Goal: Task Accomplishment & Management: Complete application form

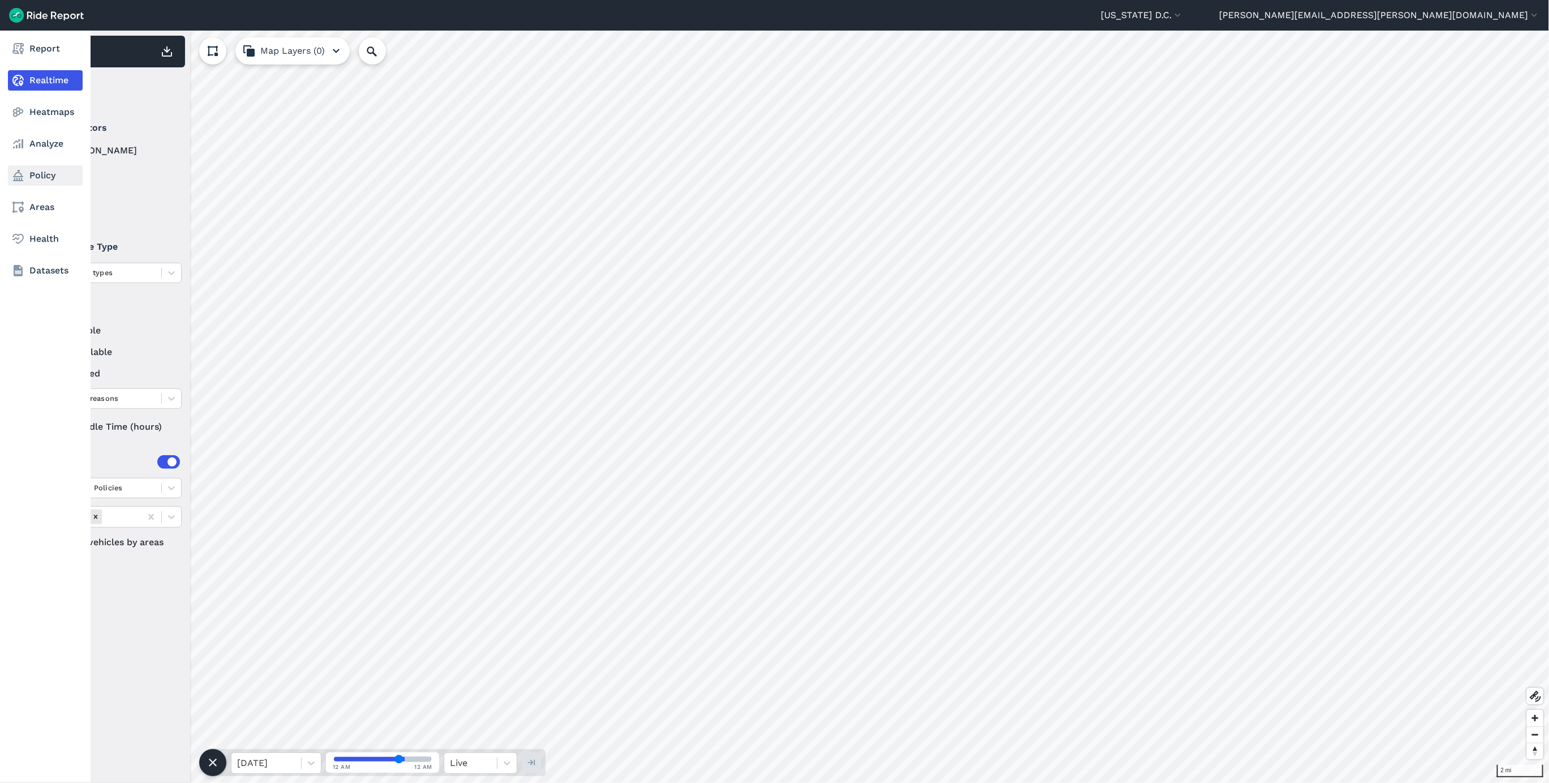
click at [46, 168] on link "Policy" at bounding box center [45, 175] width 75 height 20
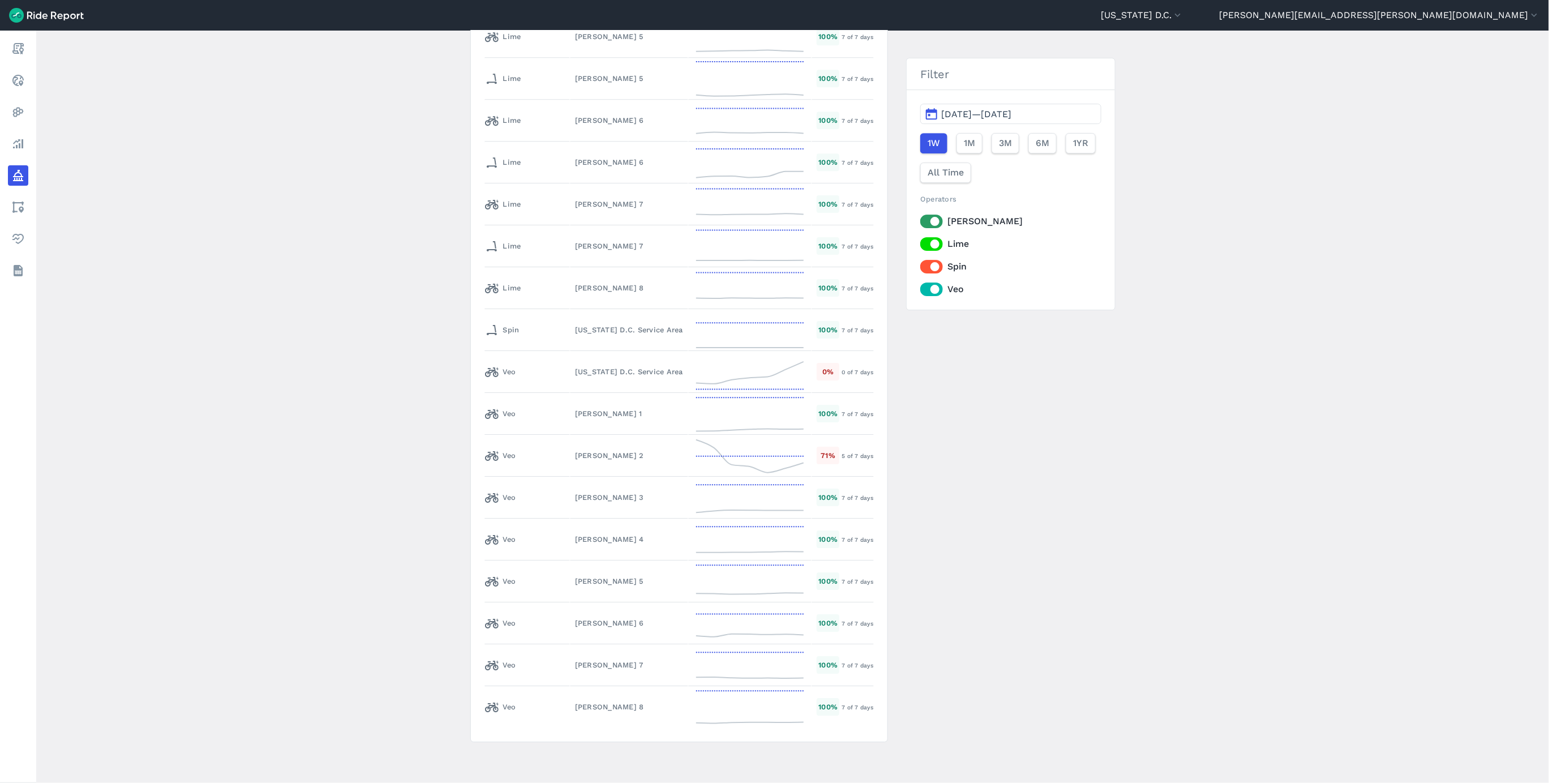
scroll to position [5709, 0]
click at [575, 370] on div "[US_STATE] D.C. Service Area" at bounding box center [629, 371] width 108 height 11
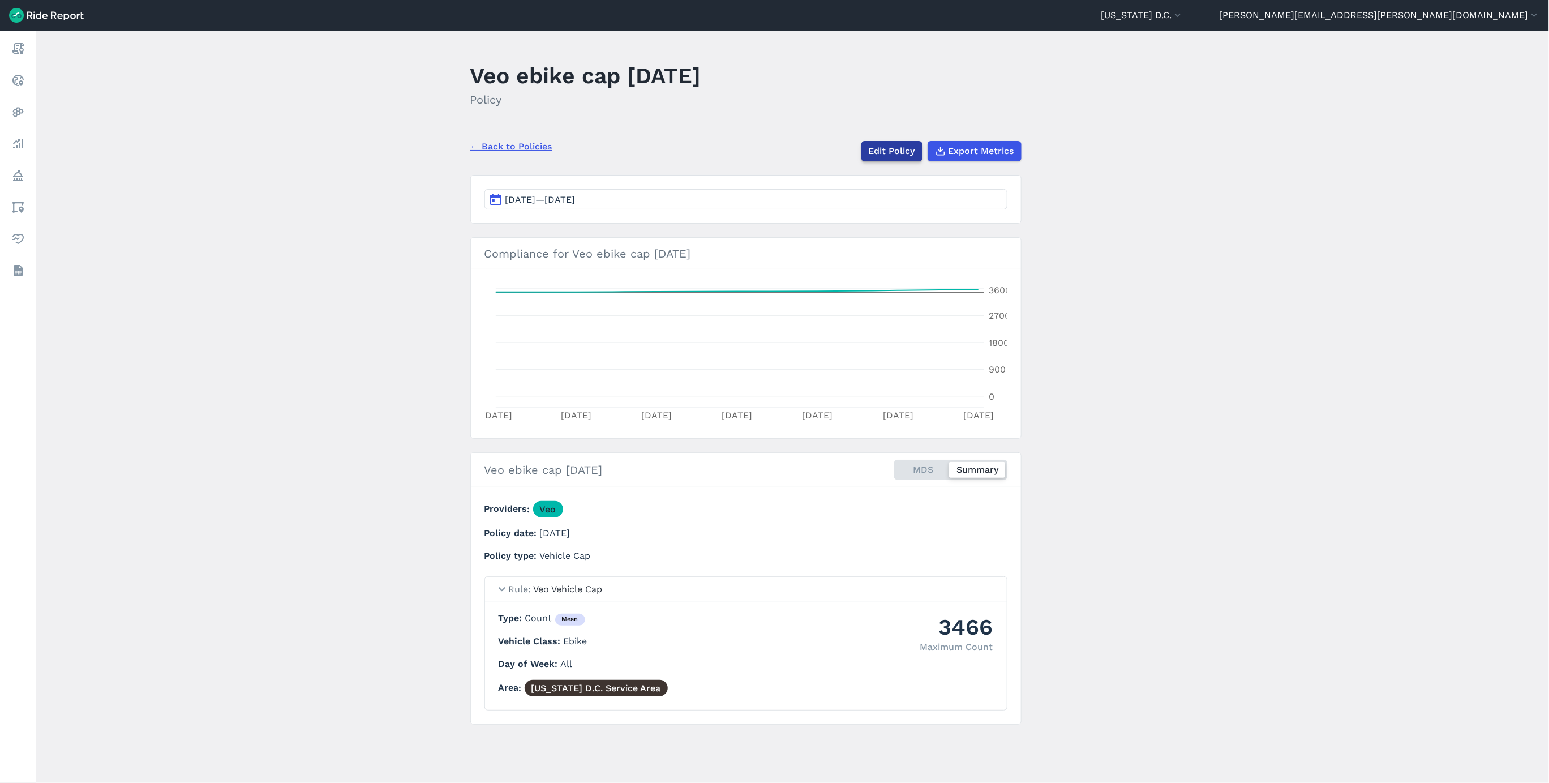
click at [876, 146] on link "Edit Policy" at bounding box center [891, 151] width 61 height 20
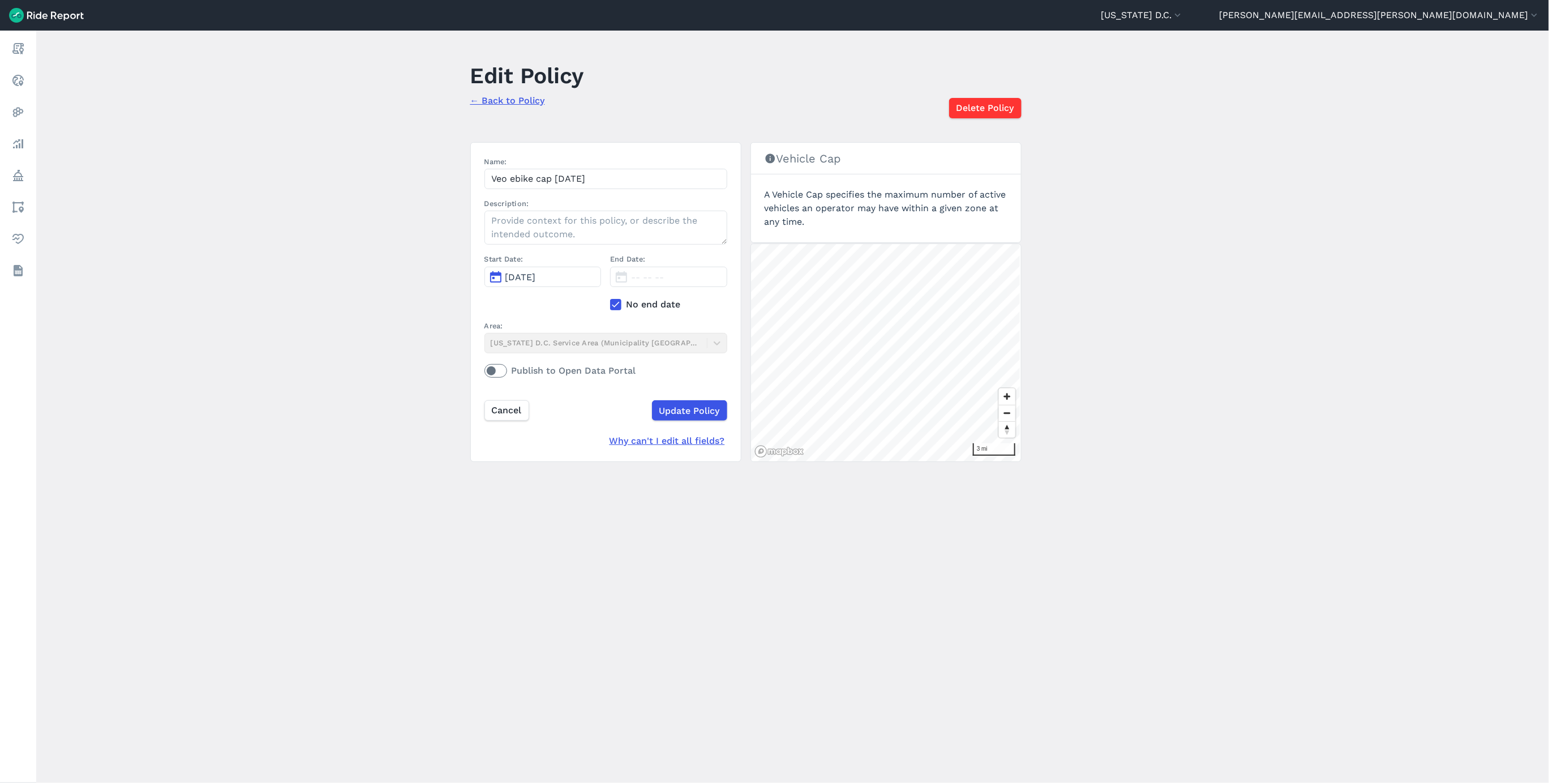
click at [559, 278] on button "[DATE]" at bounding box center [543, 277] width 117 height 20
click at [654, 309] on icon "button" at bounding box center [650, 304] width 11 height 11
click at [625, 332] on button "2" at bounding box center [624, 330] width 18 height 18
click at [536, 276] on span "[DATE]" at bounding box center [520, 277] width 31 height 11
click at [615, 306] on use at bounding box center [615, 305] width 7 height 6
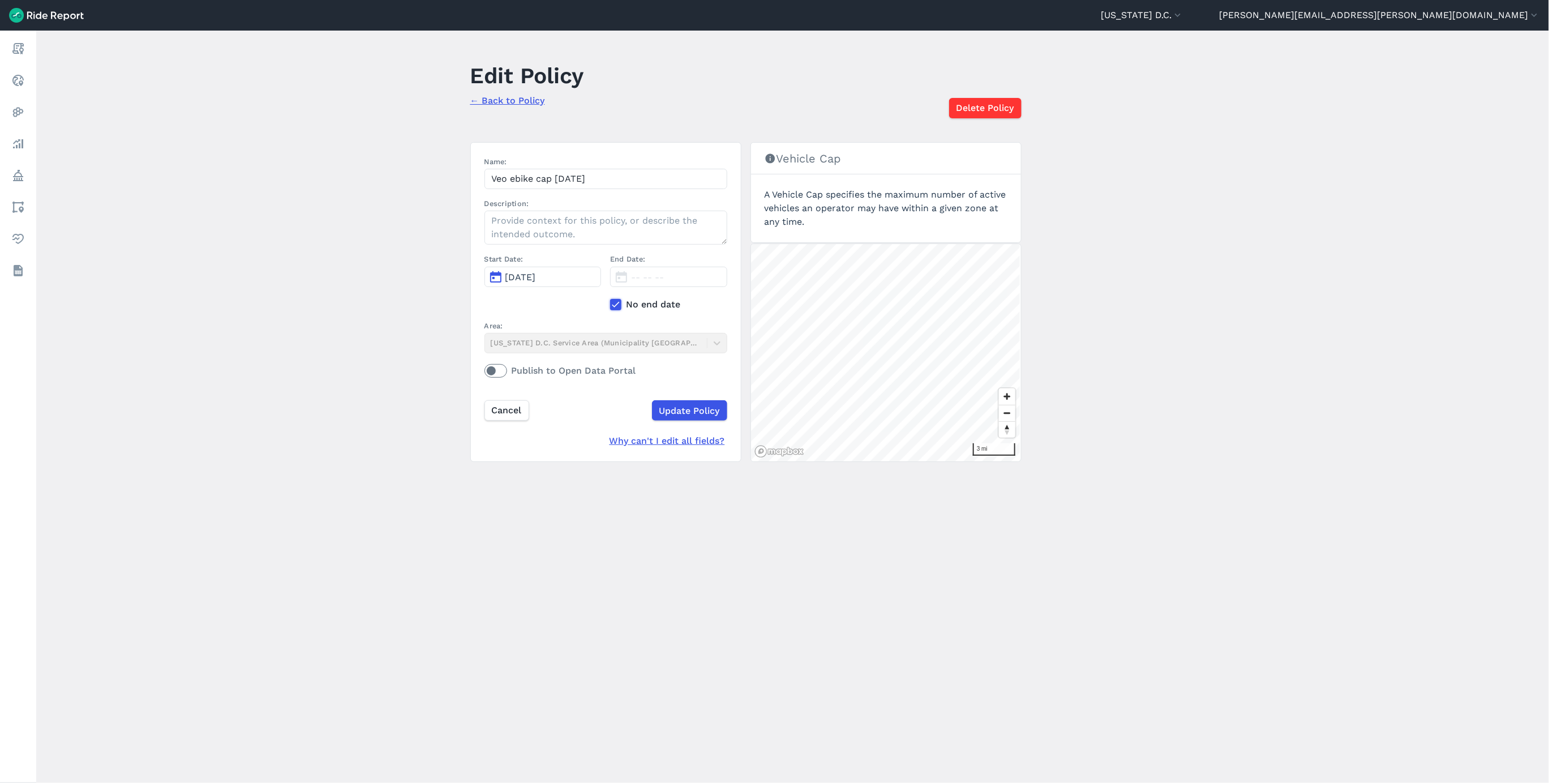
click at [610, 305] on input "No end date" at bounding box center [610, 301] width 0 height 7
click at [637, 279] on span "[DATE]" at bounding box center [646, 277] width 31 height 11
click at [774, 310] on icon "button" at bounding box center [776, 304] width 11 height 11
click at [751, 331] on button "2" at bounding box center [750, 330] width 18 height 18
click at [668, 415] on input "Update Policy" at bounding box center [688, 410] width 75 height 20
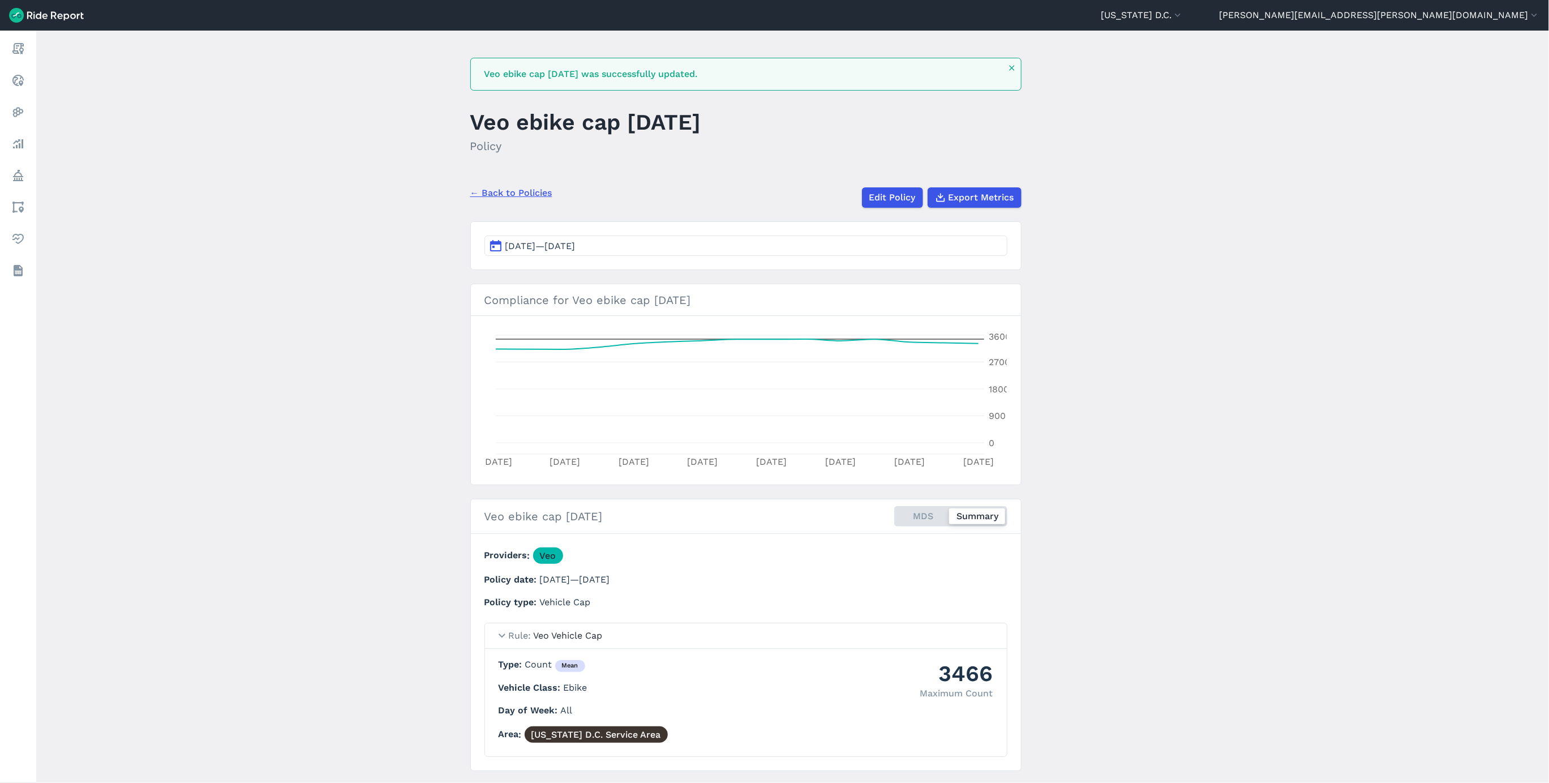
click at [494, 194] on link "← Back to Policies" at bounding box center [511, 193] width 82 height 14
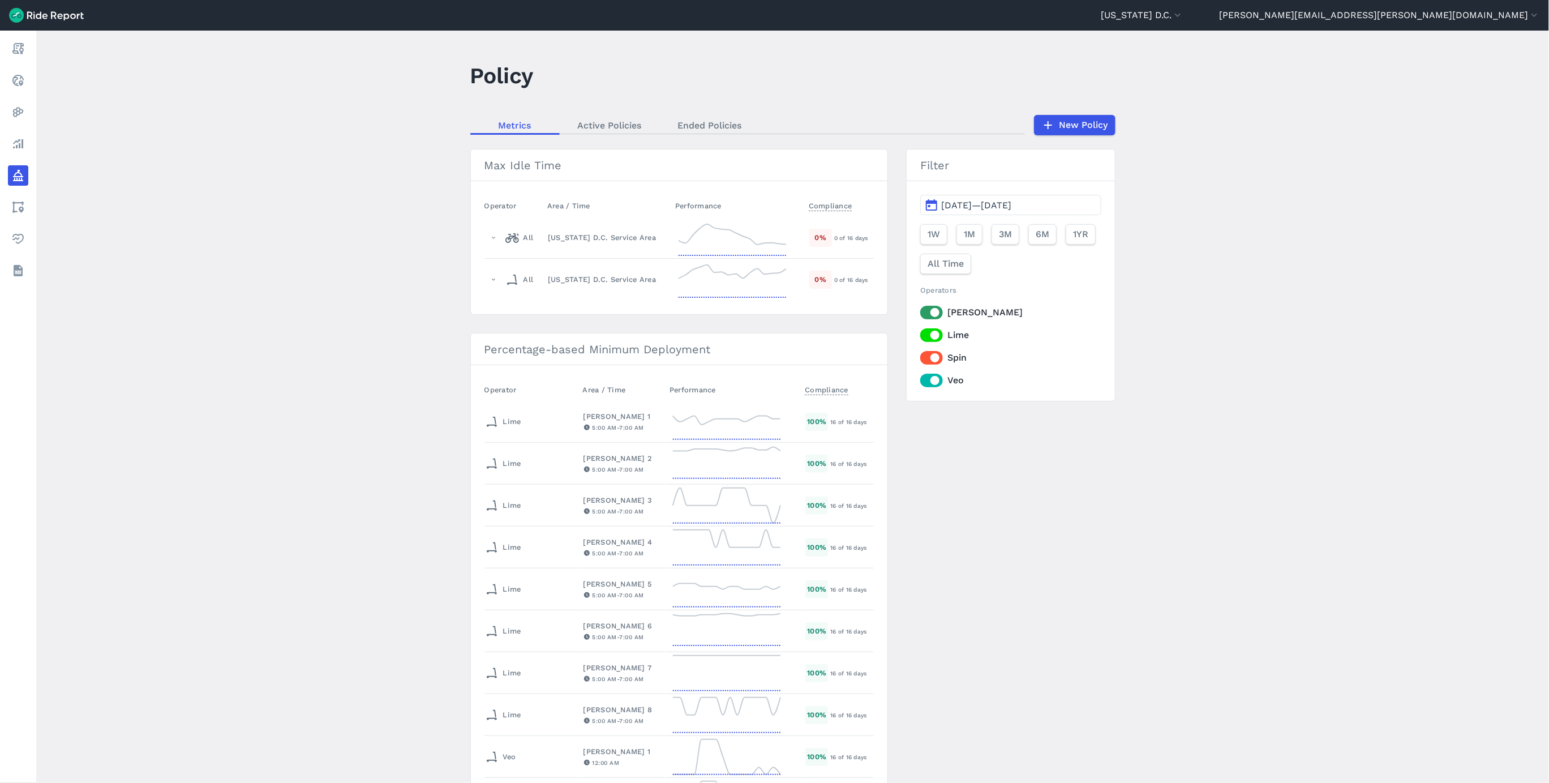
click at [1057, 138] on main "Policy Metrics Active Policies Ended Policies New Policy Max Idle Time Operator…" at bounding box center [792, 407] width 1513 height 752
click at [1057, 131] on link "New Policy" at bounding box center [1075, 125] width 82 height 20
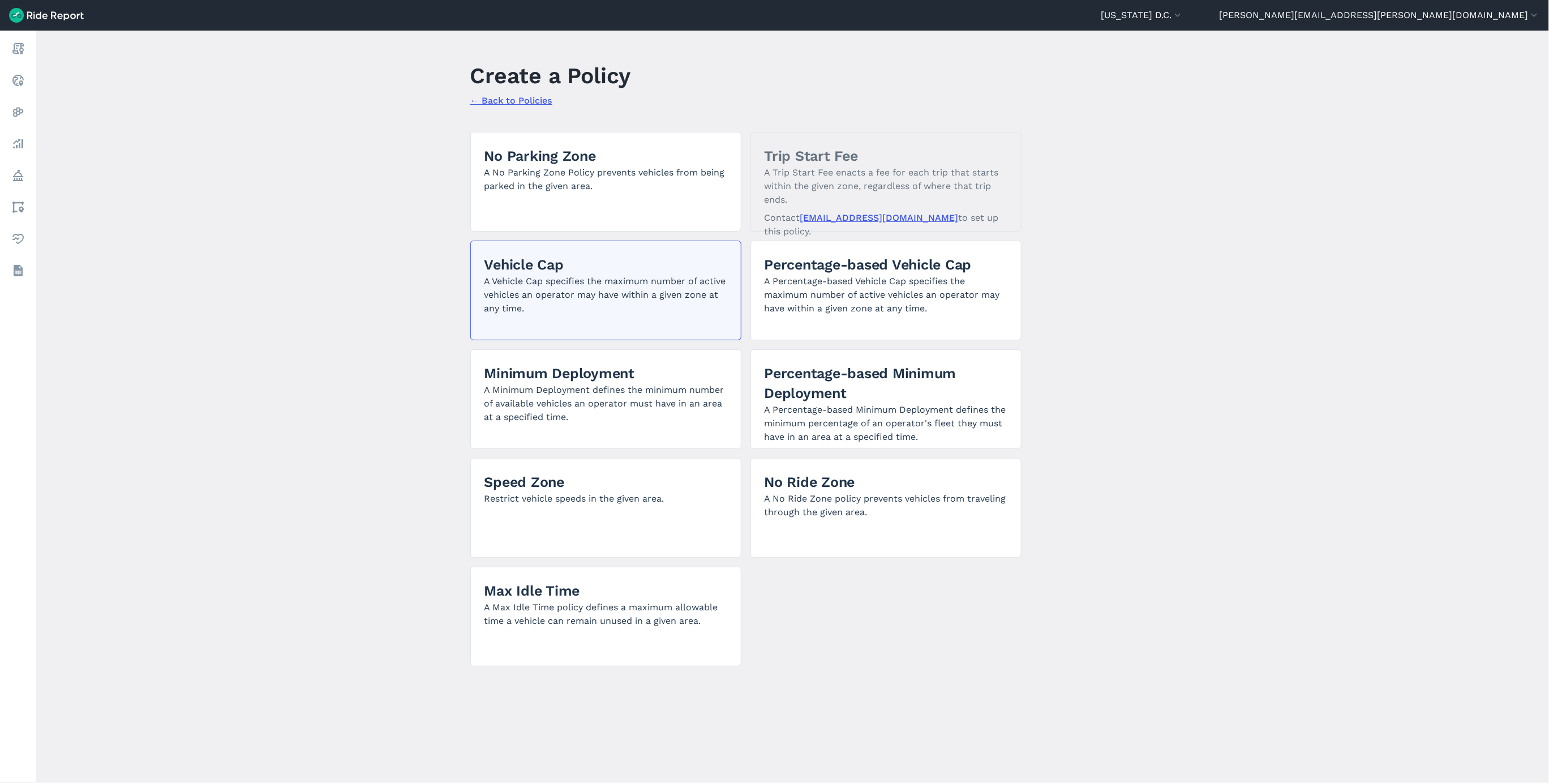
click at [576, 277] on p "A Vehicle Cap specifies the maximum number of active vehicles an operator may h…" at bounding box center [606, 295] width 243 height 41
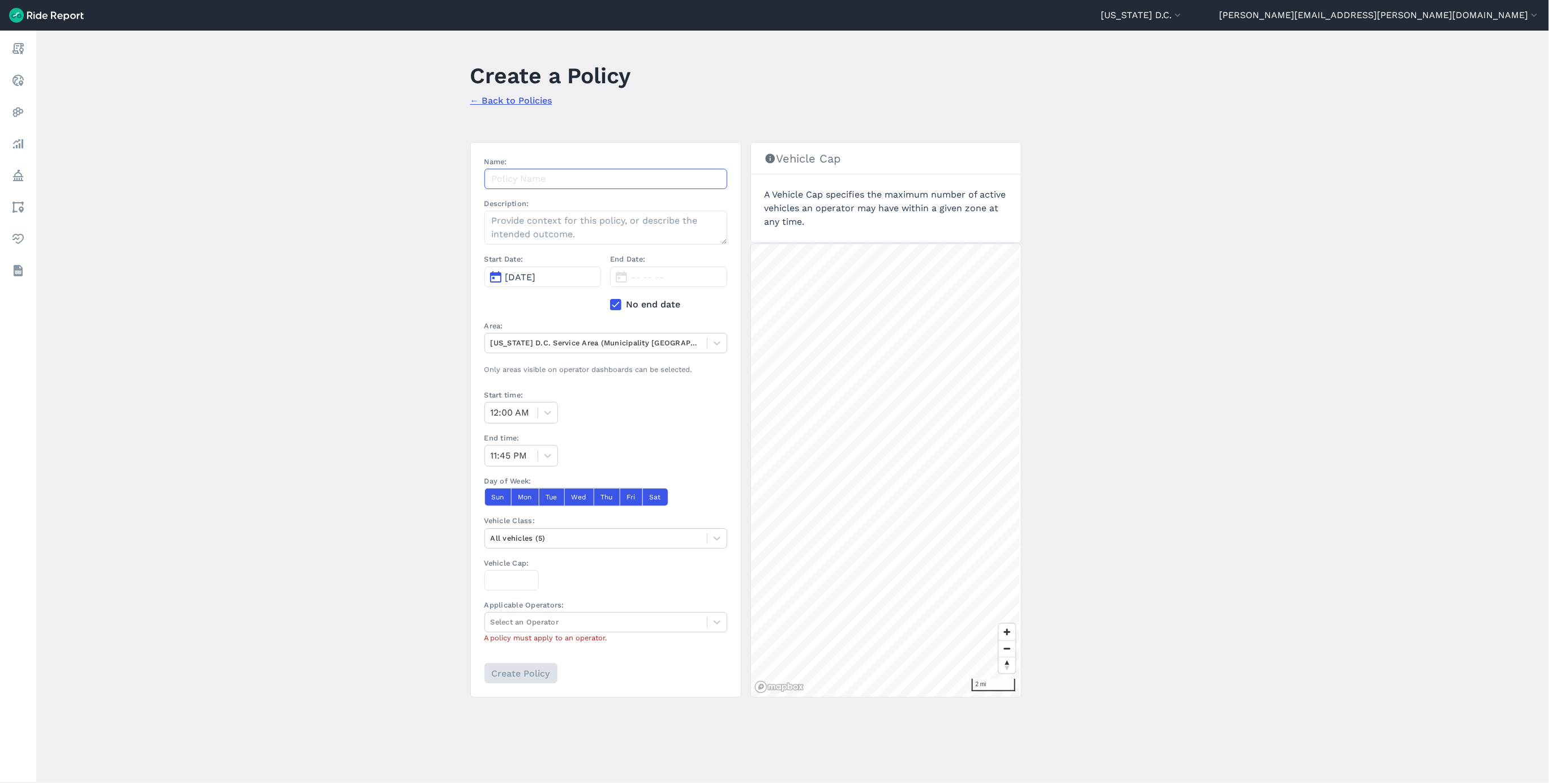
click at [581, 187] on input "Name:" at bounding box center [606, 179] width 243 height 20
type input "Veo ebike cap [DATE]"
click at [525, 273] on span "[DATE]" at bounding box center [520, 277] width 31 height 11
click at [616, 328] on button "2" at bounding box center [624, 330] width 18 height 18
click at [620, 348] on div at bounding box center [596, 342] width 211 height 13
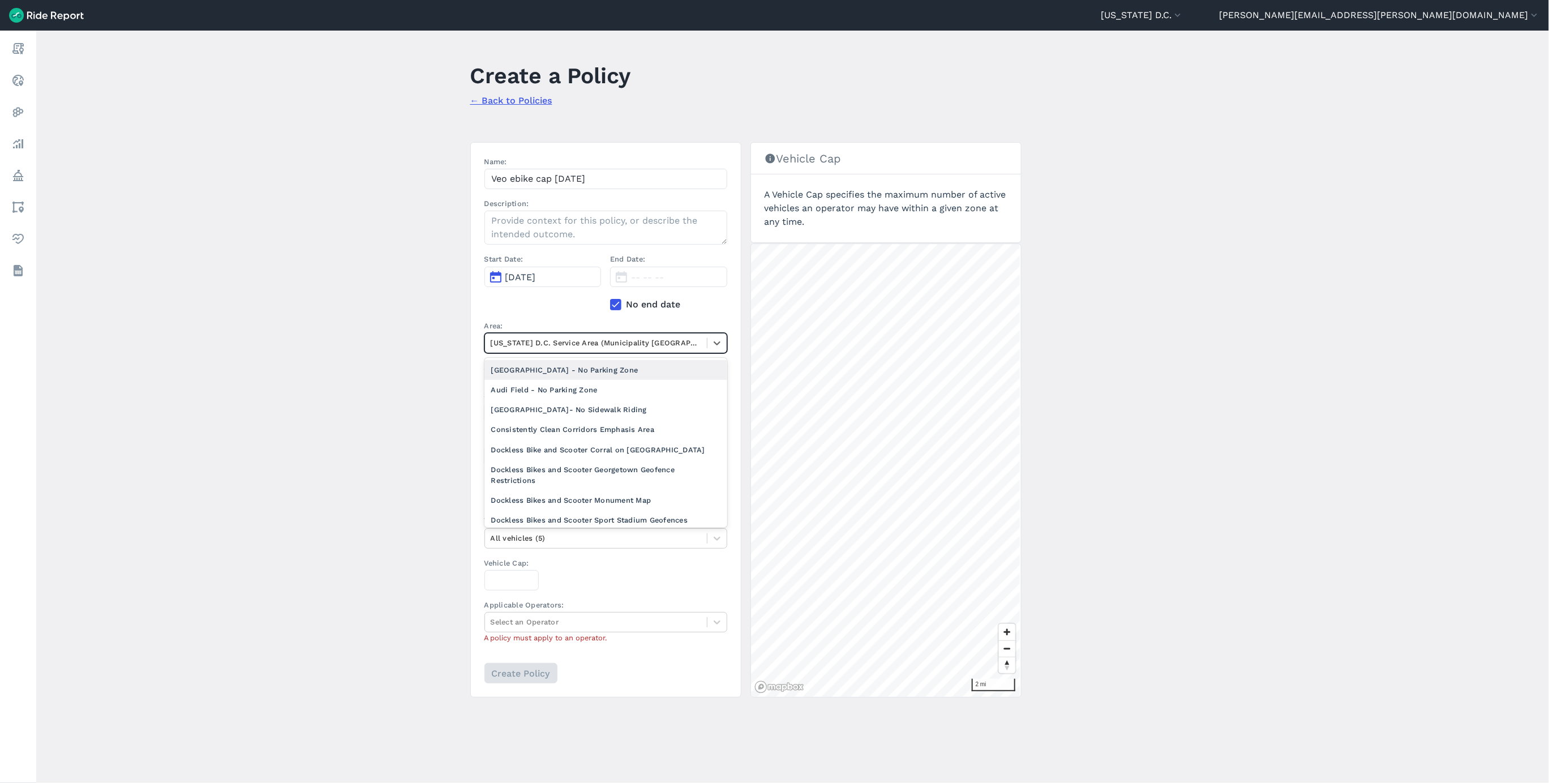
click at [620, 344] on div at bounding box center [596, 342] width 211 height 13
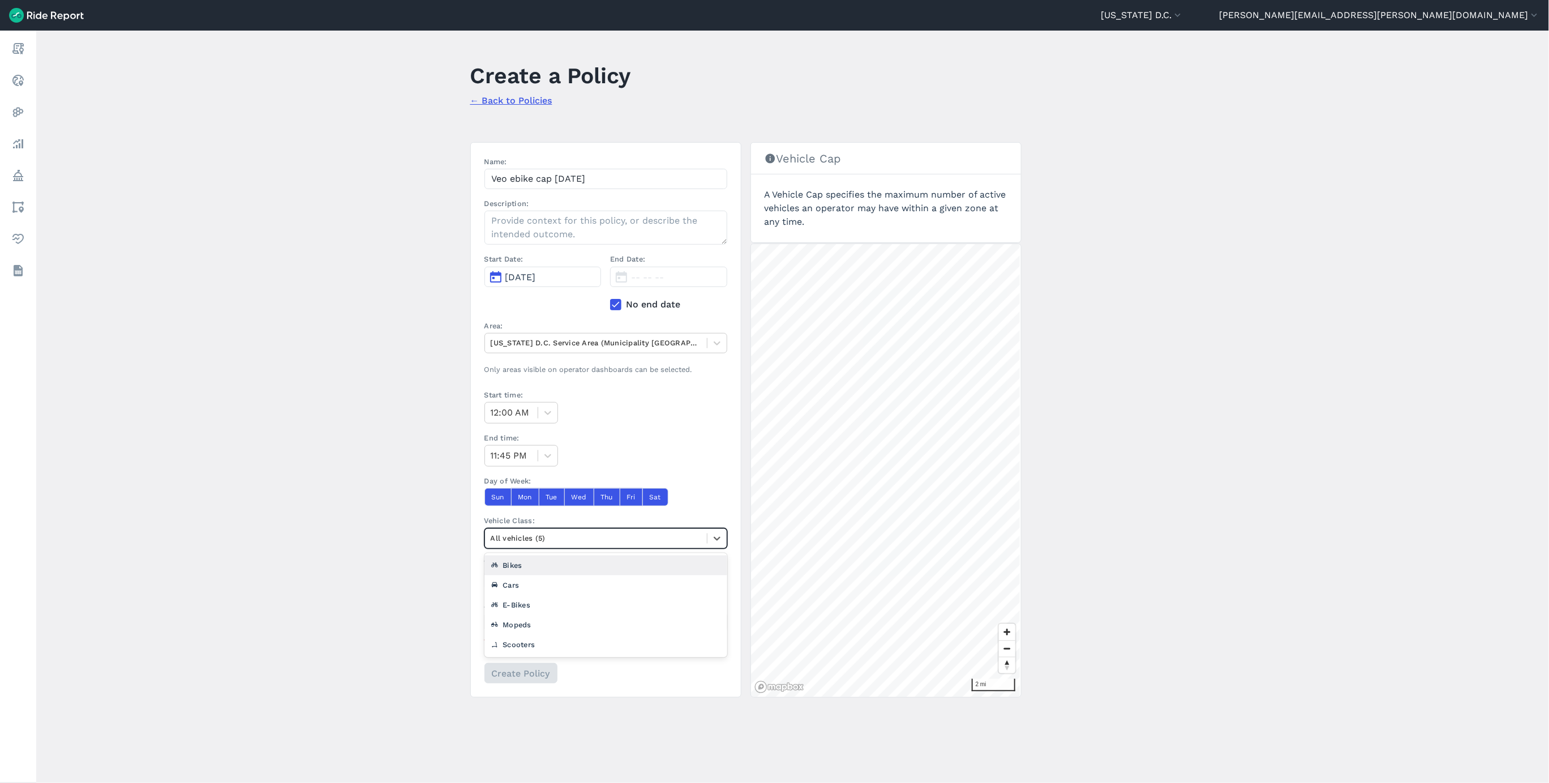
click at [546, 537] on div at bounding box center [596, 537] width 211 height 13
click at [546, 607] on div "E-Bikes" at bounding box center [606, 605] width 243 height 20
click at [508, 586] on input "Vehicle Cap:" at bounding box center [512, 580] width 54 height 20
type input "2"
type input "3666"
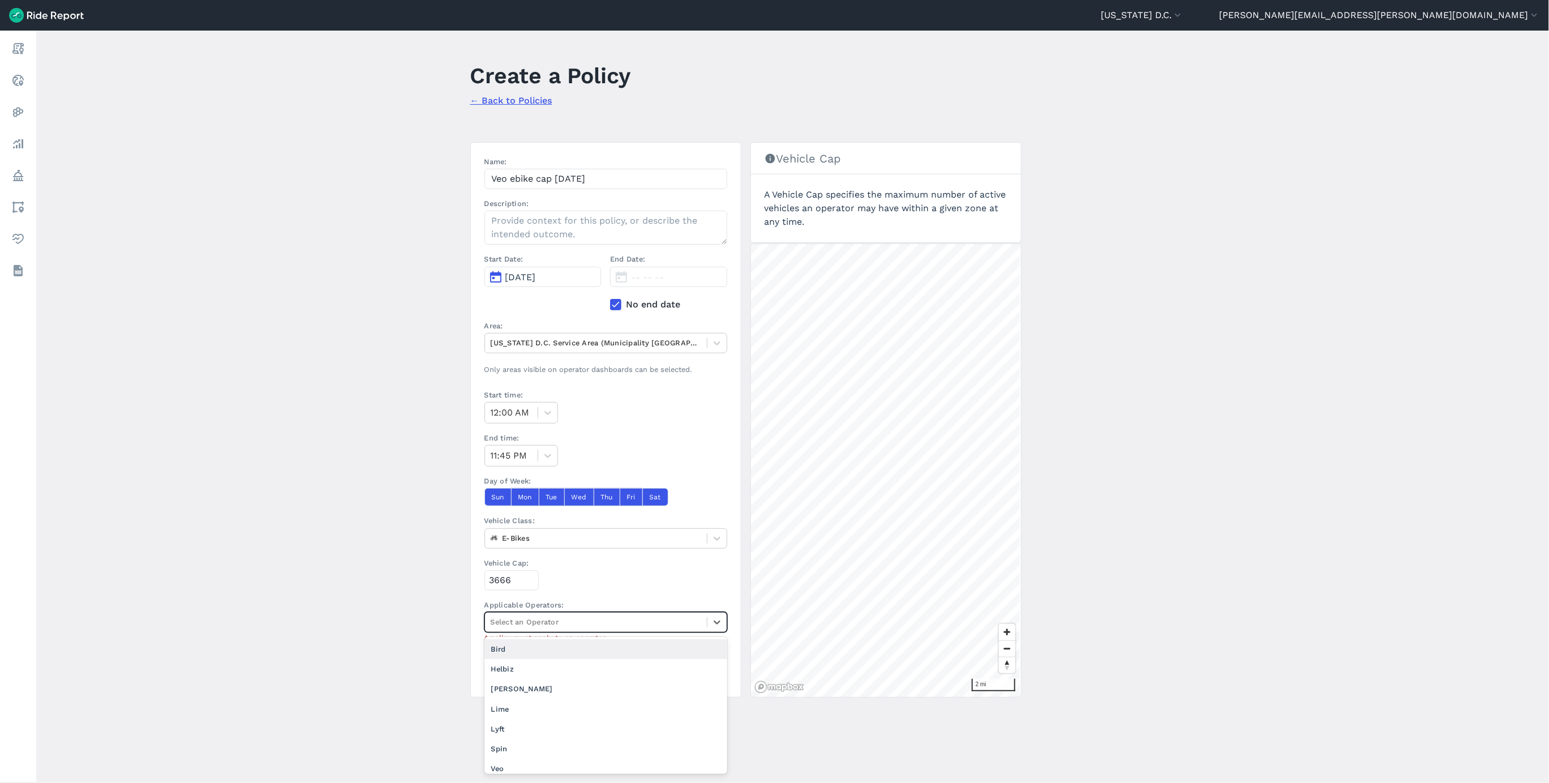
click at [510, 617] on div "Select an Operator" at bounding box center [596, 622] width 222 height 18
click at [508, 771] on div "Veo" at bounding box center [606, 768] width 243 height 20
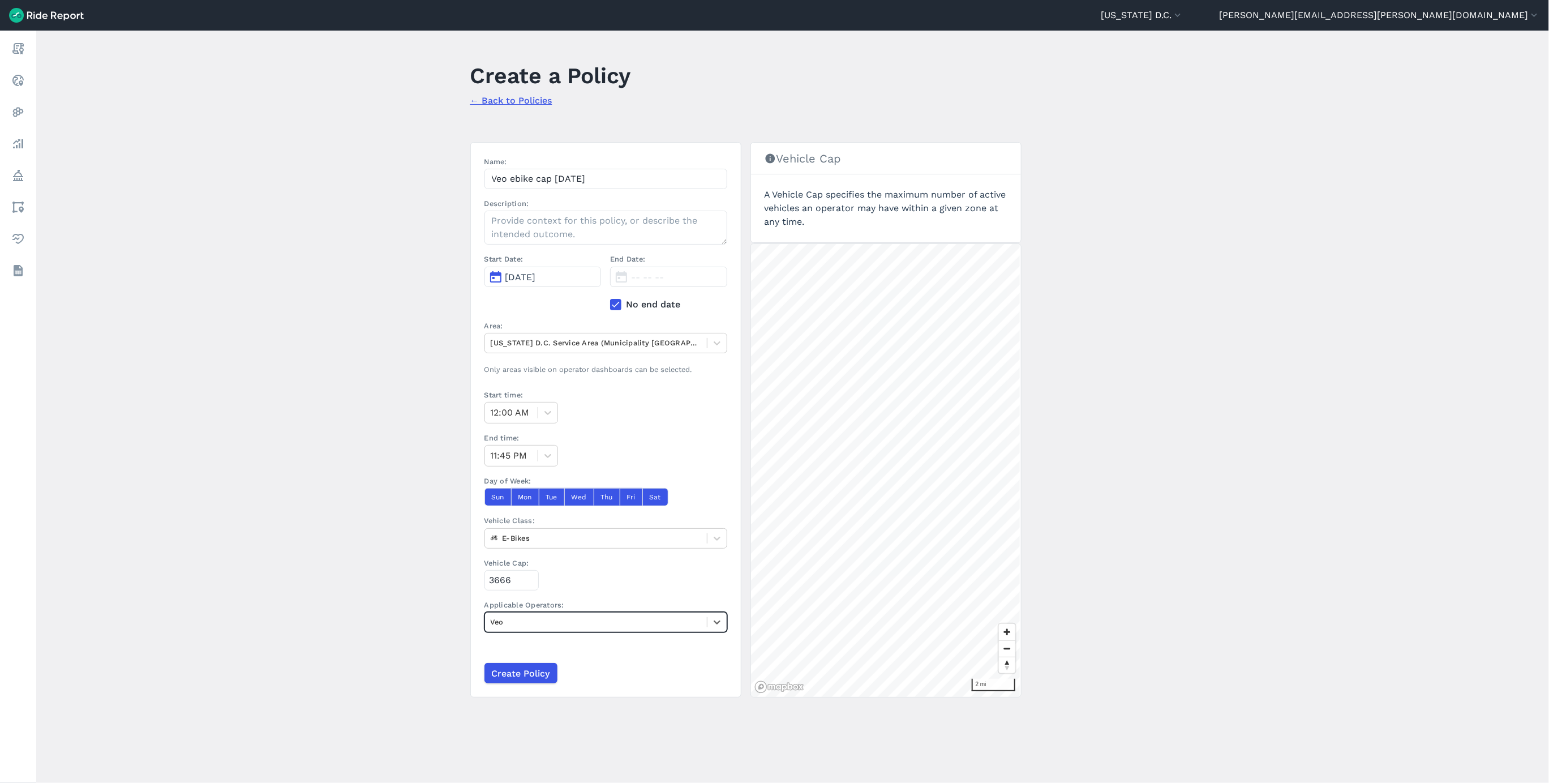
click at [1328, 483] on main "Create a Policy ← Back to Policies Name: Veo ebike cap [DATE] Description: Star…" at bounding box center [792, 407] width 1513 height 752
click at [299, 465] on main "Create a Policy ← Back to Policies Name: Veo ebike cap [DATE] Description: Star…" at bounding box center [792, 407] width 1513 height 752
click at [531, 681] on input "Create Policy" at bounding box center [520, 673] width 73 height 20
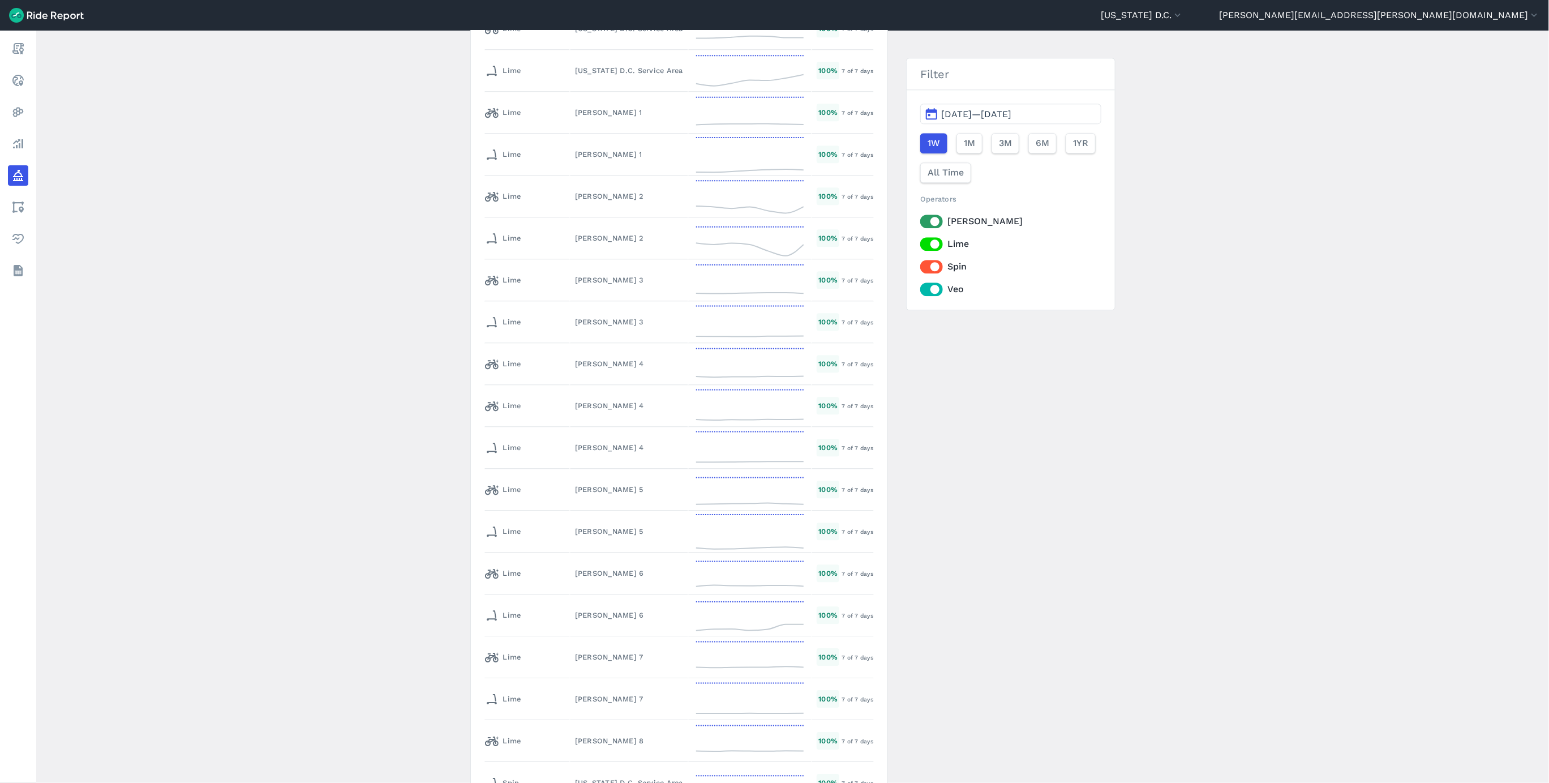
scroll to position [5709, 0]
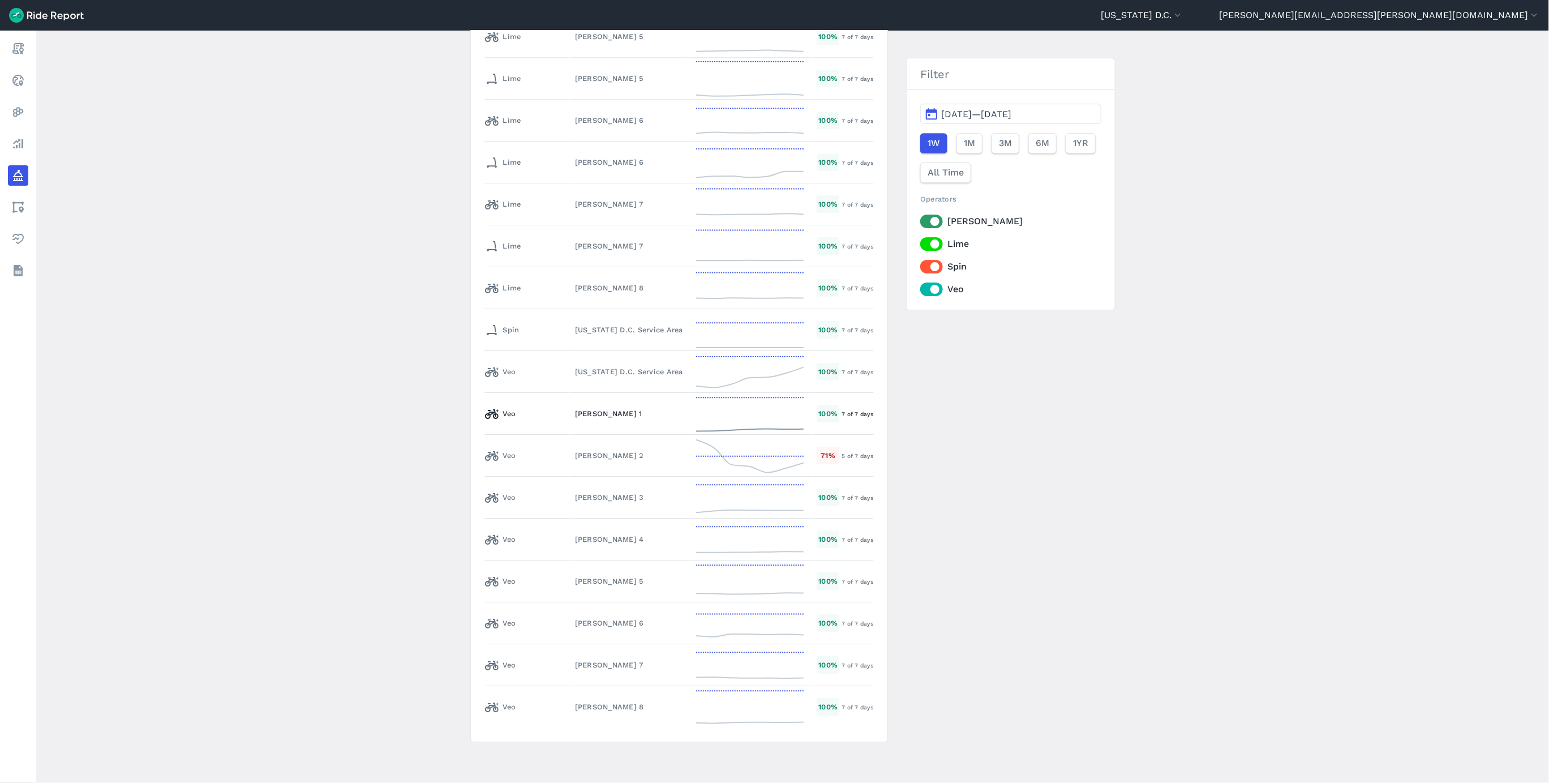
click at [570, 402] on td "[PERSON_NAME] 1" at bounding box center [629, 414] width 118 height 42
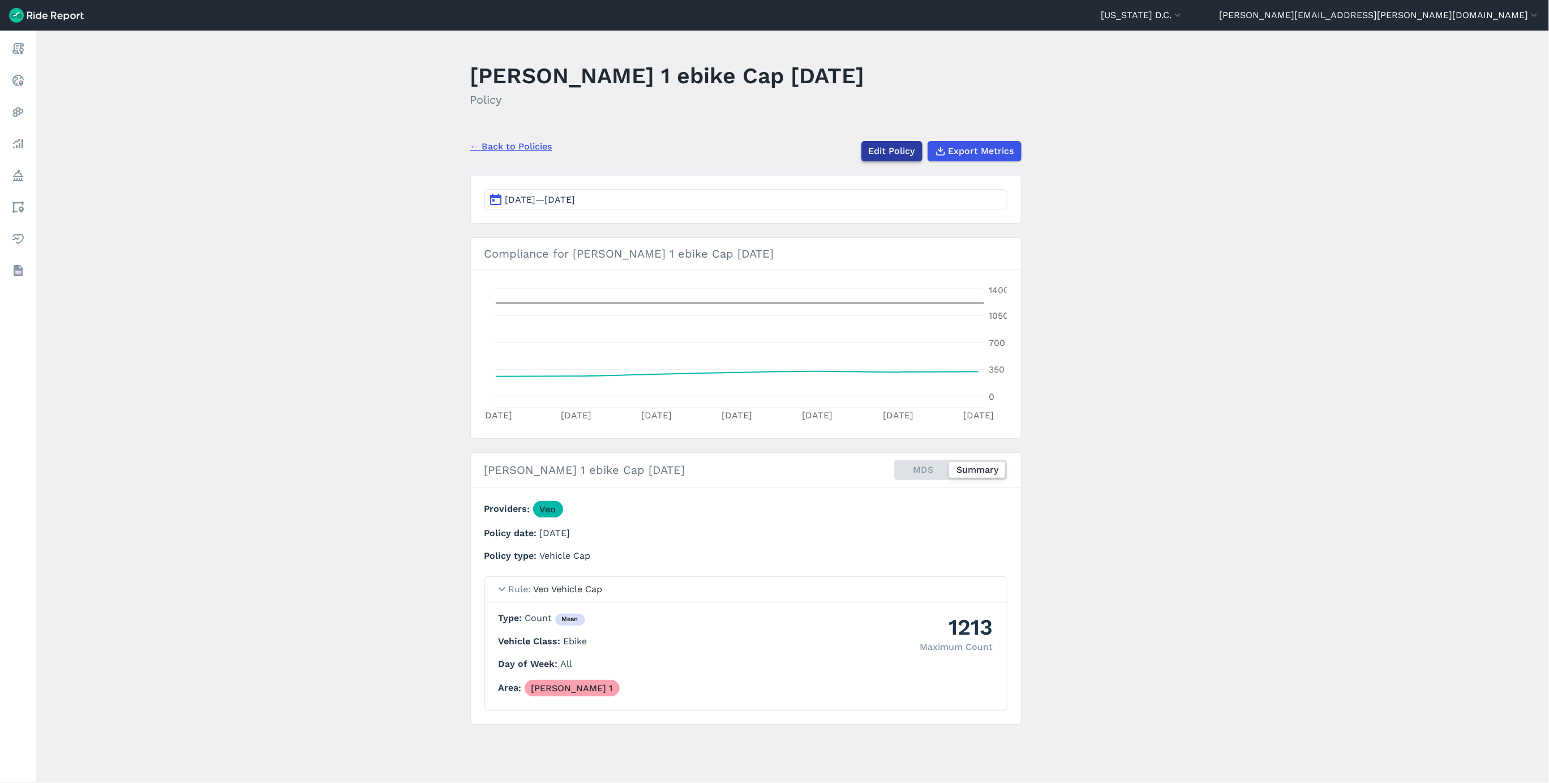
click at [878, 150] on link "Edit Policy" at bounding box center [891, 151] width 61 height 20
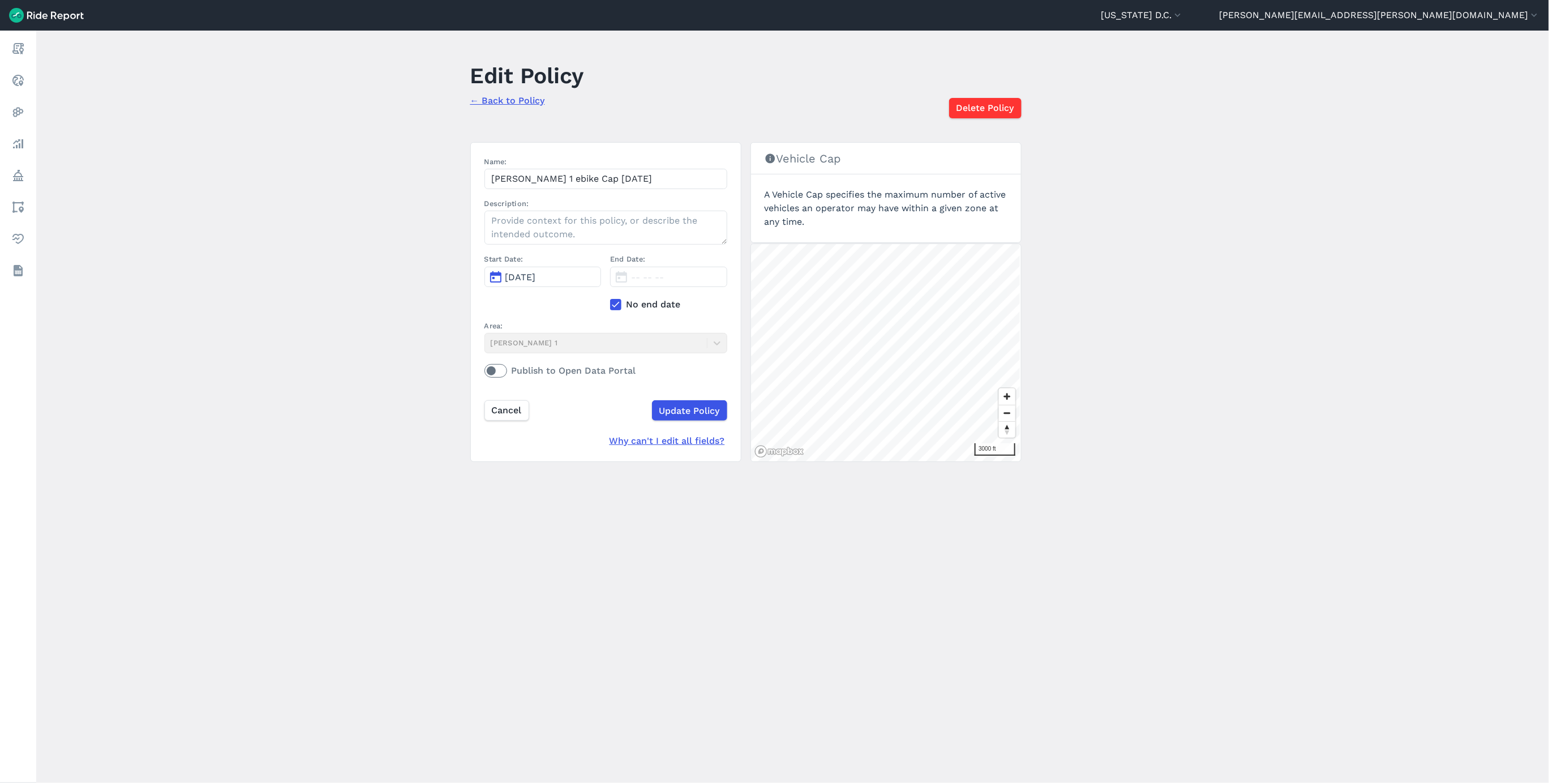
click at [614, 301] on icon at bounding box center [616, 304] width 10 height 11
click at [610, 301] on input "No end date" at bounding box center [610, 301] width 0 height 7
click at [658, 272] on span "[DATE]" at bounding box center [646, 277] width 31 height 11
click at [778, 304] on icon "button" at bounding box center [776, 304] width 11 height 11
click at [749, 332] on button "2" at bounding box center [750, 330] width 18 height 18
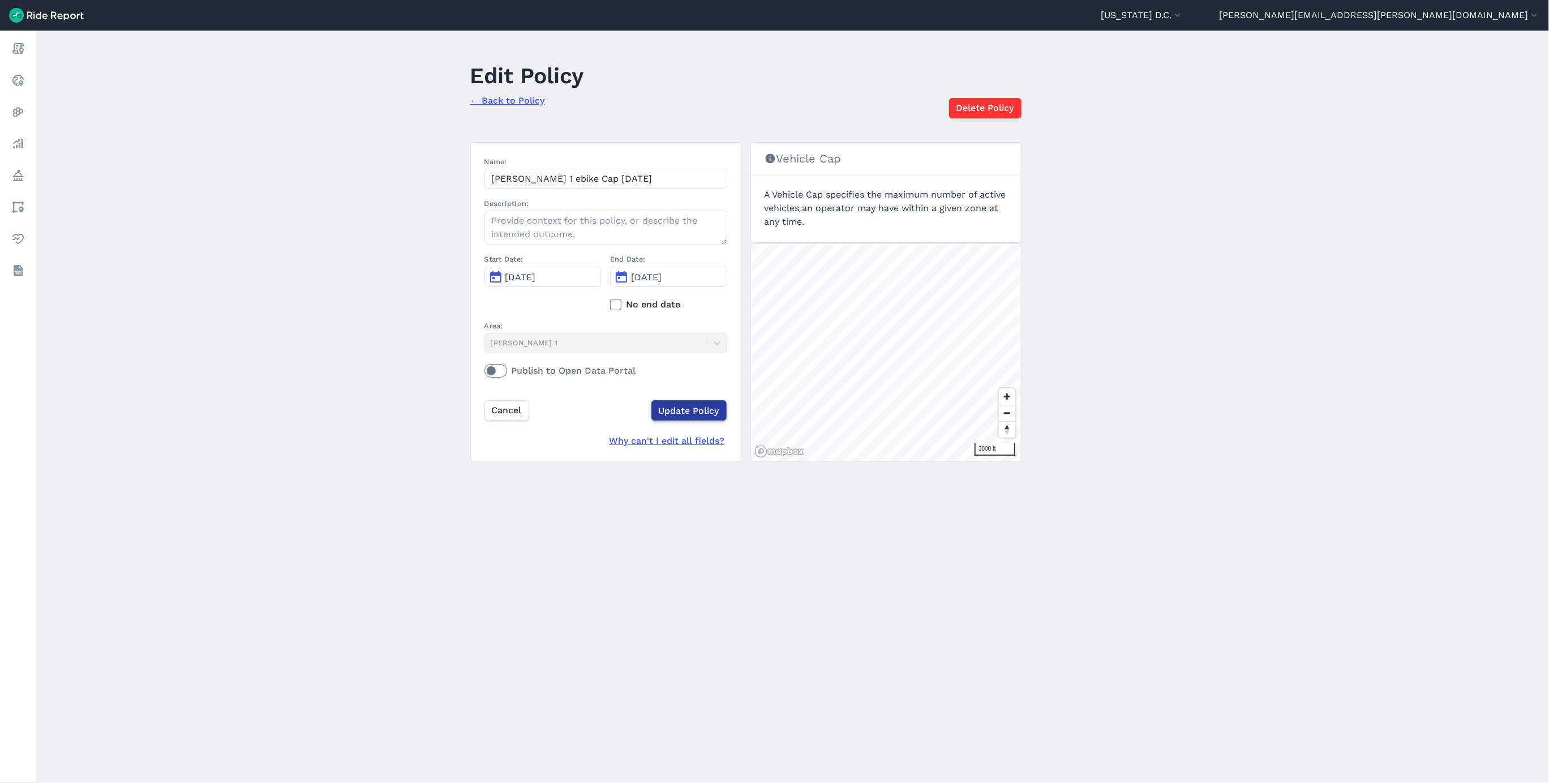
click at [679, 416] on input "Update Policy" at bounding box center [688, 410] width 75 height 20
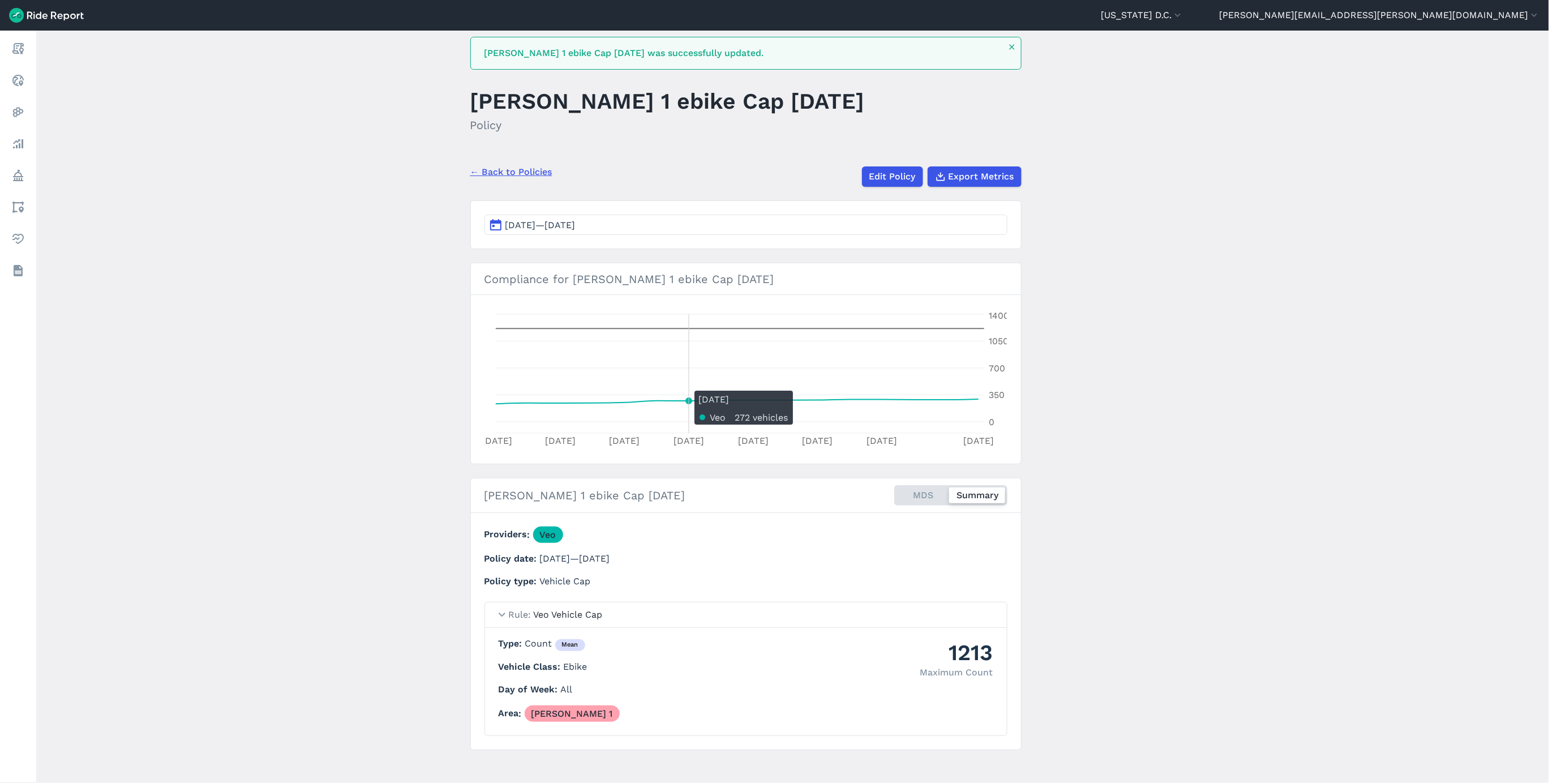
scroll to position [31, 0]
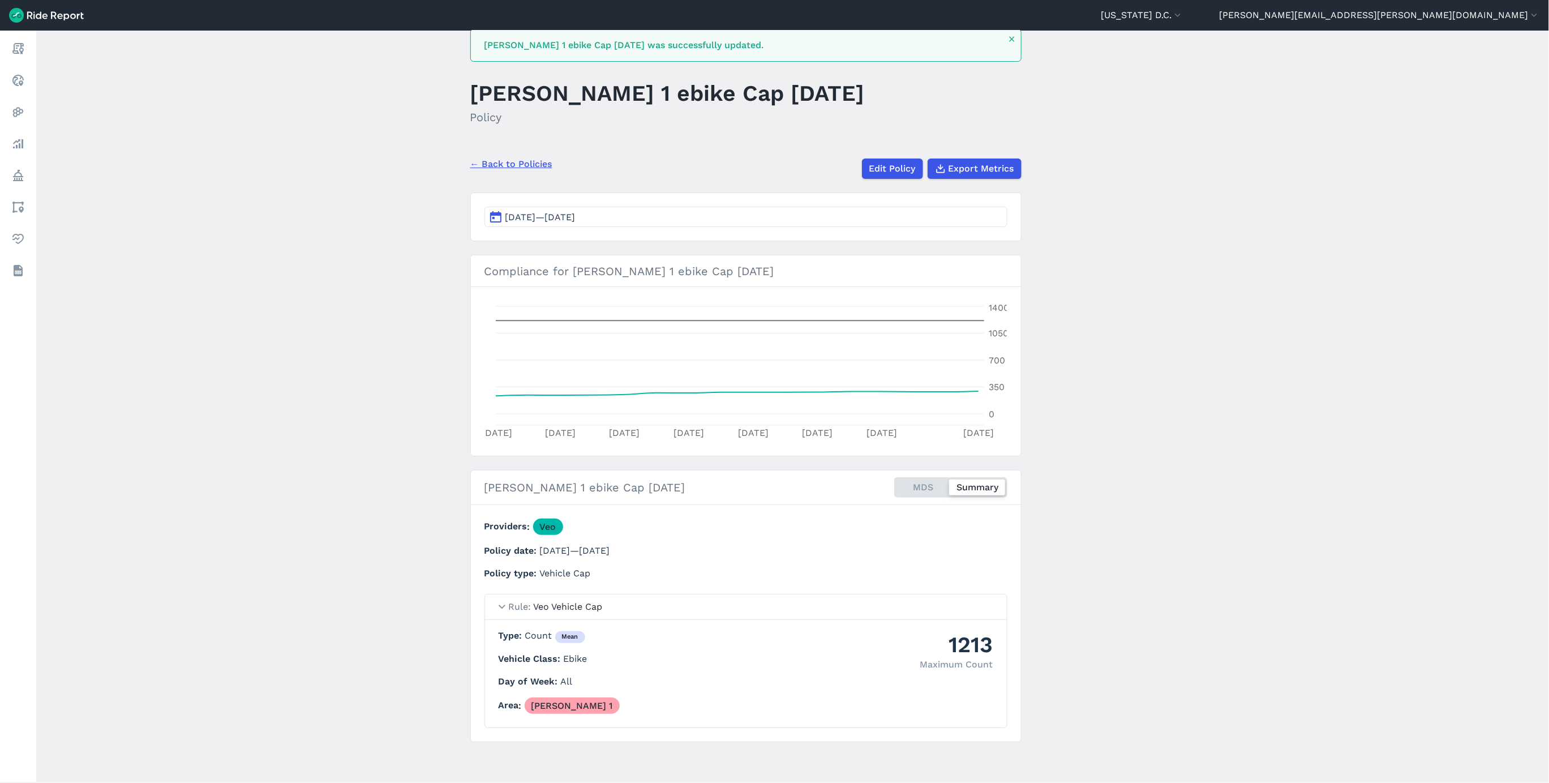
click at [506, 162] on link "← Back to Policies" at bounding box center [511, 164] width 82 height 14
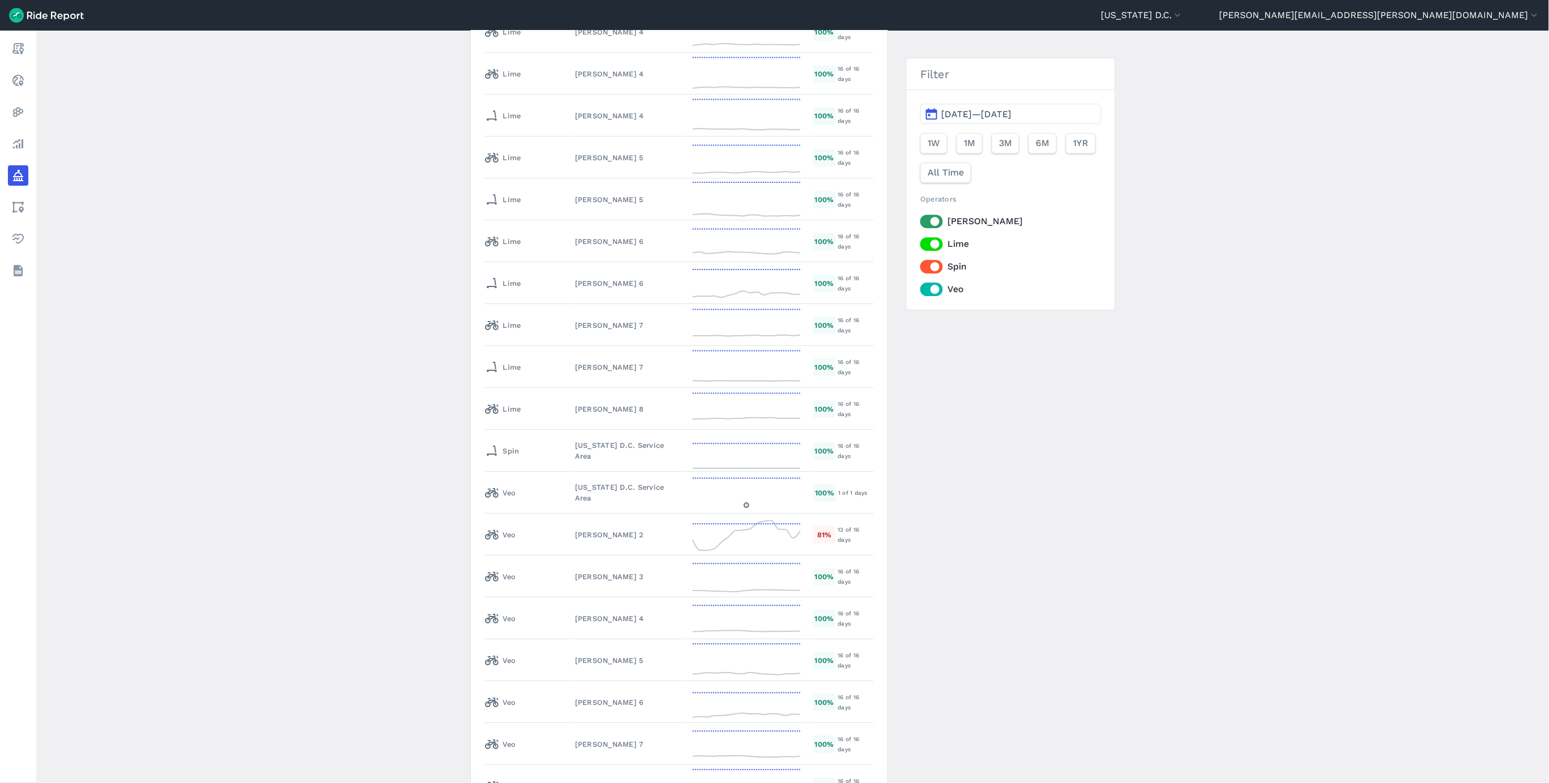
scroll to position [5667, 0]
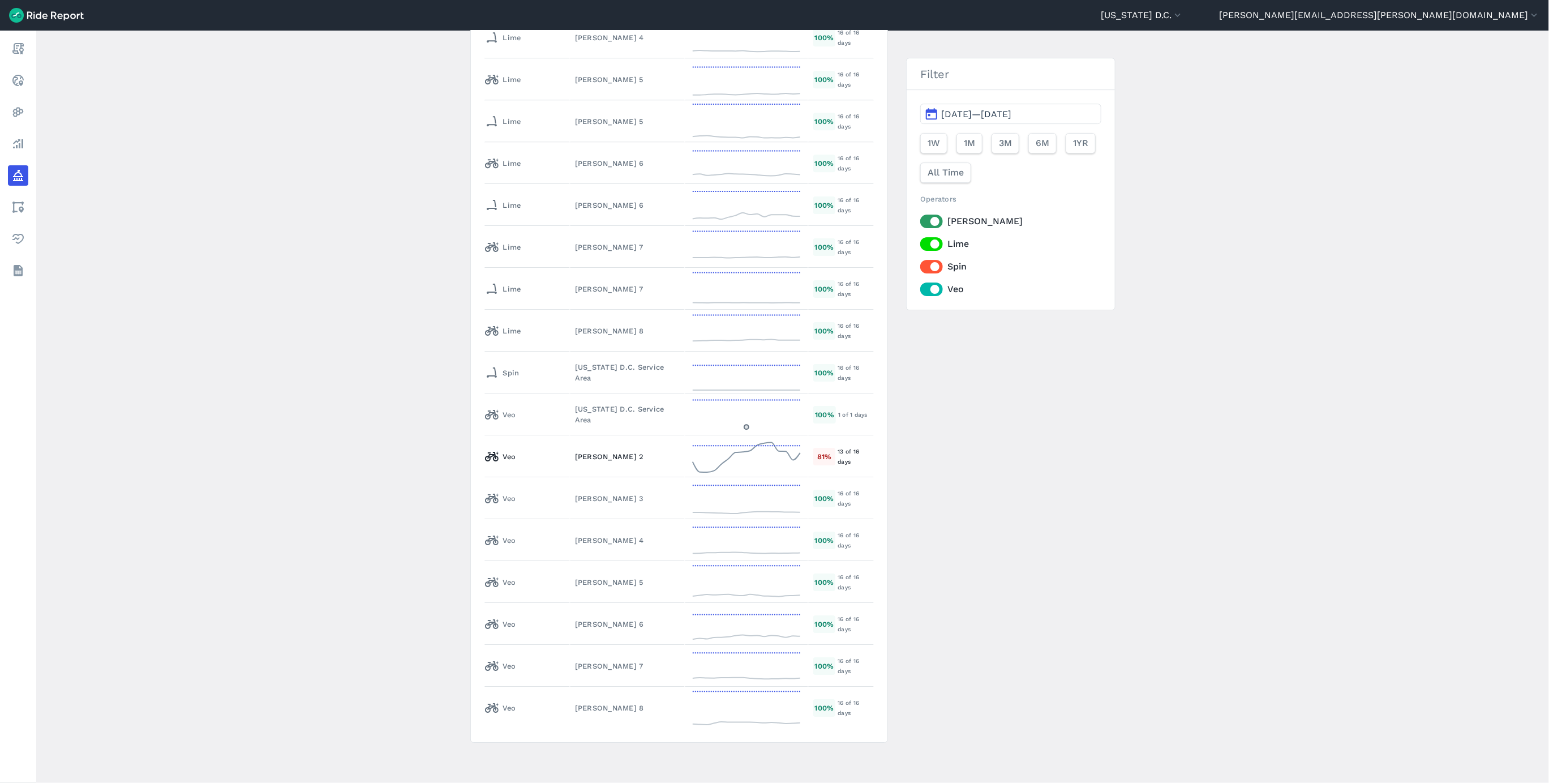
click at [570, 459] on td "[PERSON_NAME] 2" at bounding box center [627, 456] width 115 height 42
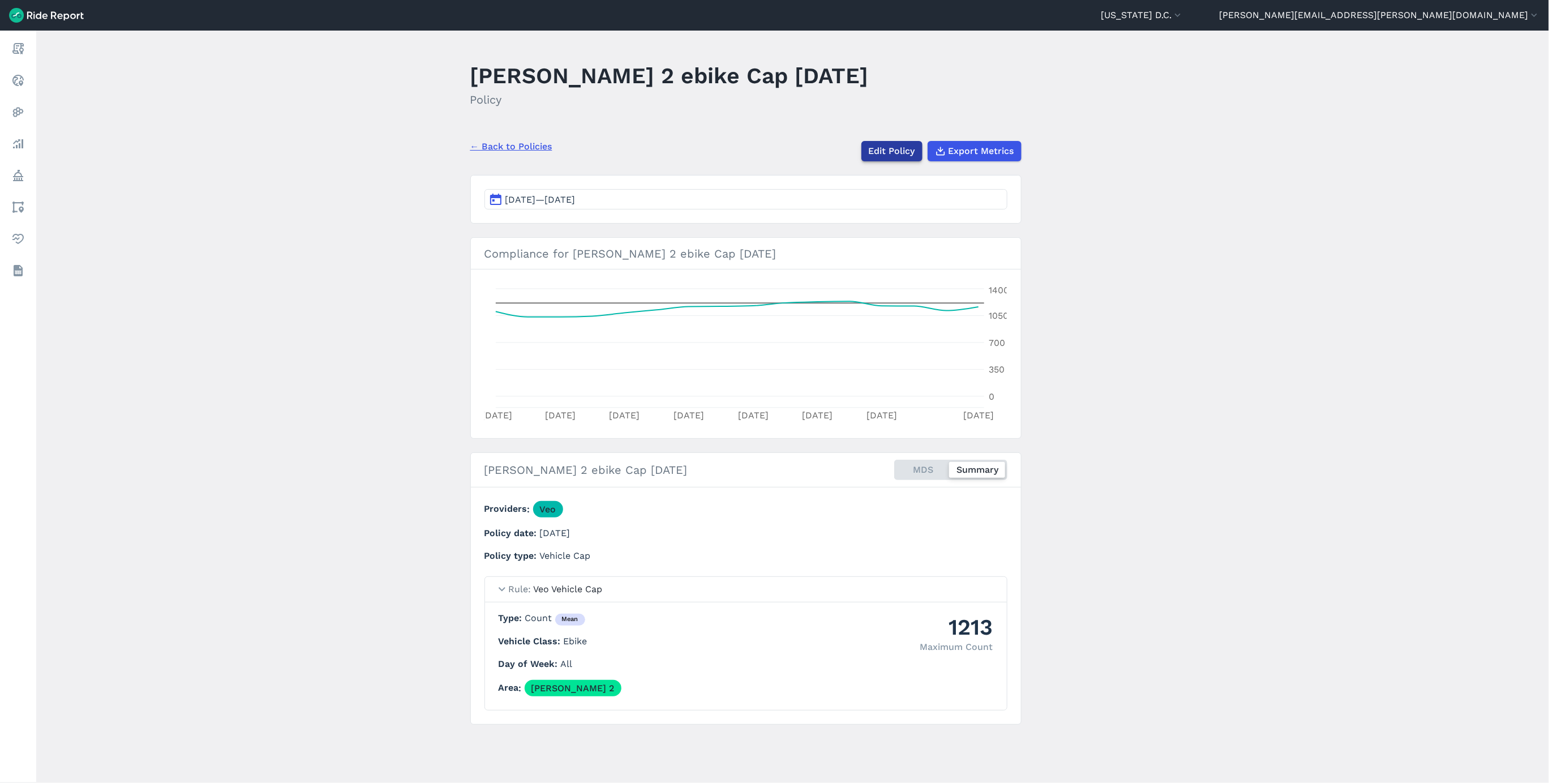
click at [895, 152] on link "Edit Policy" at bounding box center [891, 151] width 61 height 20
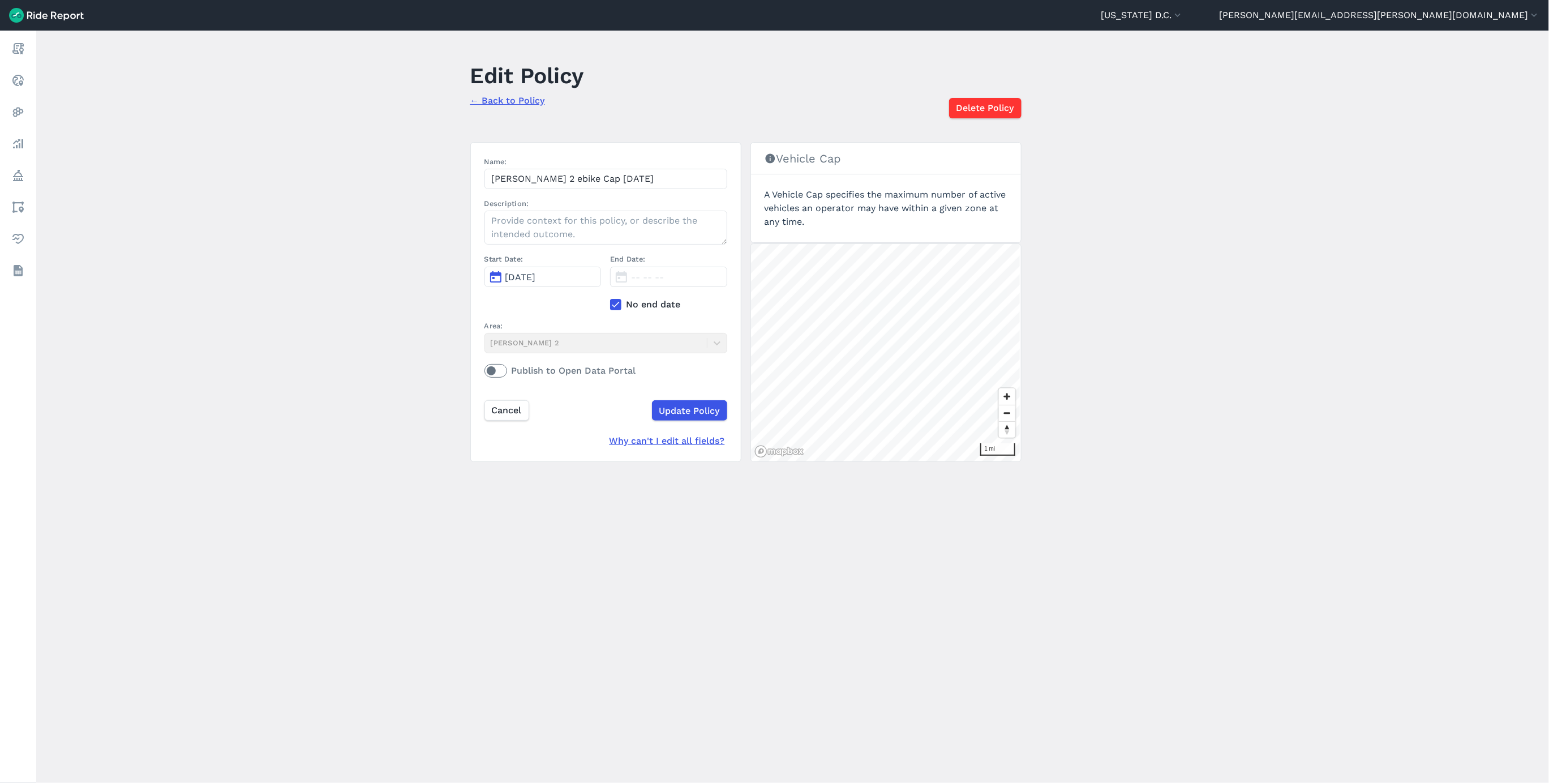
click at [612, 310] on icon at bounding box center [616, 304] width 10 height 11
click at [610, 305] on input "No end date" at bounding box center [610, 301] width 0 height 7
click at [654, 282] on span "[DATE]" at bounding box center [646, 277] width 31 height 11
click at [776, 309] on icon "button" at bounding box center [776, 304] width 11 height 11
click at [745, 333] on button "2" at bounding box center [750, 330] width 18 height 18
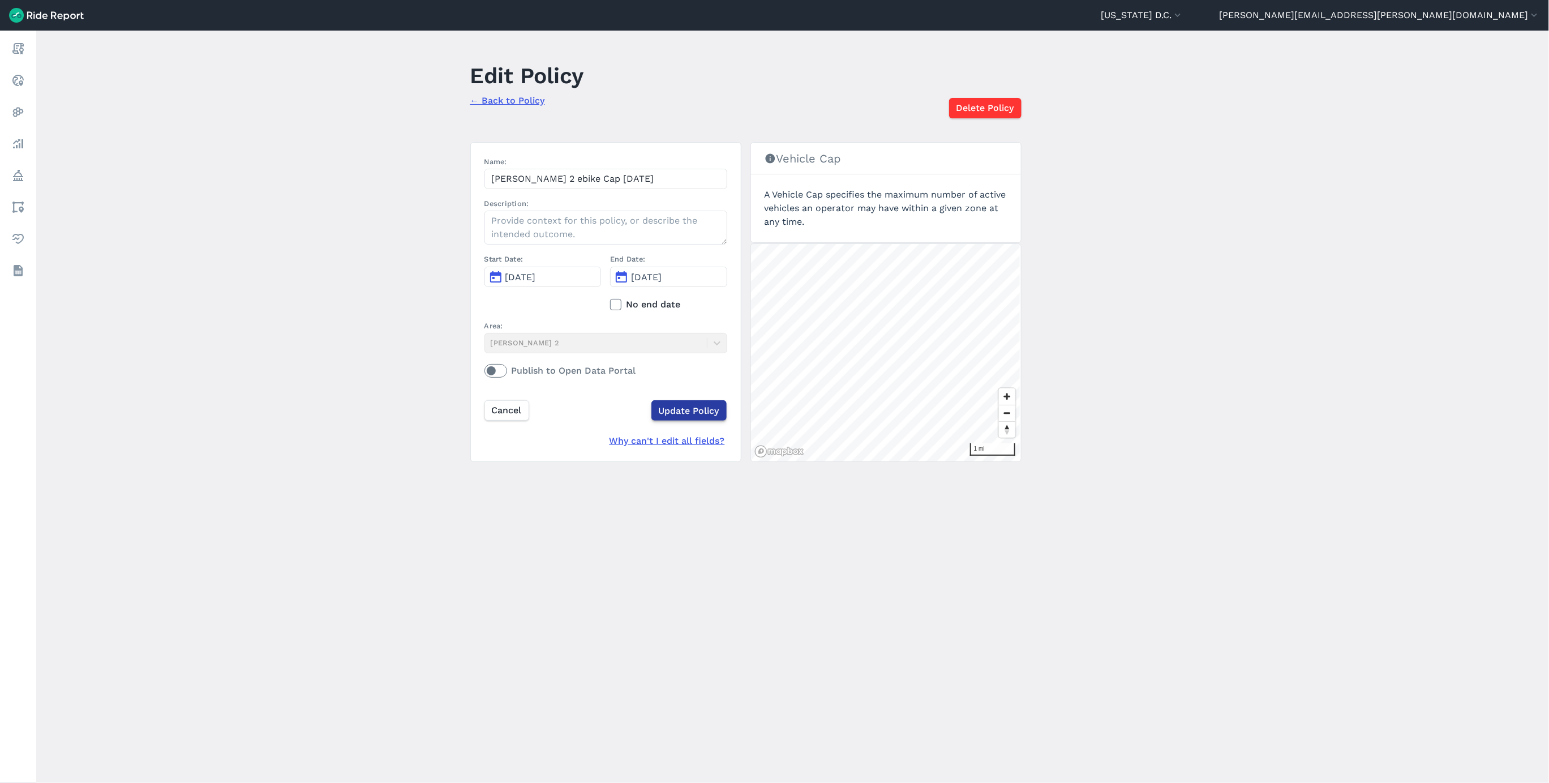
click at [679, 408] on input "Update Policy" at bounding box center [688, 410] width 75 height 20
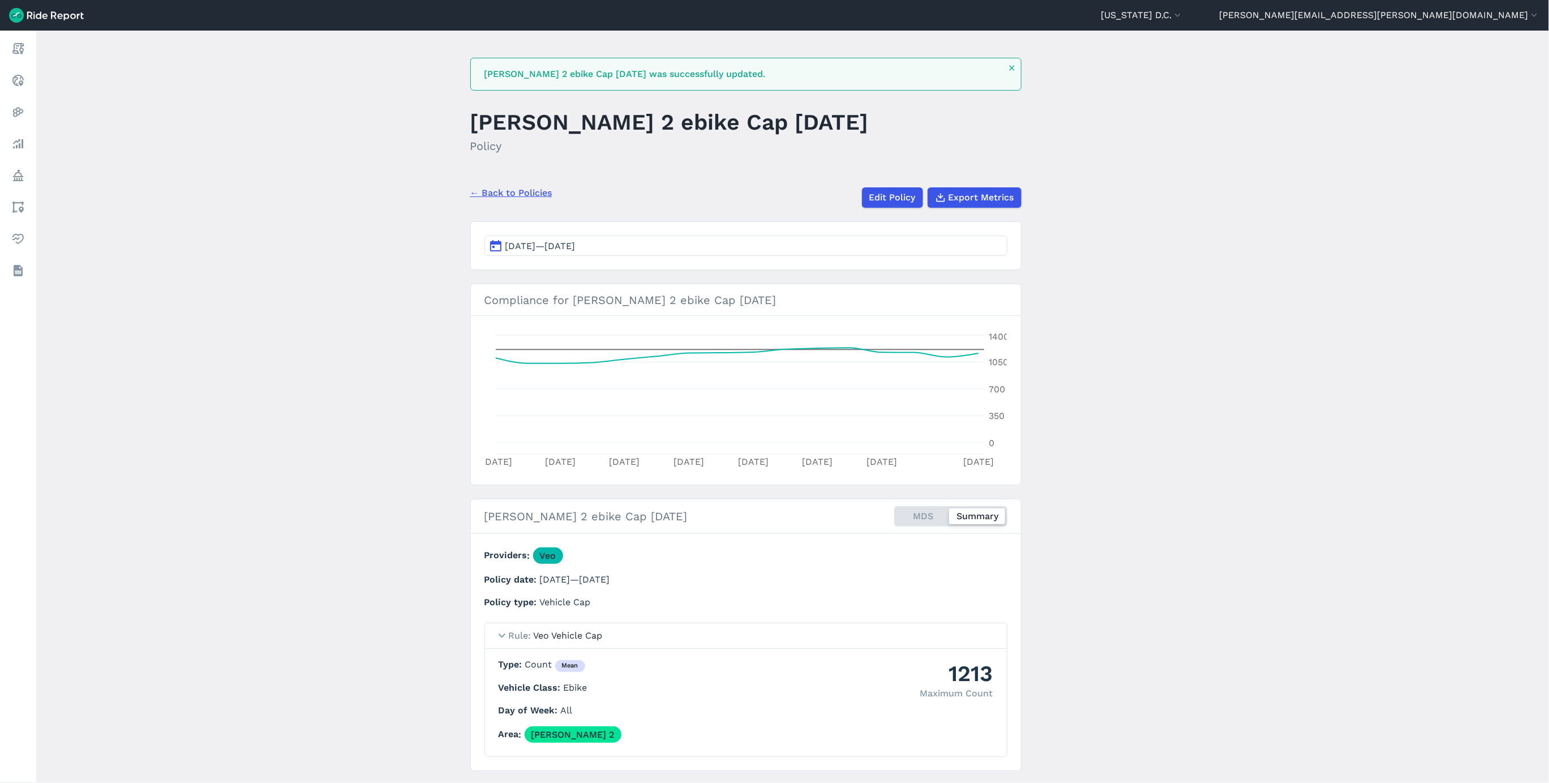
click at [527, 195] on link "← Back to Policies" at bounding box center [511, 193] width 82 height 14
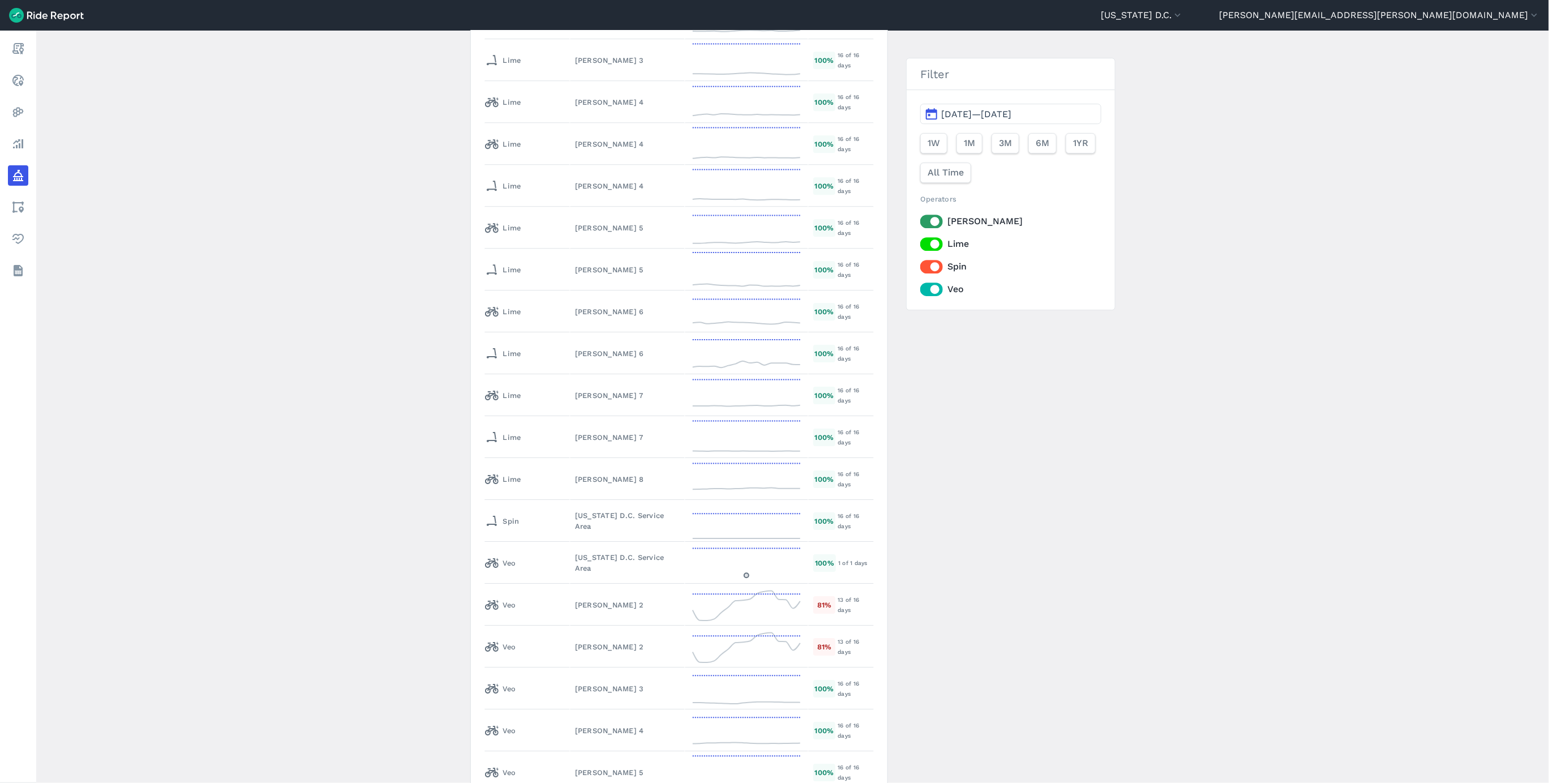
scroll to position [5709, 0]
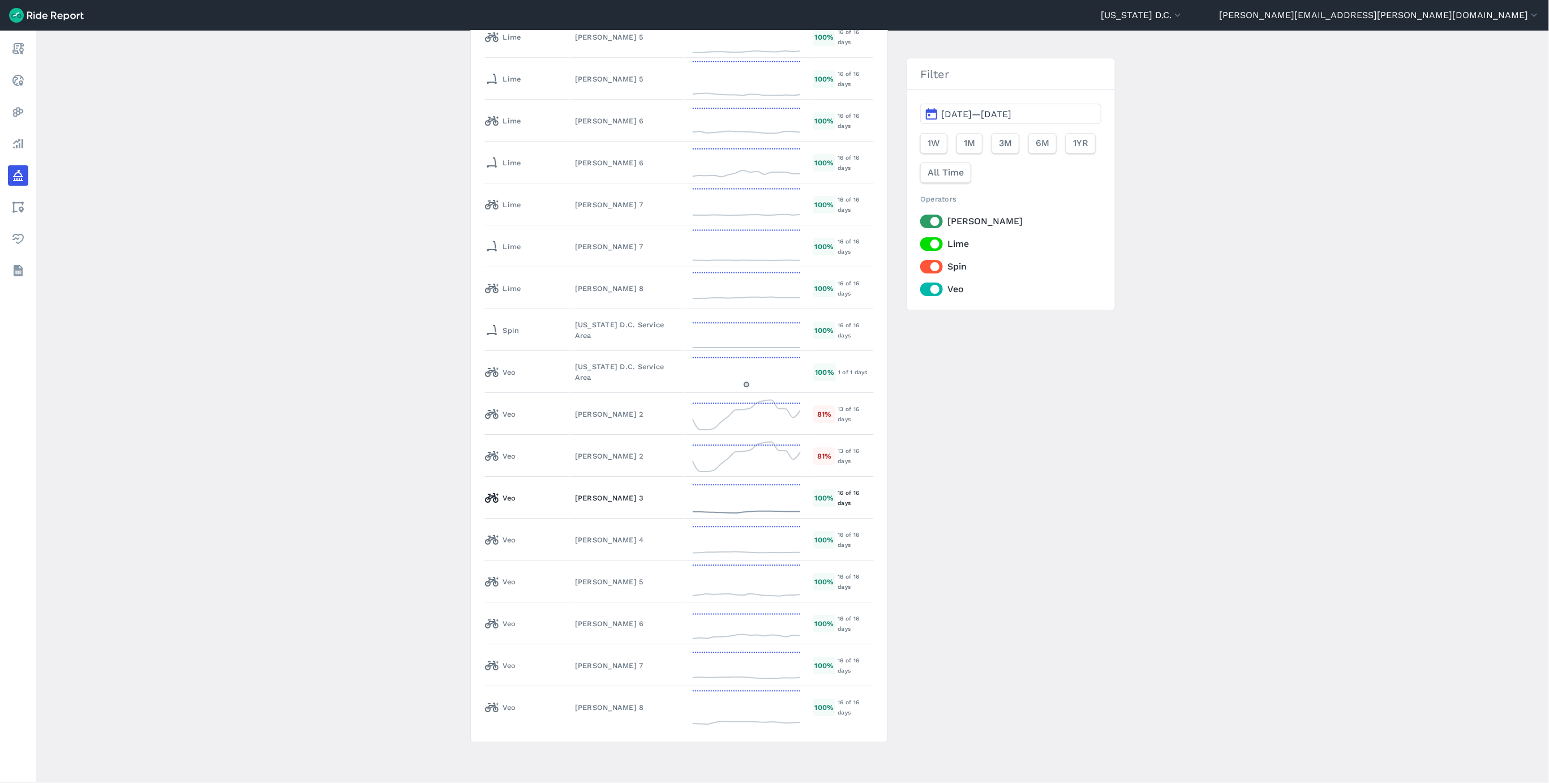
click at [575, 492] on div "[PERSON_NAME] 3" at bounding box center [627, 497] width 105 height 11
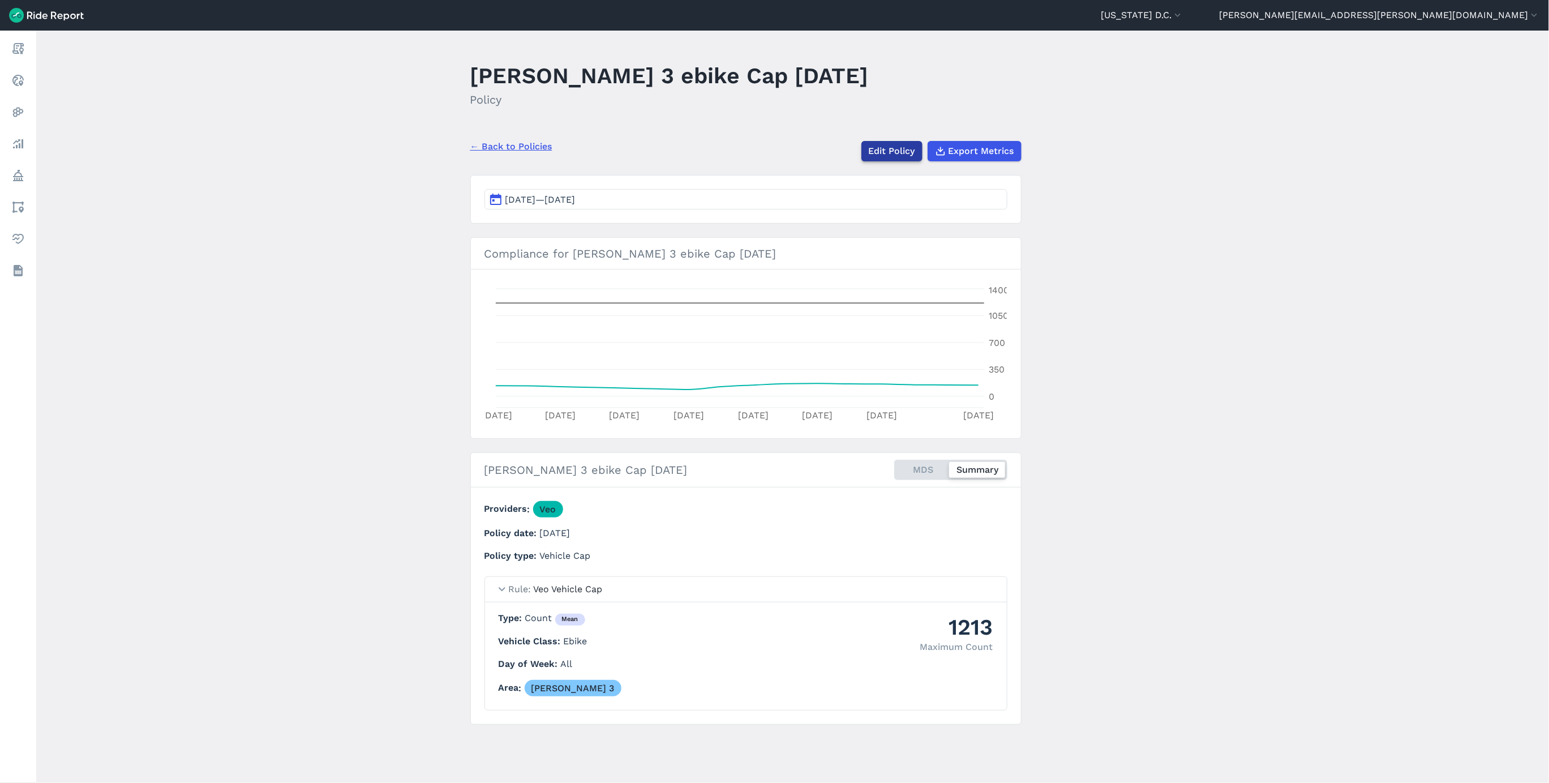
click at [861, 149] on link "Edit Policy" at bounding box center [891, 151] width 61 height 20
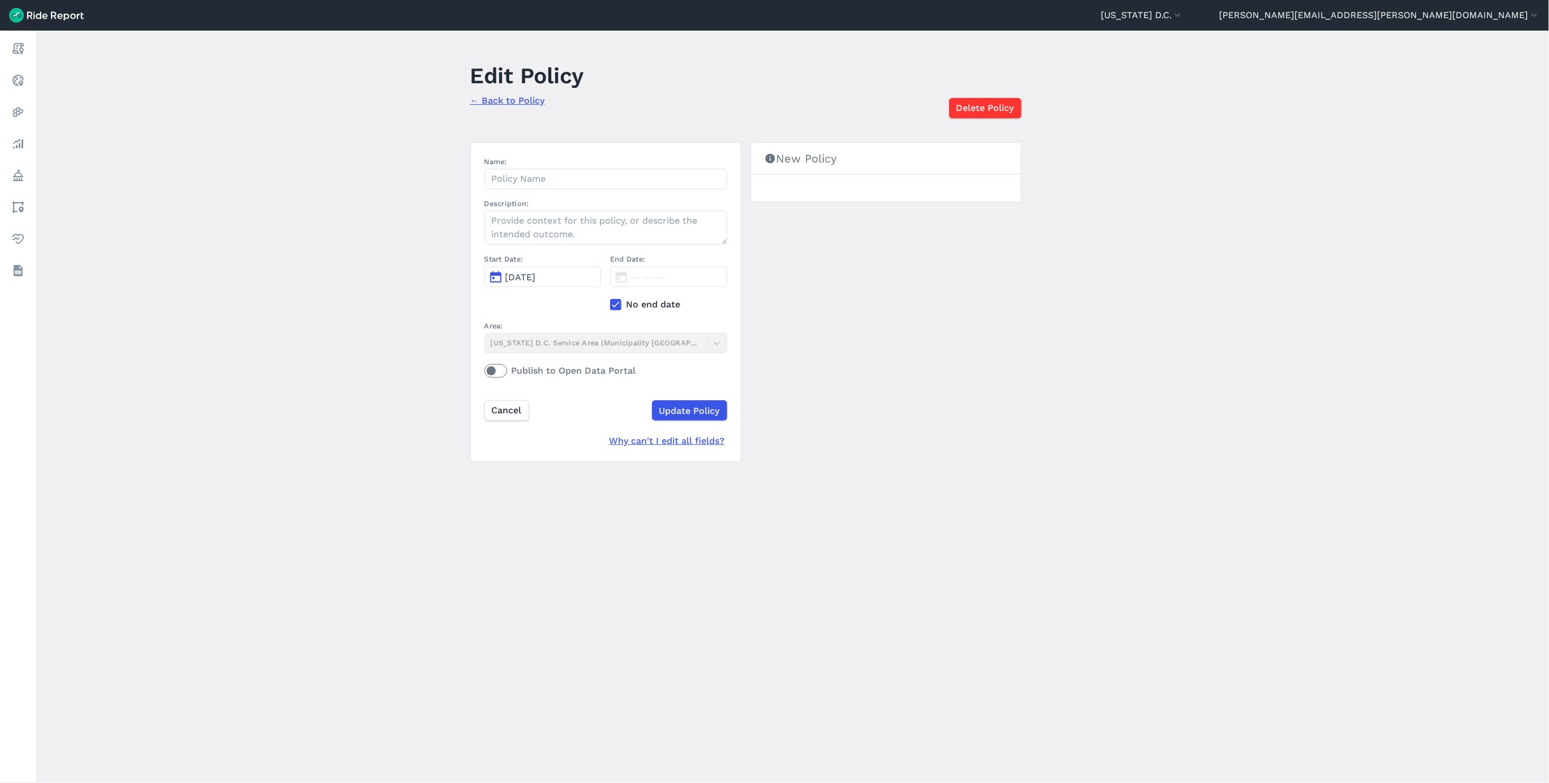
type input "[PERSON_NAME] 3 ebike Cap [DATE]"
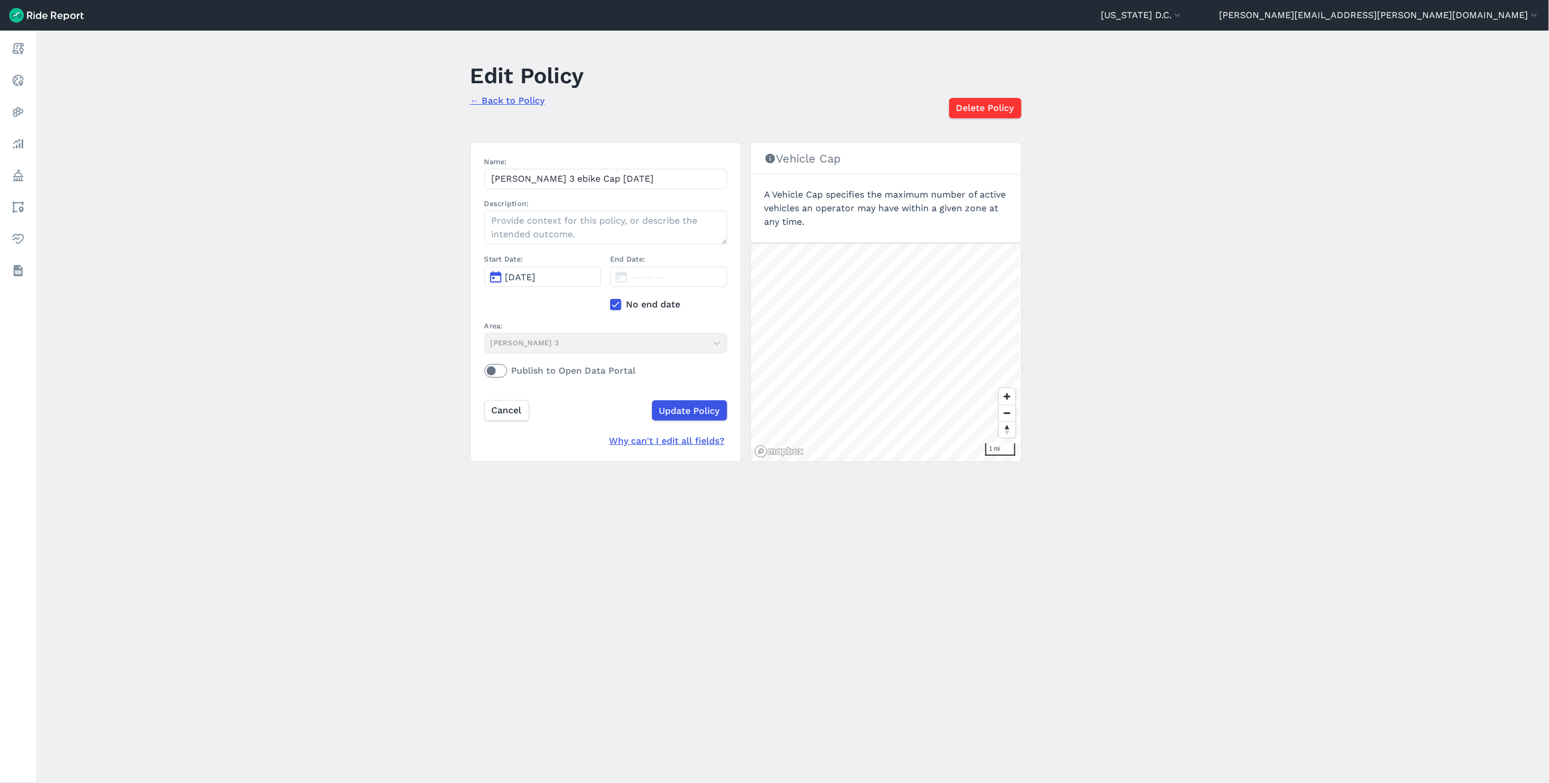
click at [611, 307] on icon at bounding box center [616, 304] width 10 height 11
click at [610, 305] on input "No end date" at bounding box center [610, 301] width 0 height 7
click at [659, 282] on span "[DATE]" at bounding box center [646, 277] width 31 height 11
click at [771, 309] on icon "button" at bounding box center [776, 304] width 11 height 11
click at [744, 336] on button "2" at bounding box center [750, 330] width 18 height 18
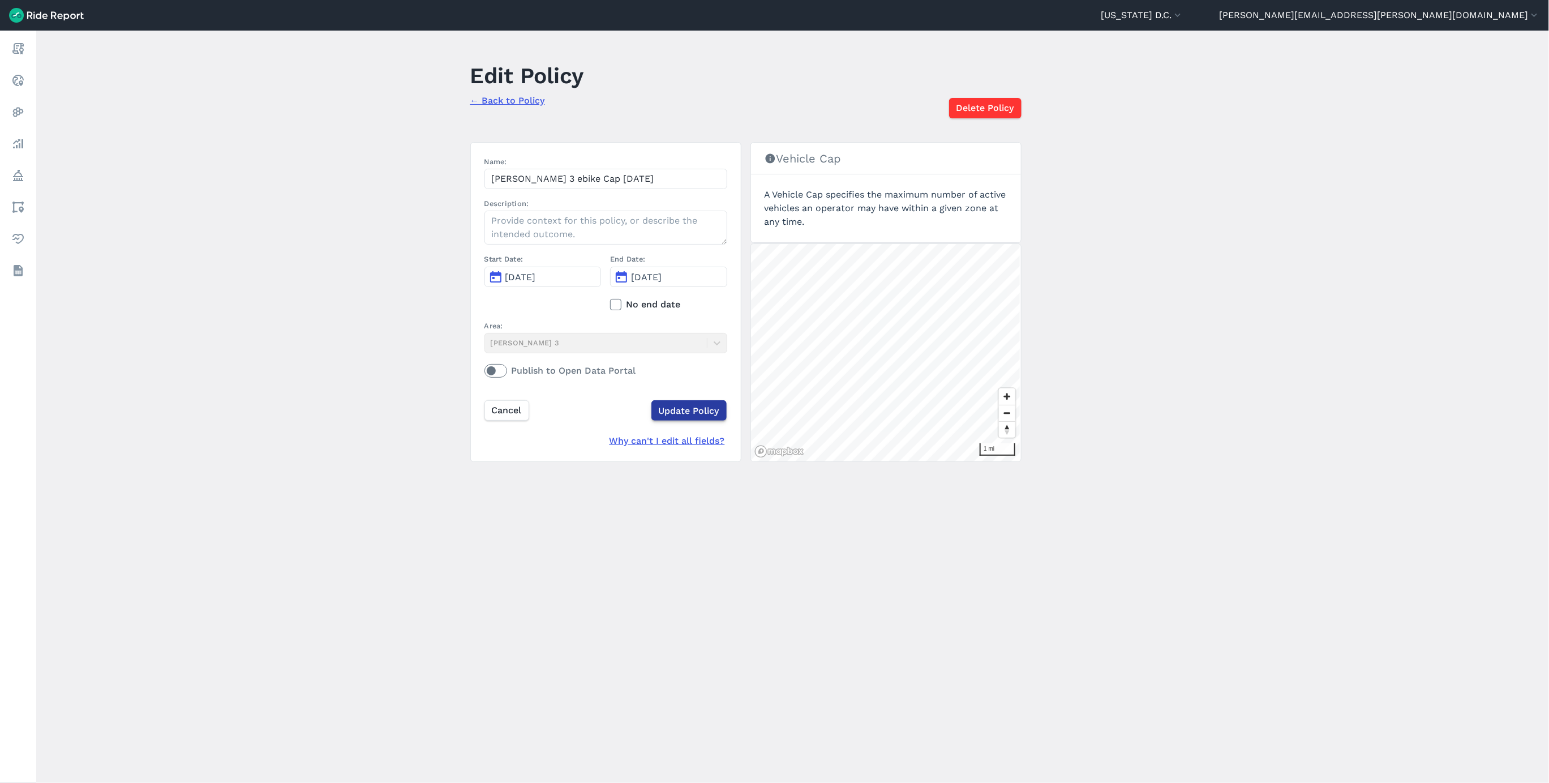
click at [681, 406] on input "Update Policy" at bounding box center [688, 410] width 75 height 20
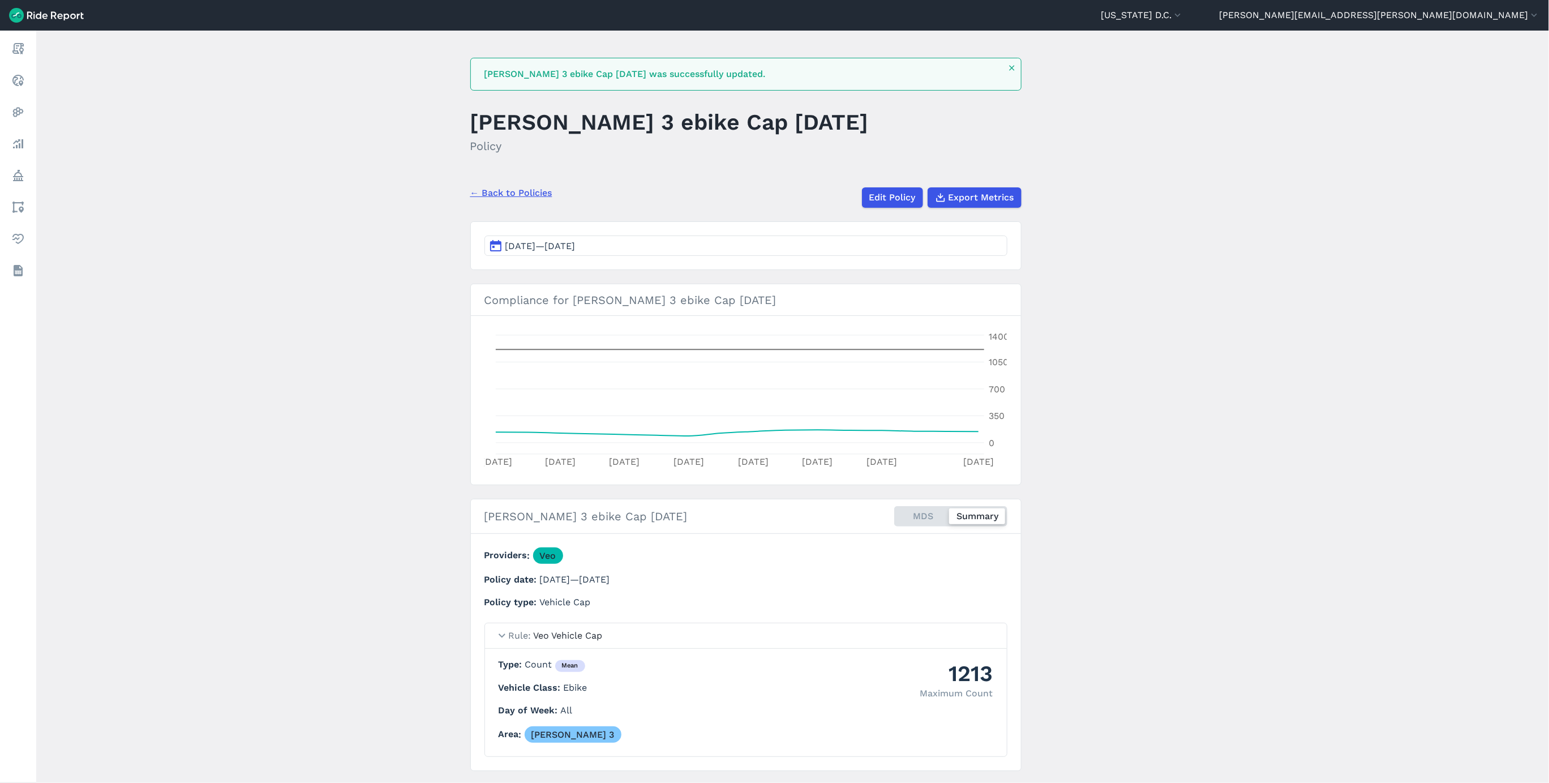
click at [522, 192] on link "← Back to Policies" at bounding box center [511, 193] width 82 height 14
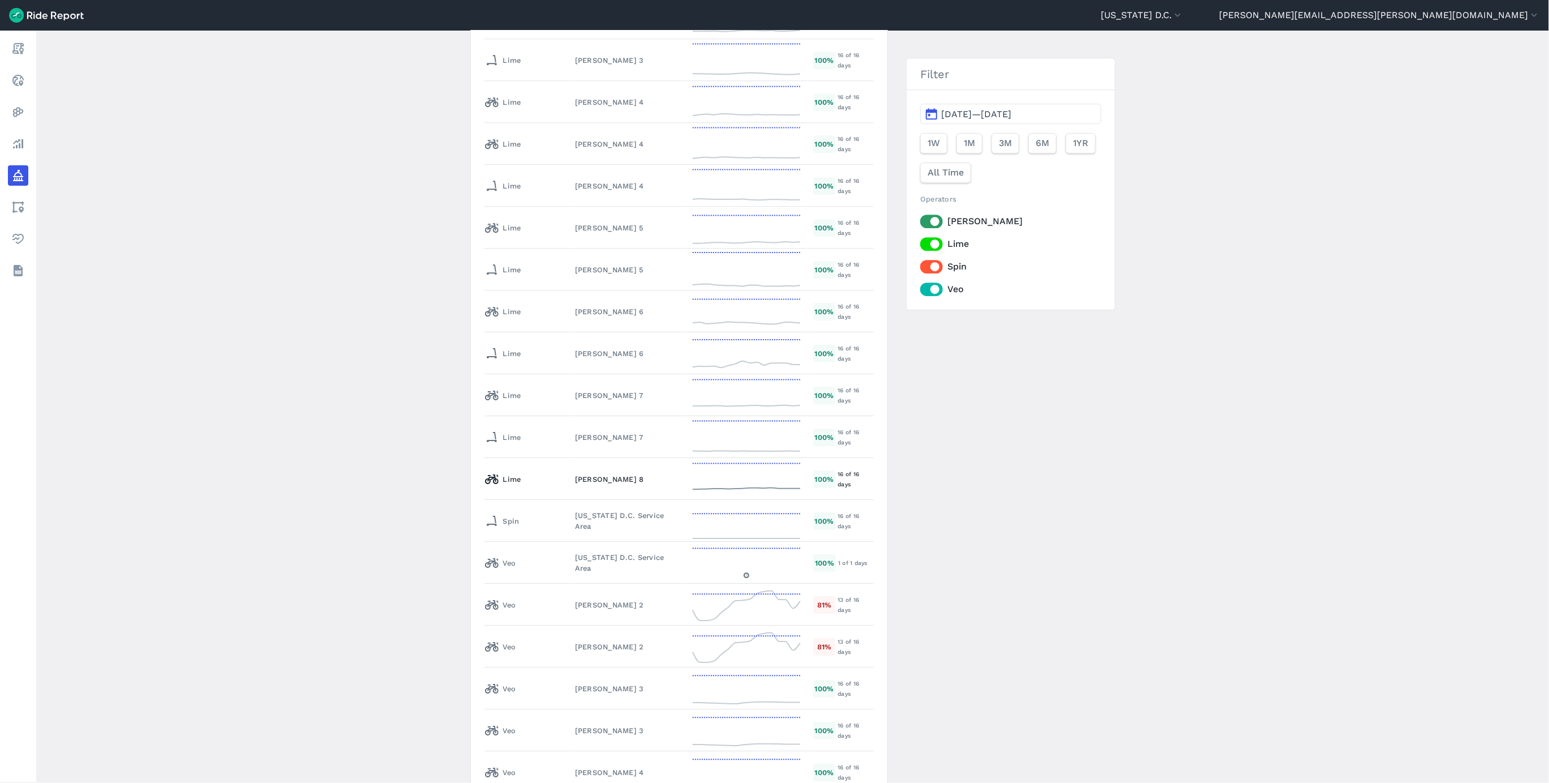
scroll to position [5752, 0]
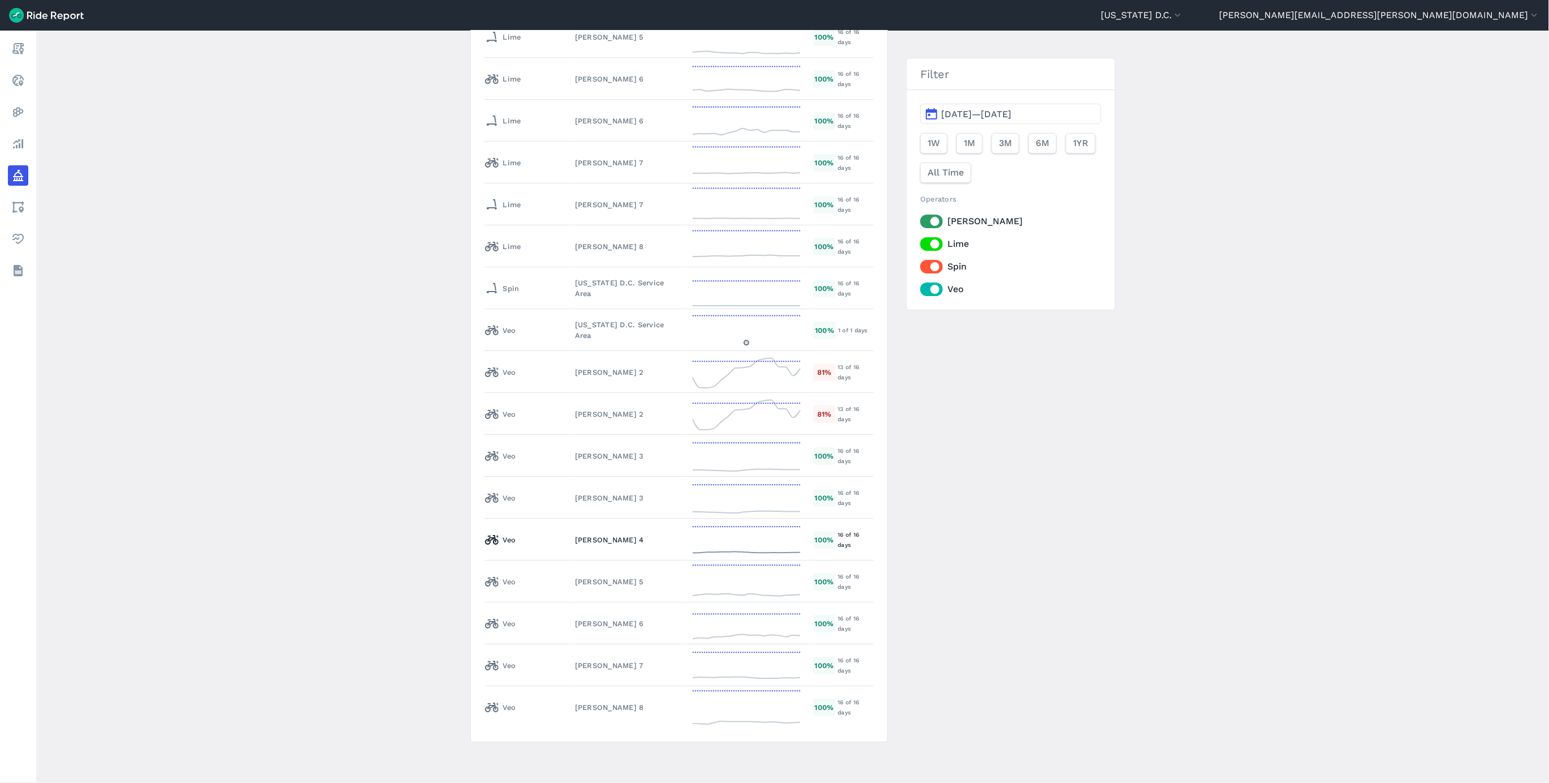
click at [581, 542] on td "[PERSON_NAME] 4" at bounding box center [627, 539] width 115 height 42
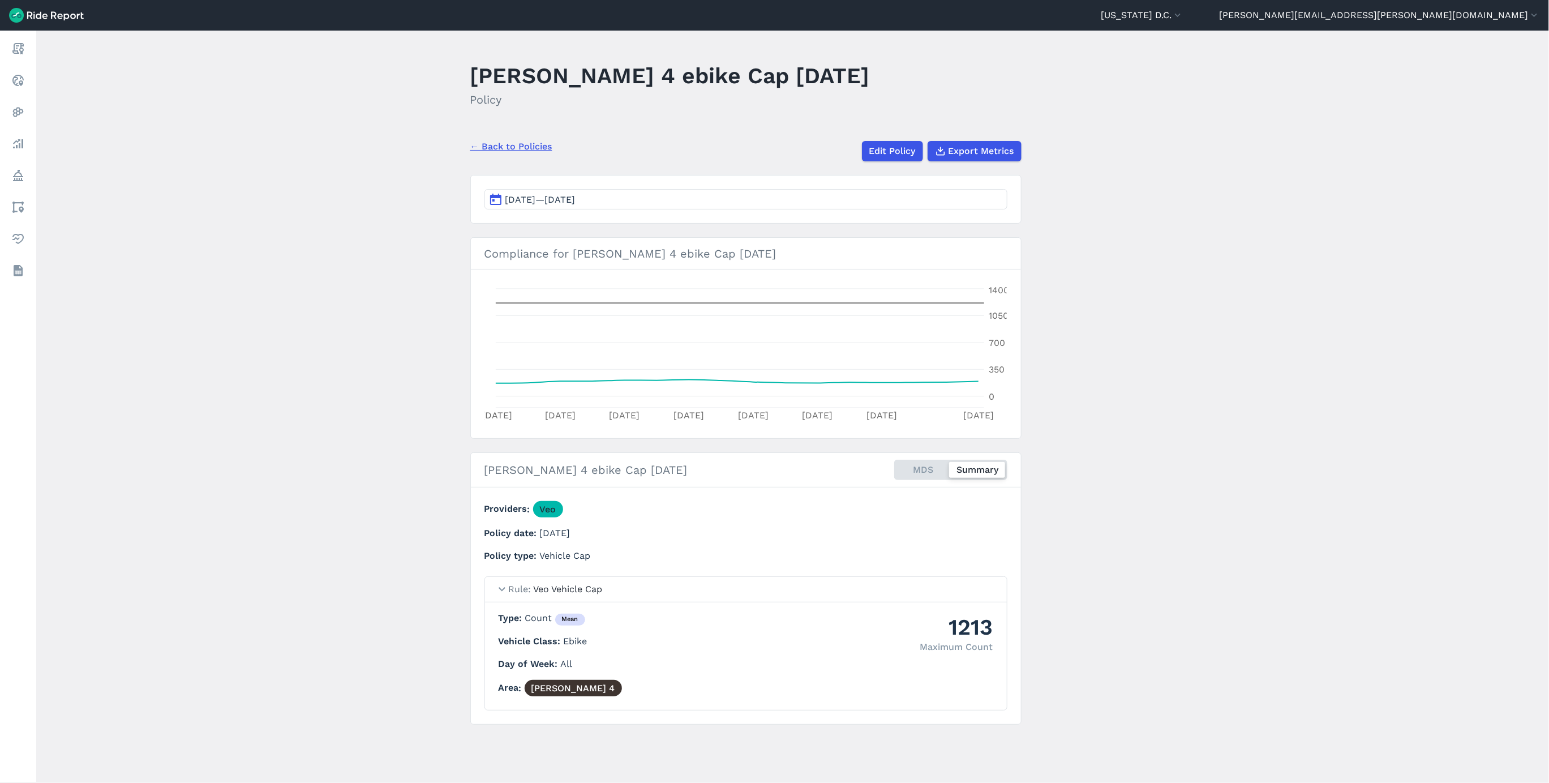
click at [531, 150] on link "← Back to Policies" at bounding box center [511, 147] width 82 height 14
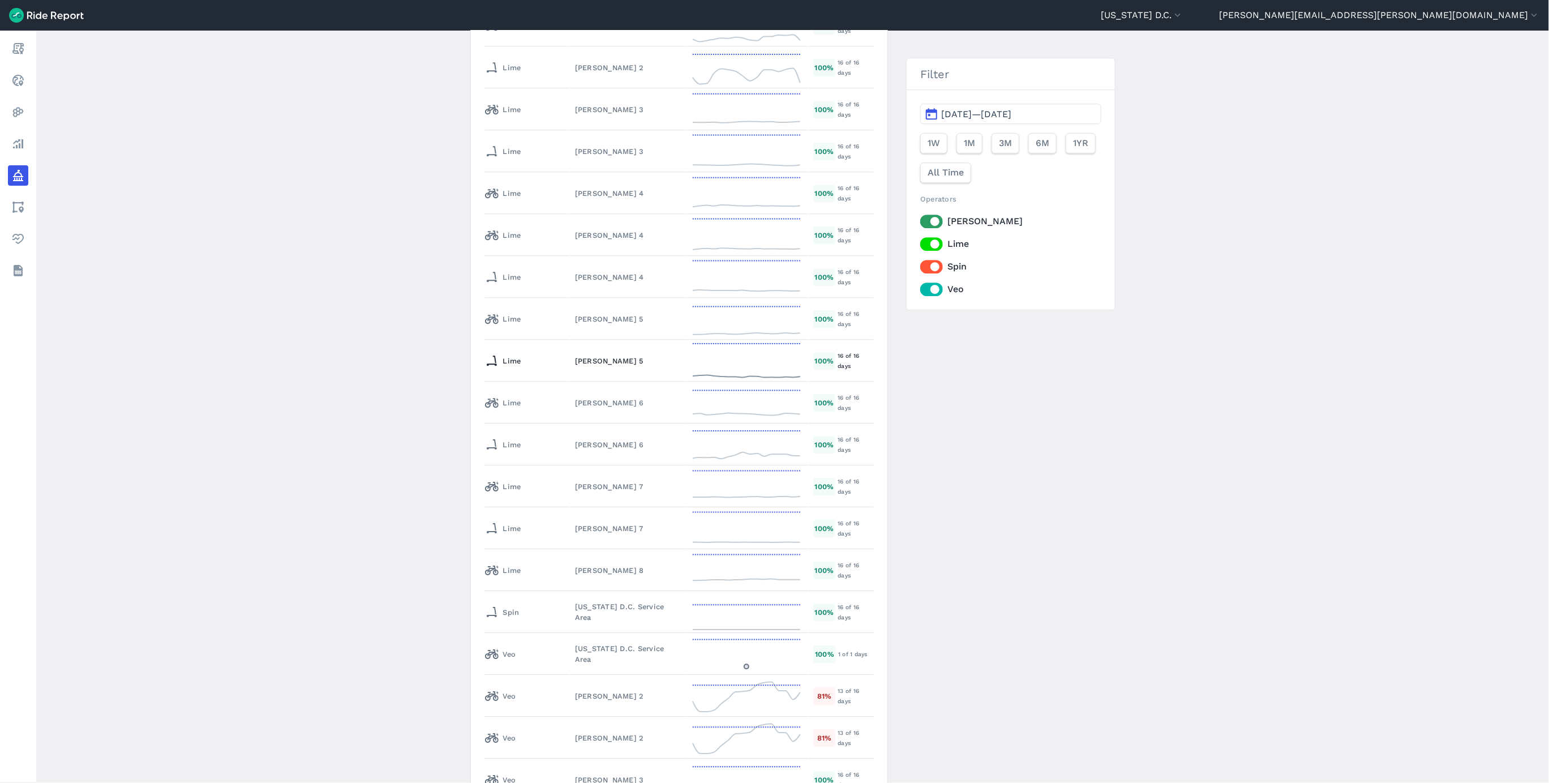
scroll to position [5752, 0]
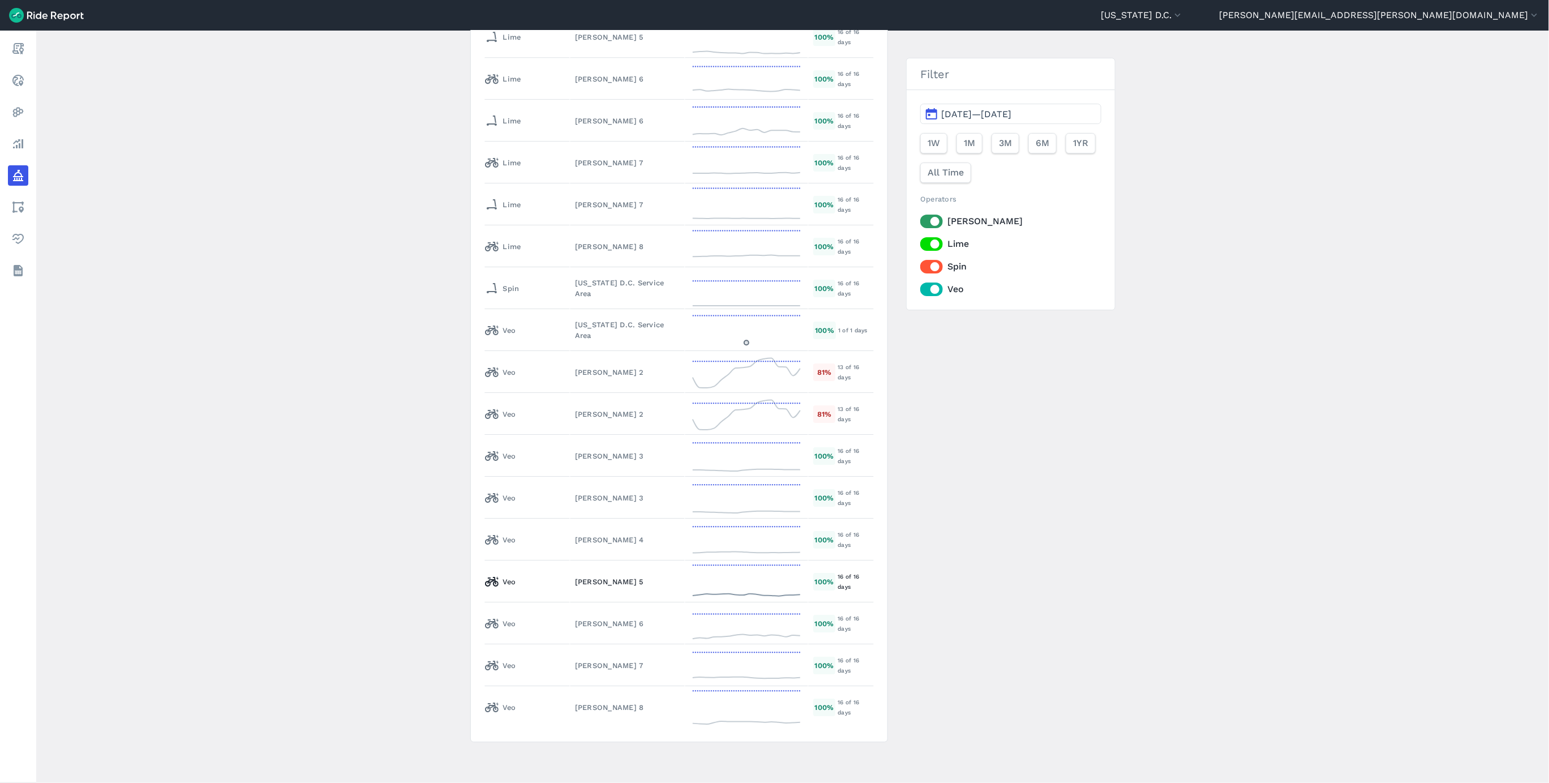
click at [575, 581] on div "[PERSON_NAME] 5" at bounding box center [627, 581] width 105 height 11
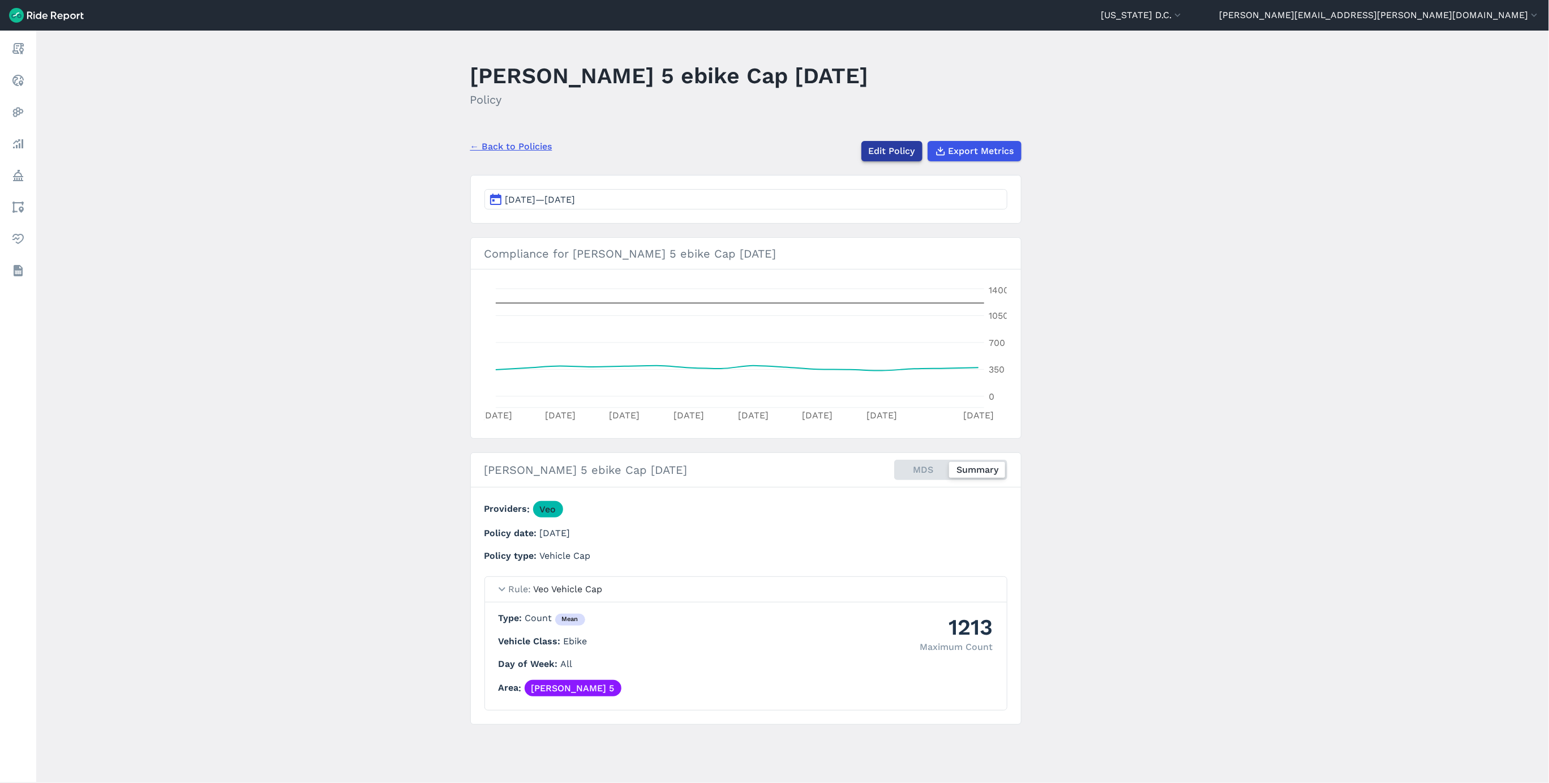
click at [888, 146] on link "Edit Policy" at bounding box center [891, 151] width 61 height 20
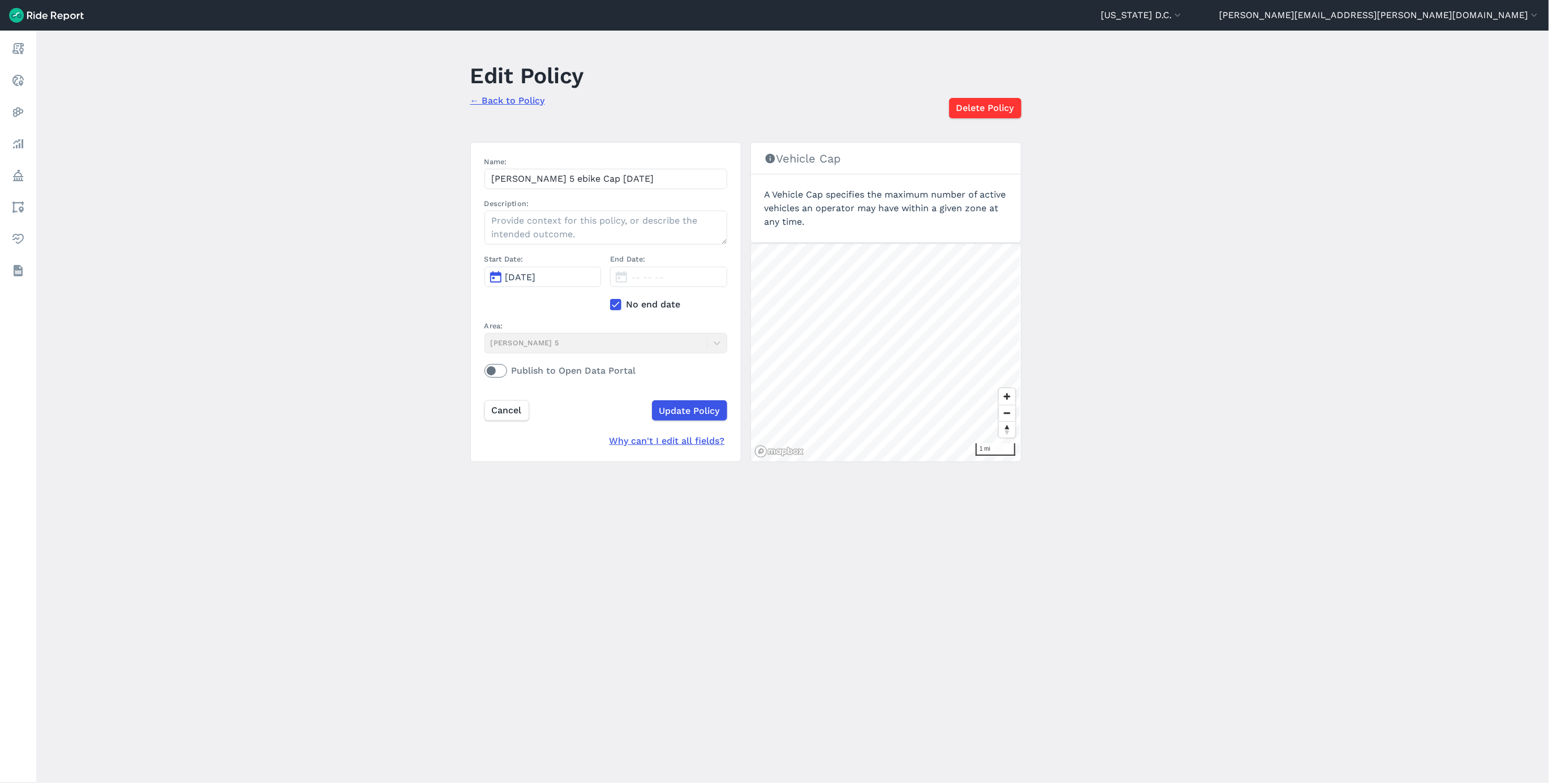
click at [612, 306] on use at bounding box center [615, 305] width 7 height 6
click at [610, 305] on input "No end date" at bounding box center [610, 301] width 0 height 7
click at [635, 280] on span "[DATE]" at bounding box center [646, 277] width 31 height 11
click at [771, 305] on icon "button" at bounding box center [776, 304] width 11 height 11
click at [744, 329] on button "2" at bounding box center [750, 330] width 18 height 18
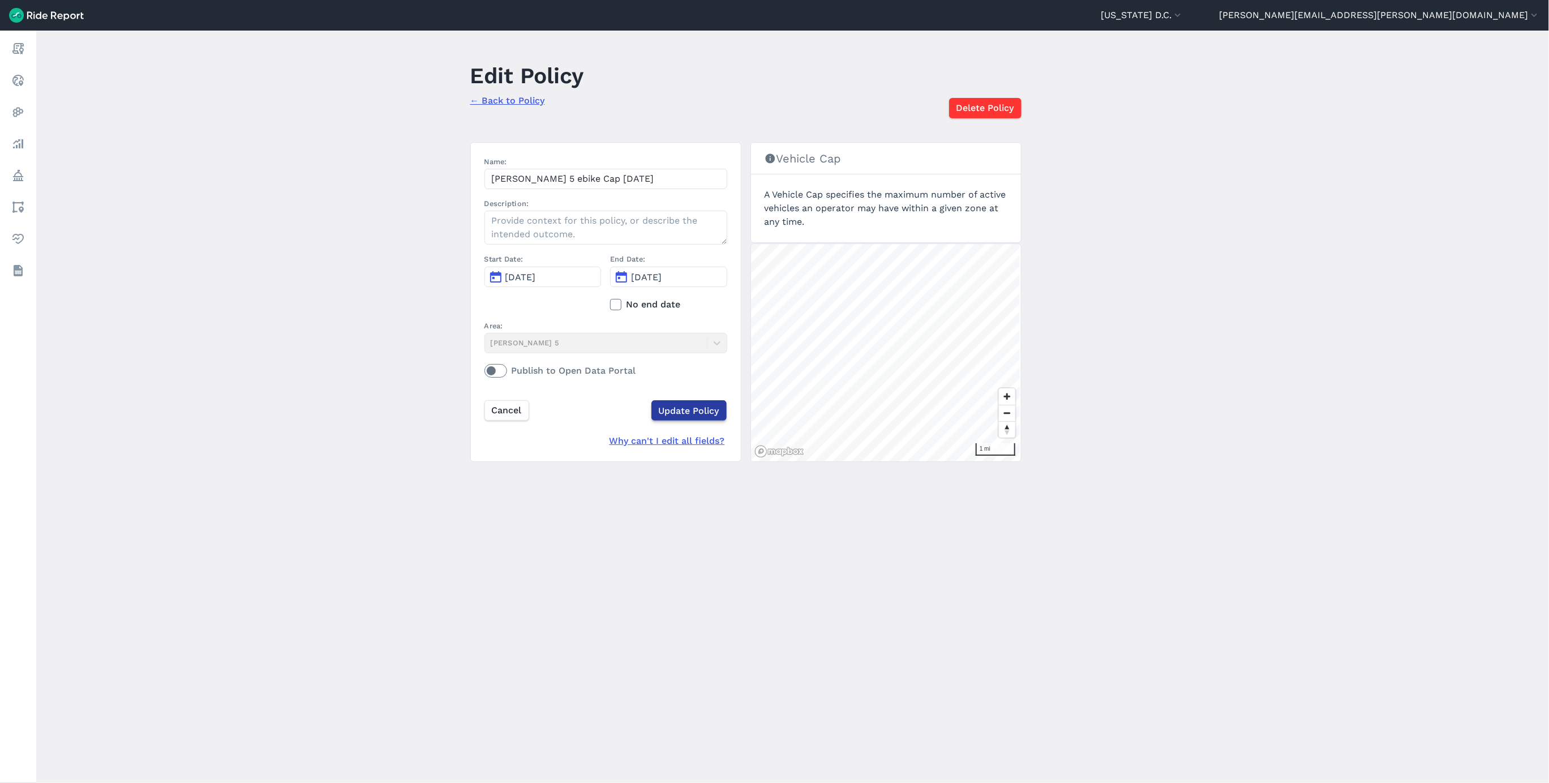
click at [688, 413] on input "Update Policy" at bounding box center [688, 410] width 75 height 20
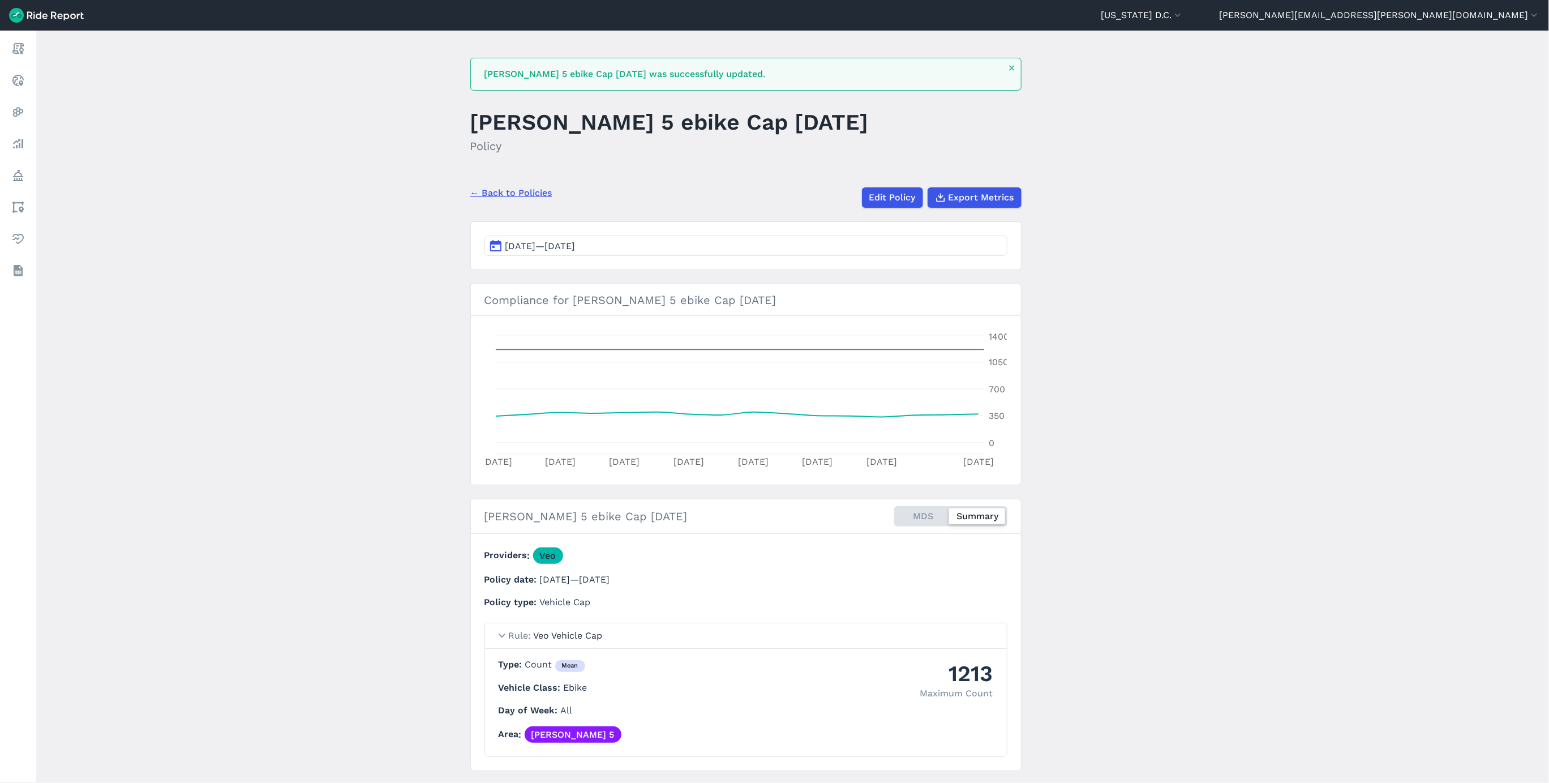
click at [540, 194] on link "← Back to Policies" at bounding box center [511, 193] width 82 height 14
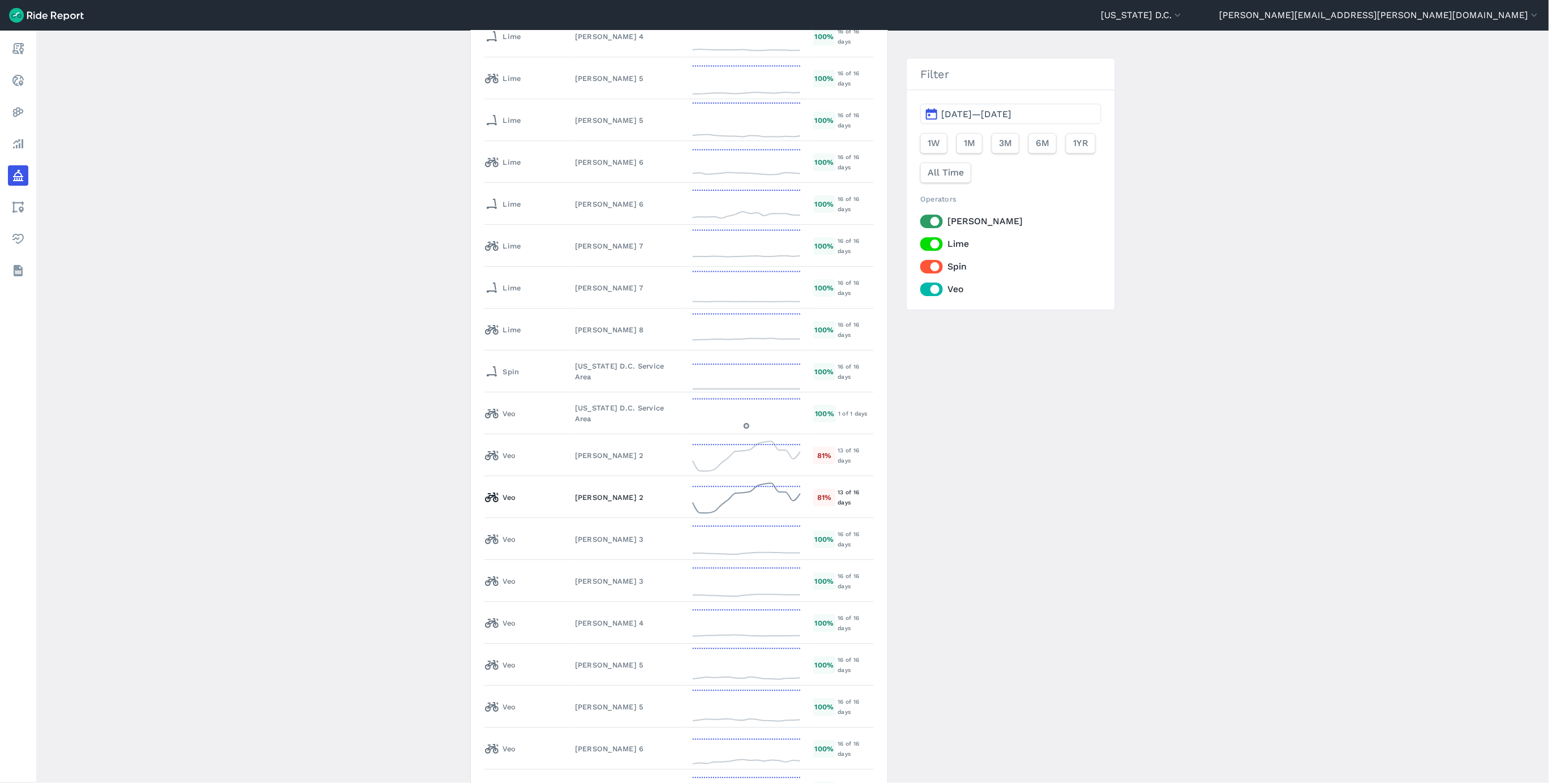
scroll to position [5794, 0]
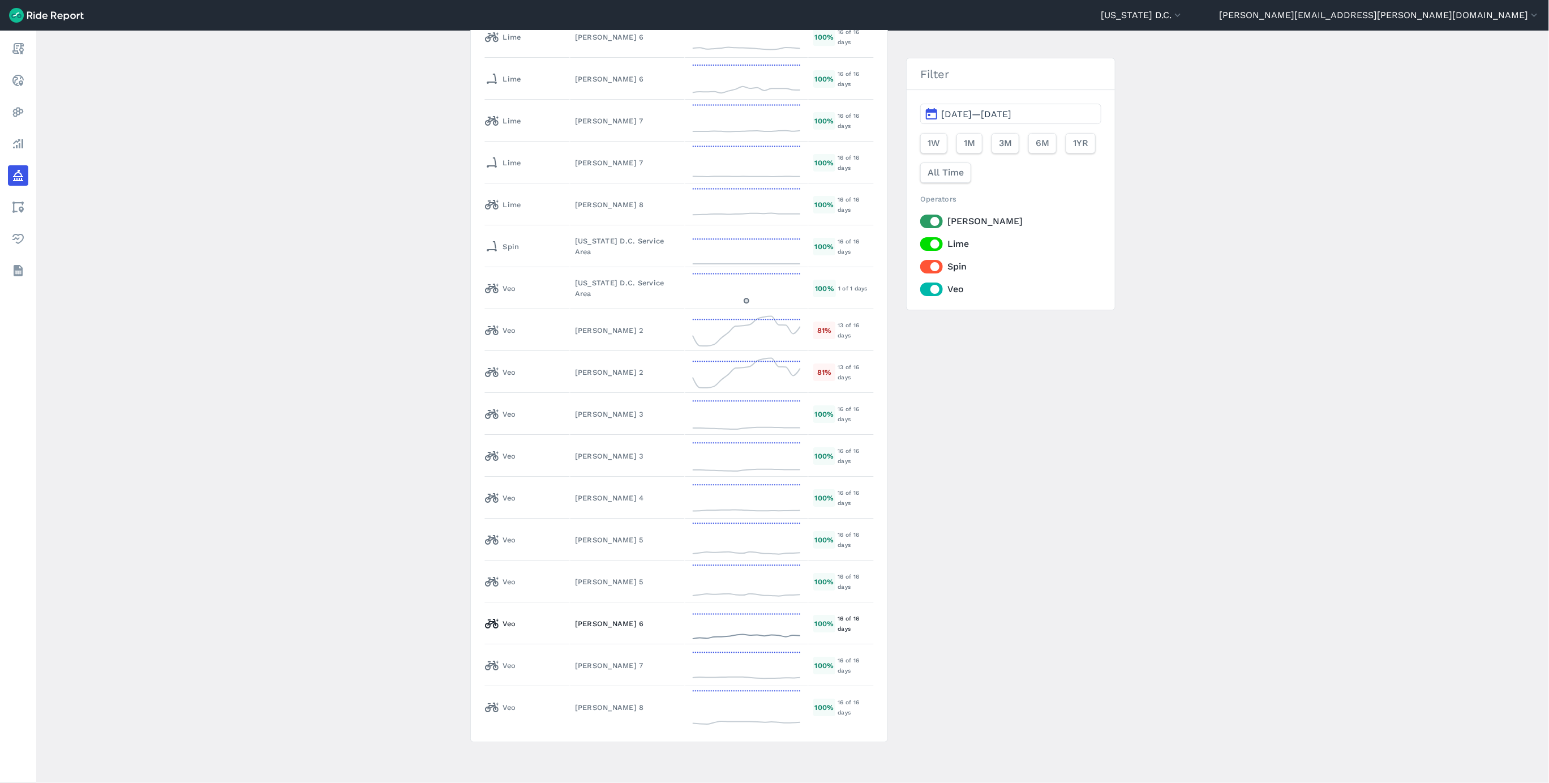
click at [570, 608] on td "[PERSON_NAME] 6" at bounding box center [627, 623] width 115 height 42
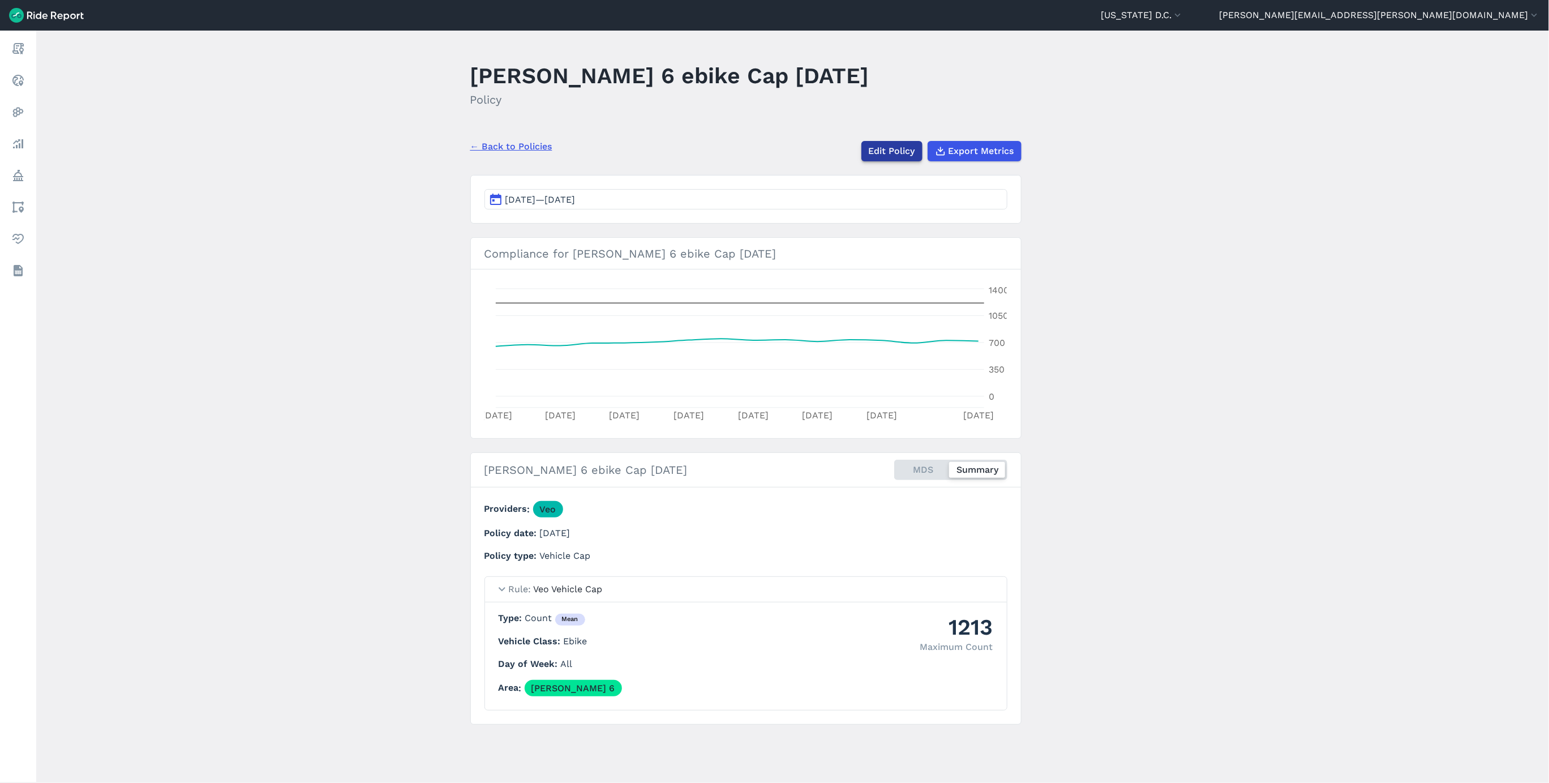
click at [890, 151] on link "Edit Policy" at bounding box center [891, 151] width 61 height 20
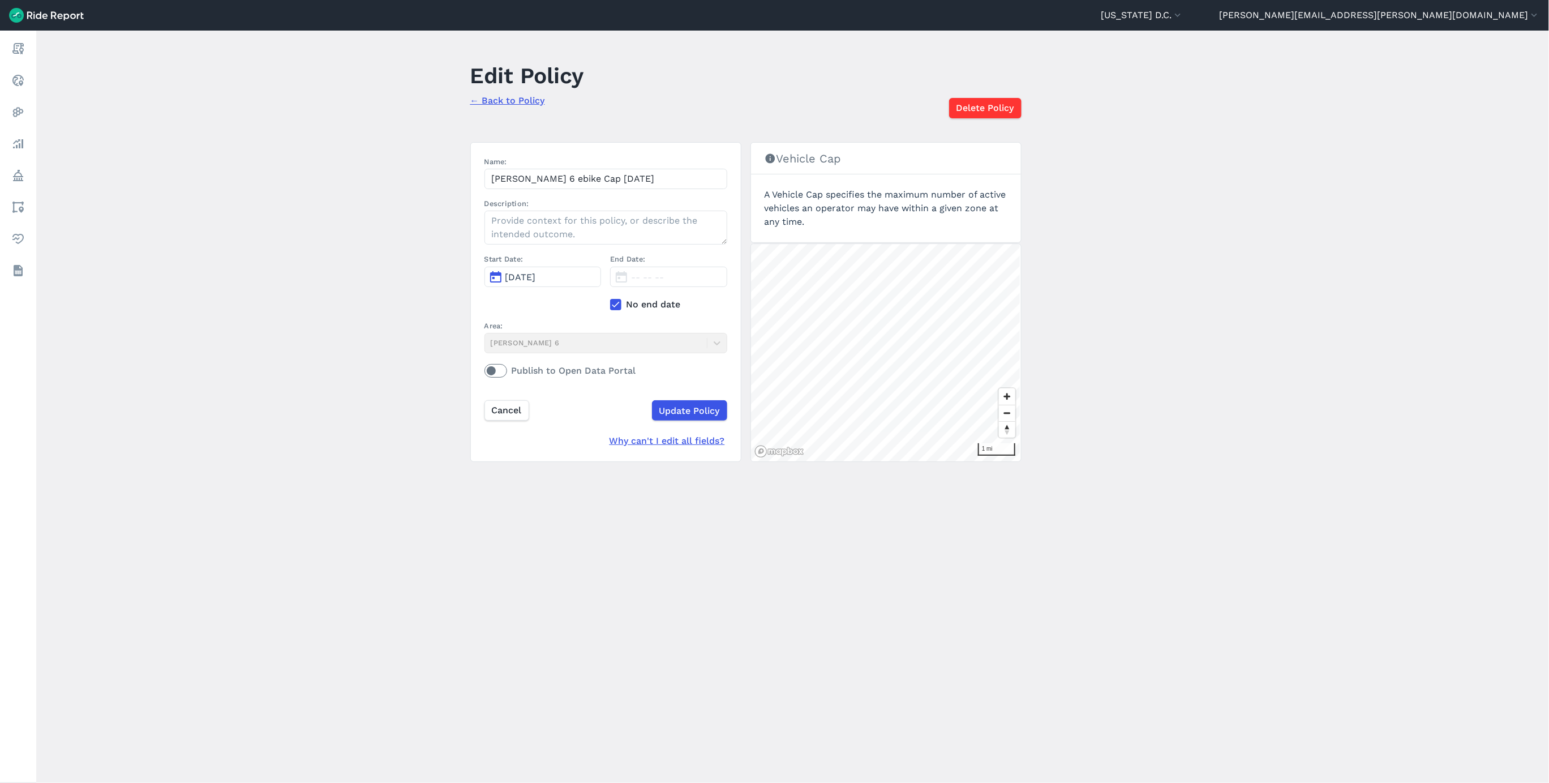
click at [614, 299] on label "No end date" at bounding box center [668, 305] width 117 height 14
click at [610, 299] on input "No end date" at bounding box center [610, 301] width 0 height 7
click at [654, 285] on button "[DATE]" at bounding box center [668, 277] width 117 height 20
click at [775, 303] on icon "button" at bounding box center [776, 304] width 11 height 11
click at [746, 329] on button "2" at bounding box center [750, 330] width 18 height 18
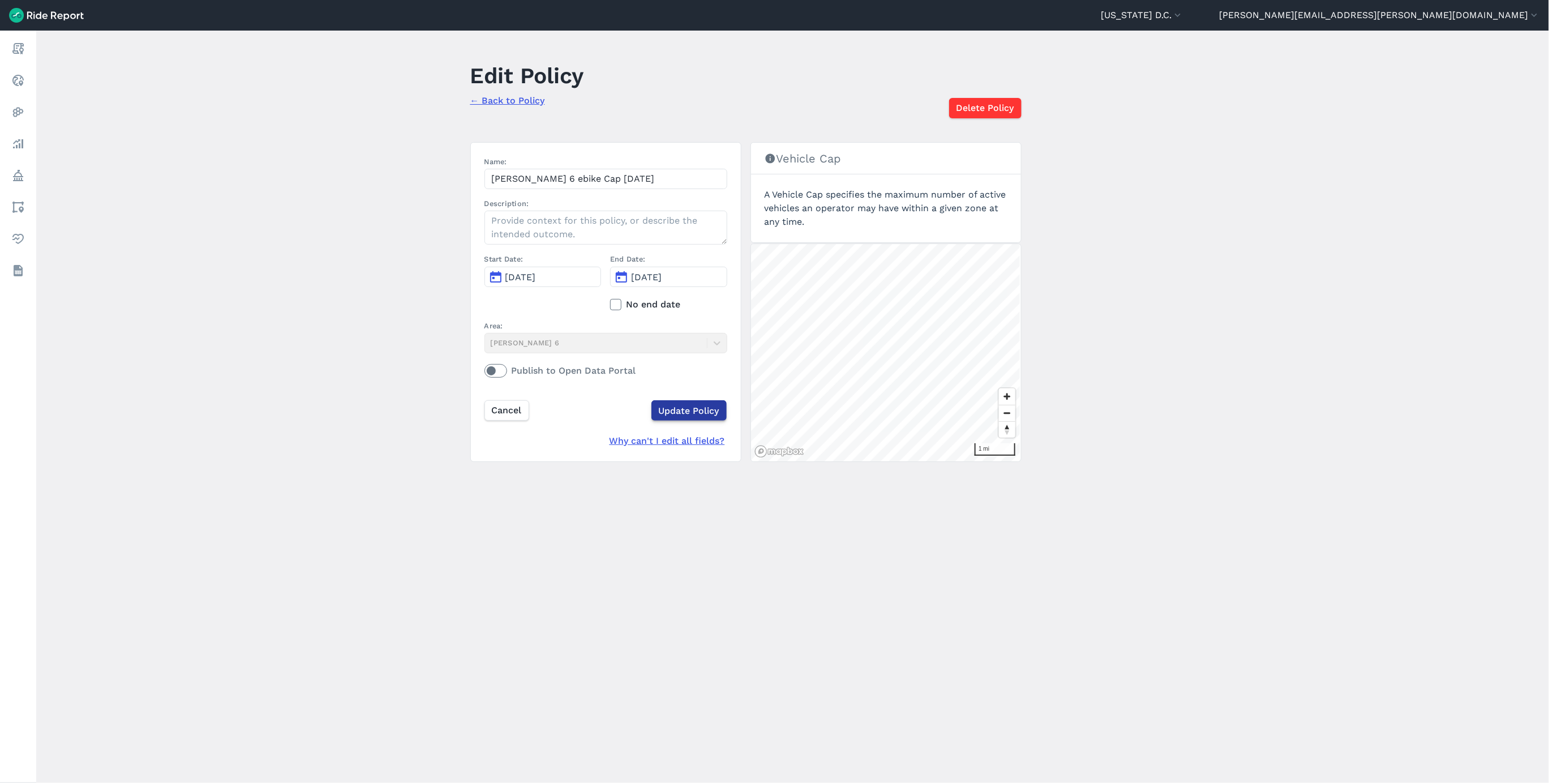
click at [684, 406] on input "Update Policy" at bounding box center [688, 410] width 75 height 20
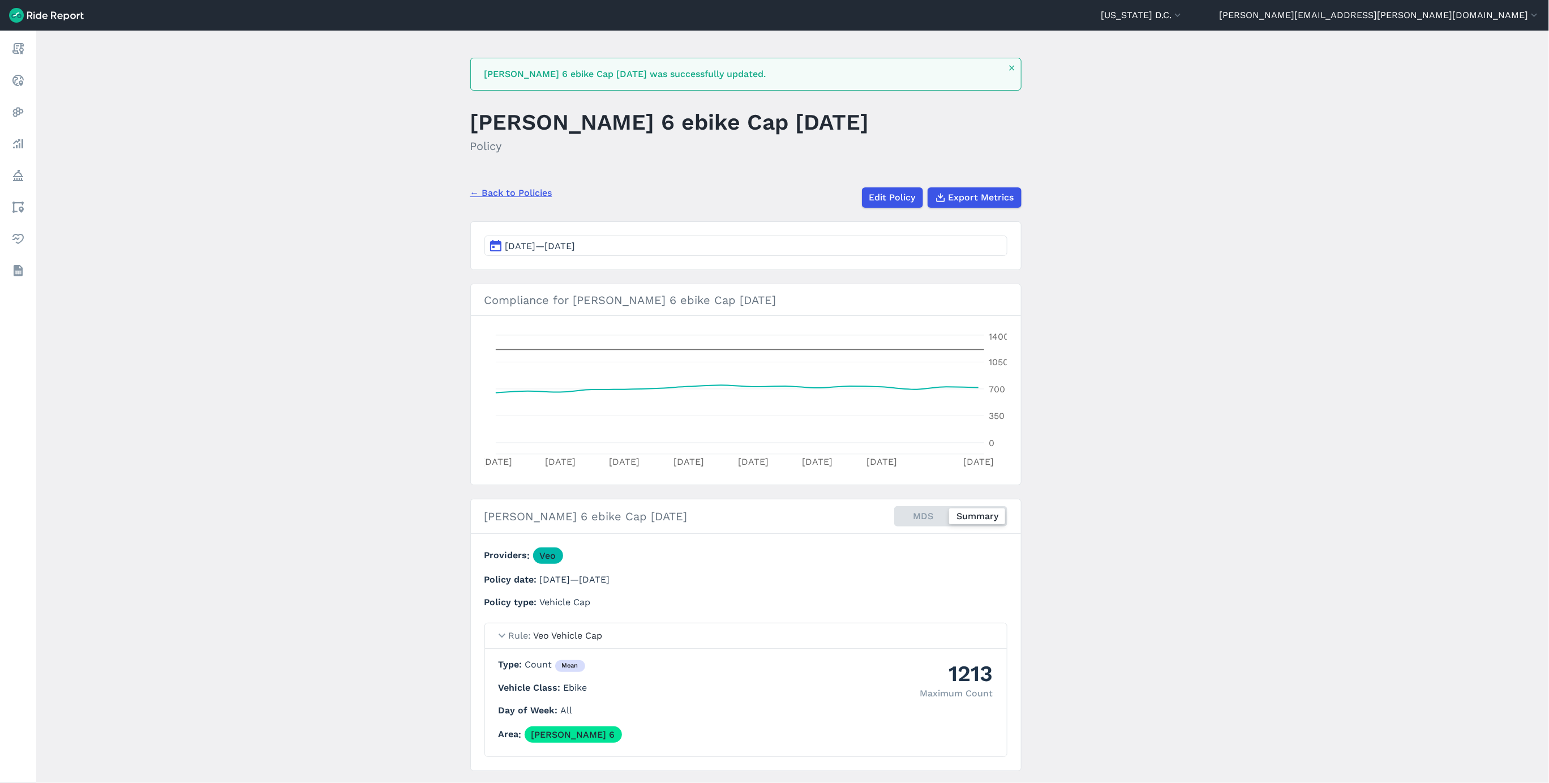
click at [525, 195] on link "← Back to Policies" at bounding box center [511, 193] width 82 height 14
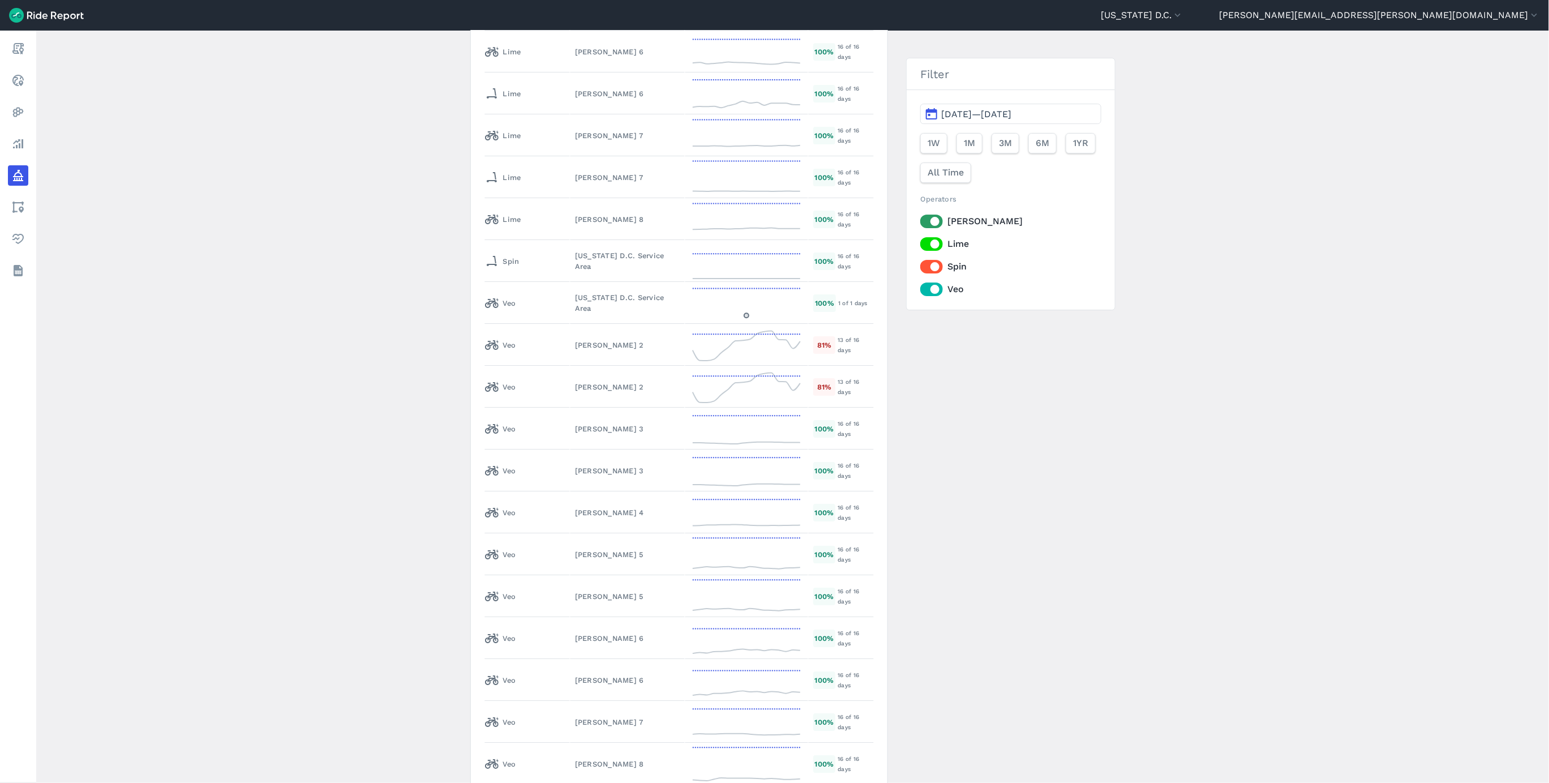
scroll to position [5837, 0]
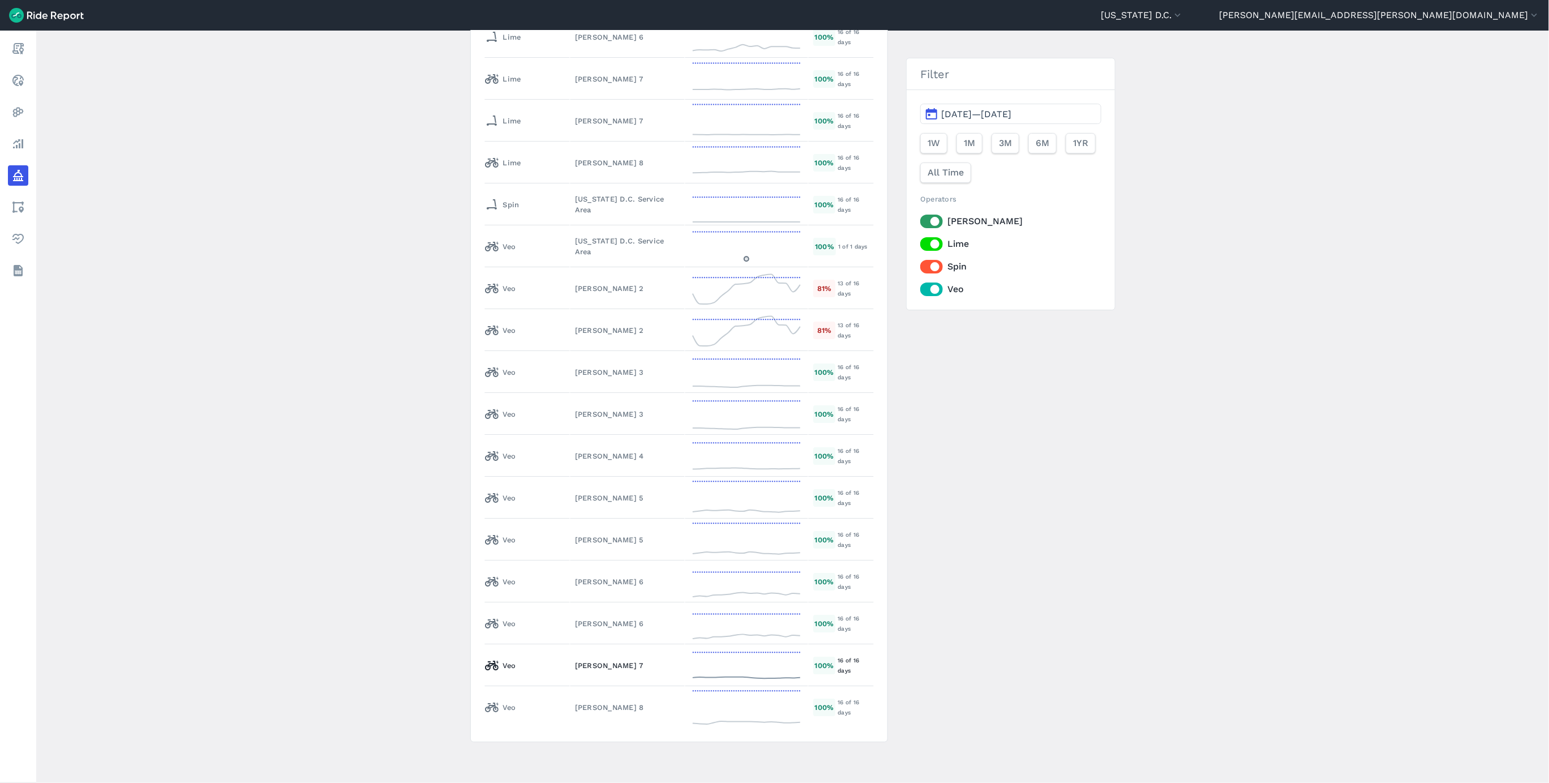
click at [581, 667] on div "[PERSON_NAME] 7" at bounding box center [627, 665] width 105 height 11
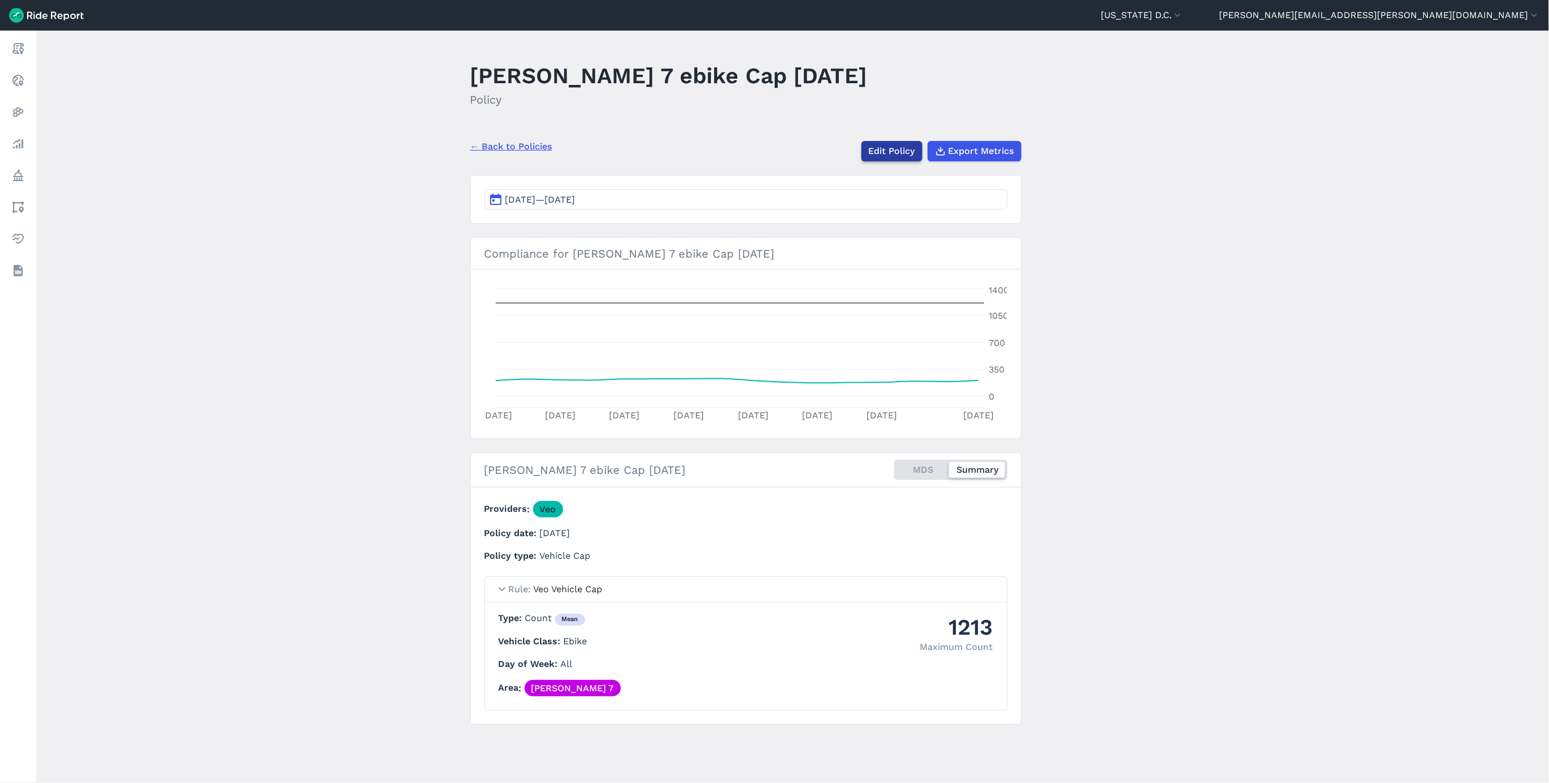
click at [880, 152] on link "Edit Policy" at bounding box center [891, 151] width 61 height 20
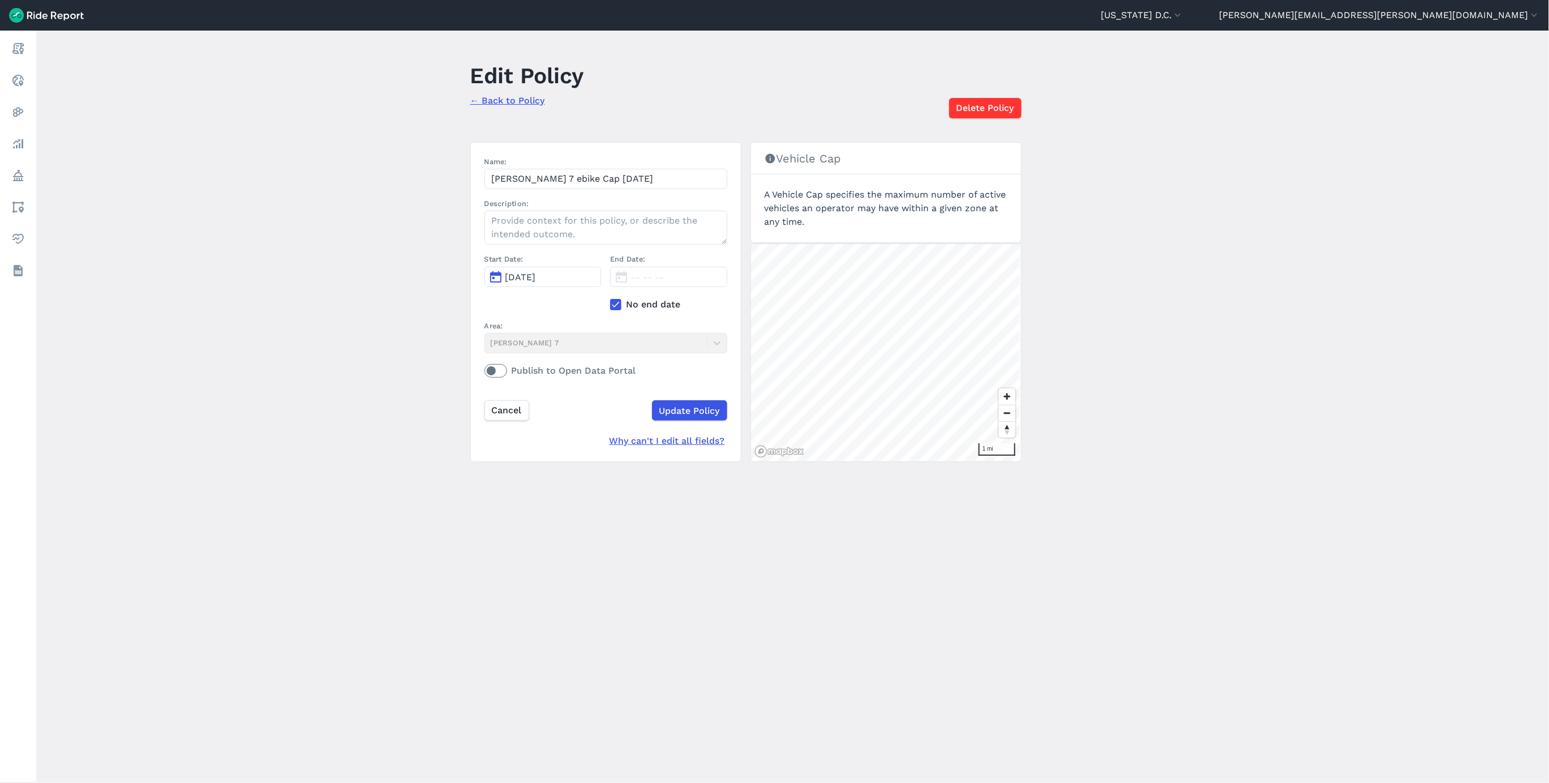
click at [613, 306] on icon at bounding box center [616, 304] width 10 height 11
click at [610, 305] on input "No end date" at bounding box center [610, 301] width 0 height 7
click at [647, 284] on button "[DATE]" at bounding box center [668, 277] width 117 height 20
click at [777, 311] on icon "button" at bounding box center [776, 304] width 11 height 11
click at [751, 328] on button "2" at bounding box center [750, 330] width 18 height 18
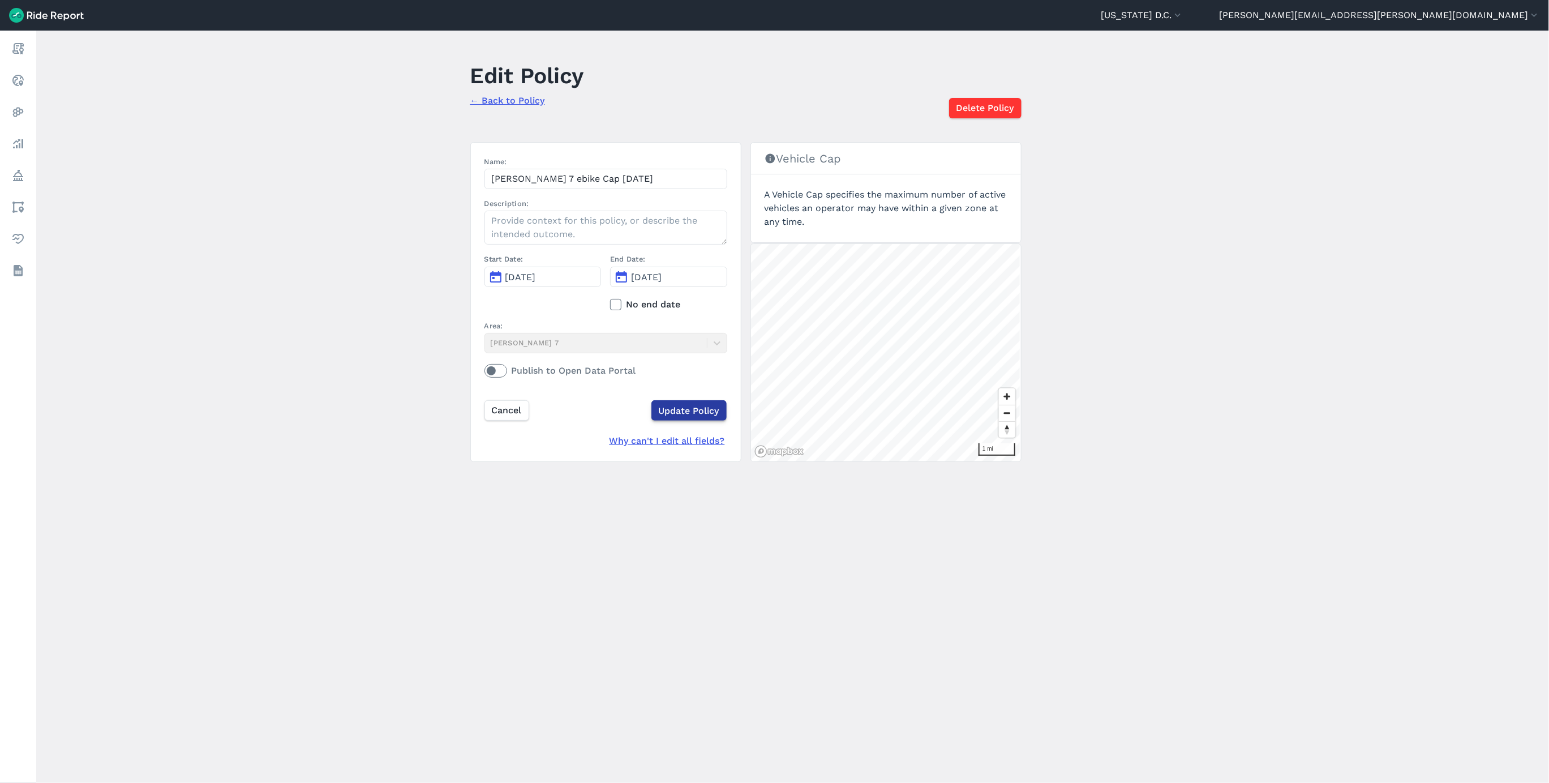
click at [700, 409] on input "Update Policy" at bounding box center [688, 410] width 75 height 20
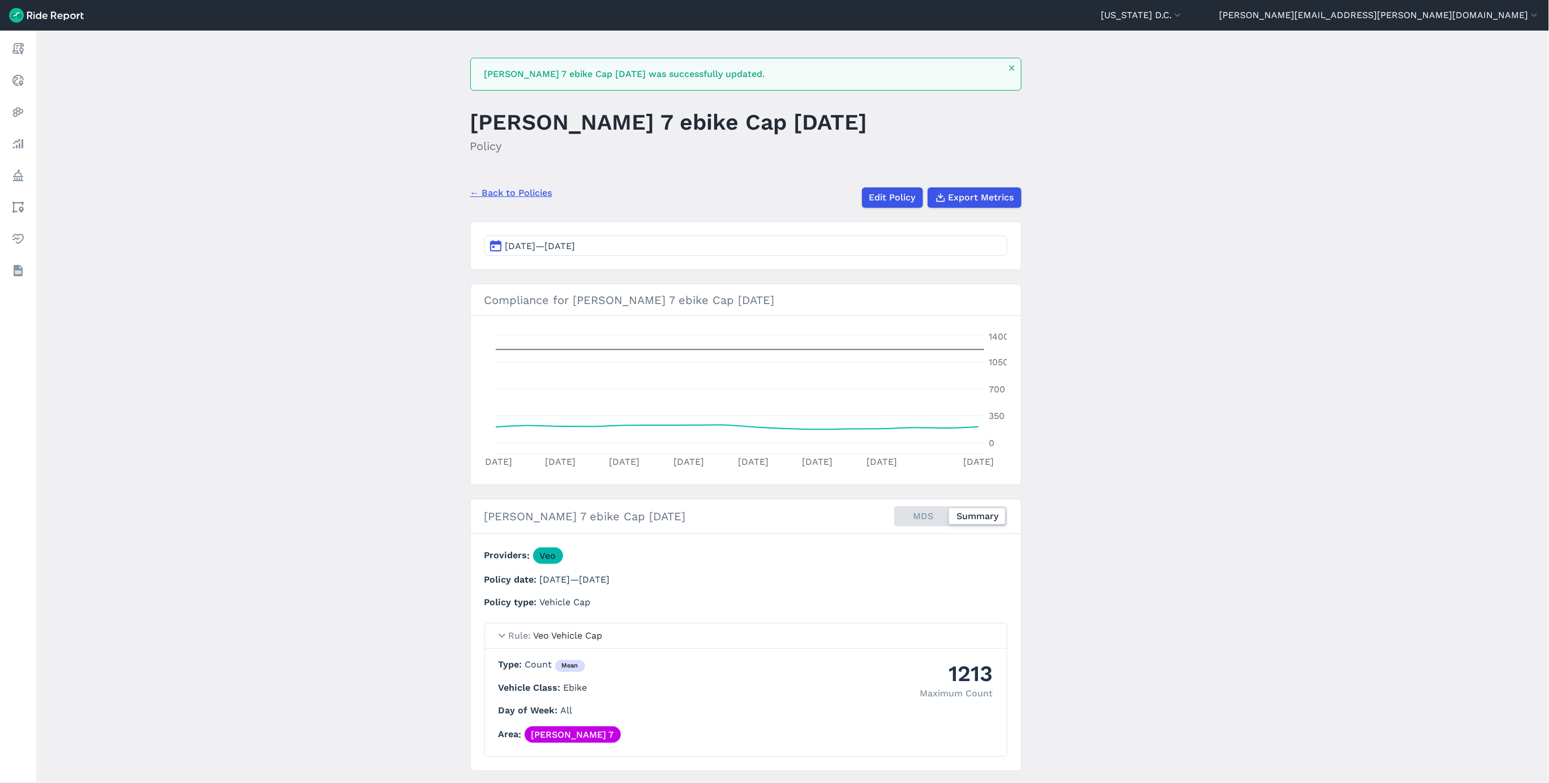
click at [532, 194] on link "← Back to Policies" at bounding box center [511, 193] width 82 height 14
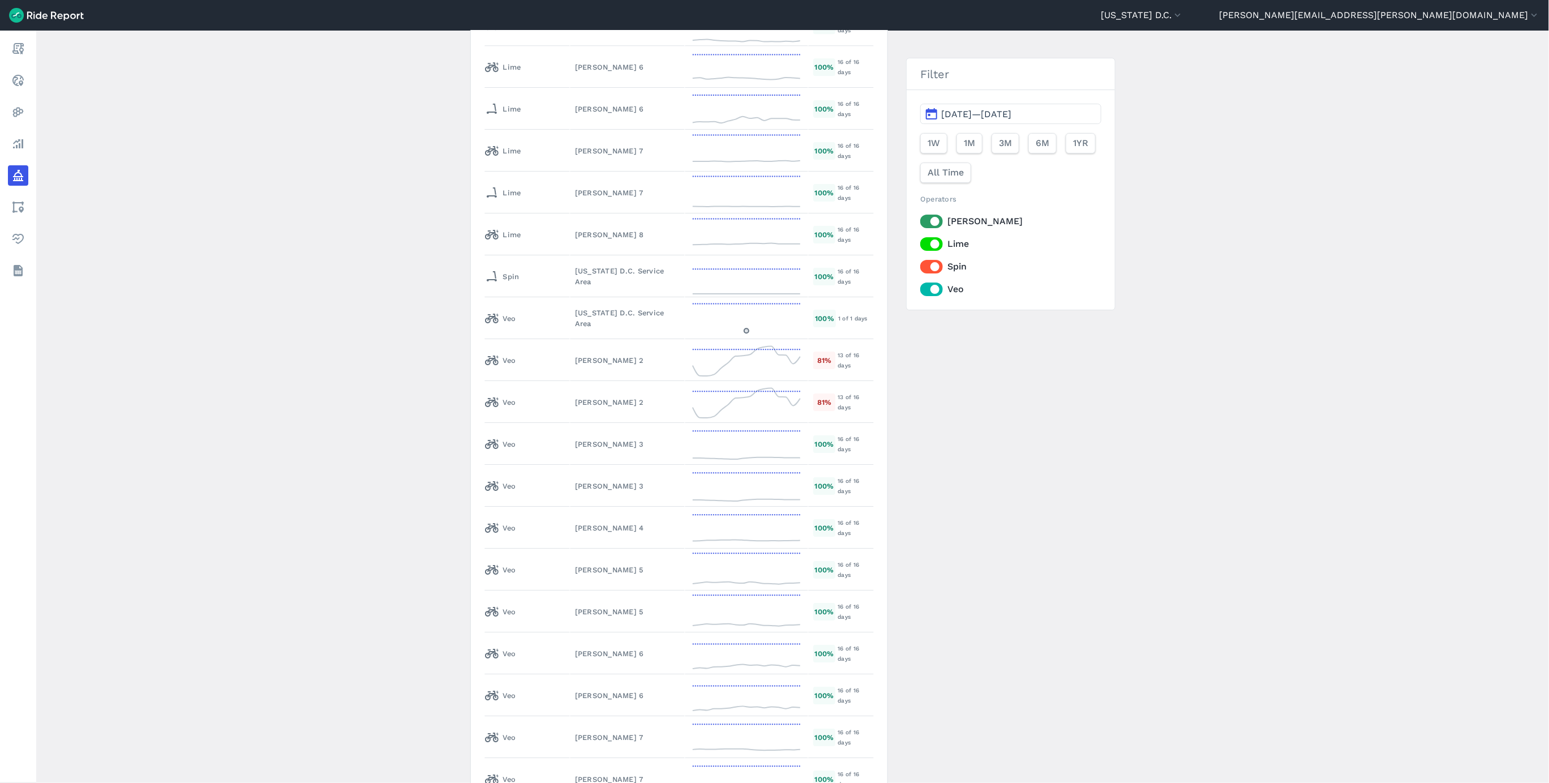
scroll to position [5879, 0]
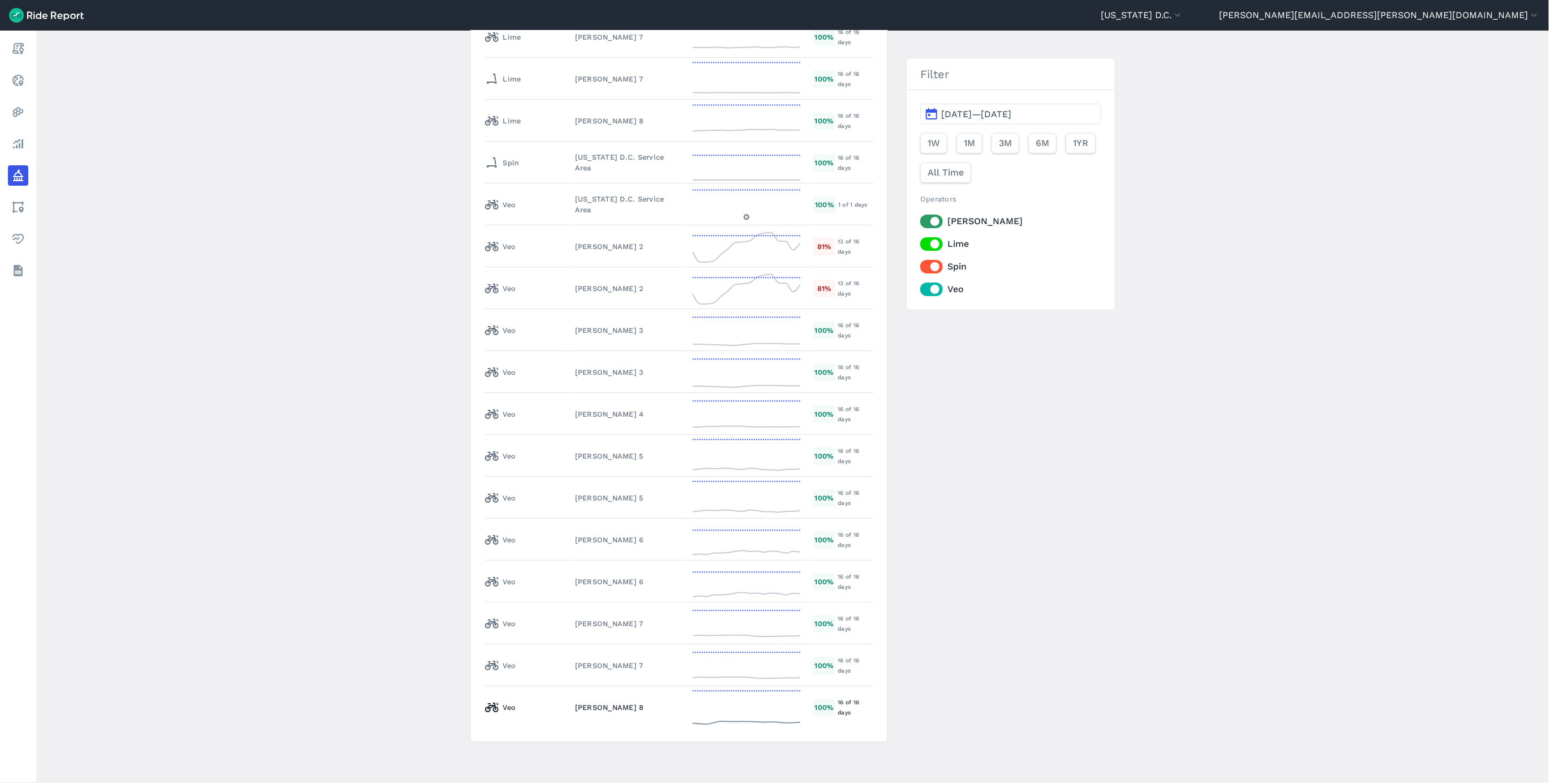
click at [690, 715] on icon at bounding box center [746, 707] width 113 height 41
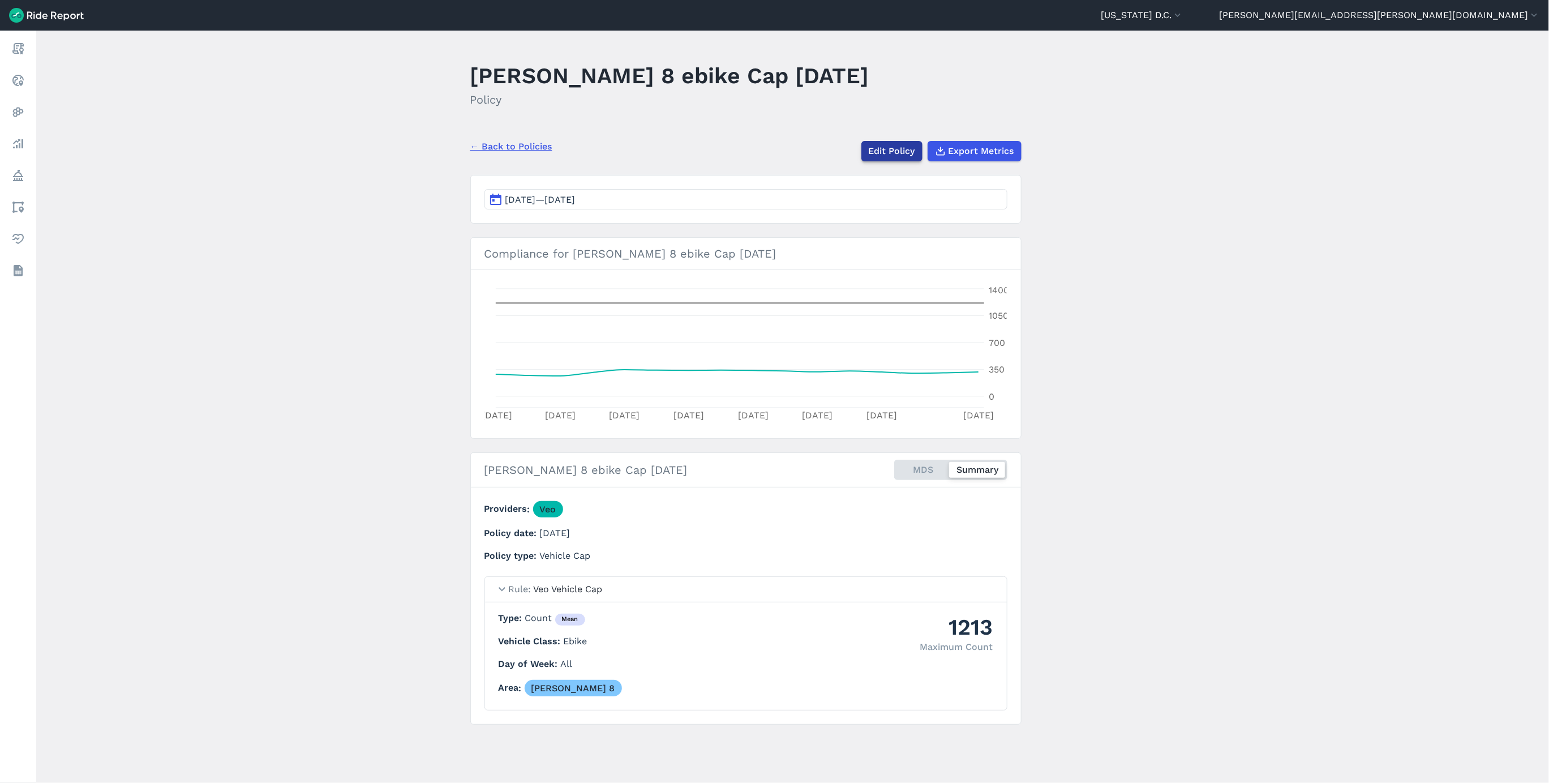
click at [892, 148] on link "Edit Policy" at bounding box center [891, 151] width 61 height 20
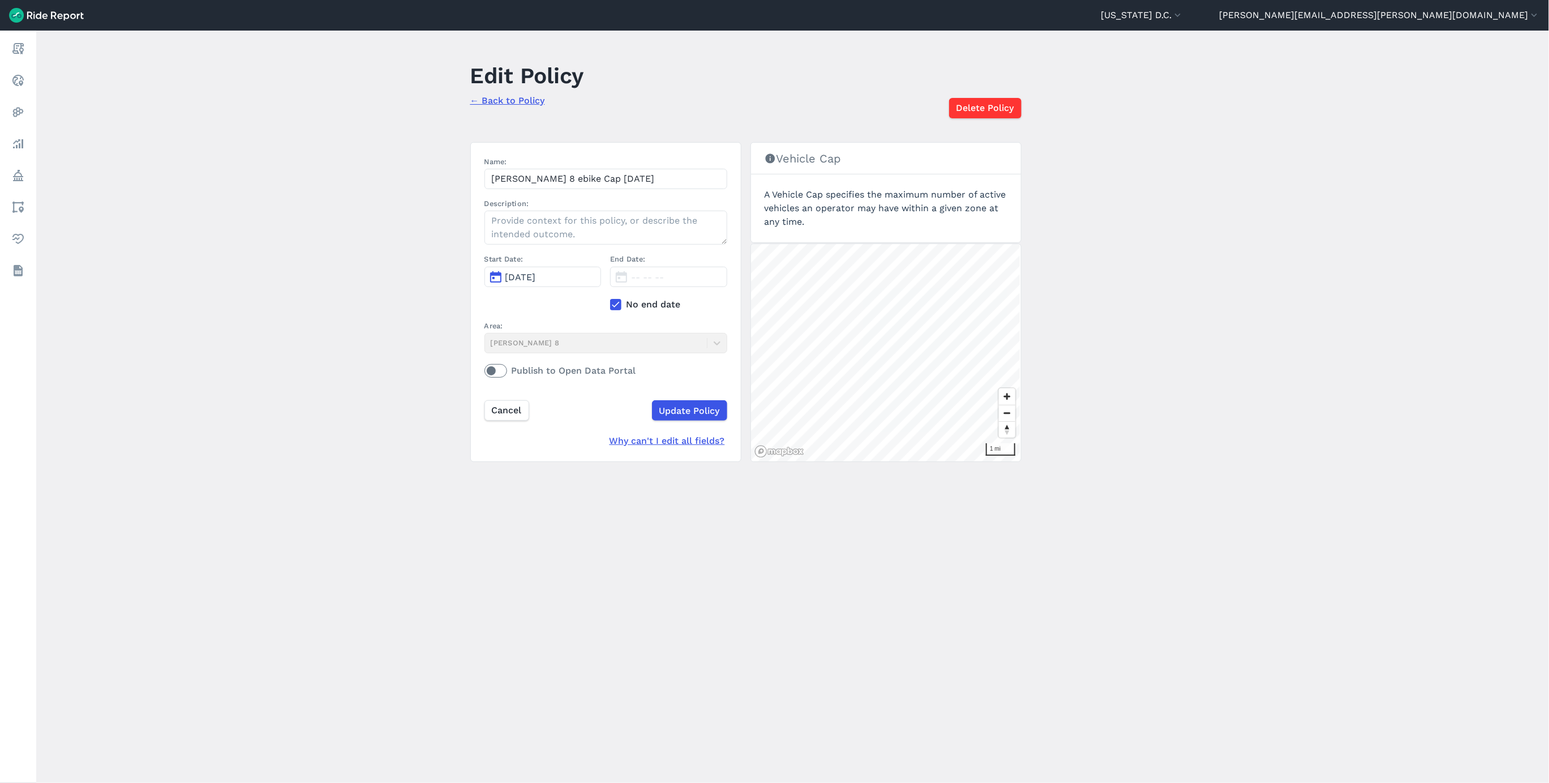
click at [616, 306] on icon at bounding box center [616, 304] width 10 height 11
click at [610, 305] on input "No end date" at bounding box center [610, 301] width 0 height 7
click at [644, 275] on span "[DATE]" at bounding box center [646, 277] width 31 height 11
click at [780, 310] on icon "button" at bounding box center [776, 304] width 11 height 11
click at [747, 333] on button "2" at bounding box center [750, 330] width 18 height 18
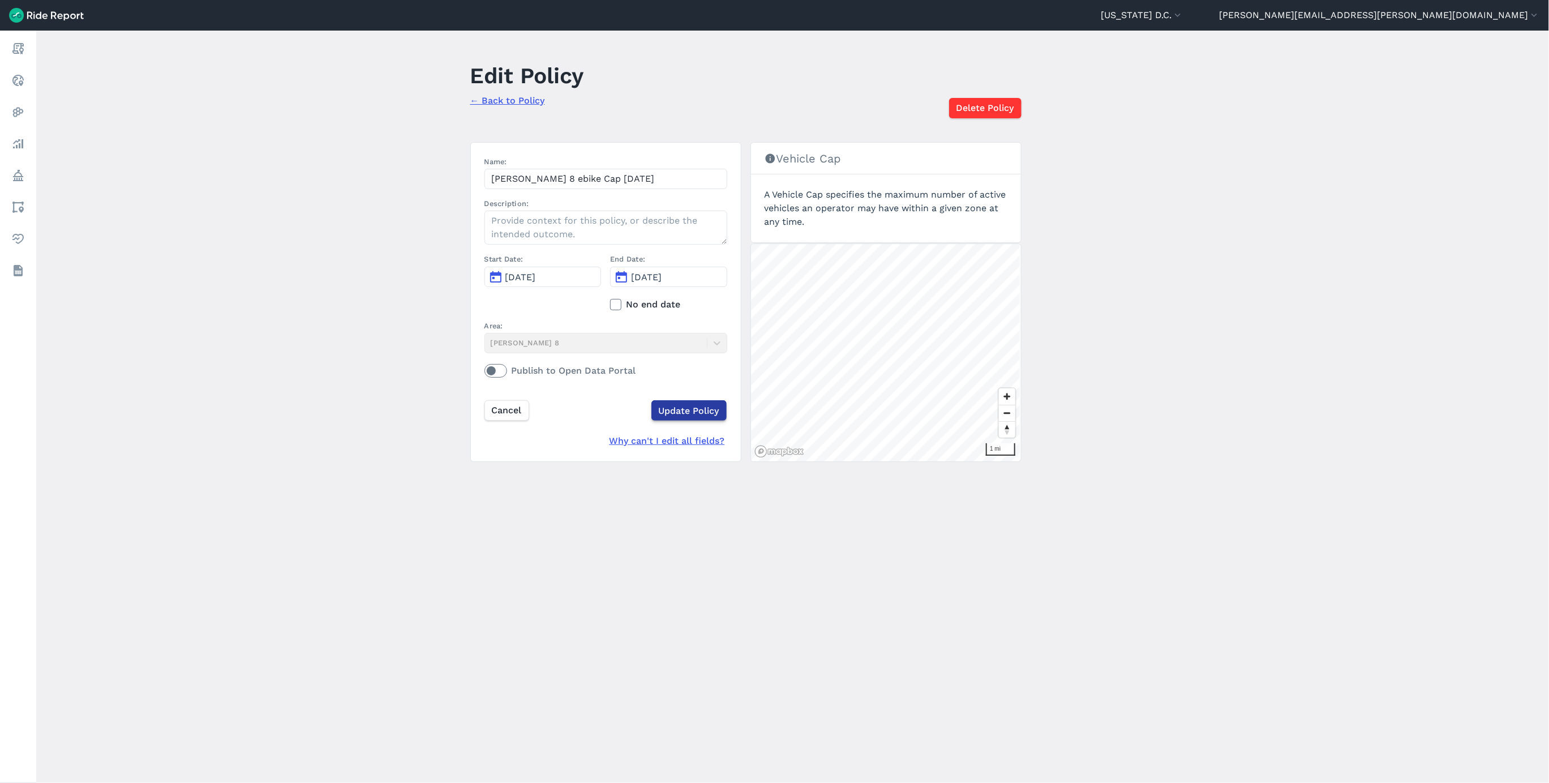
click at [697, 406] on input "Update Policy" at bounding box center [688, 410] width 75 height 20
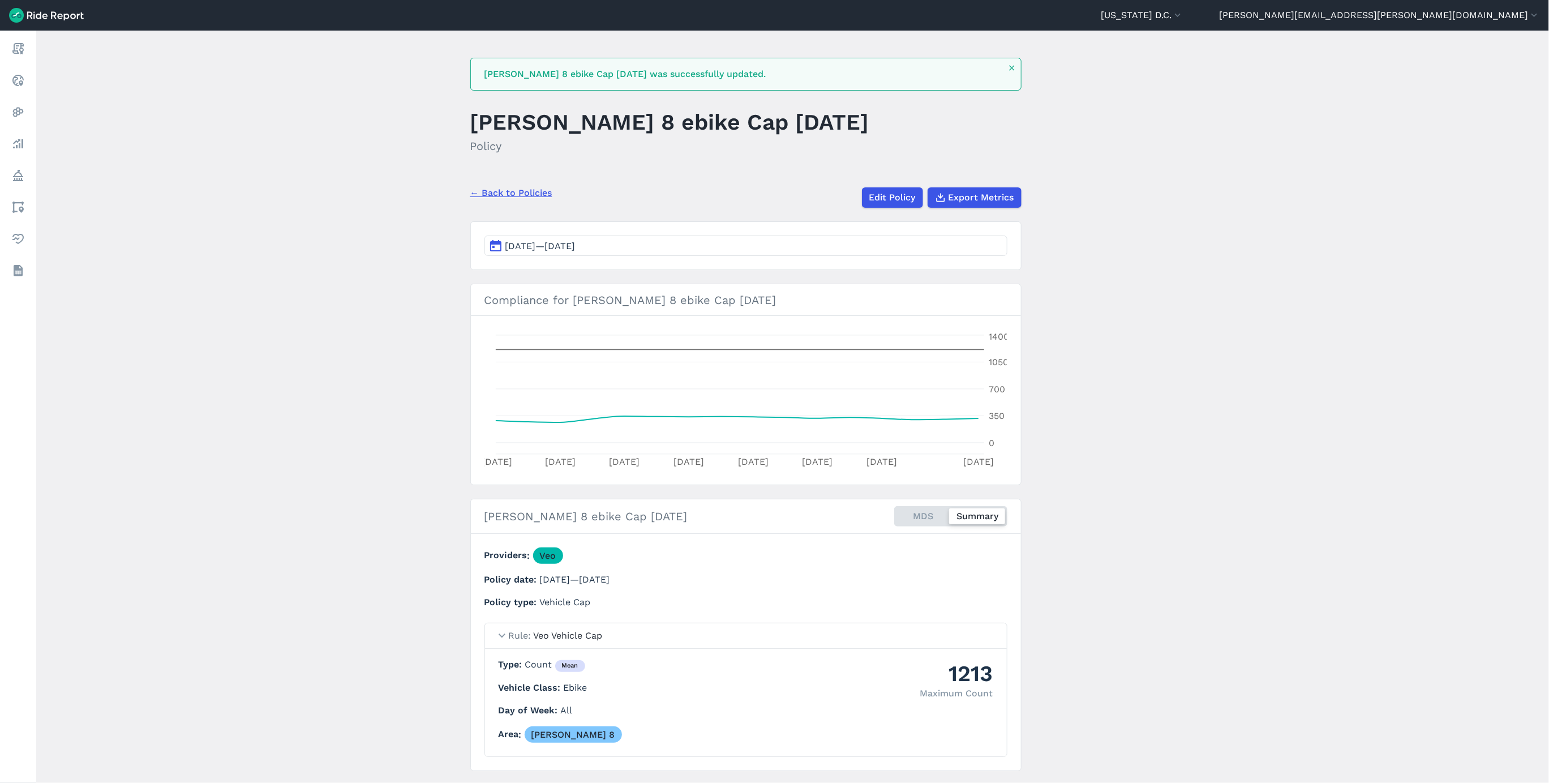
click at [515, 197] on link "← Back to Policies" at bounding box center [511, 193] width 82 height 14
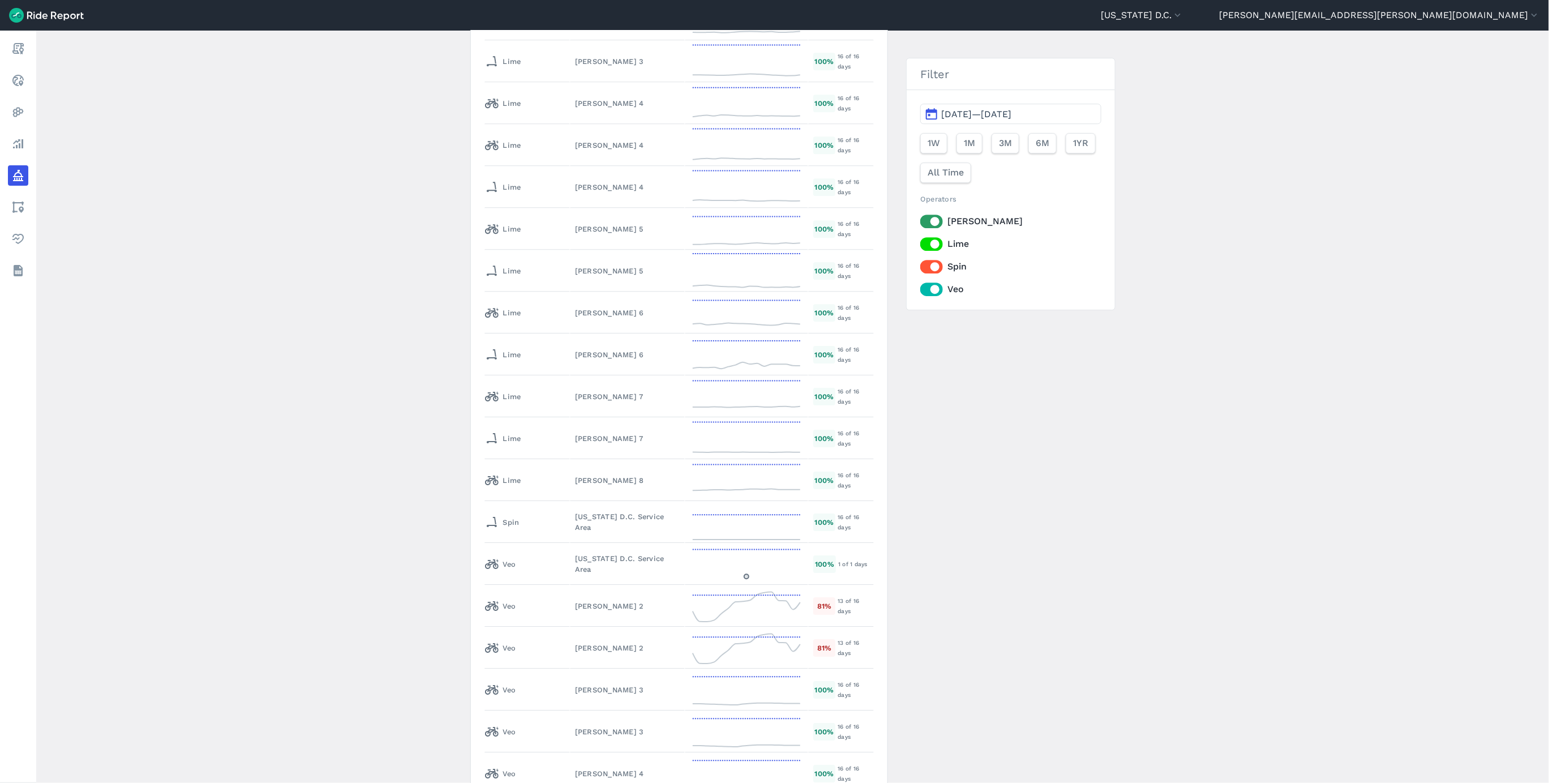
scroll to position [5497, 0]
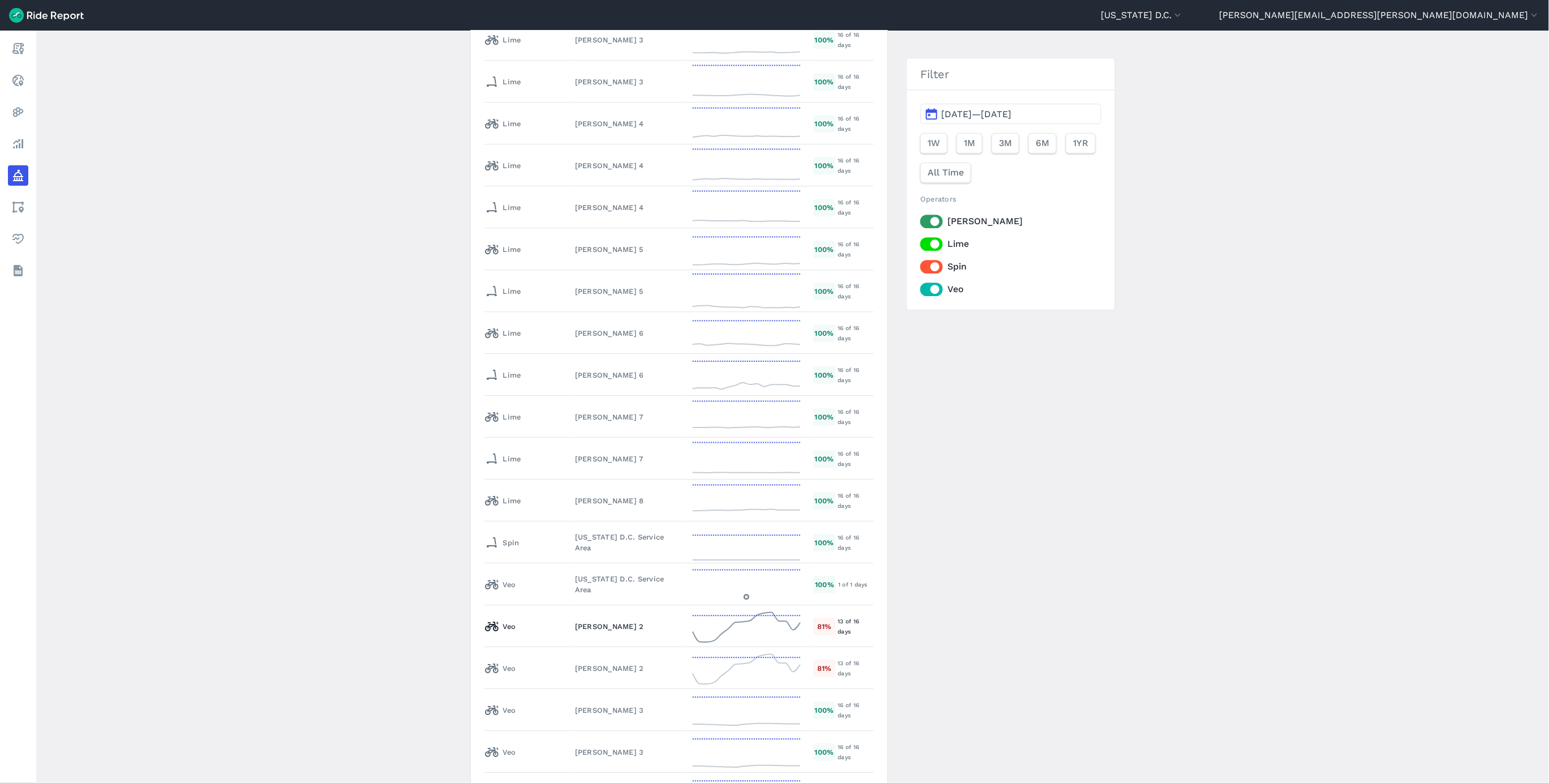
click at [575, 621] on div "[PERSON_NAME] 2" at bounding box center [627, 626] width 105 height 11
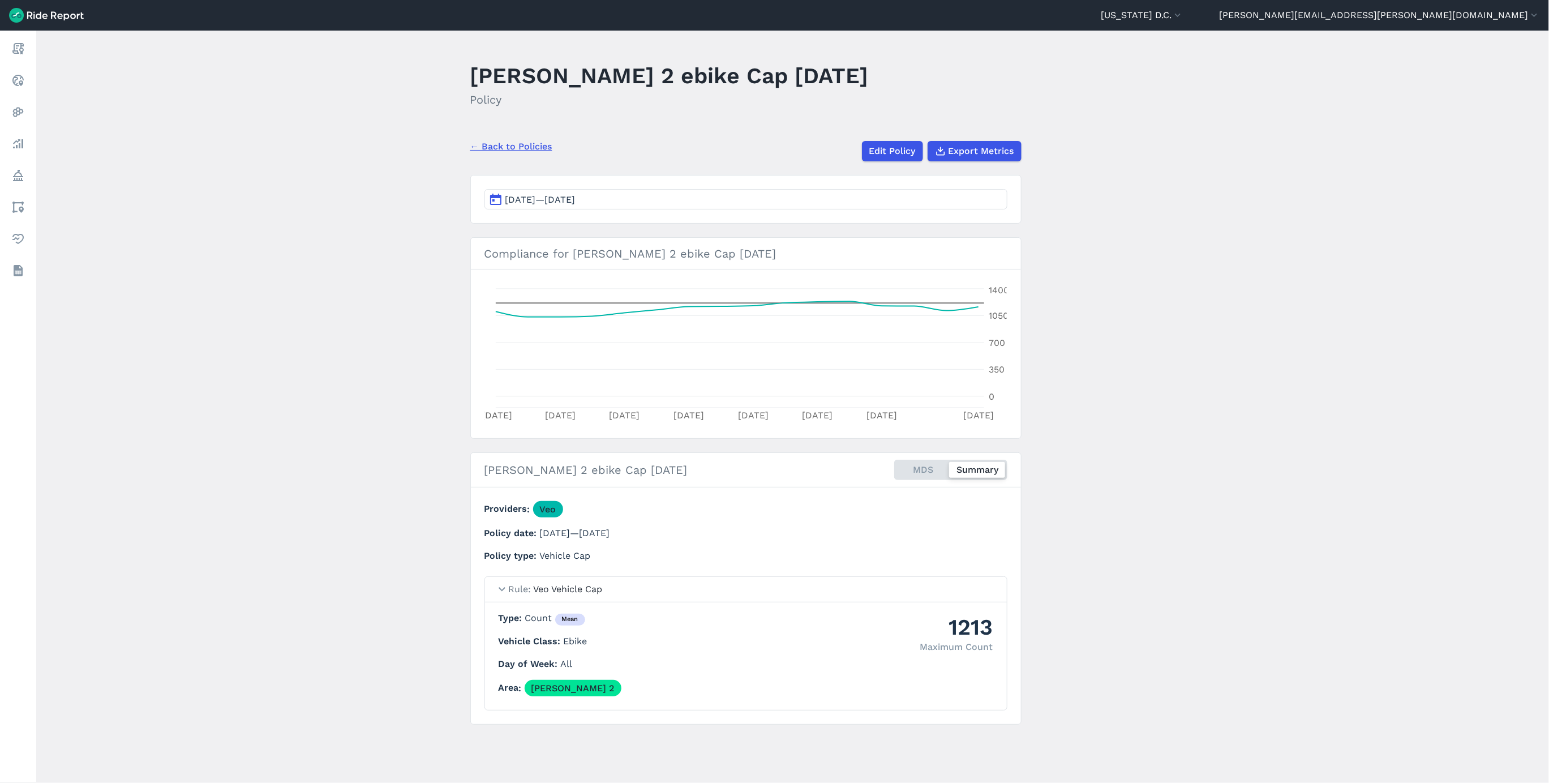
click at [501, 148] on link "← Back to Policies" at bounding box center [511, 147] width 82 height 14
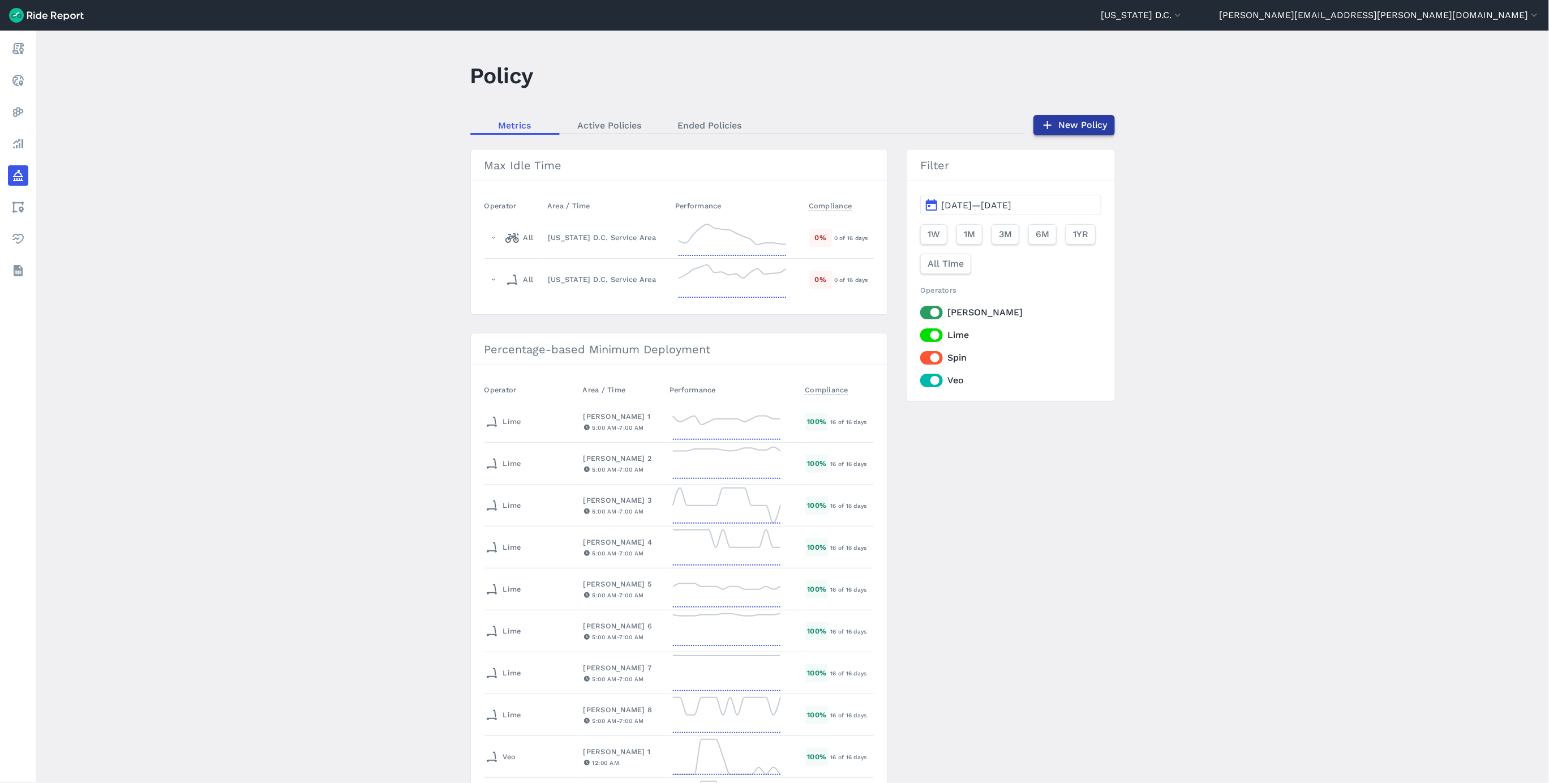
click at [1082, 123] on link "New Policy" at bounding box center [1075, 125] width 82 height 20
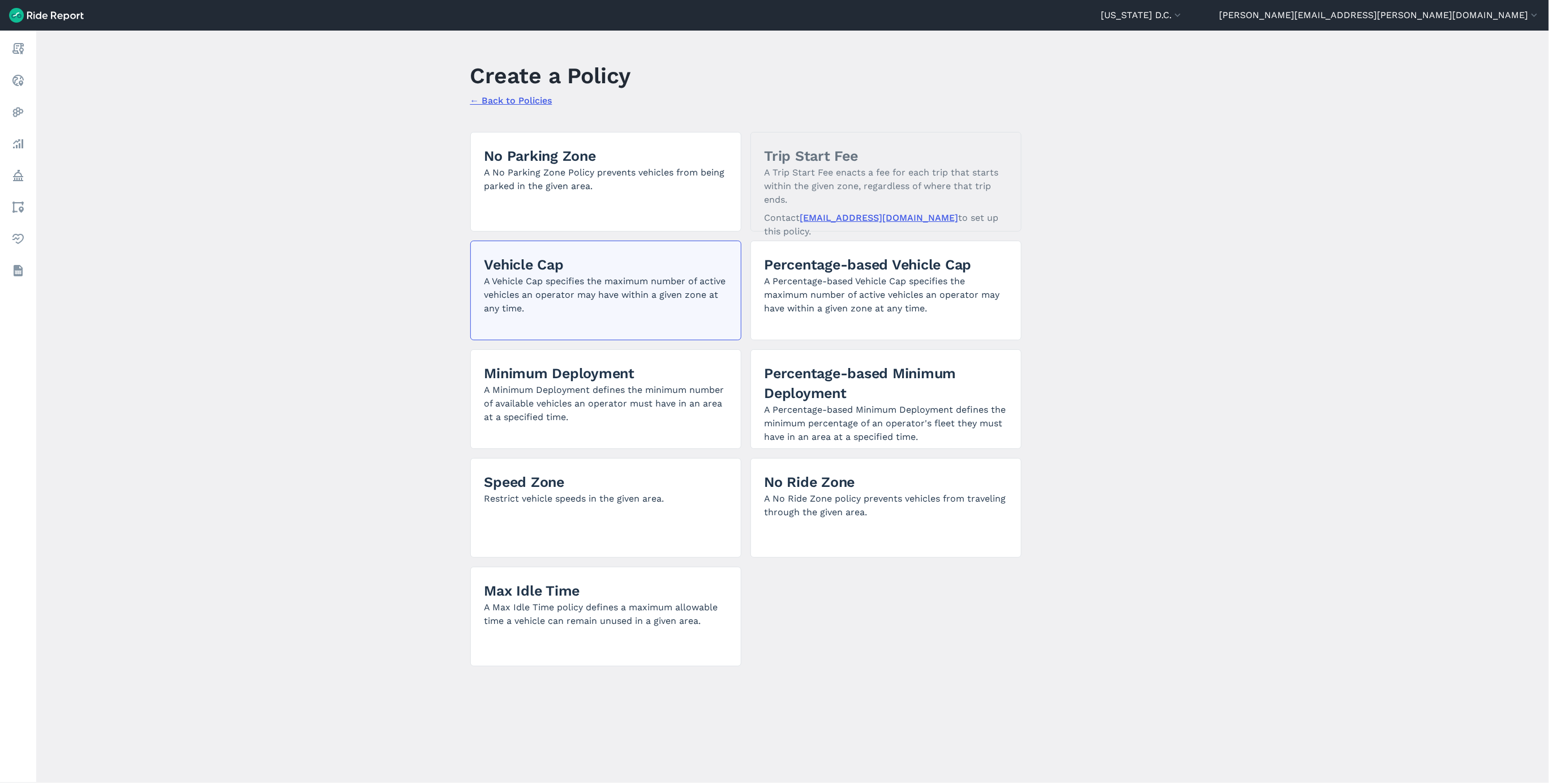
click at [581, 262] on h2 "Vehicle Cap" at bounding box center [606, 265] width 243 height 20
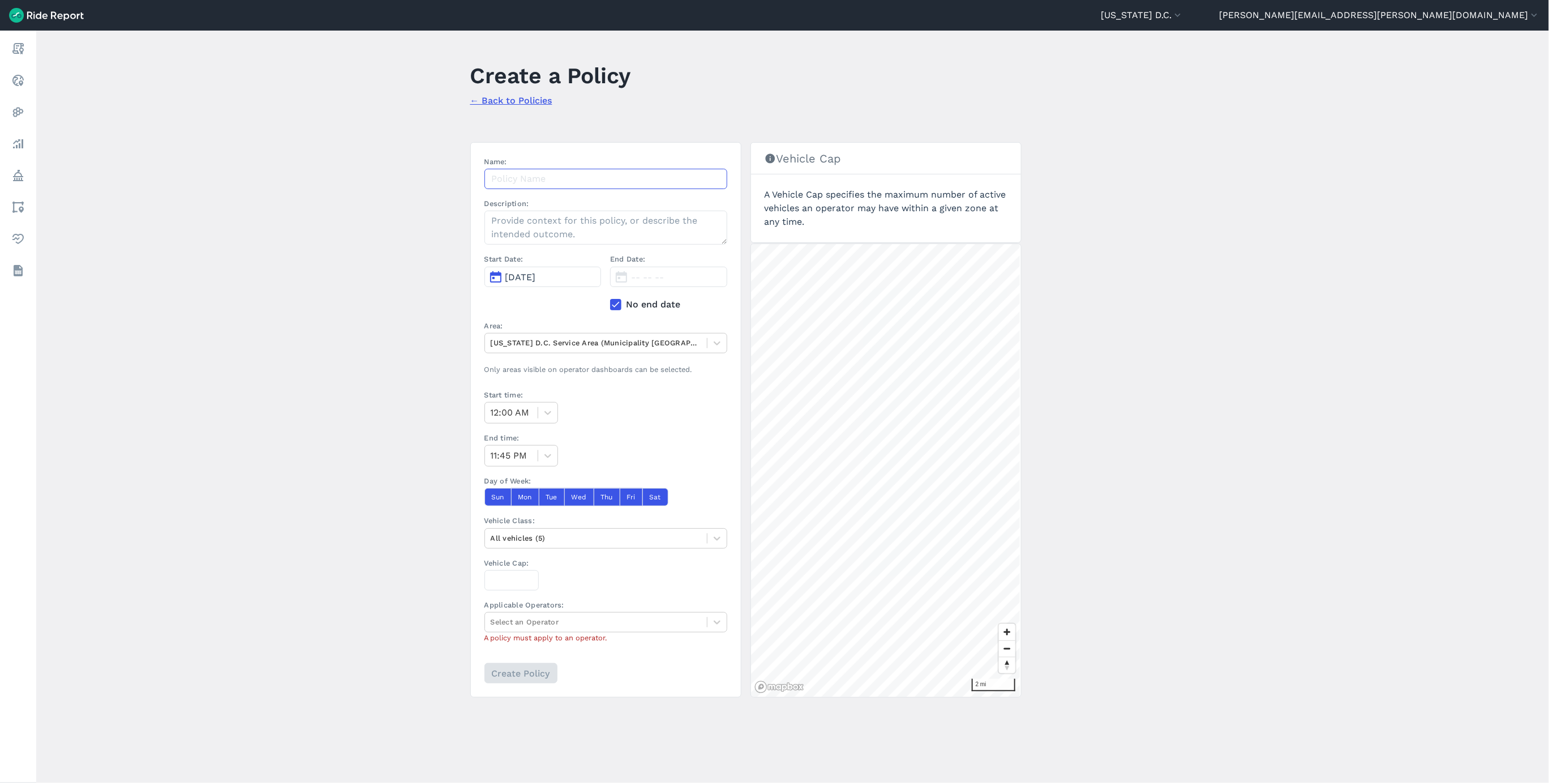
click at [559, 180] on input "Name:" at bounding box center [606, 179] width 243 height 20
click at [569, 177] on input "[PERSON_NAME] 1 ebike cap [DATE]" at bounding box center [606, 179] width 243 height 20
type input "[PERSON_NAME] 1 ebike cap [DATE]"
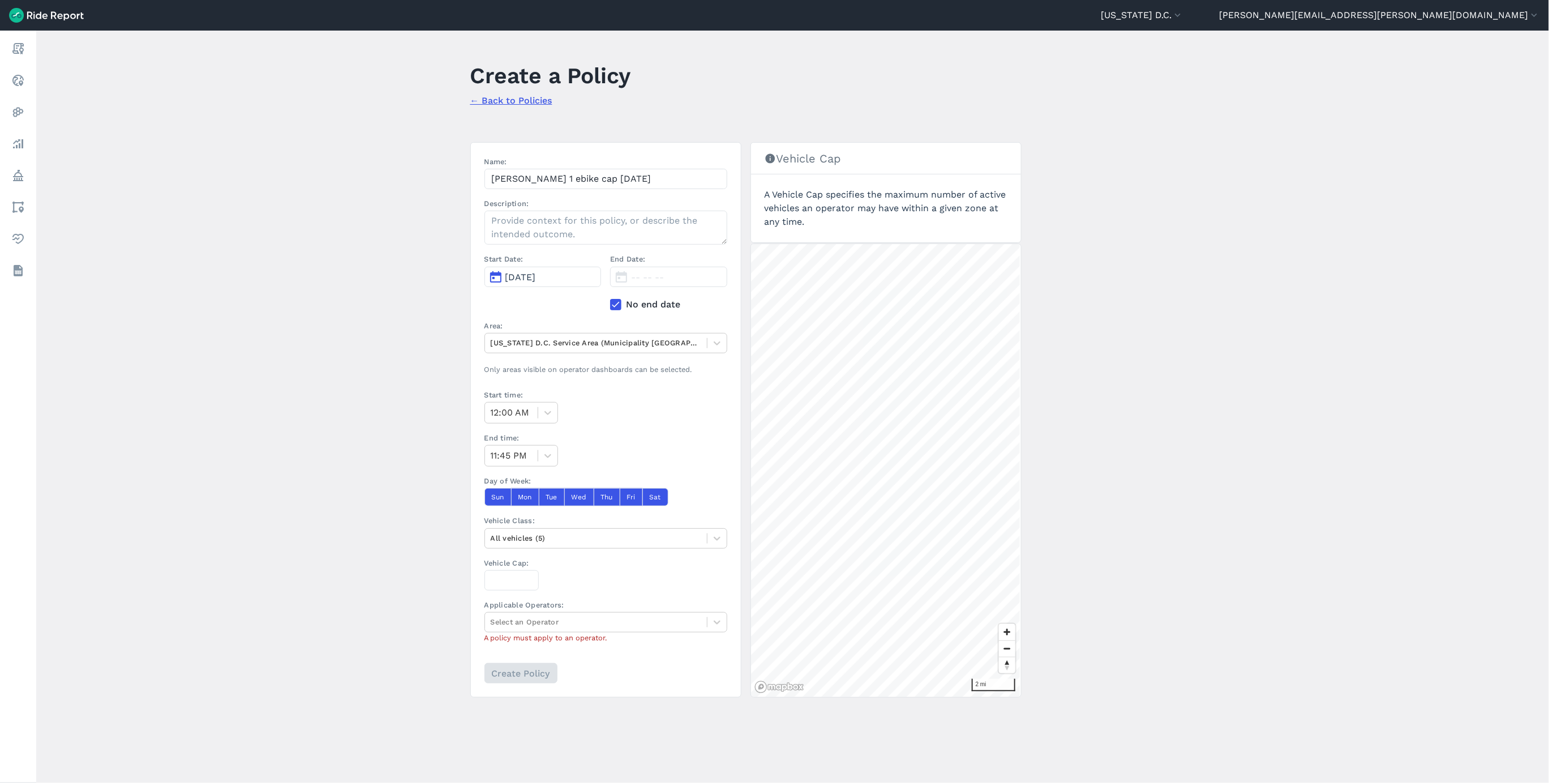
click at [611, 304] on icon at bounding box center [616, 304] width 10 height 11
click at [610, 304] on input "No end date" at bounding box center [610, 301] width 0 height 7
click at [536, 280] on span "[DATE]" at bounding box center [520, 277] width 31 height 11
click at [683, 289] on div "End Date: [DATE] No end date" at bounding box center [668, 287] width 117 height 66
click at [617, 308] on icon at bounding box center [616, 304] width 10 height 11
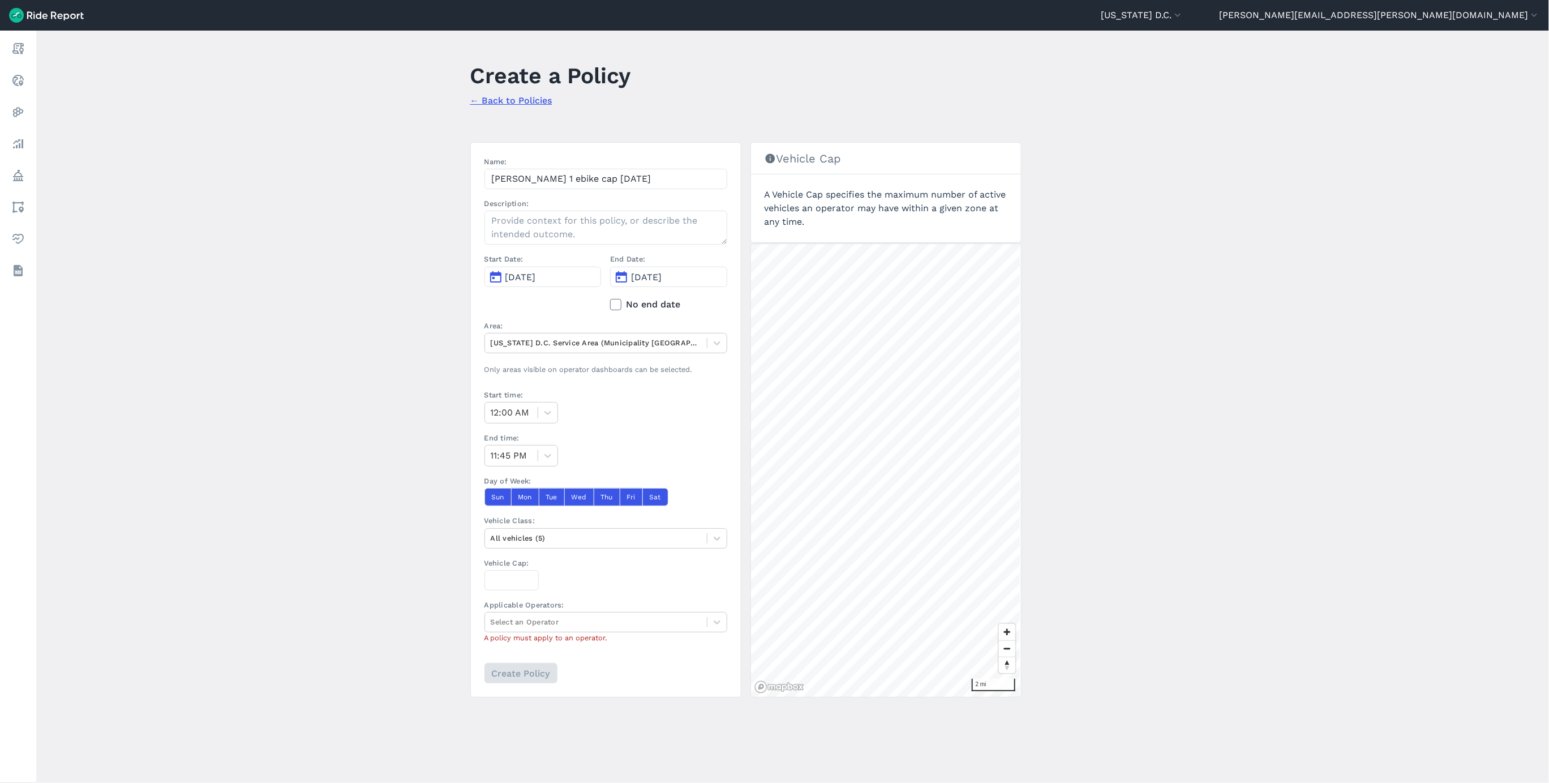
click at [610, 305] on input "No end date" at bounding box center [610, 301] width 0 height 7
click at [582, 282] on button "[DATE]" at bounding box center [543, 277] width 117 height 20
click at [619, 329] on button "2" at bounding box center [624, 330] width 18 height 18
click at [621, 341] on div at bounding box center [596, 342] width 211 height 13
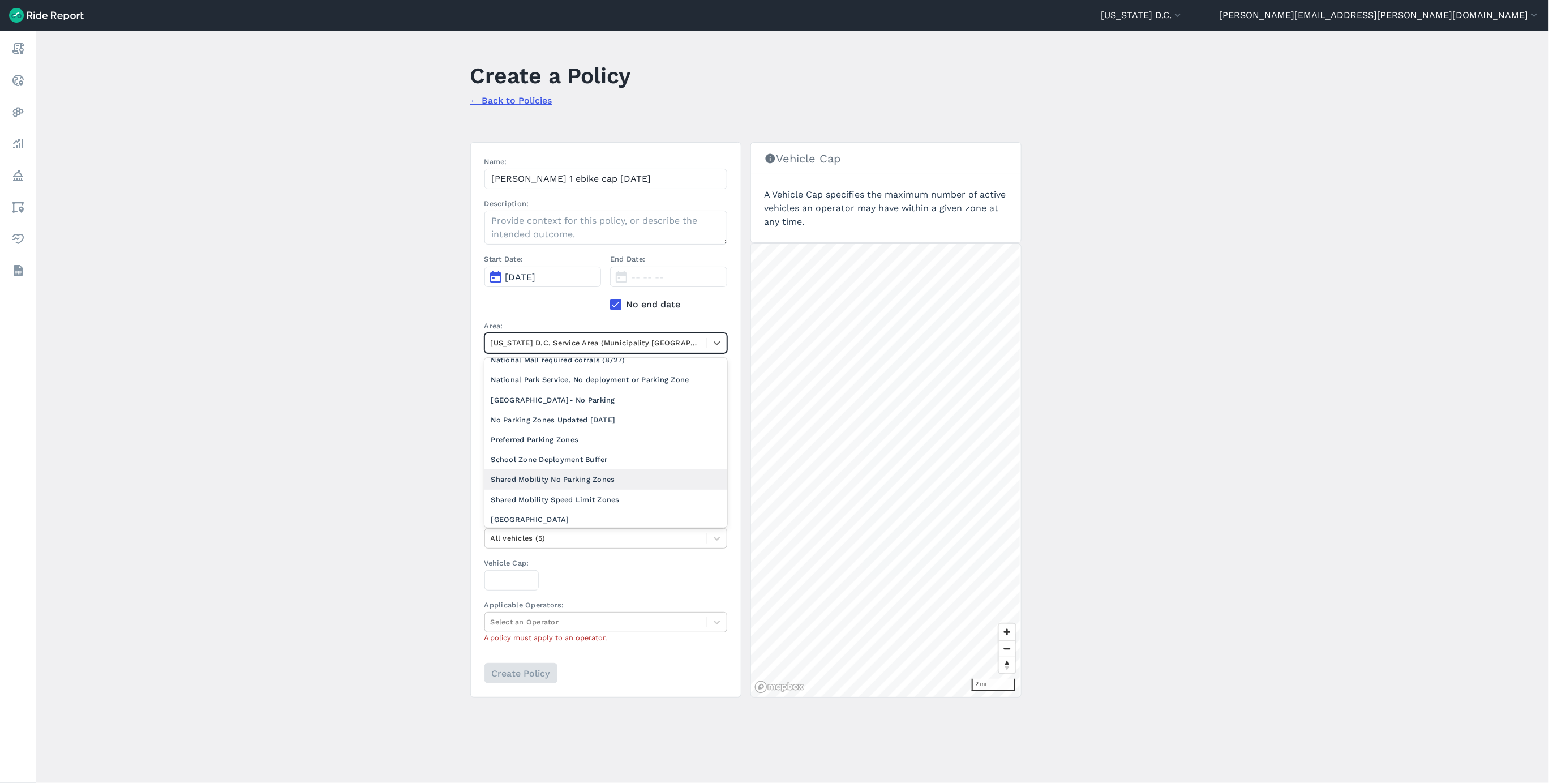
scroll to position [509, 0]
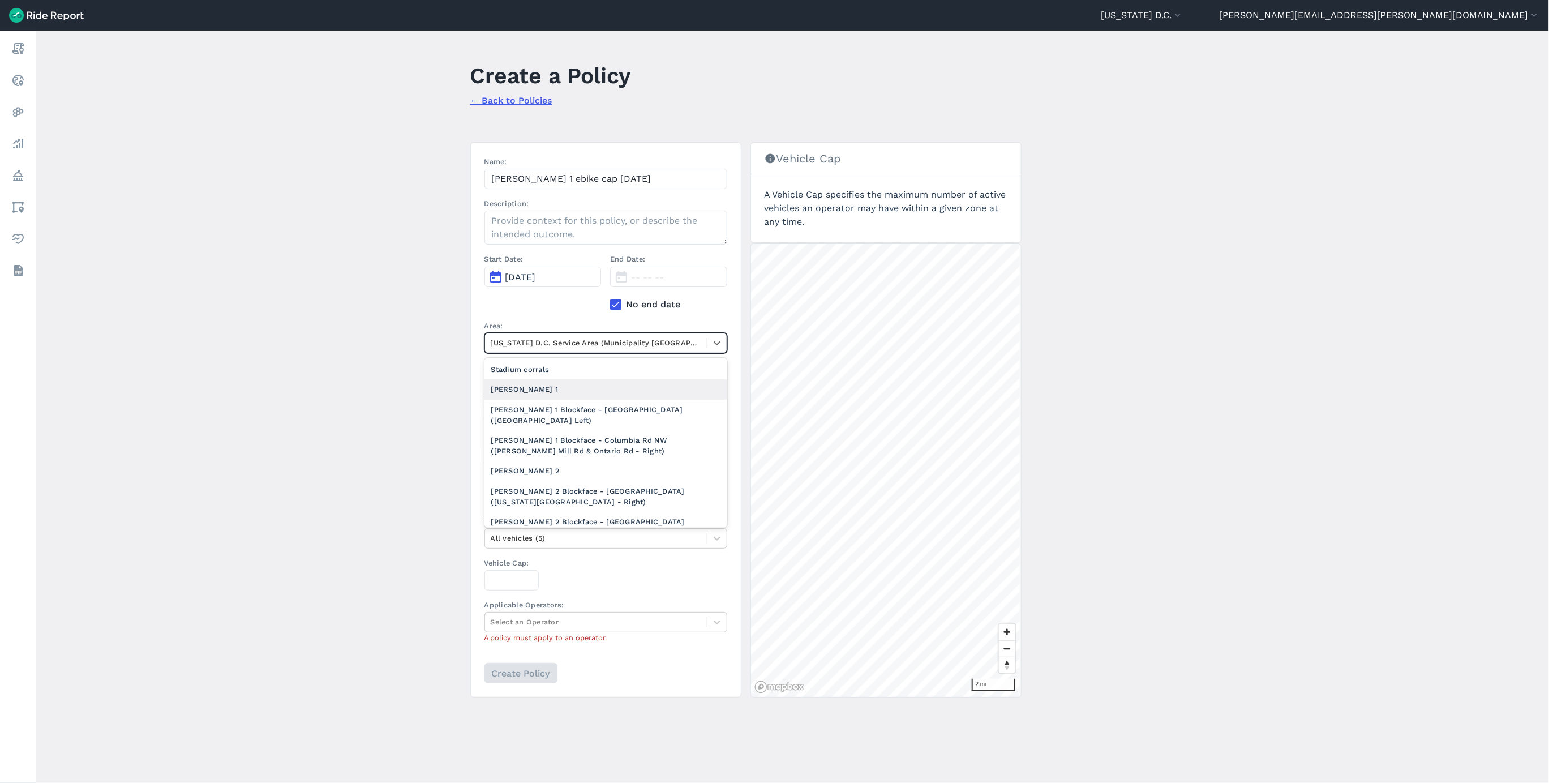
click at [566, 389] on div "[PERSON_NAME] 1" at bounding box center [606, 389] width 243 height 20
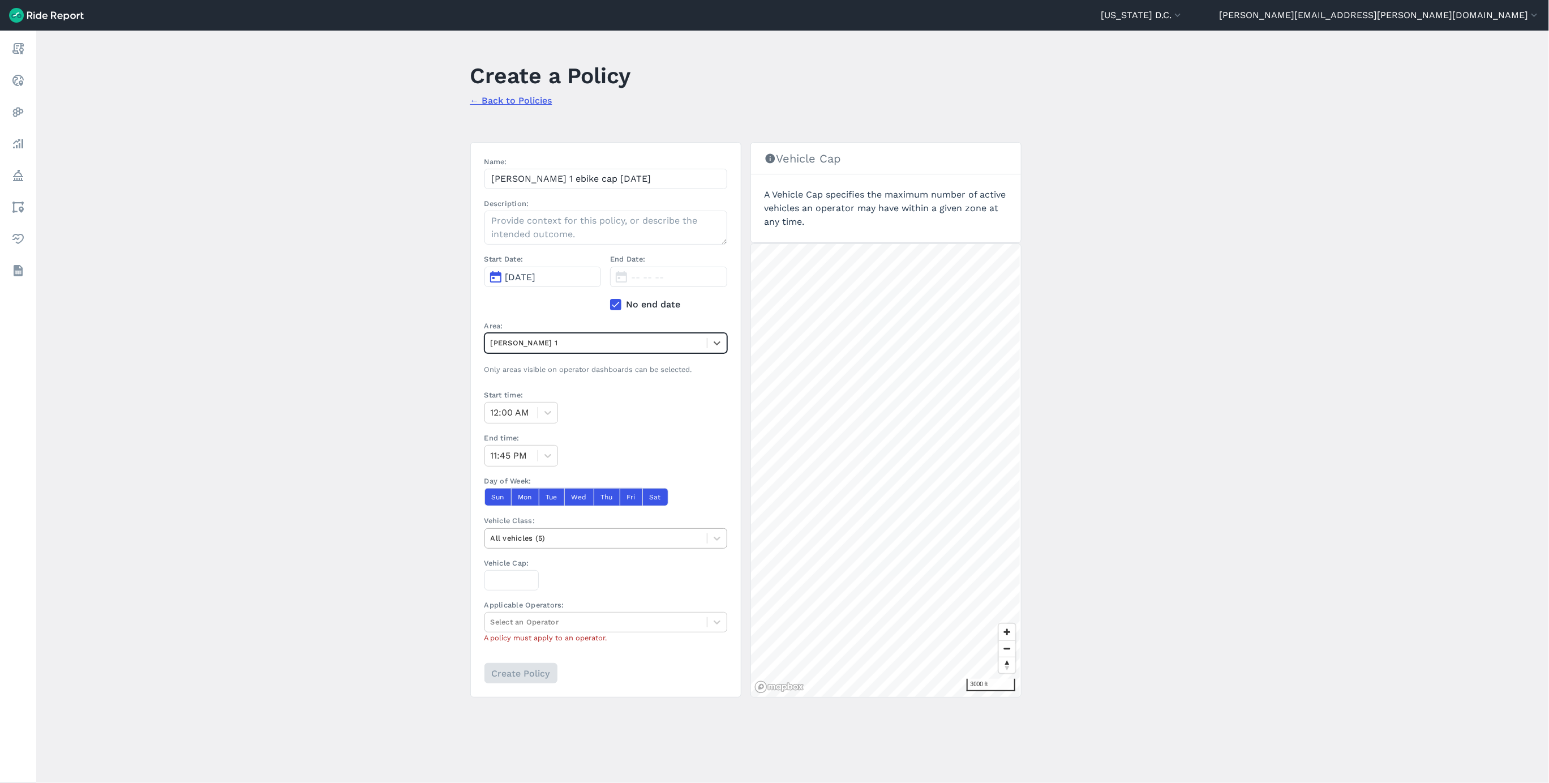
click at [561, 542] on div at bounding box center [596, 537] width 211 height 13
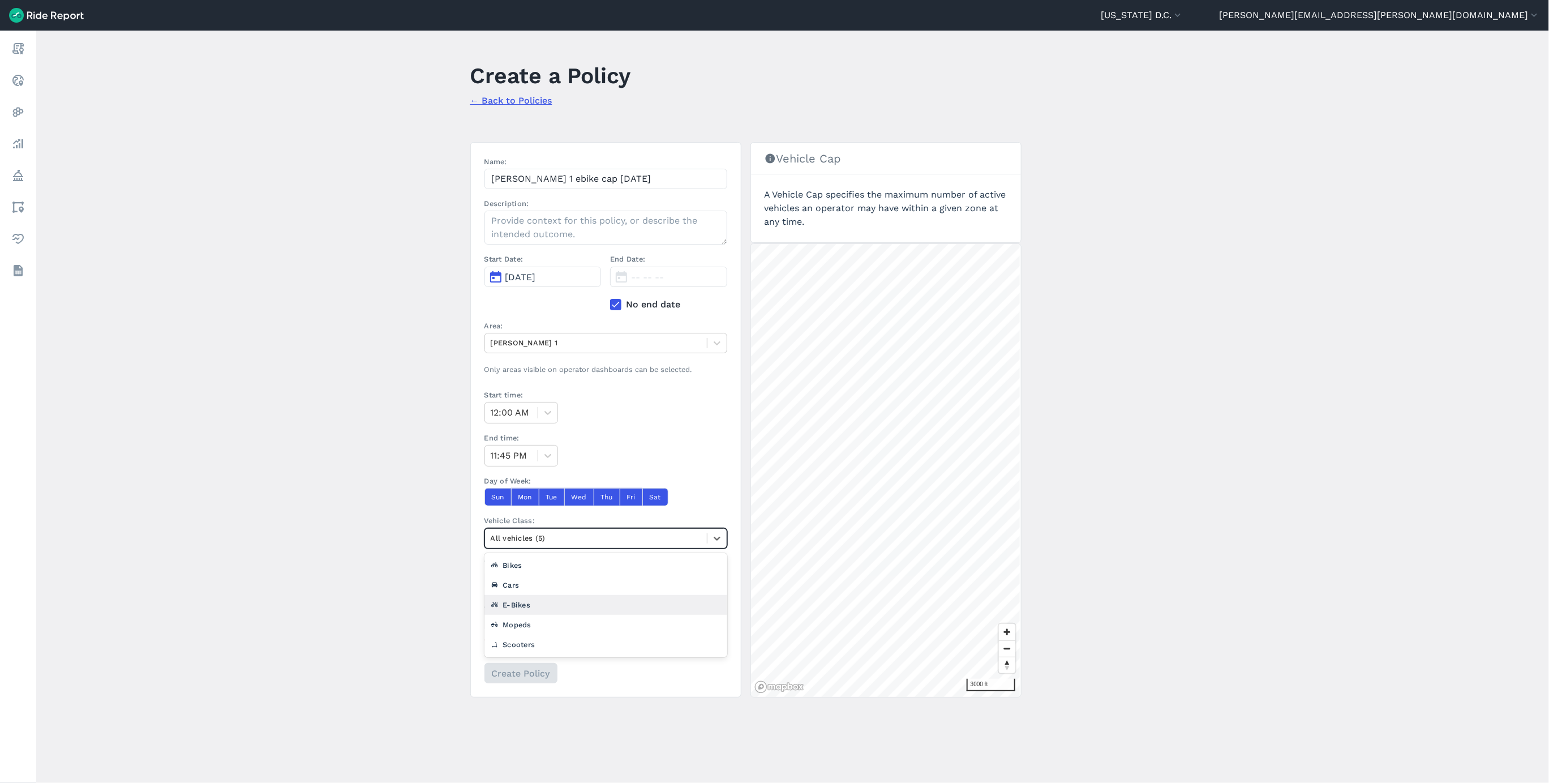
click at [530, 606] on div "E-Bikes" at bounding box center [606, 605] width 243 height 20
click at [505, 586] on input "Vehicle Cap:" at bounding box center [512, 580] width 54 height 20
type input "1283"
click at [524, 625] on div at bounding box center [596, 621] width 211 height 13
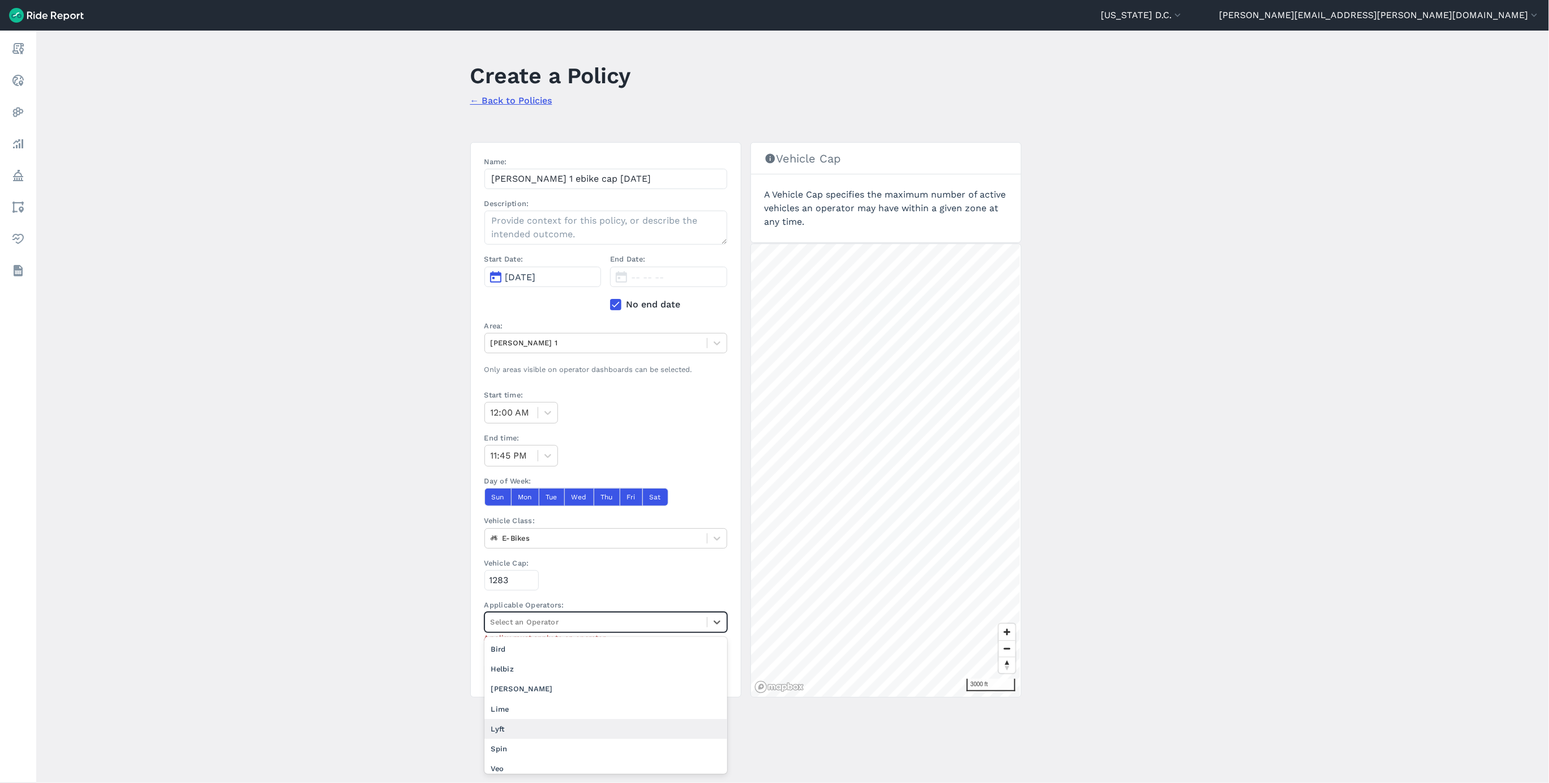
scroll to position [7, 0]
click at [541, 763] on div "Veo" at bounding box center [606, 762] width 243 height 20
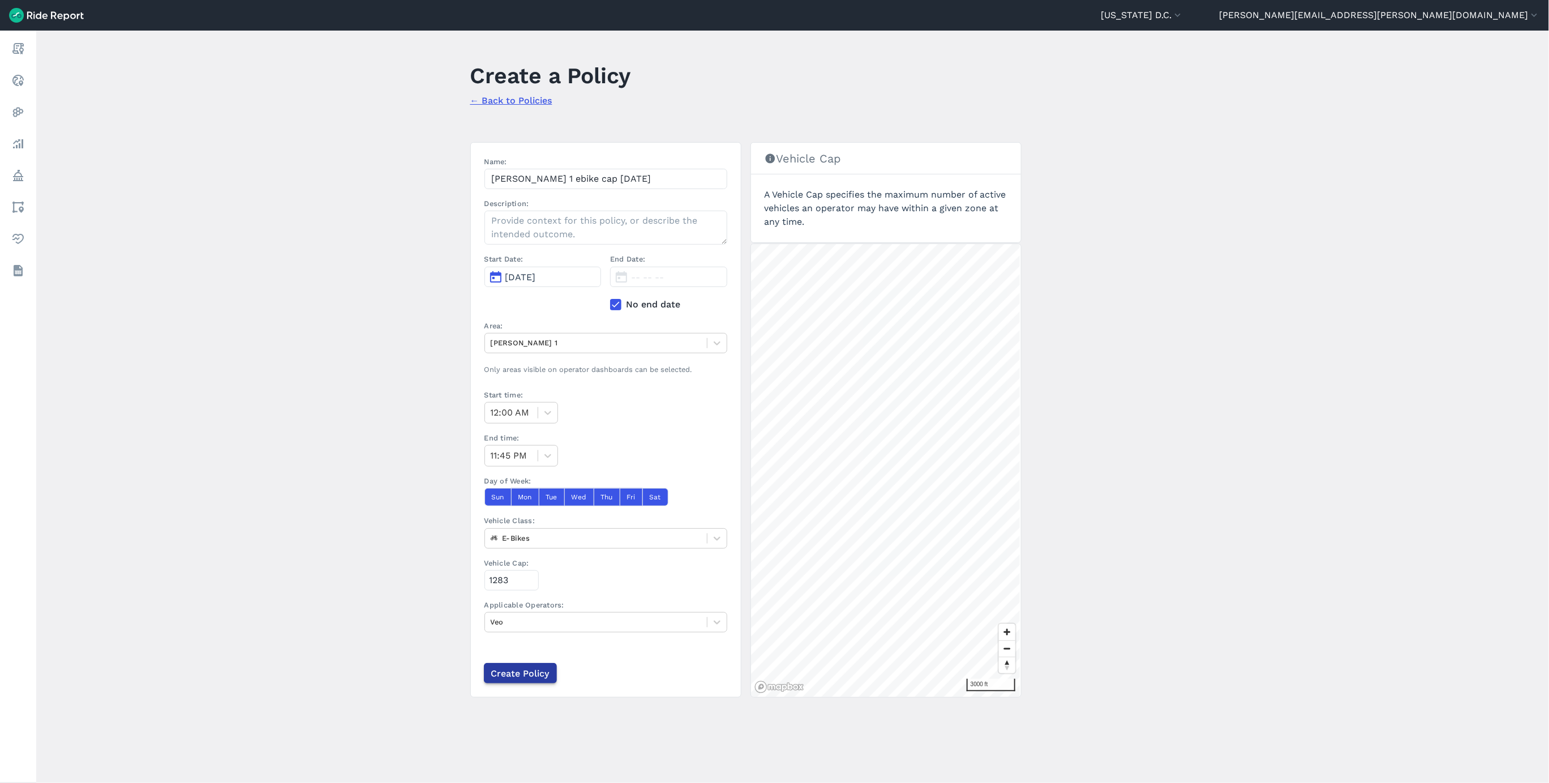
click at [531, 675] on input "Create Policy" at bounding box center [520, 673] width 73 height 20
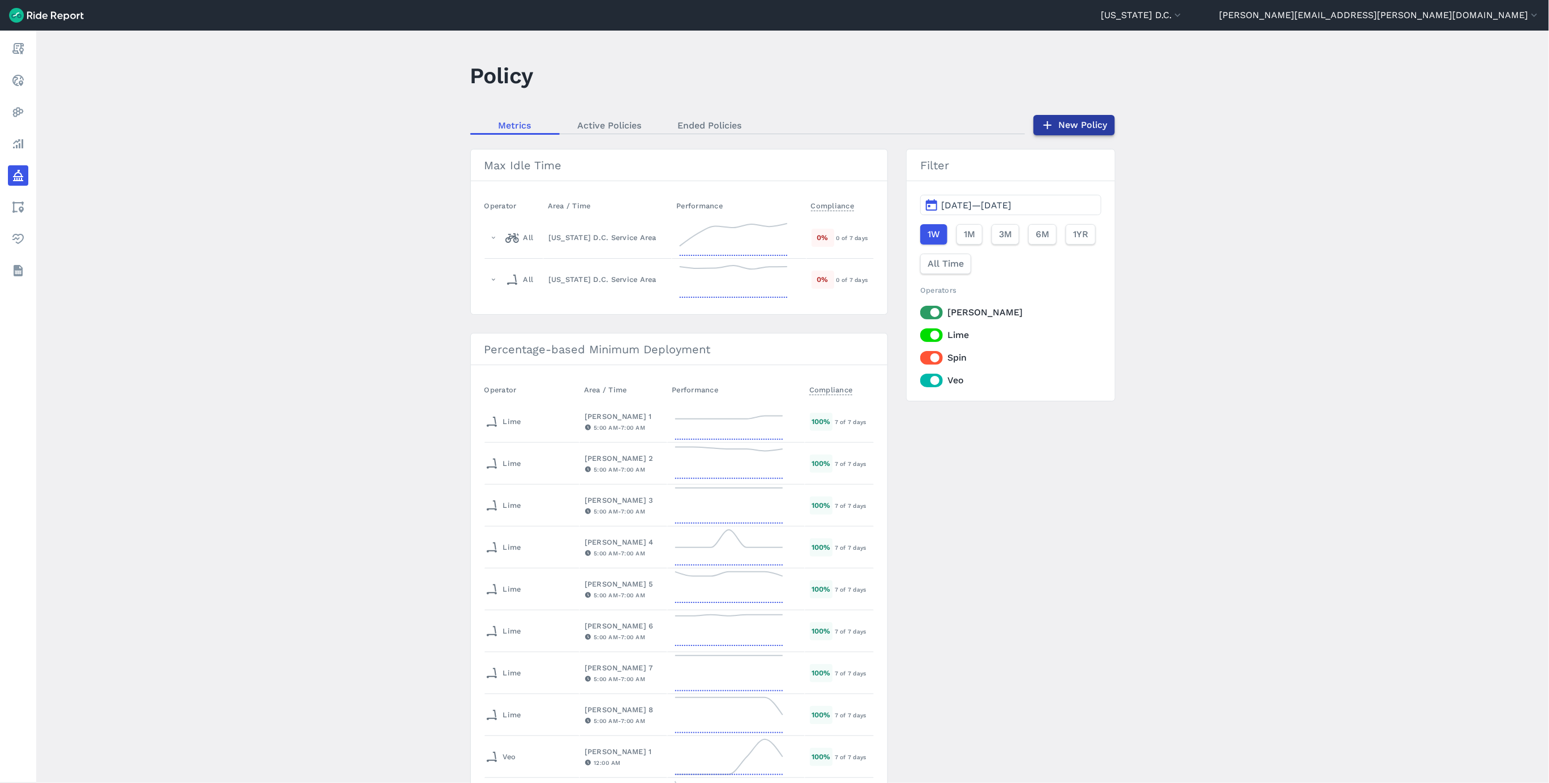
click at [1058, 129] on link "New Policy" at bounding box center [1075, 125] width 82 height 20
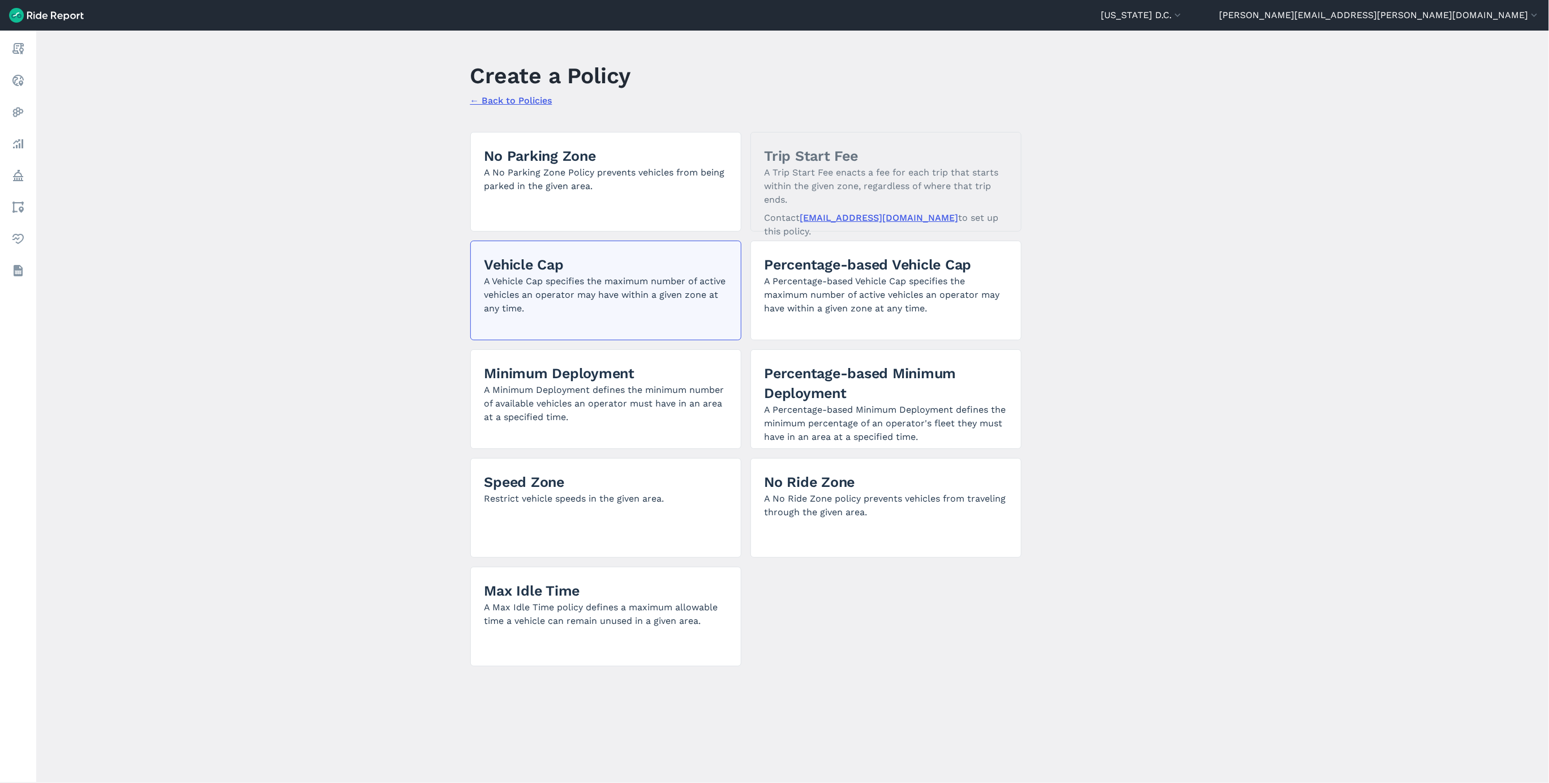
click at [557, 301] on p "A Vehicle Cap specifies the maximum number of active vehicles an operator may h…" at bounding box center [606, 295] width 243 height 41
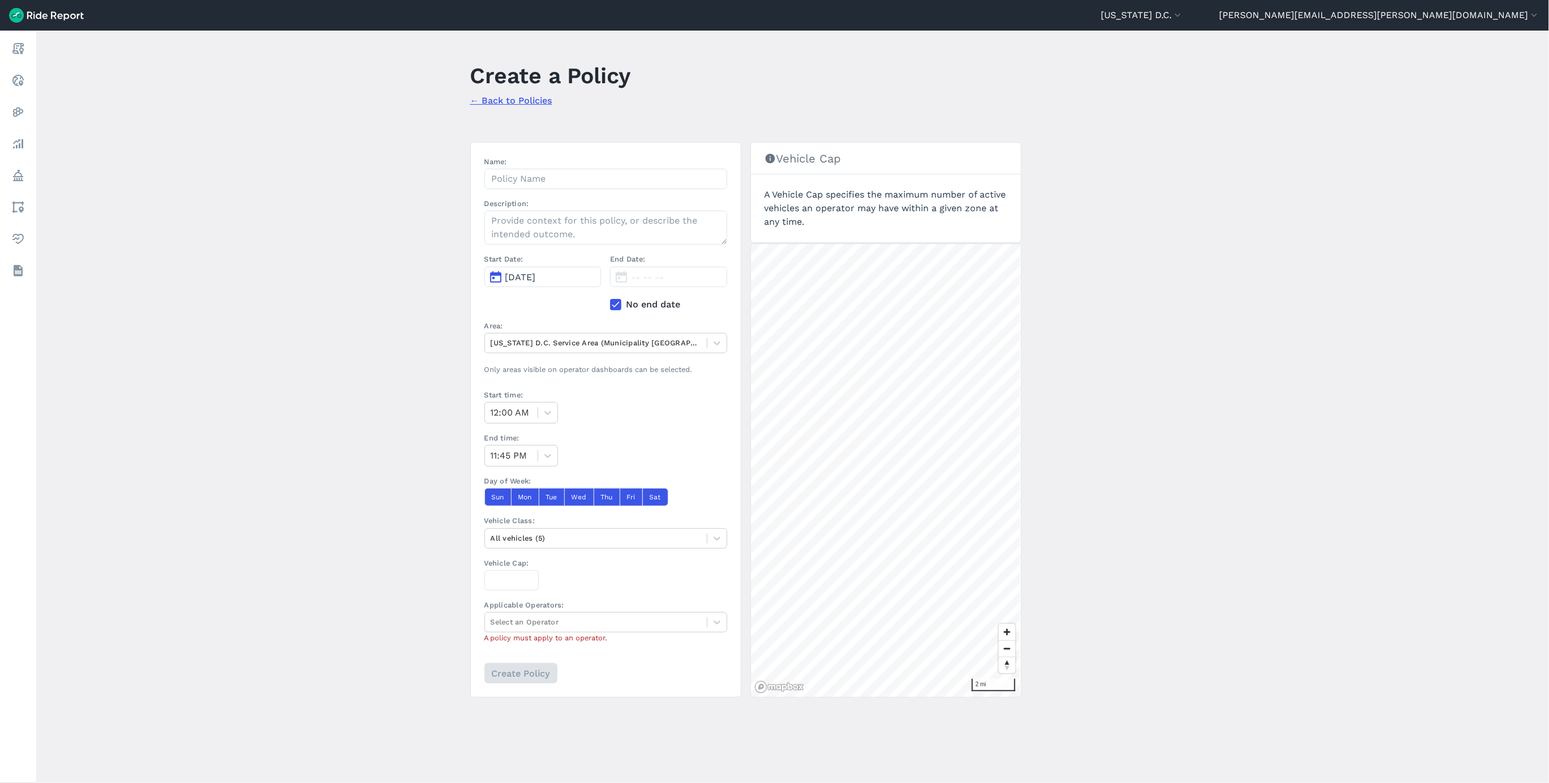
click at [577, 167] on label "Name:" at bounding box center [606, 161] width 243 height 11
click at [577, 169] on input "Name:" at bounding box center [606, 179] width 243 height 20
click at [577, 175] on input "Name:" at bounding box center [606, 179] width 243 height 20
paste input "[PERSON_NAME] 1 ebike cap [DATE]"
click at [539, 175] on input "[PERSON_NAME] 1 ebike cap [DATE]" at bounding box center [606, 179] width 243 height 20
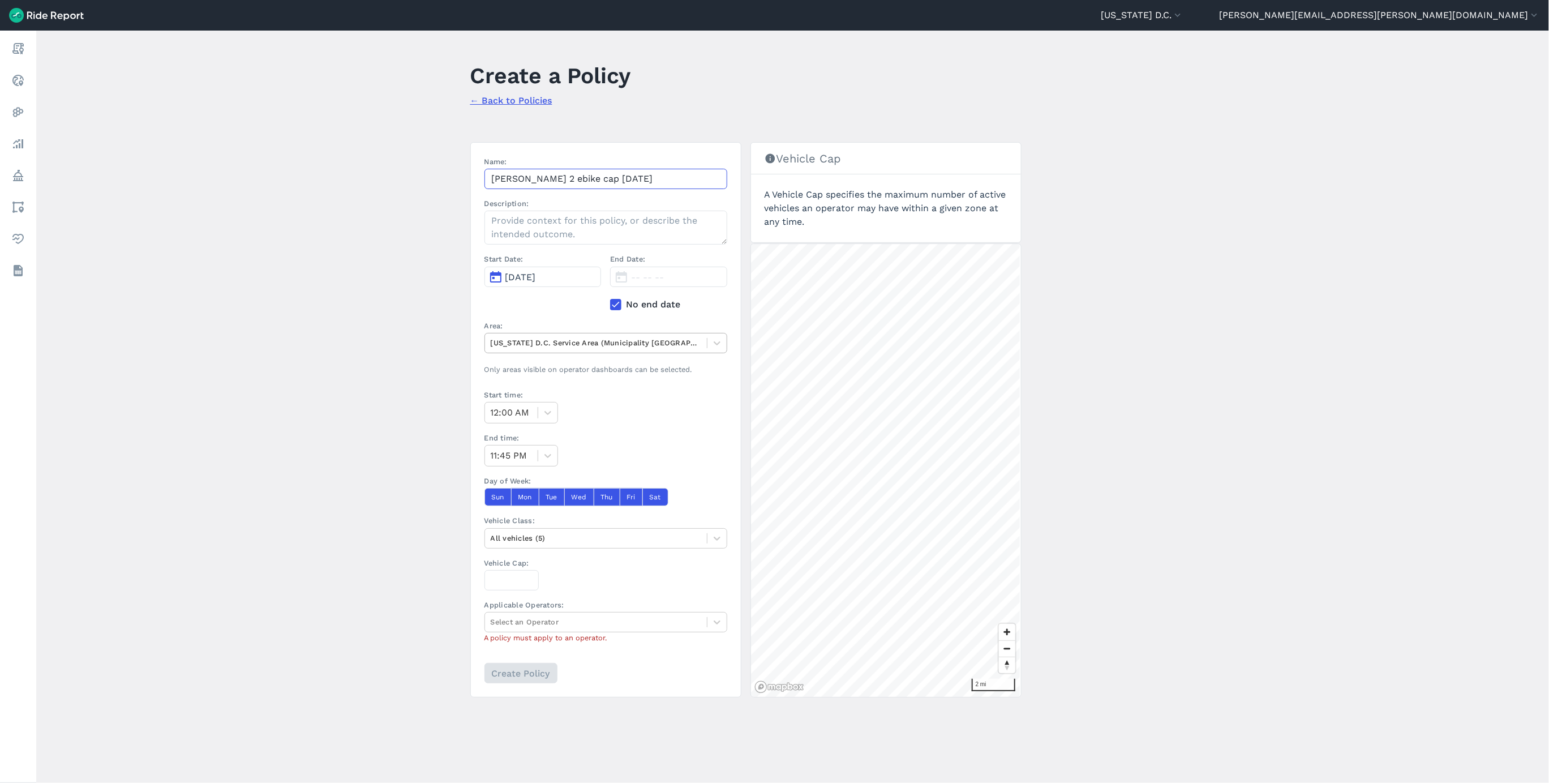
type input "[PERSON_NAME] 2 ebike cap [DATE]"
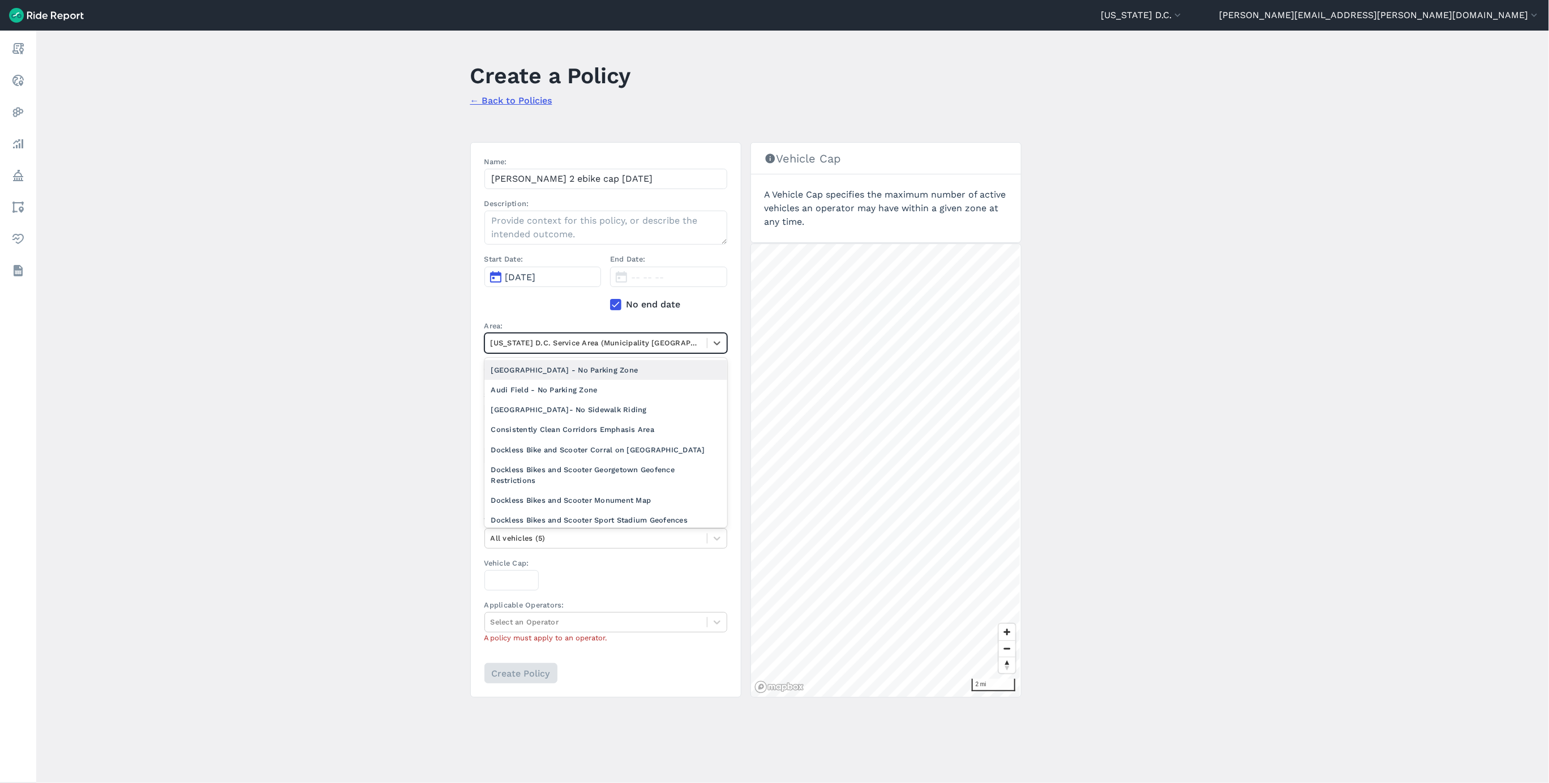
click at [572, 343] on div at bounding box center [596, 342] width 211 height 13
click at [559, 393] on div "[PERSON_NAME] 2" at bounding box center [606, 386] width 243 height 20
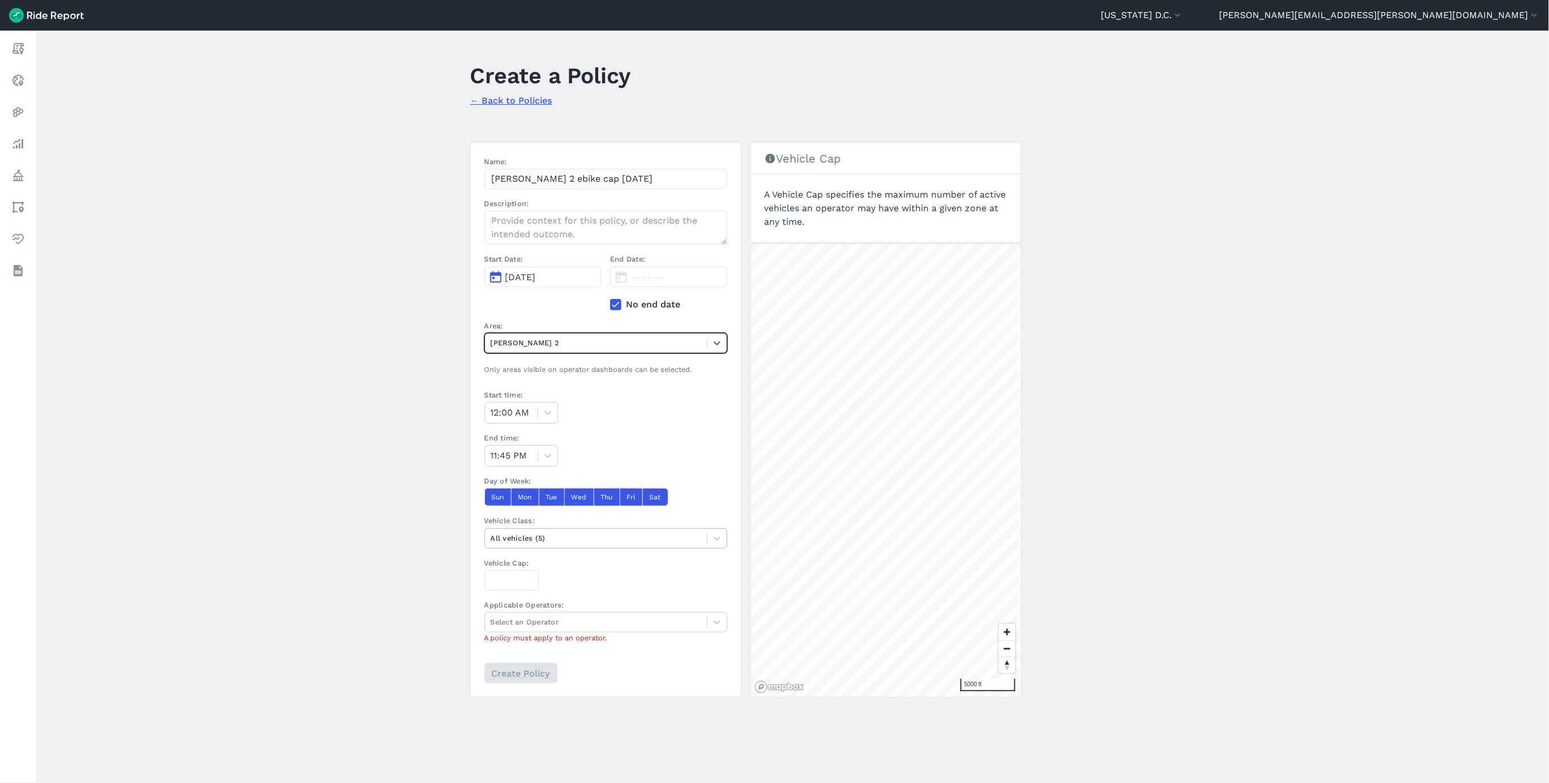
click at [601, 544] on div at bounding box center [596, 537] width 211 height 13
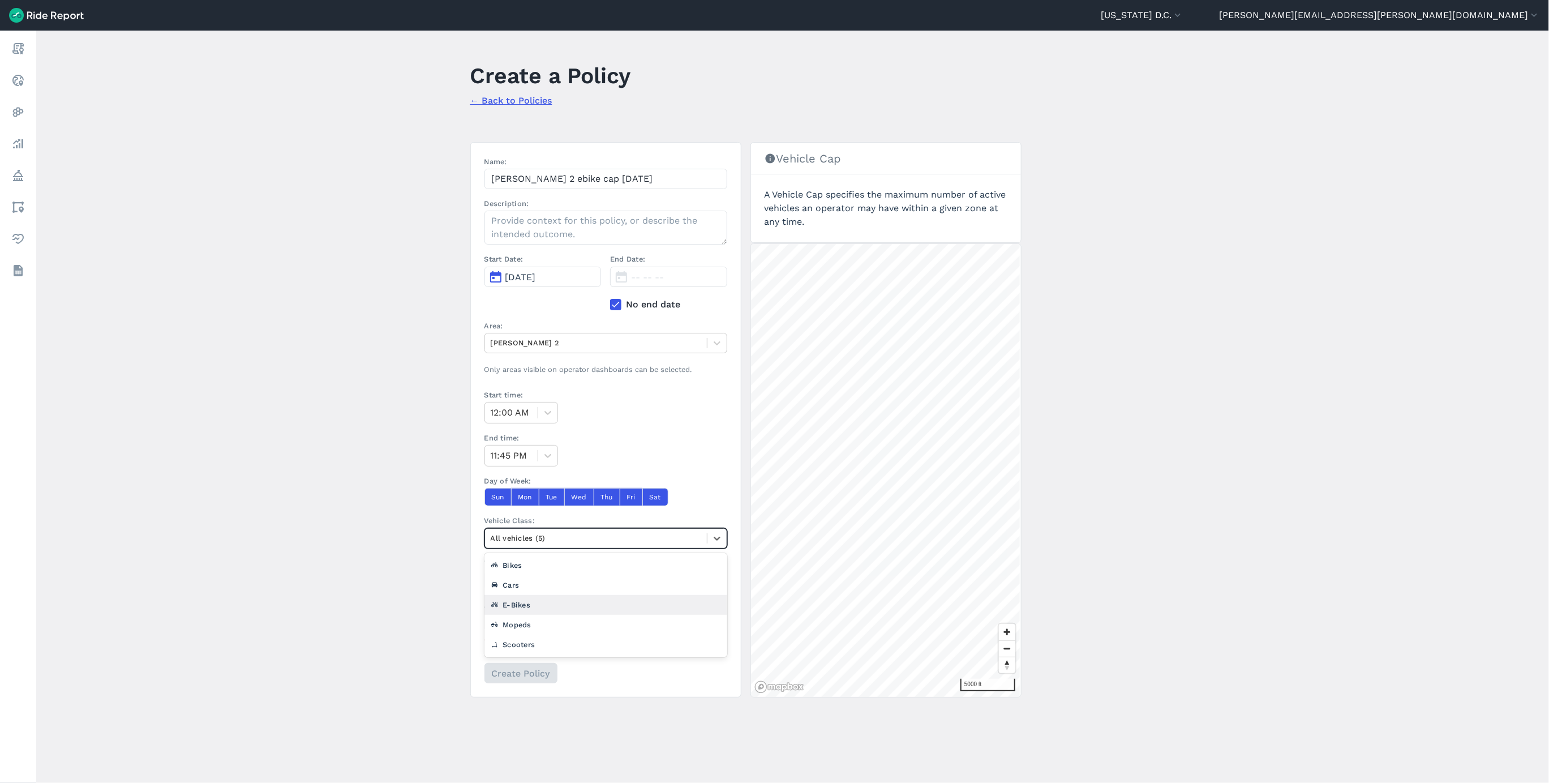
click at [581, 611] on div "E-Bikes" at bounding box center [606, 605] width 243 height 20
click at [512, 588] on input "Vehicle Cap:" at bounding box center [512, 580] width 54 height 20
type input "1283"
click at [628, 625] on div at bounding box center [596, 621] width 211 height 13
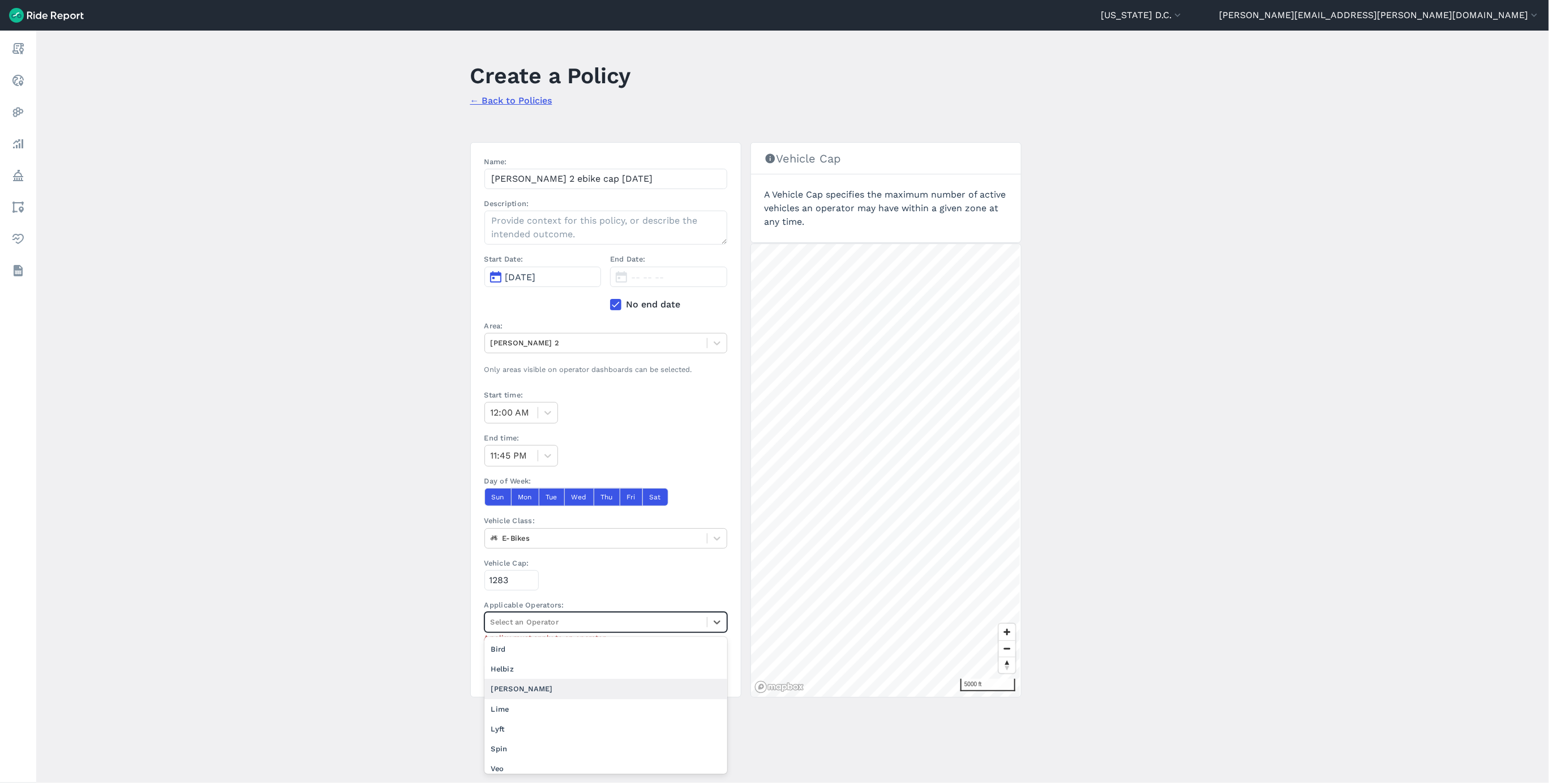
scroll to position [7, 0]
click at [591, 768] on div "Veo" at bounding box center [606, 762] width 243 height 20
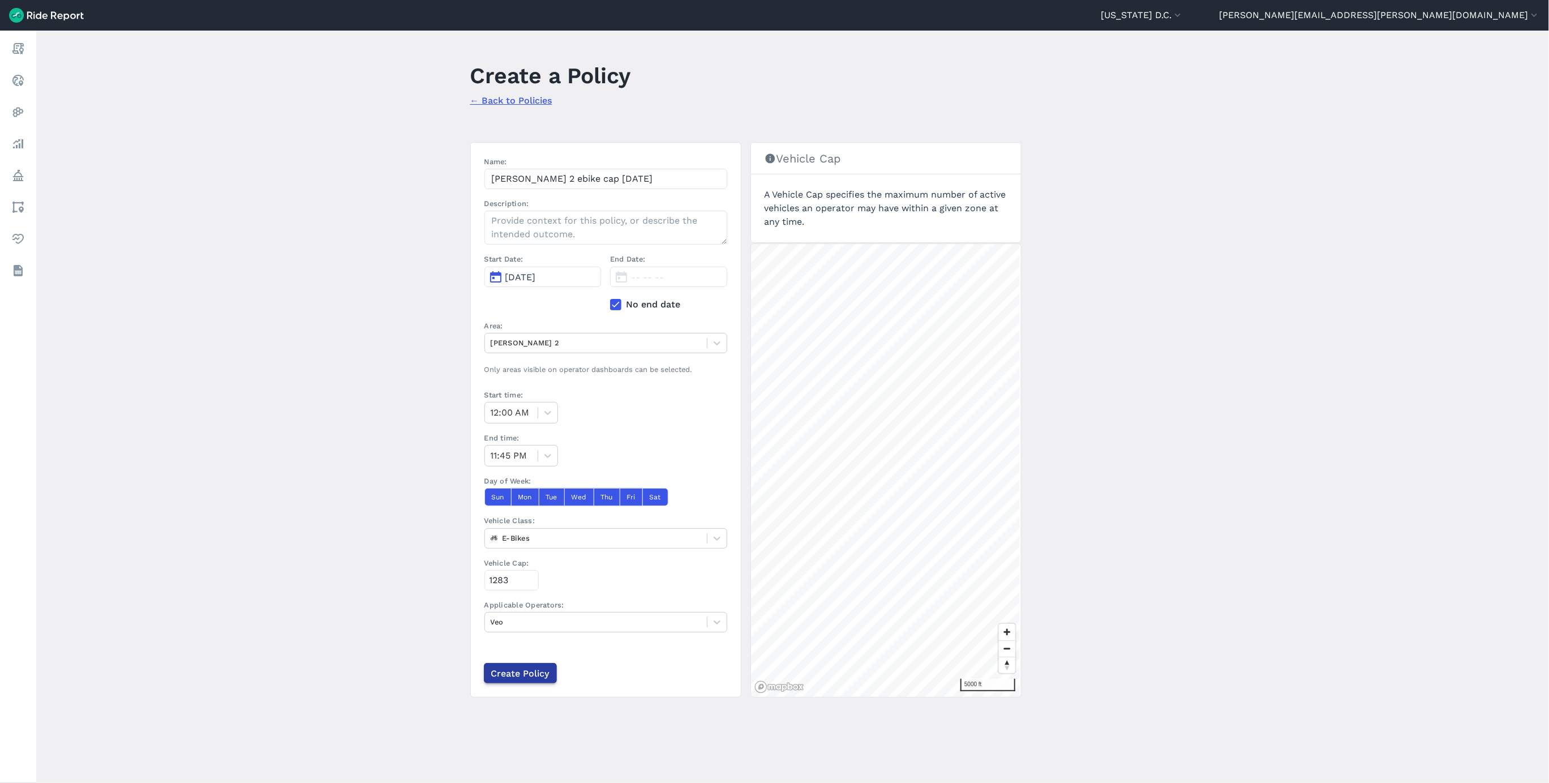
click at [538, 683] on input "Create Policy" at bounding box center [520, 673] width 73 height 20
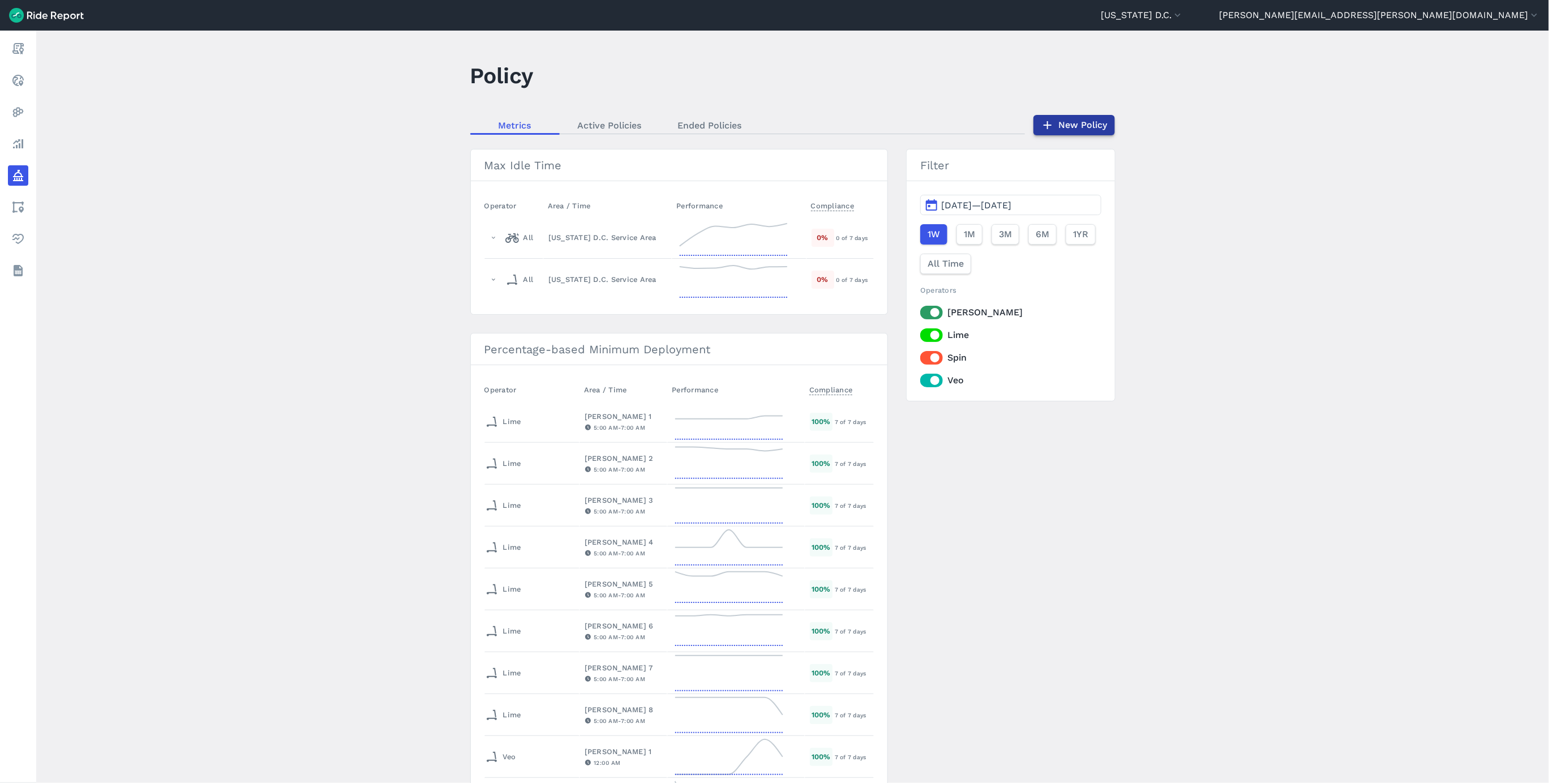
click at [1066, 131] on link "New Policy" at bounding box center [1075, 125] width 82 height 20
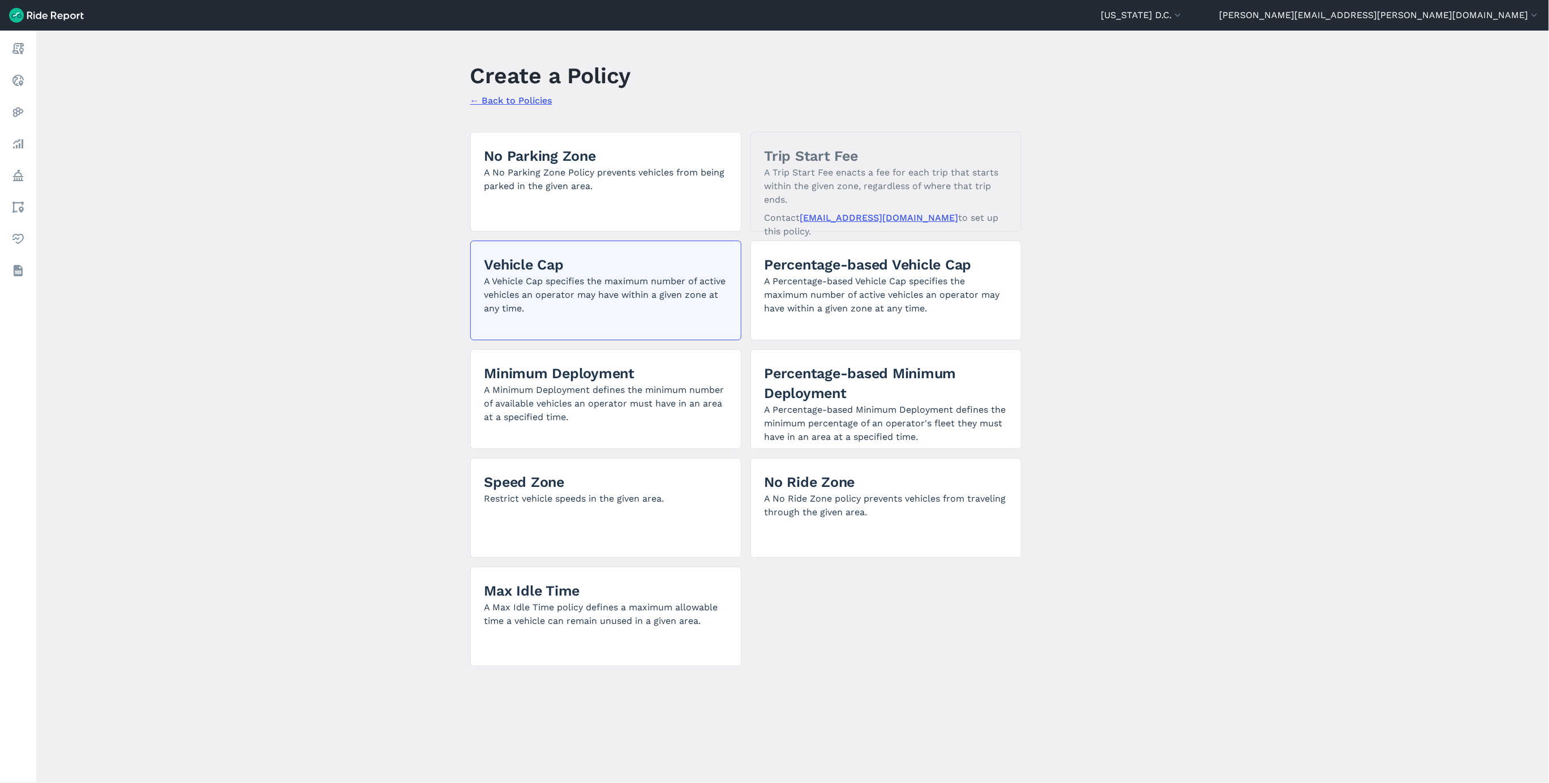
click at [506, 282] on p "A Vehicle Cap specifies the maximum number of active vehicles an operator may h…" at bounding box center [606, 295] width 243 height 41
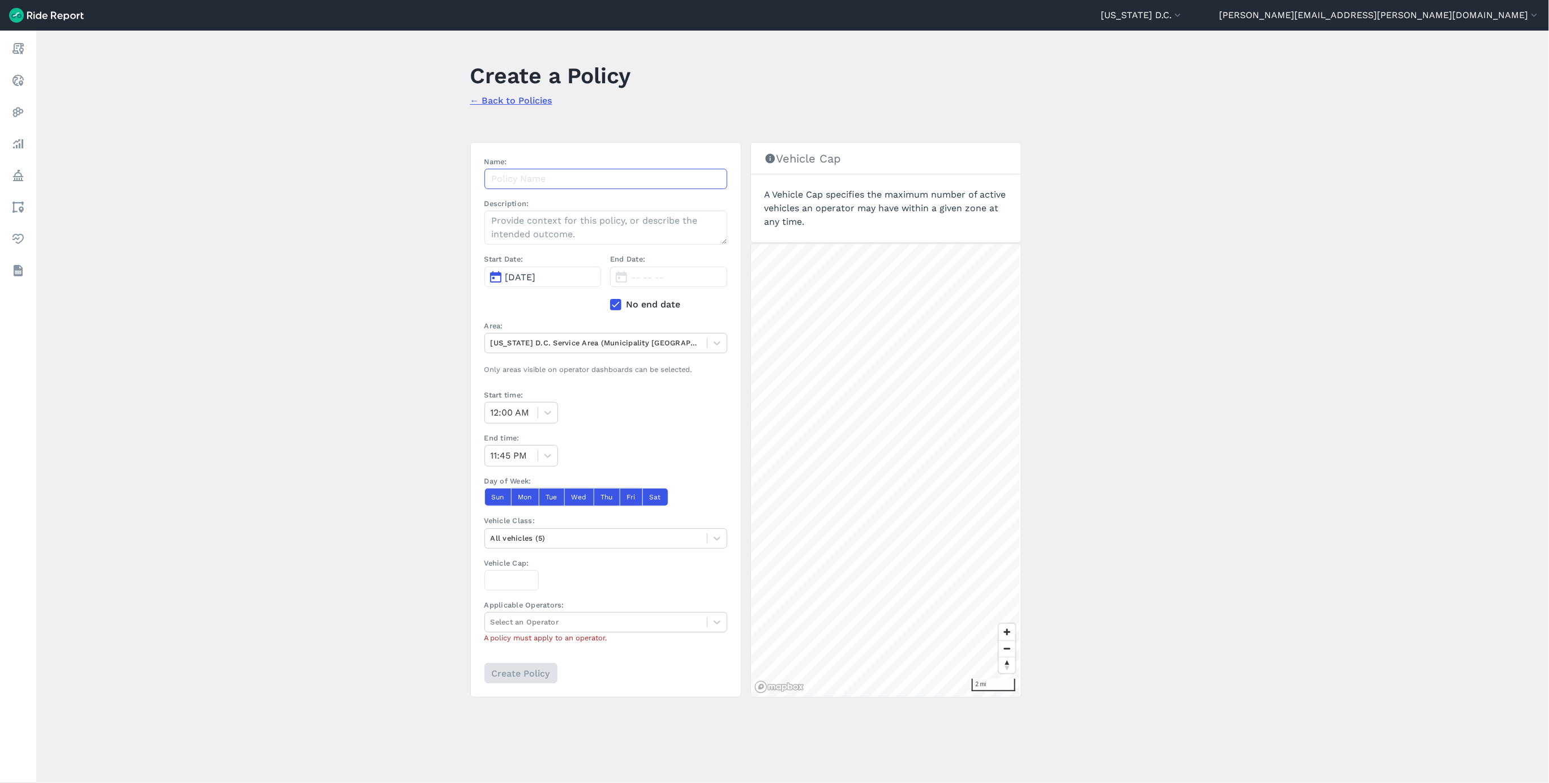
click at [569, 184] on input "Name:" at bounding box center [606, 179] width 243 height 20
paste input "[PERSON_NAME] 1 ebike cap [DATE]"
click at [537, 178] on input "[PERSON_NAME] 1 ebike cap [DATE]" at bounding box center [606, 179] width 243 height 20
type input "[PERSON_NAME] 3 ebike cap [DATE]"
click at [551, 343] on div at bounding box center [596, 342] width 211 height 13
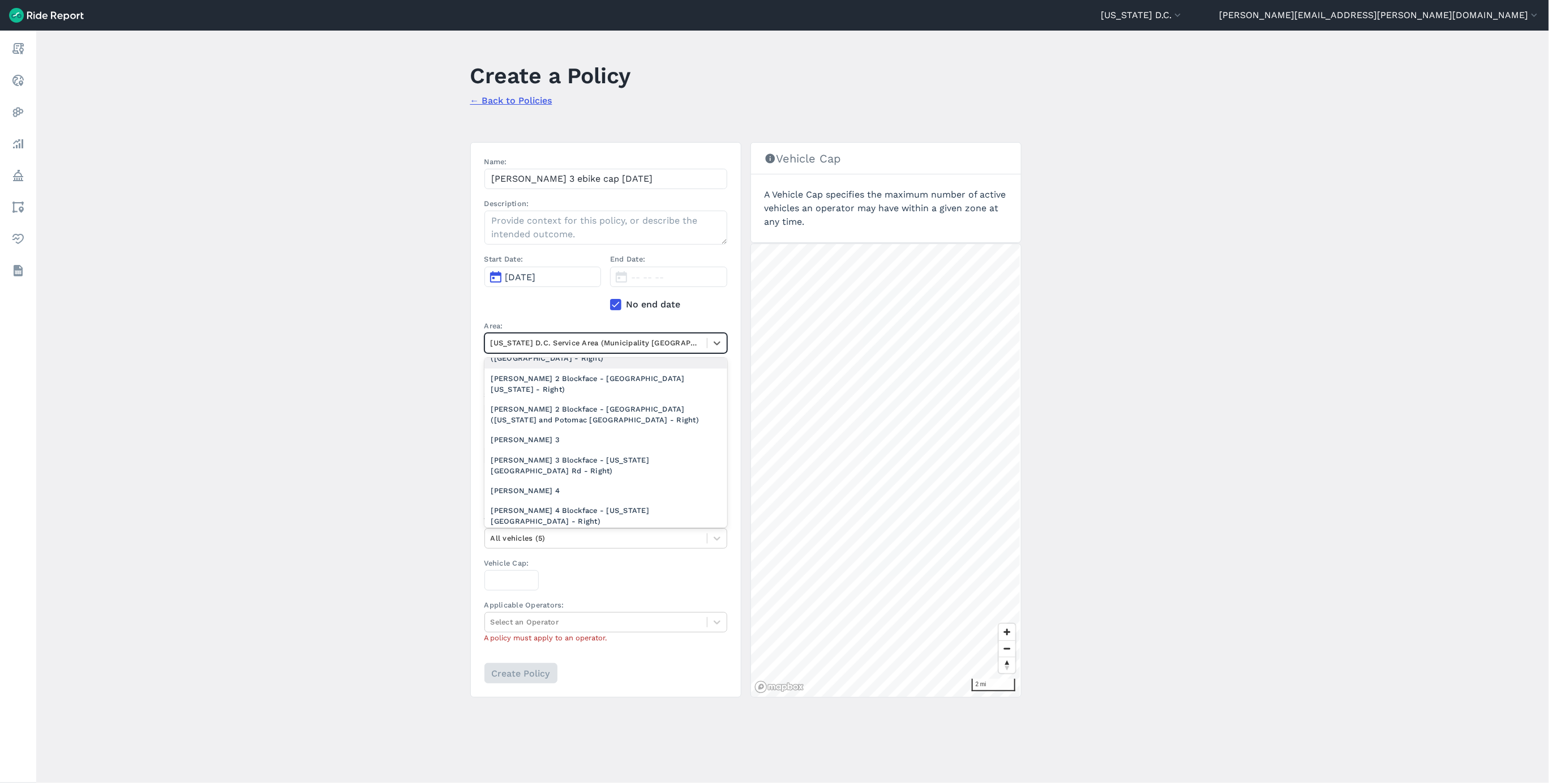
scroll to position [849, 0]
click at [566, 370] on div "[PERSON_NAME] 3" at bounding box center [606, 367] width 243 height 20
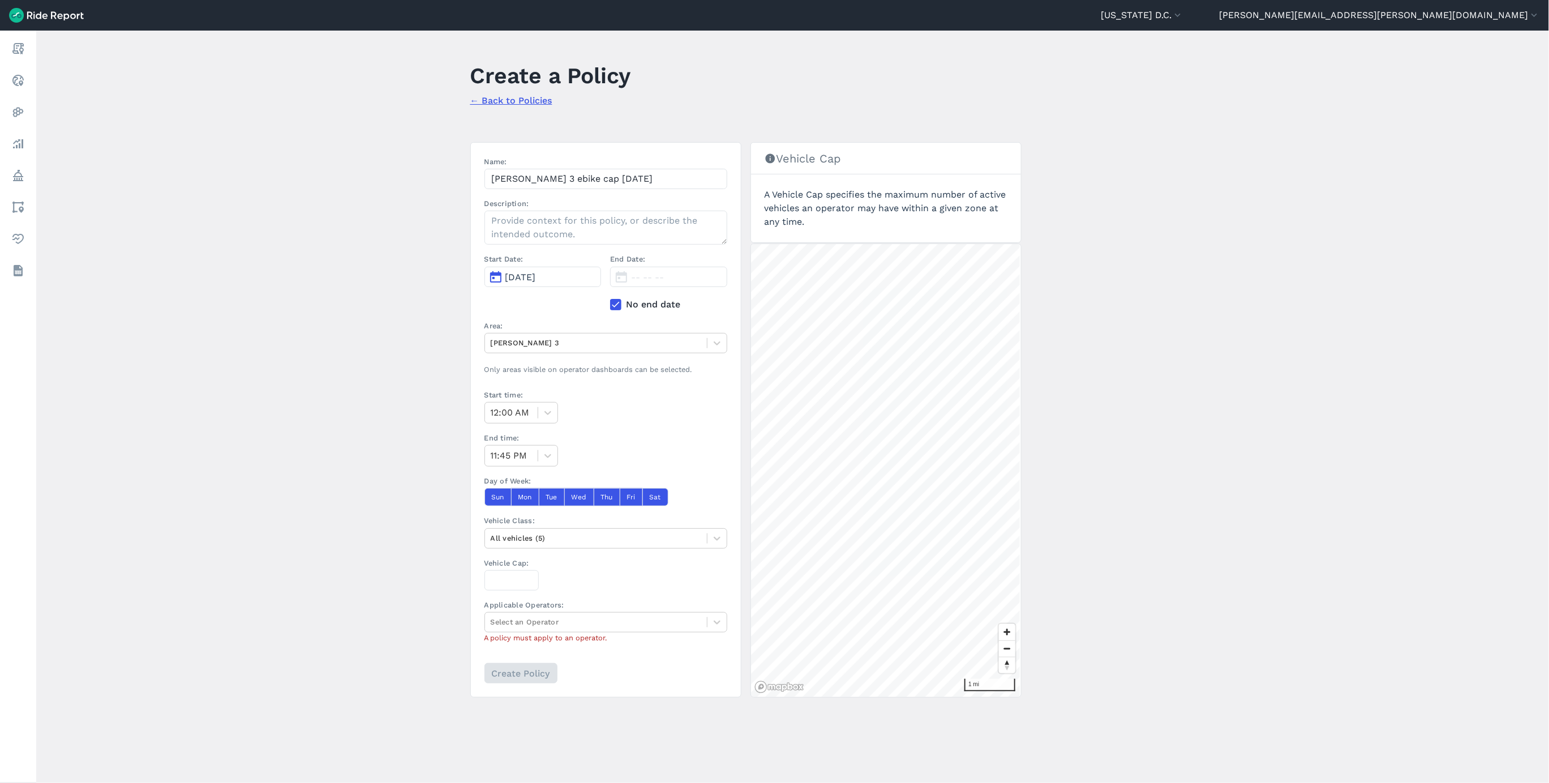
click at [563, 277] on button "[DATE]" at bounding box center [543, 277] width 117 height 20
click at [621, 332] on button "2" at bounding box center [624, 330] width 18 height 18
click at [565, 544] on div at bounding box center [596, 537] width 211 height 13
click at [552, 607] on div "E-Bikes" at bounding box center [606, 605] width 243 height 20
click at [510, 589] on input "Vehicle Cap:" at bounding box center [512, 580] width 54 height 20
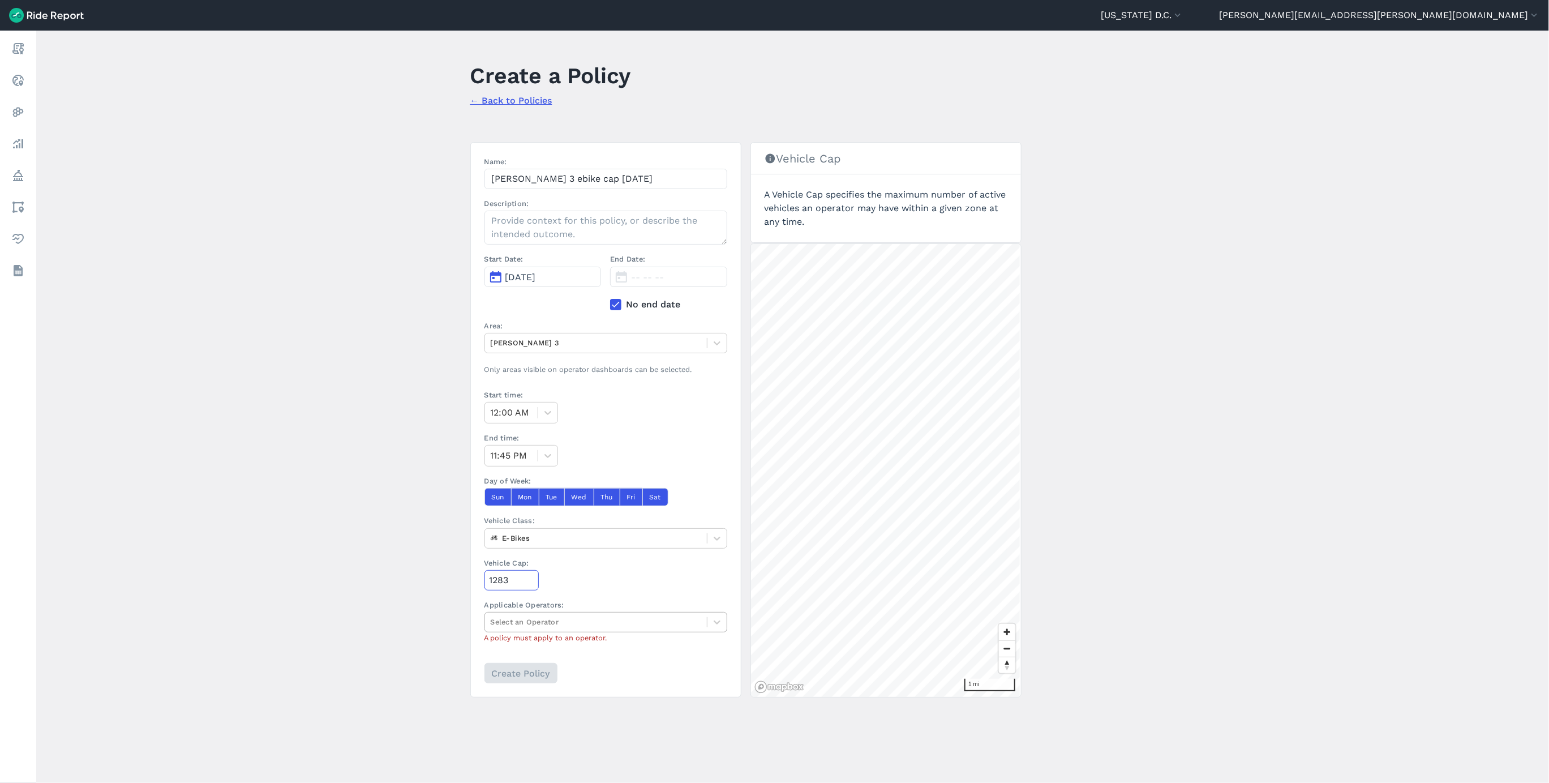
type input "1283"
click at [601, 618] on div "Select an Operator" at bounding box center [596, 622] width 222 height 18
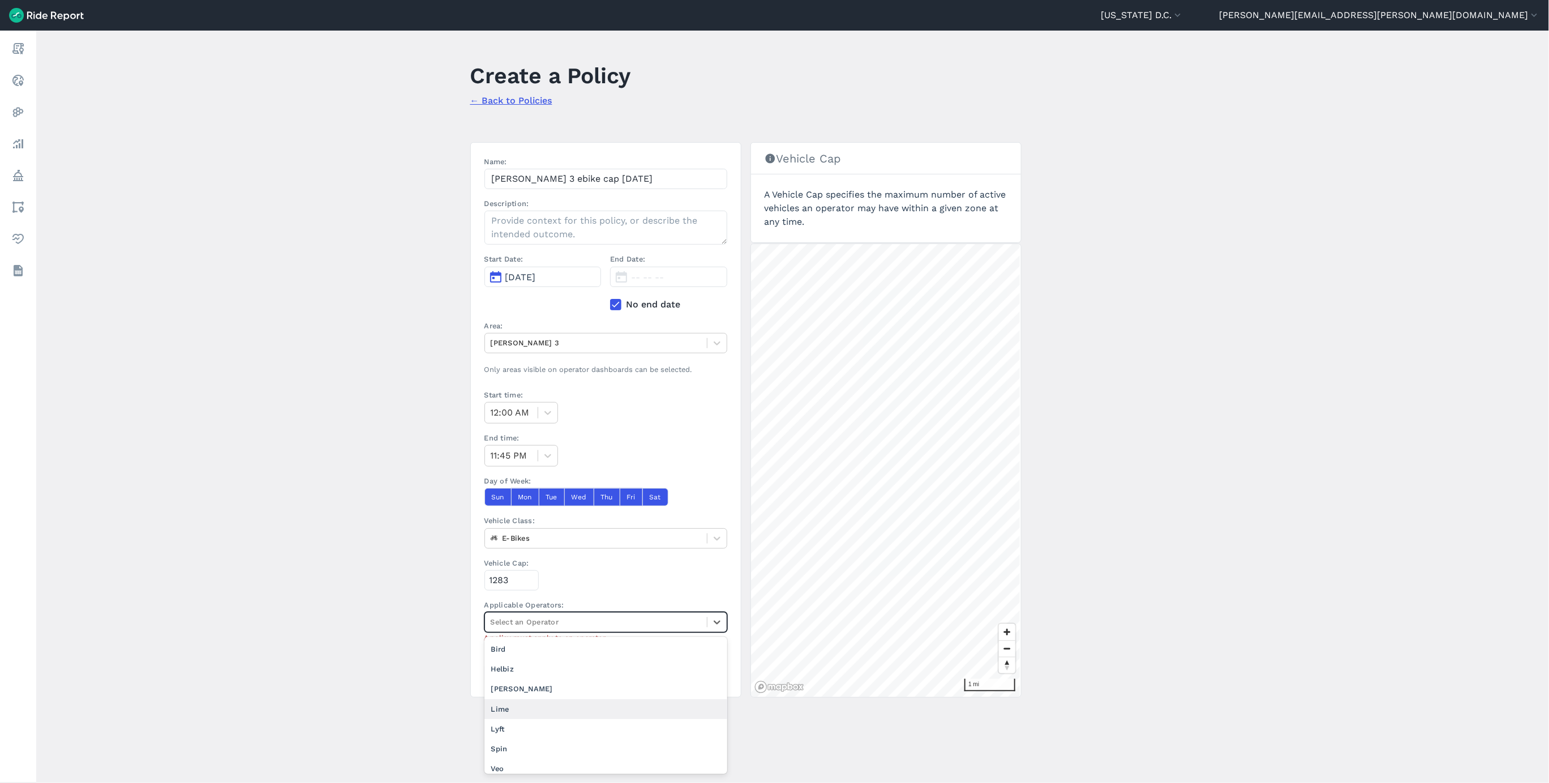
scroll to position [7, 0]
click at [583, 759] on div "Veo" at bounding box center [606, 762] width 243 height 20
click at [520, 681] on input "Create Policy" at bounding box center [520, 673] width 73 height 20
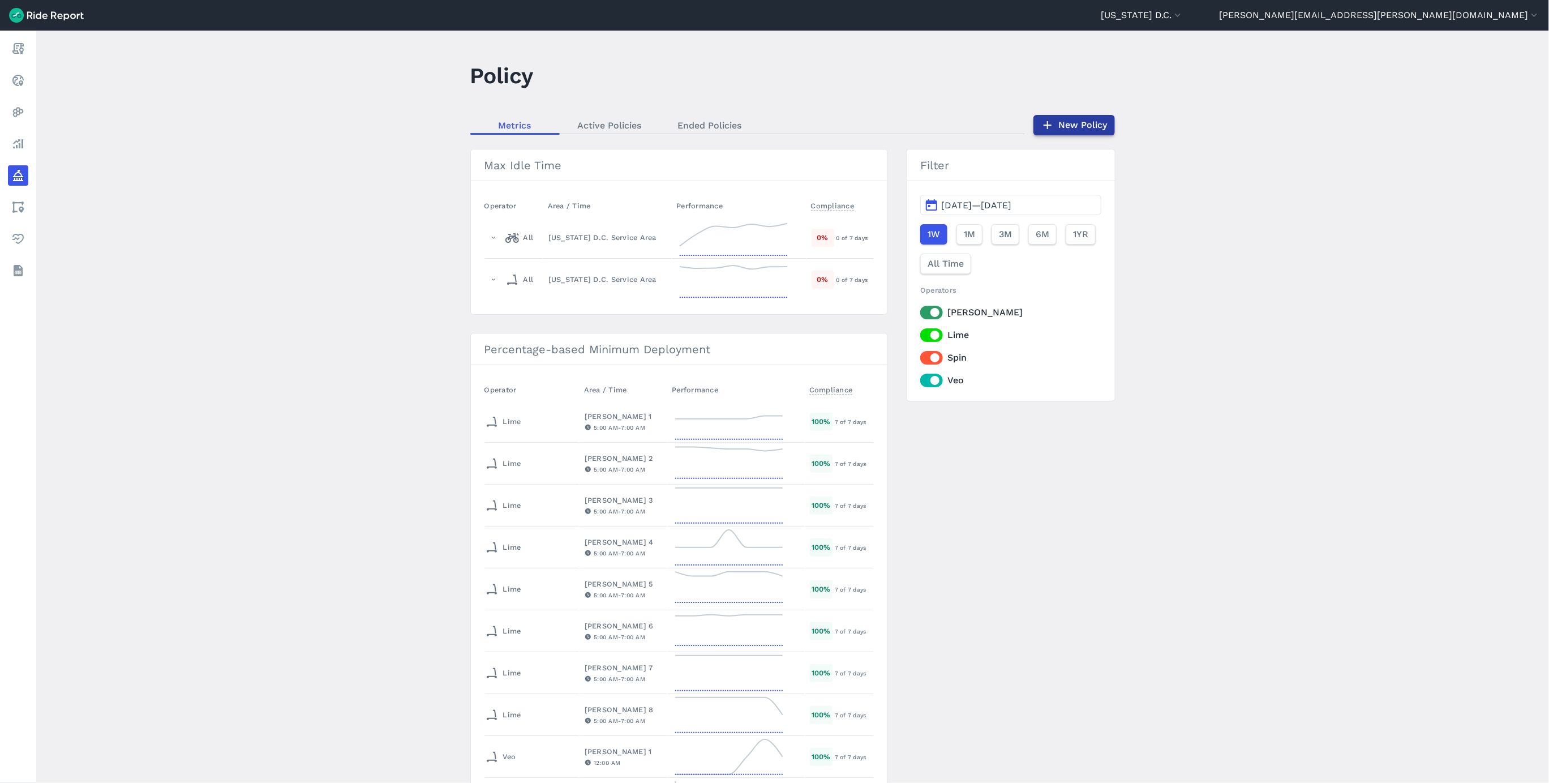
click at [1053, 125] on link "New Policy" at bounding box center [1075, 125] width 82 height 20
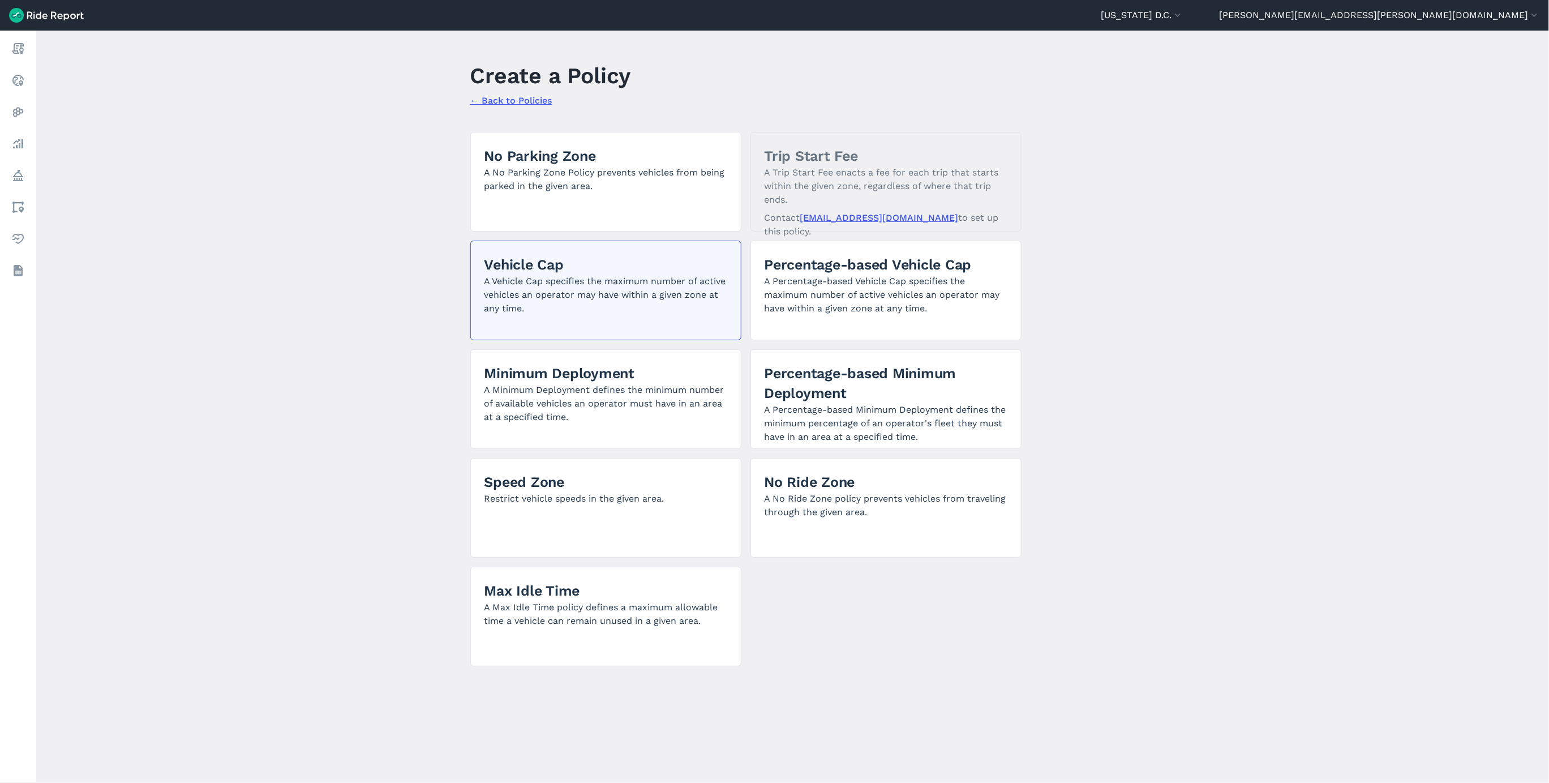
click at [602, 278] on p "A Vehicle Cap specifies the maximum number of active vehicles an operator may h…" at bounding box center [606, 295] width 243 height 41
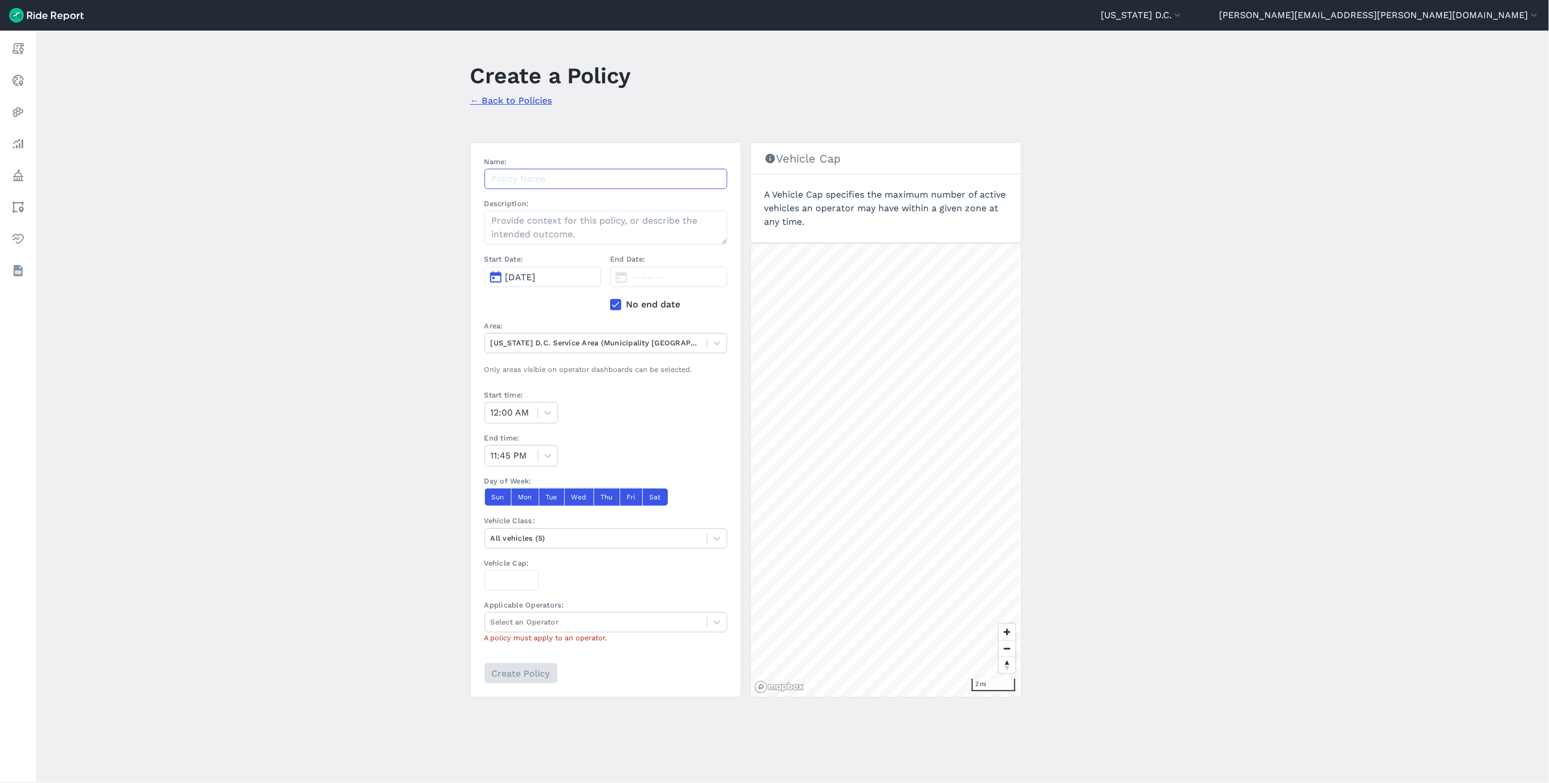
click at [601, 186] on input "Name:" at bounding box center [606, 179] width 243 height 20
paste input "[PERSON_NAME] 1 ebike cap [DATE]"
click at [538, 182] on input "[PERSON_NAME] 1 ebike cap [DATE]" at bounding box center [606, 179] width 243 height 20
type input "[PERSON_NAME] 4 ebike cap [DATE]"
click at [536, 278] on span "[DATE]" at bounding box center [520, 277] width 31 height 11
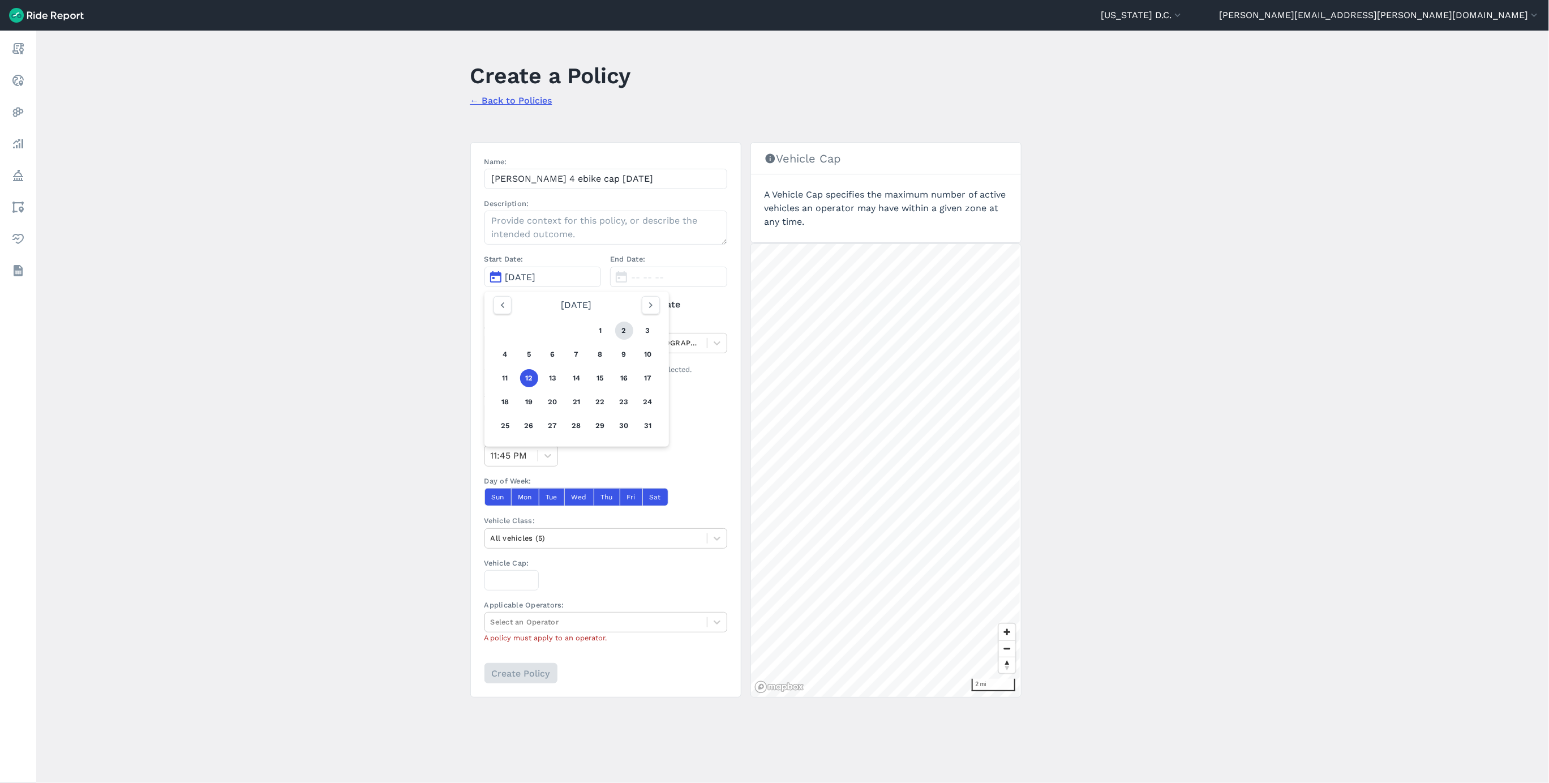
click at [622, 333] on button "2" at bounding box center [624, 330] width 18 height 18
click at [610, 349] on div at bounding box center [596, 342] width 211 height 13
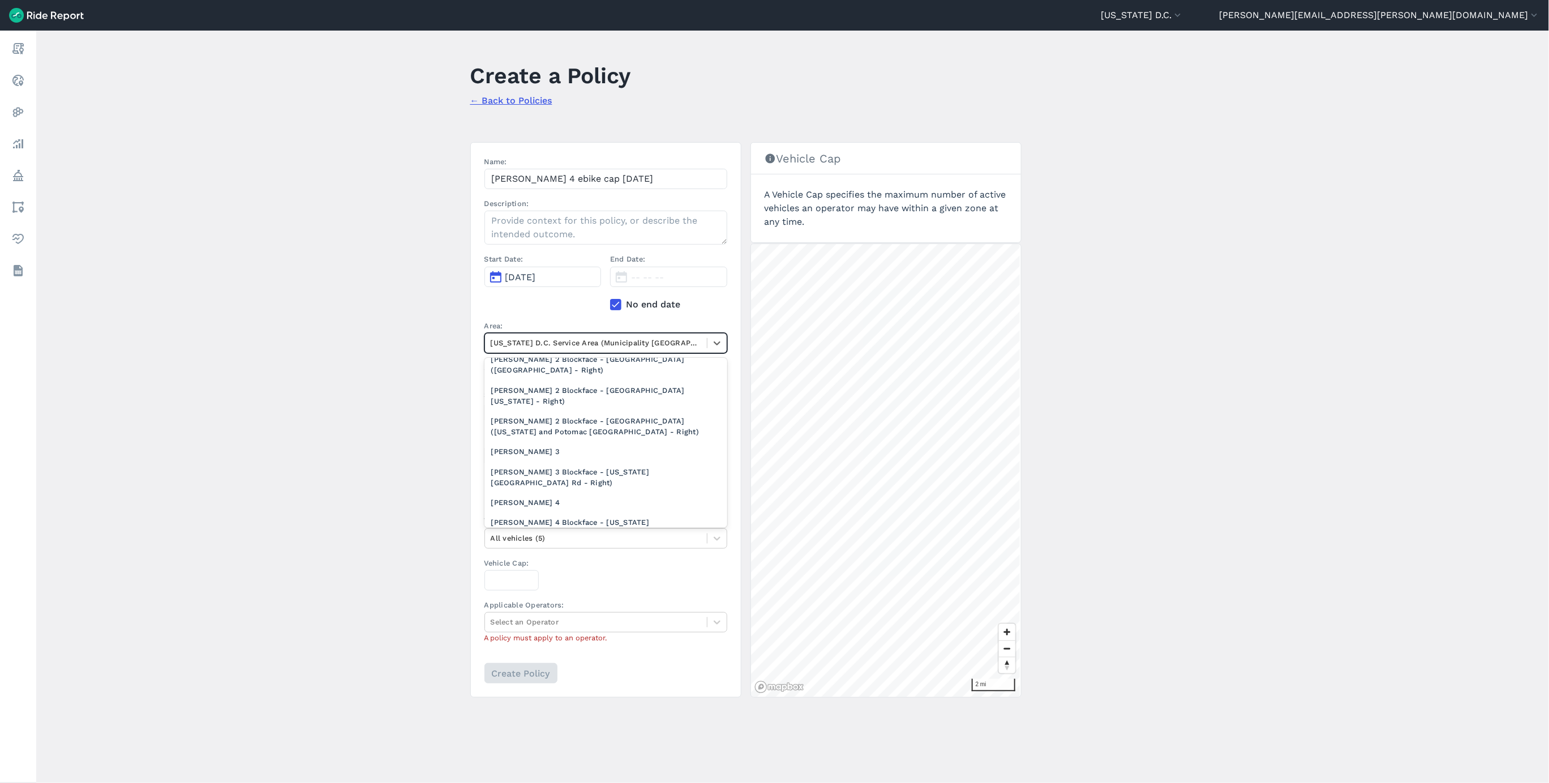
scroll to position [849, 0]
click at [547, 415] on div "[PERSON_NAME] 4" at bounding box center [606, 418] width 243 height 20
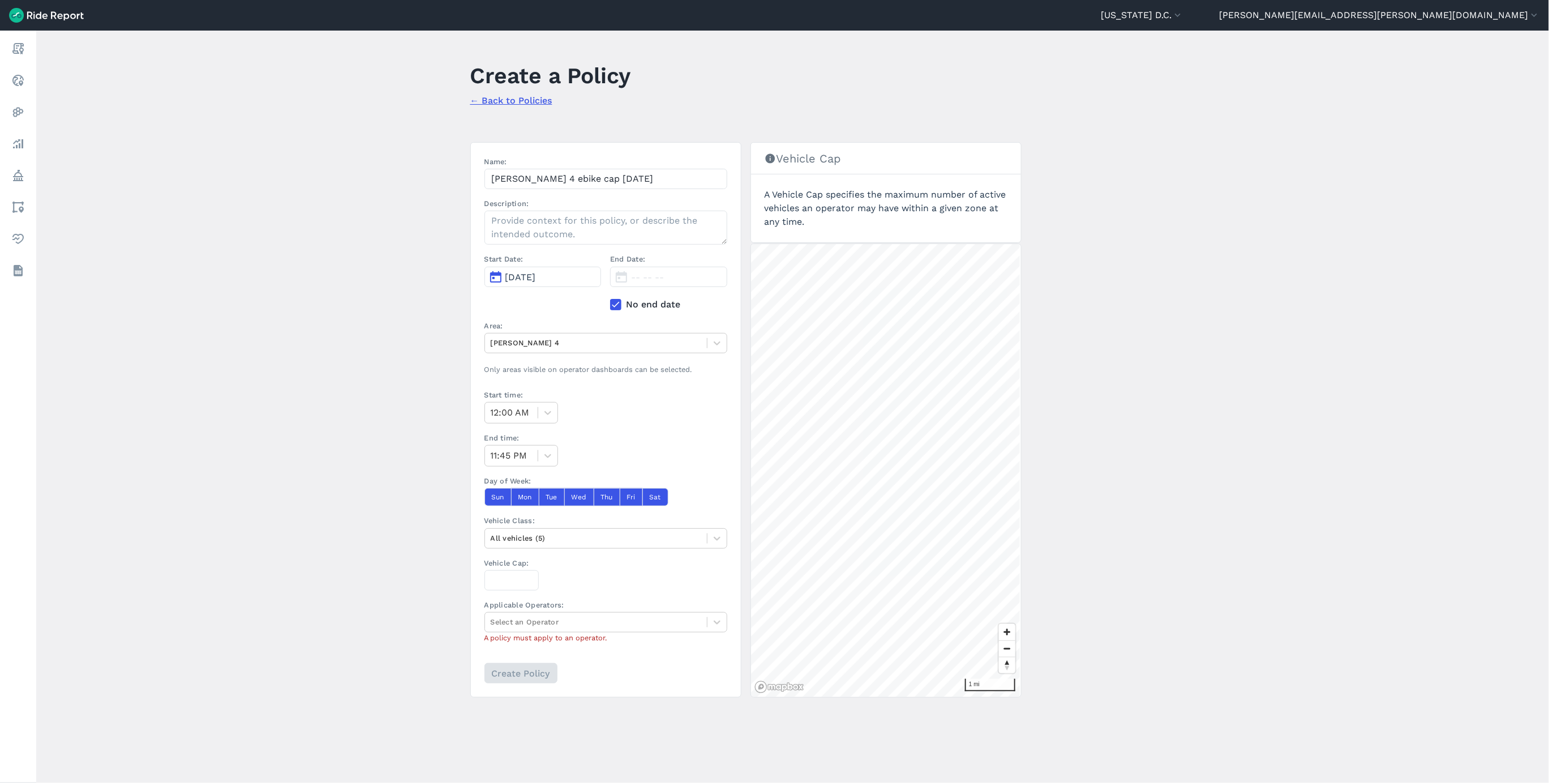
click at [541, 552] on section "Name: [PERSON_NAME] 4 ebike cap [DATE] Description: Start Date: [DATE] End Date…" at bounding box center [605, 419] width 271 height 555
click at [539, 544] on div at bounding box center [596, 537] width 211 height 13
click at [542, 610] on div "E-Bikes" at bounding box center [606, 605] width 243 height 20
click at [509, 581] on input "Vehicle Cap:" at bounding box center [512, 580] width 54 height 20
type input "1283"
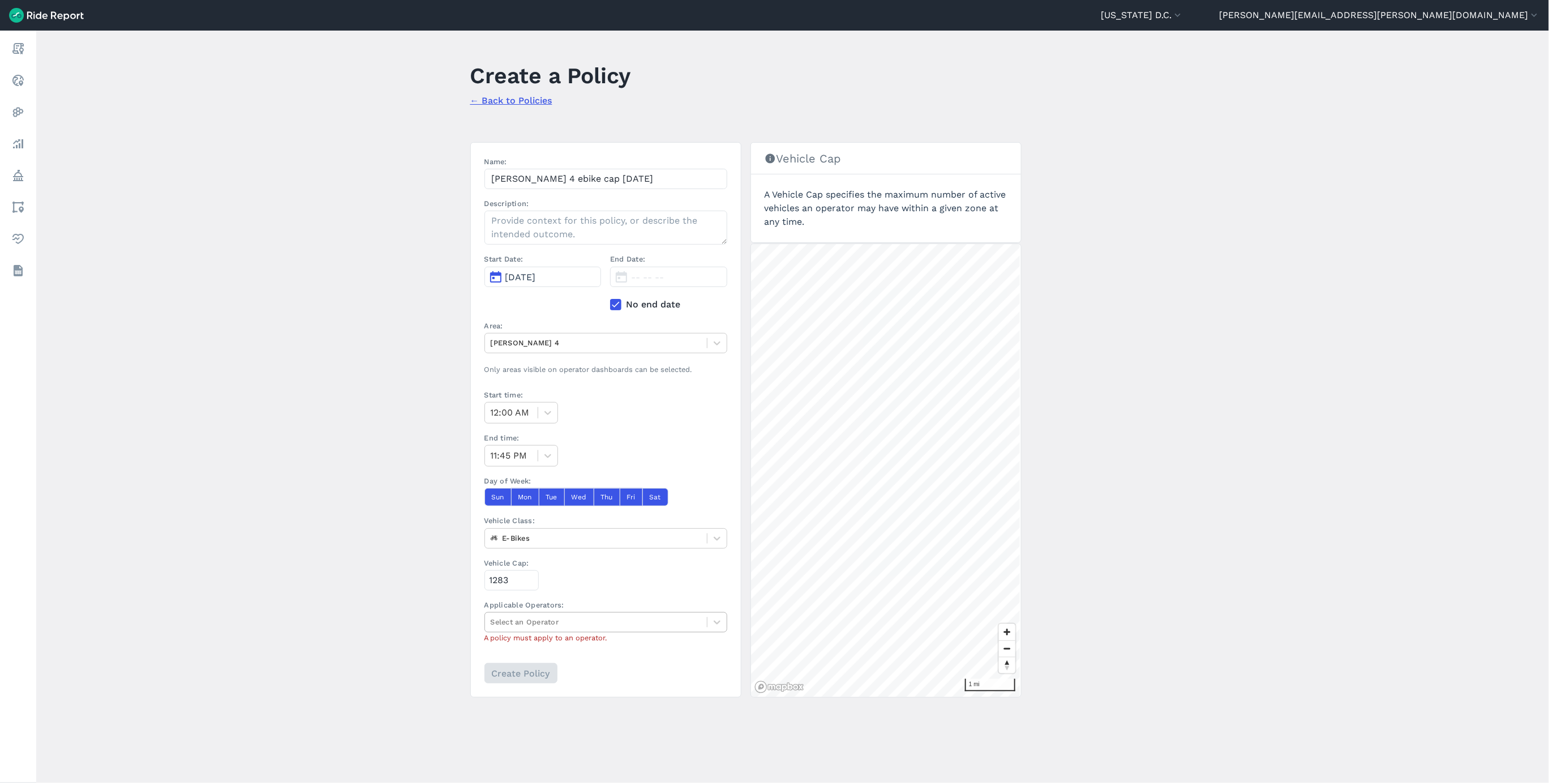
click at [532, 627] on div at bounding box center [596, 621] width 211 height 13
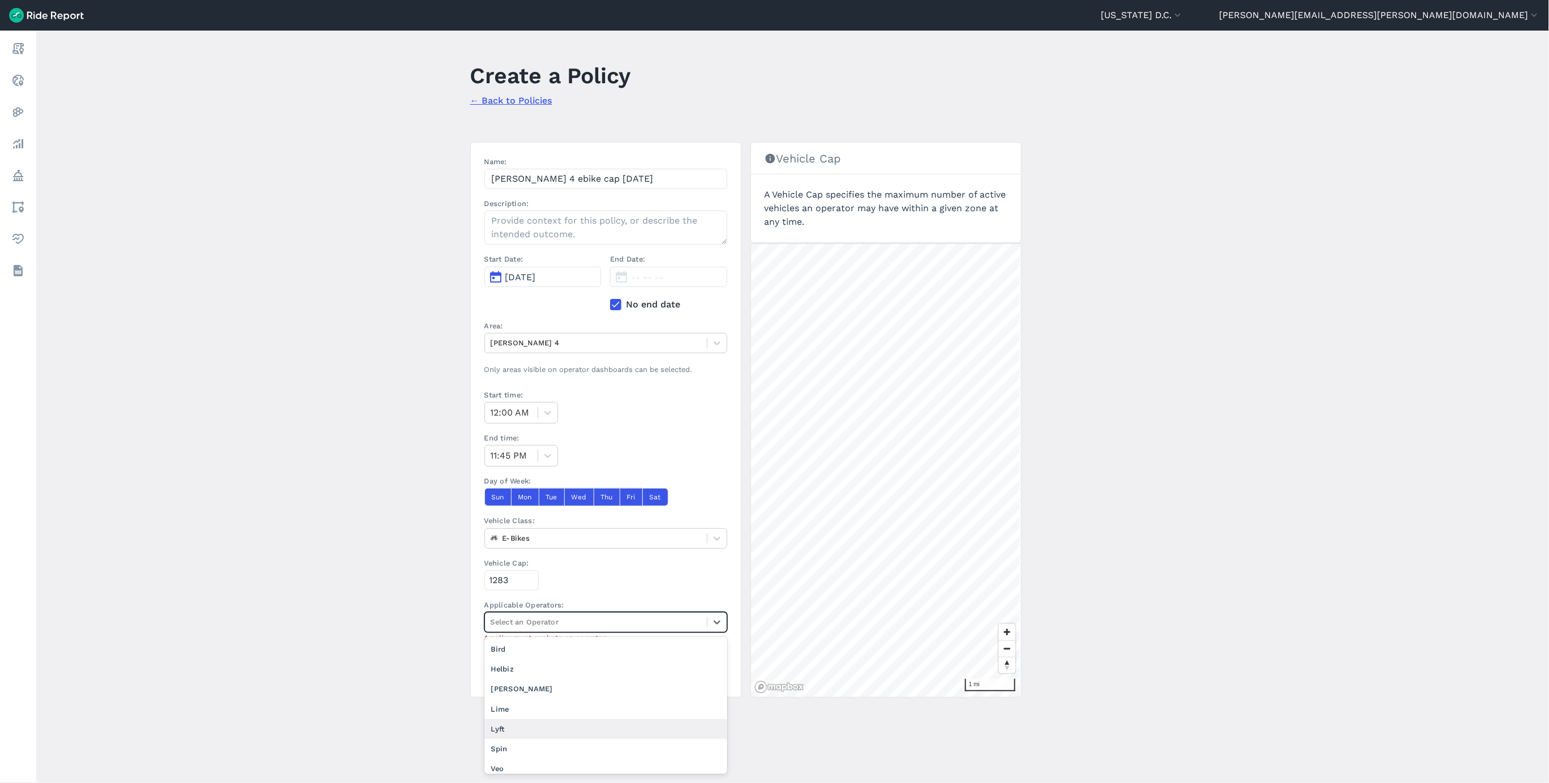
scroll to position [7, 0]
click at [538, 768] on div "Veo" at bounding box center [606, 762] width 243 height 20
click at [348, 498] on main "Create a Policy ← Back to Policies Name: [PERSON_NAME] 4 ebike cap [DATE] Descr…" at bounding box center [792, 407] width 1513 height 752
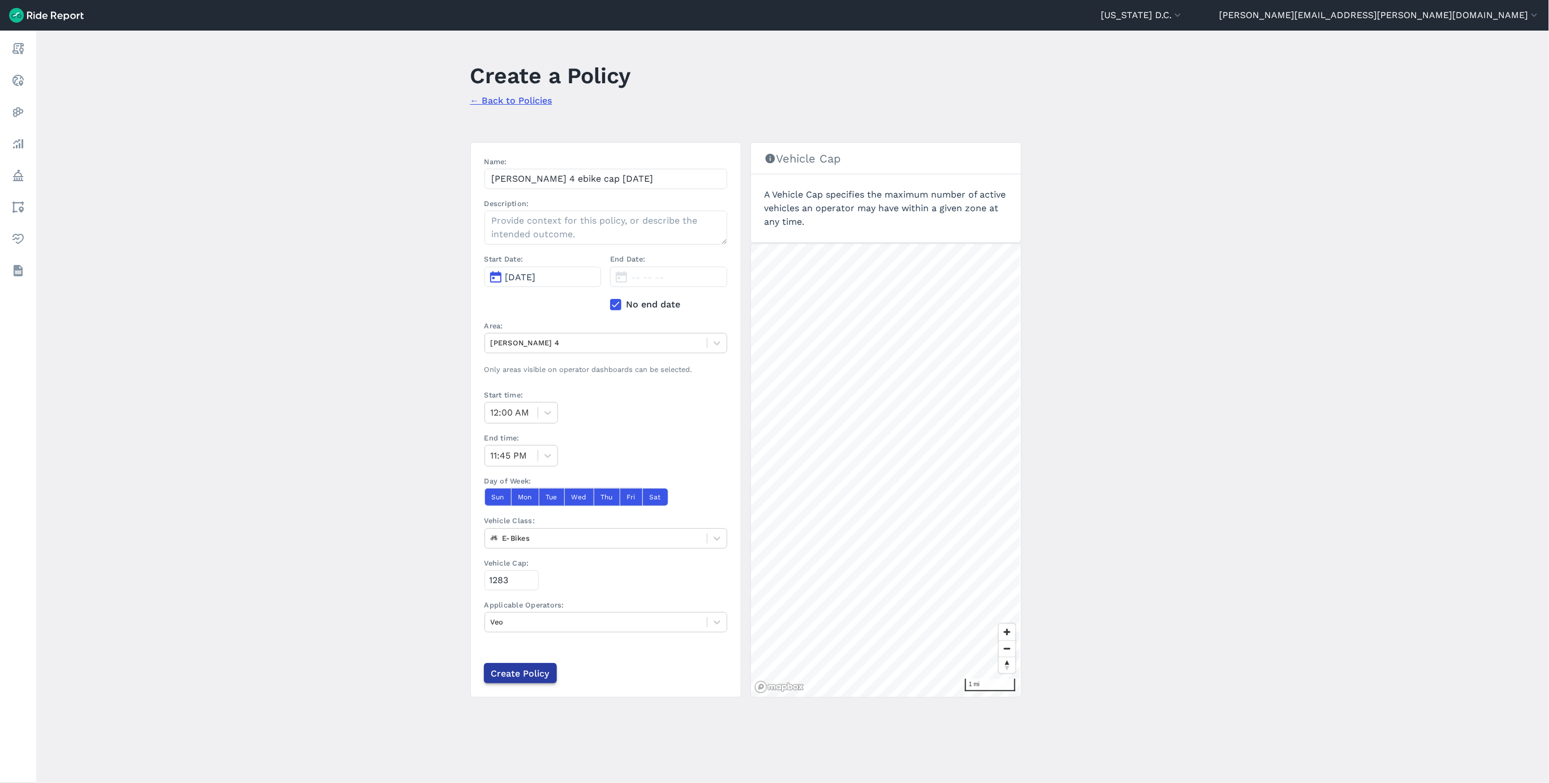
click at [520, 681] on input "Create Policy" at bounding box center [520, 673] width 73 height 20
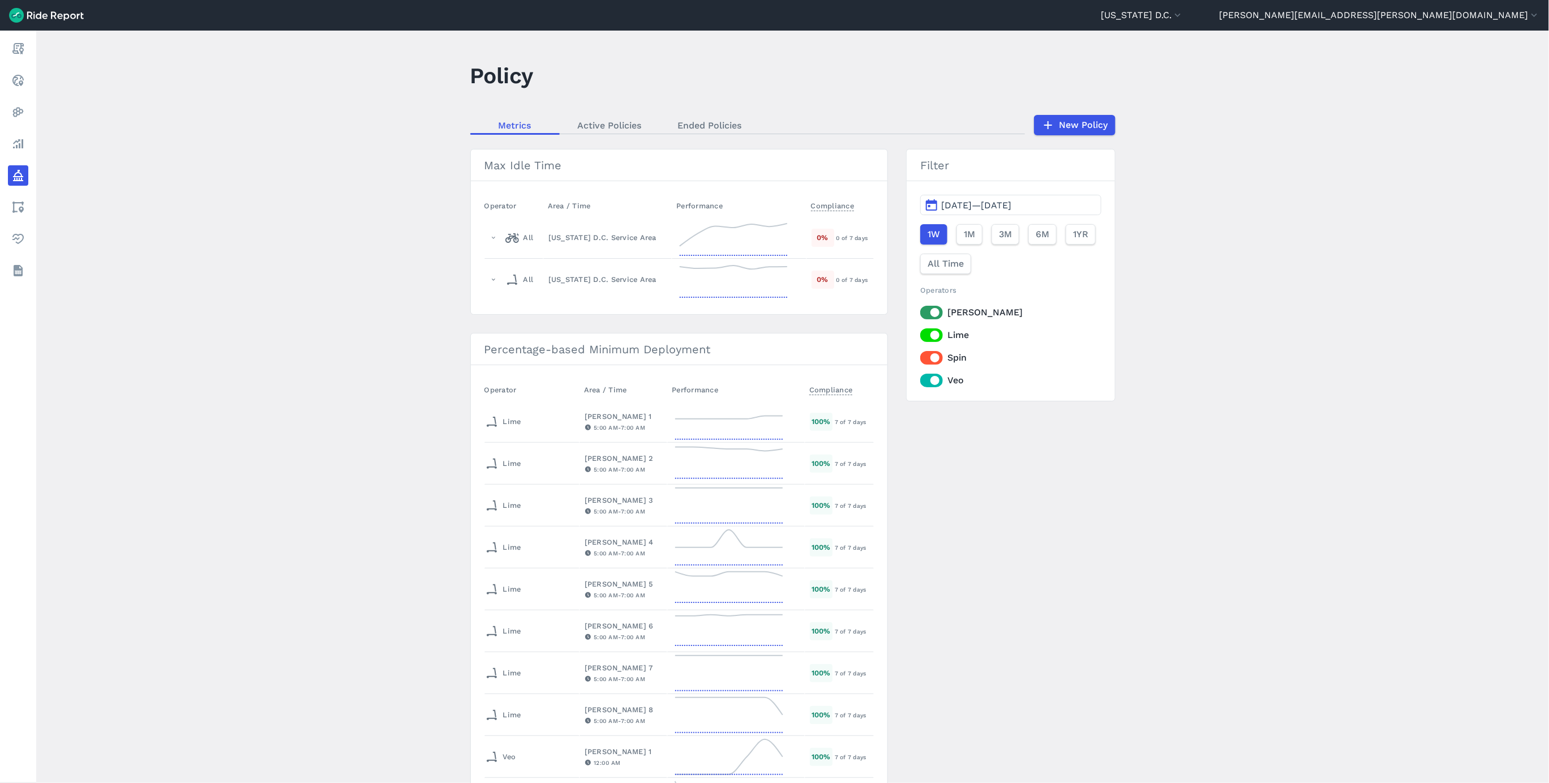
click at [1083, 107] on main "Policy Metrics Active Policies Ended Policies New Policy Max Idle Time Operator…" at bounding box center [792, 407] width 1513 height 752
click at [1082, 121] on link "New Policy" at bounding box center [1075, 125] width 82 height 20
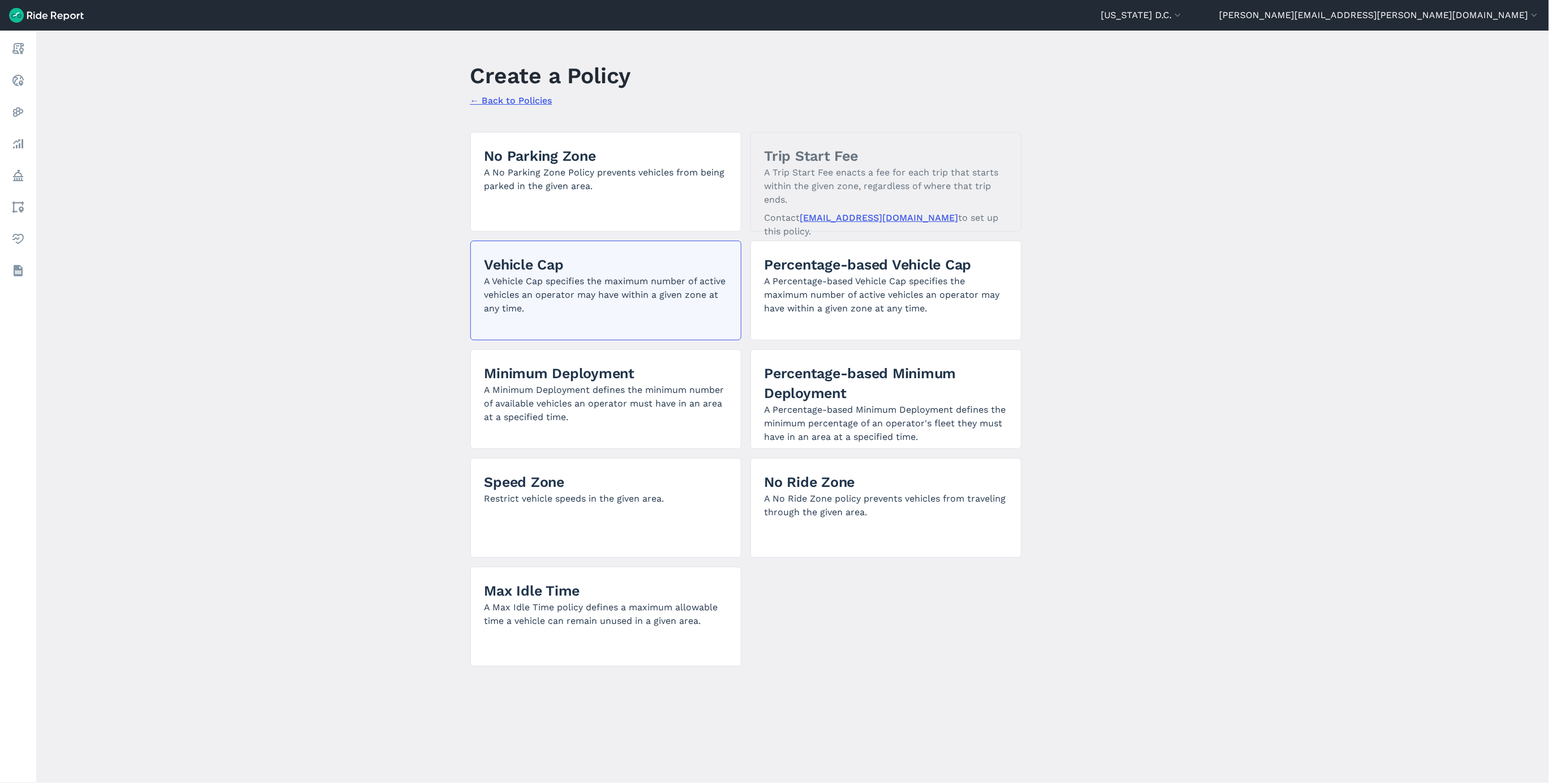
click at [563, 313] on p "A Vehicle Cap specifies the maximum number of active vehicles an operator may h…" at bounding box center [606, 295] width 243 height 41
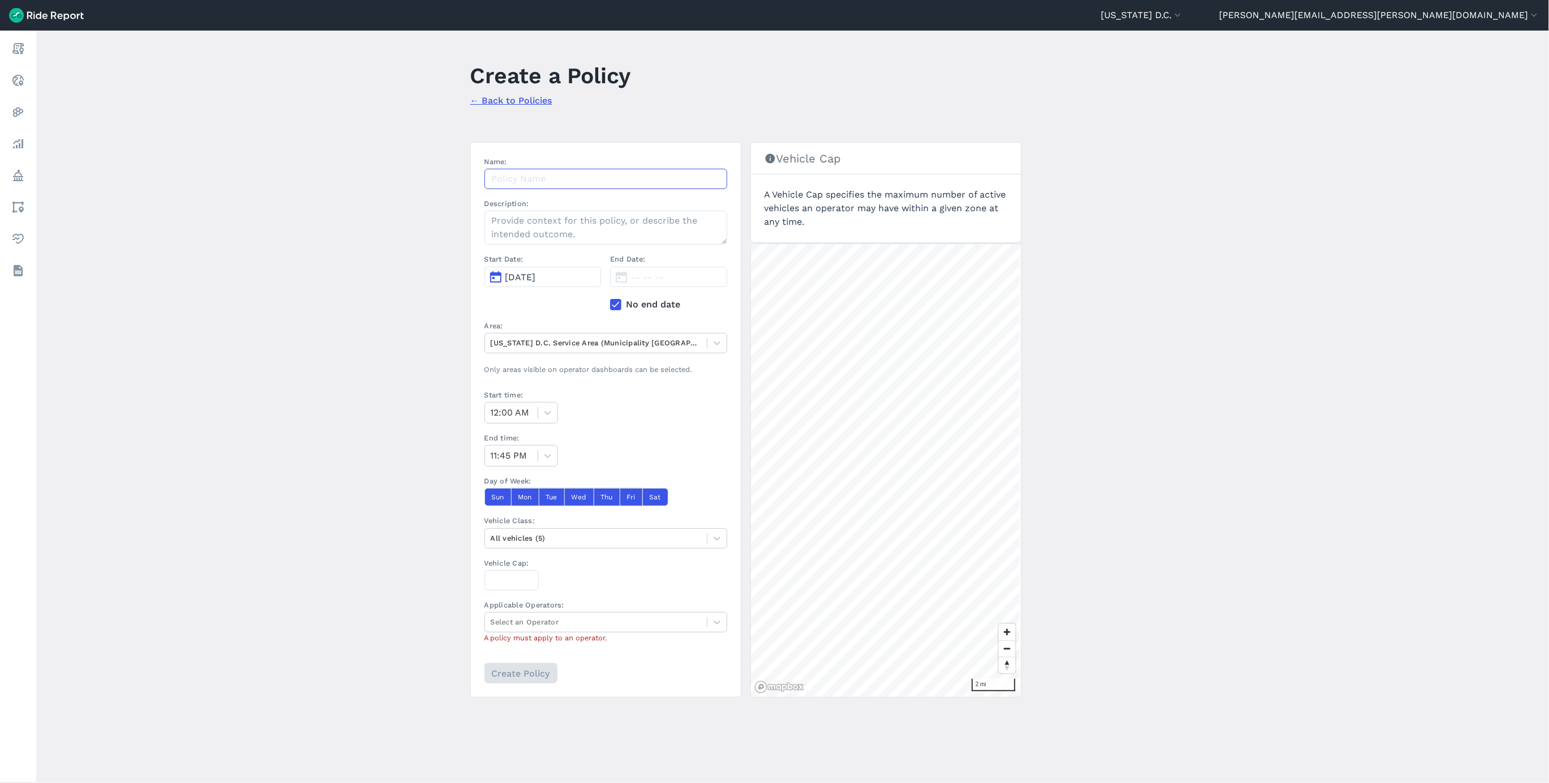
click at [603, 186] on input "Name:" at bounding box center [606, 179] width 243 height 20
paste input "[PERSON_NAME] 1 ebike cap [DATE]"
click at [539, 179] on input "[PERSON_NAME] 1 ebike cap [DATE]" at bounding box center [606, 179] width 243 height 20
type input "[PERSON_NAME] 5 ebike cap [DATE]"
click at [545, 341] on div at bounding box center [596, 342] width 211 height 13
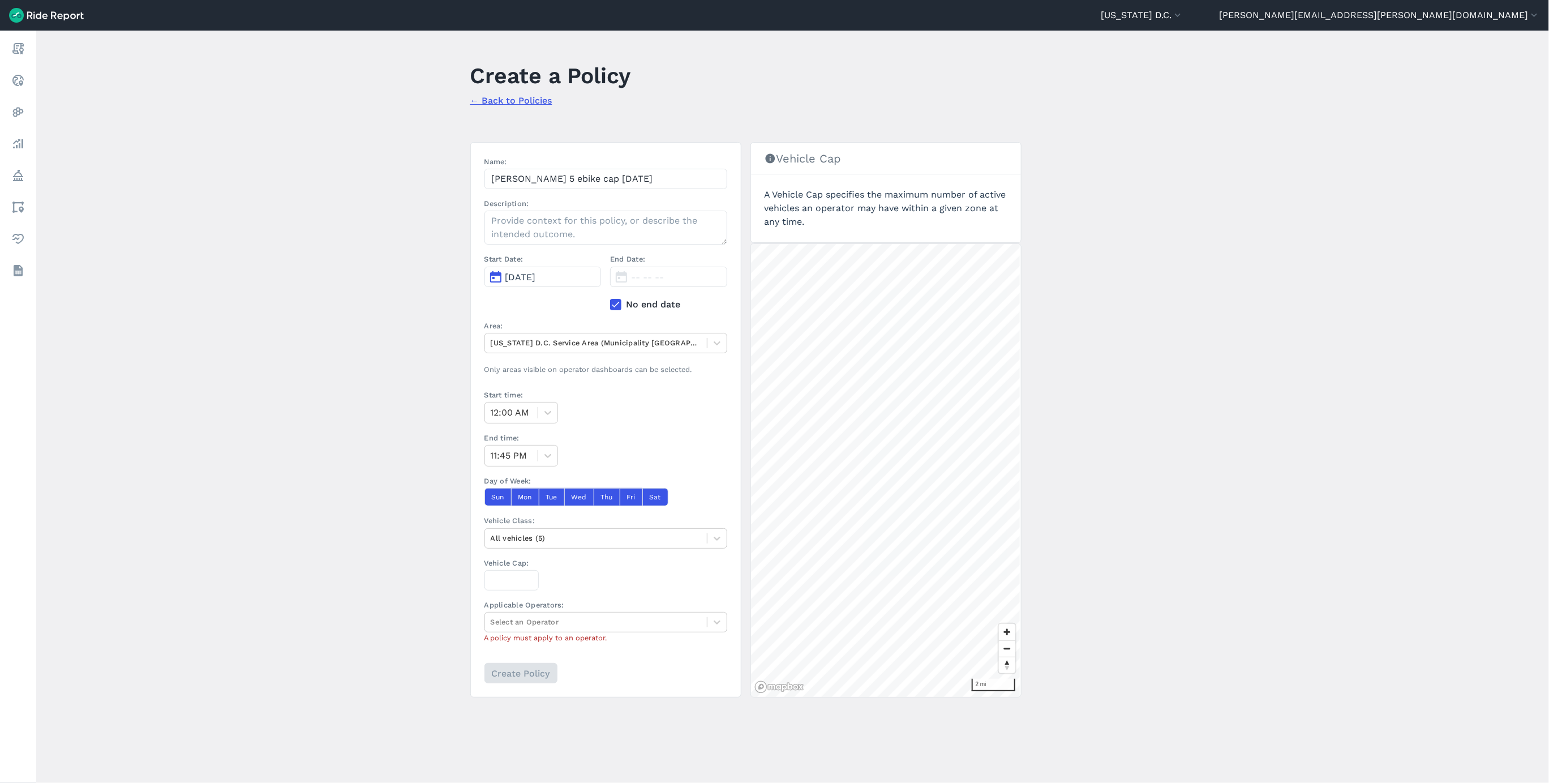
click at [526, 282] on span "[DATE]" at bounding box center [520, 277] width 31 height 11
click at [623, 332] on button "2" at bounding box center [624, 330] width 18 height 18
click at [555, 353] on div "[US_STATE] D.C. Service Area (Municipality [GEOGRAPHIC_DATA])" at bounding box center [606, 343] width 243 height 20
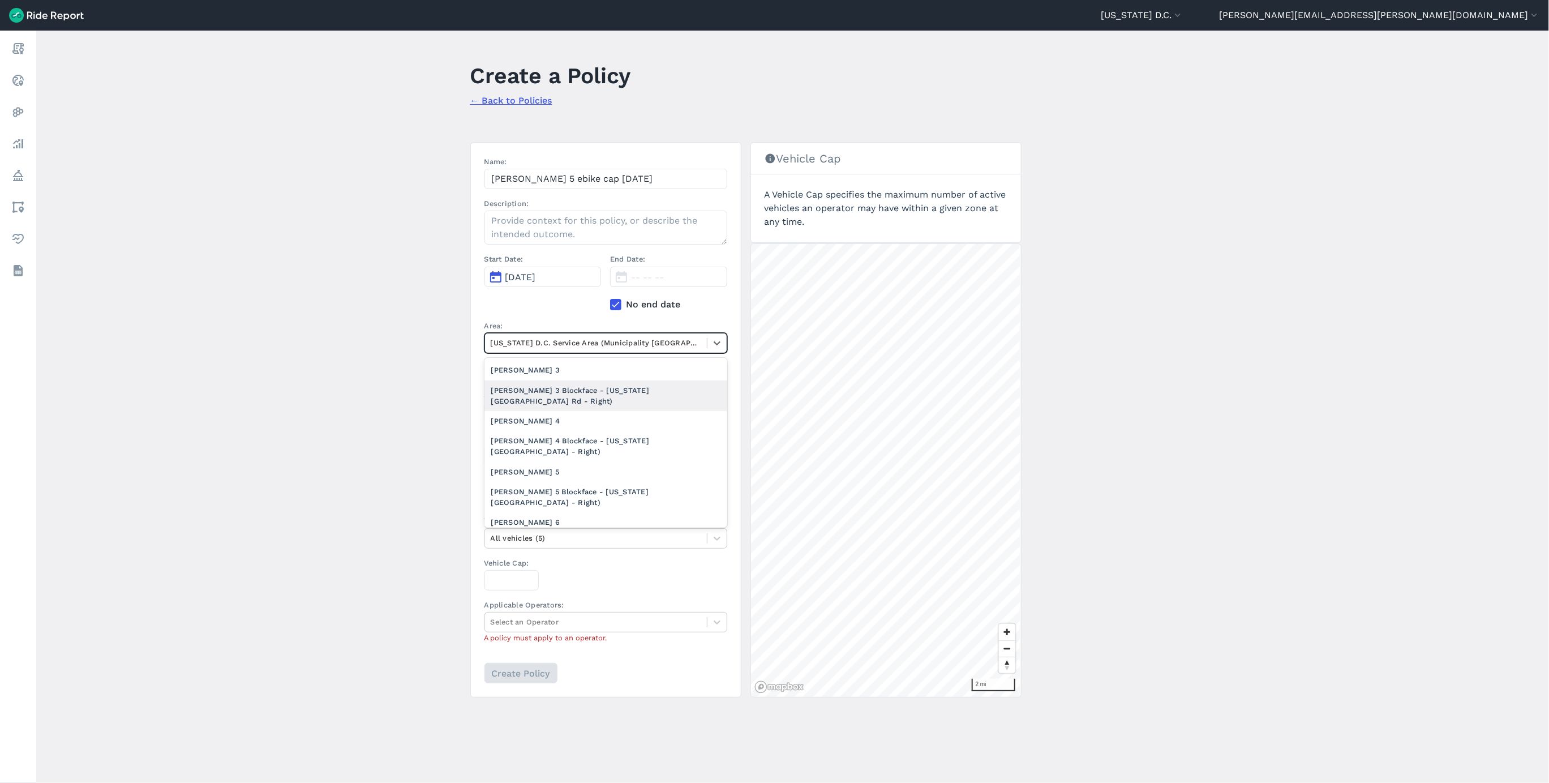
scroll to position [934, 0]
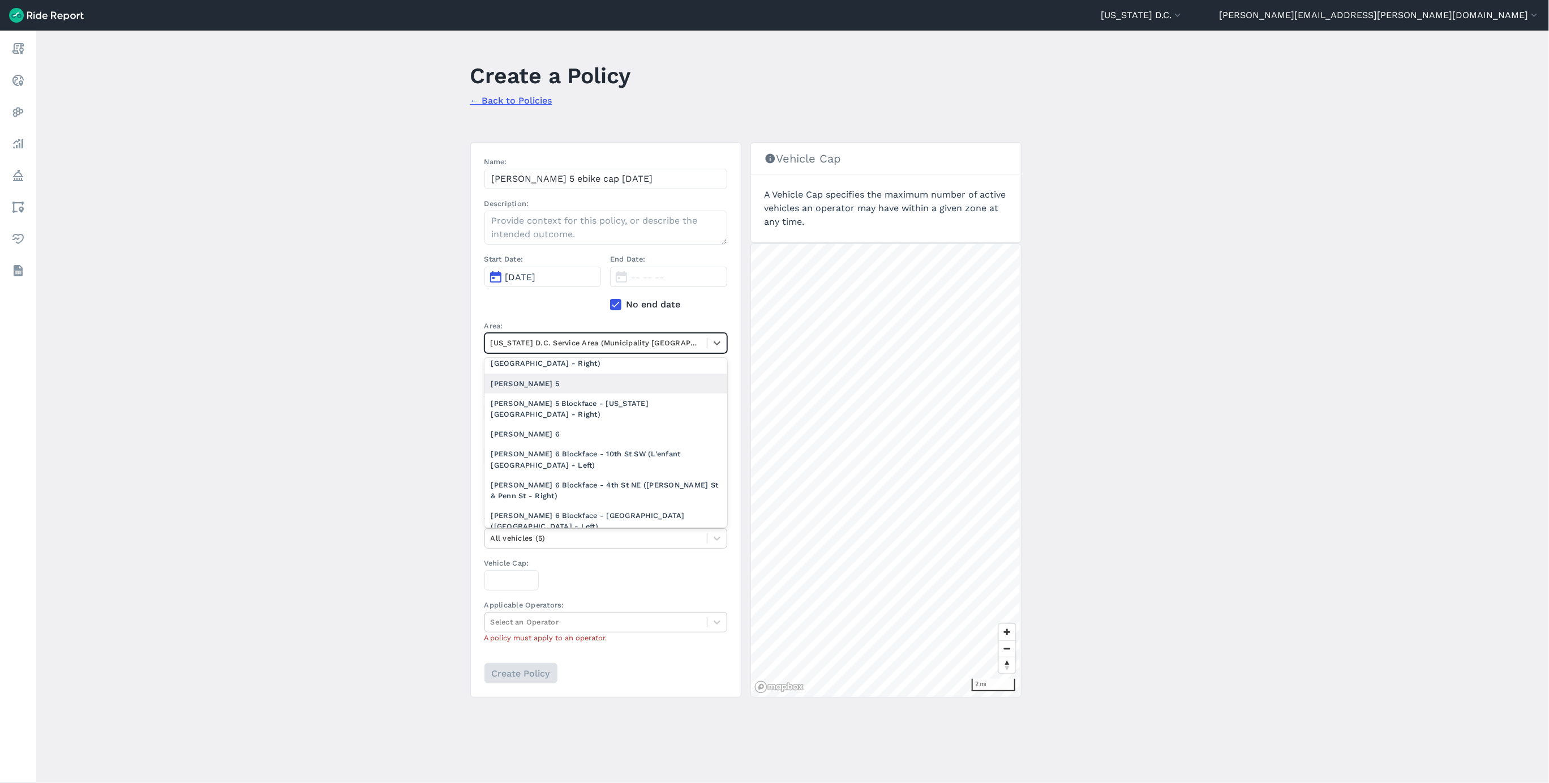
click at [549, 393] on div "[PERSON_NAME] 5" at bounding box center [606, 384] width 243 height 20
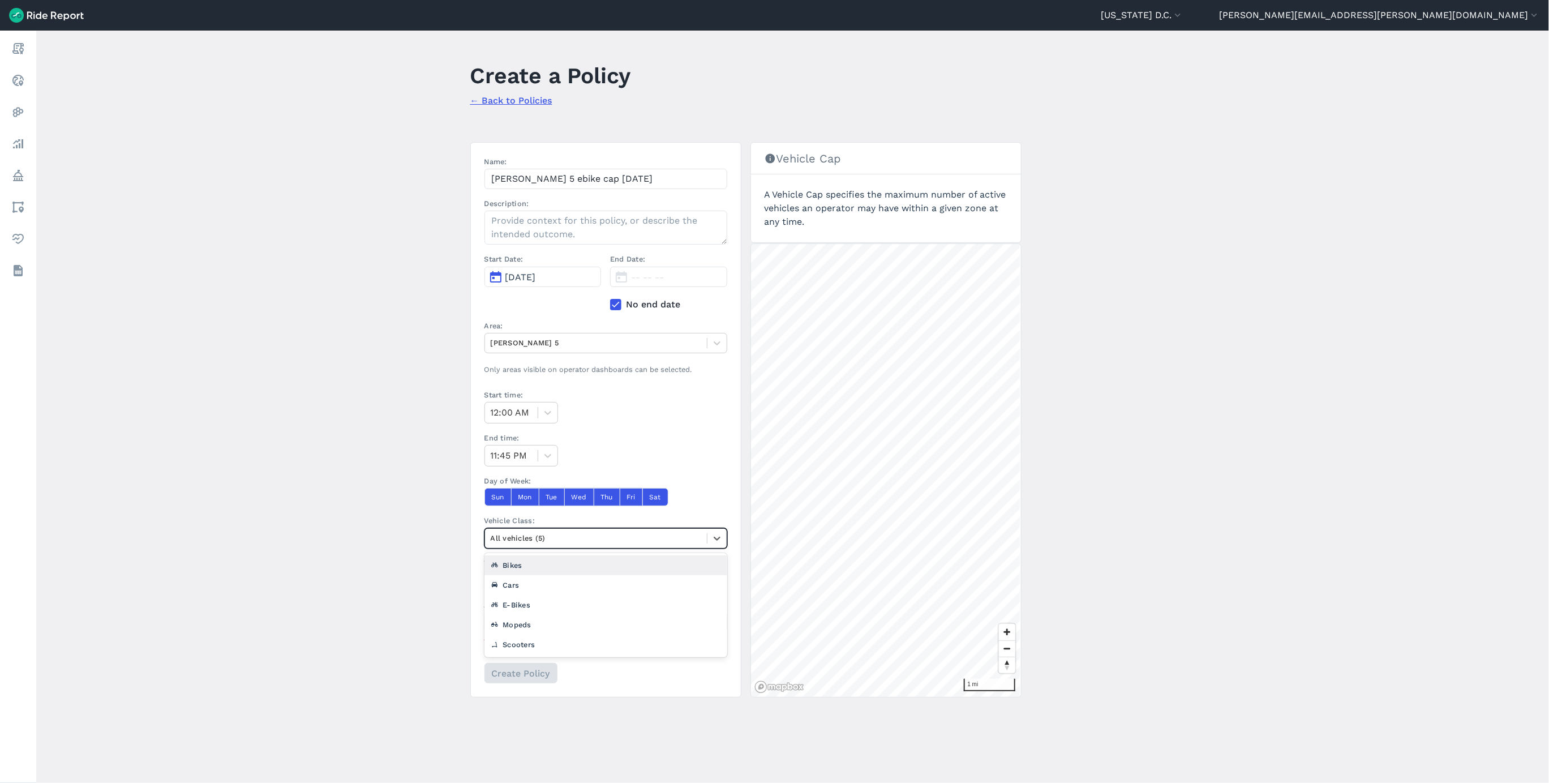
click at [564, 544] on div at bounding box center [596, 537] width 211 height 13
click at [554, 610] on div "E-Bikes" at bounding box center [606, 605] width 243 height 20
click at [508, 577] on input "Vehicle Cap:" at bounding box center [512, 580] width 54 height 20
type input "1283"
click at [562, 622] on div at bounding box center [596, 621] width 211 height 13
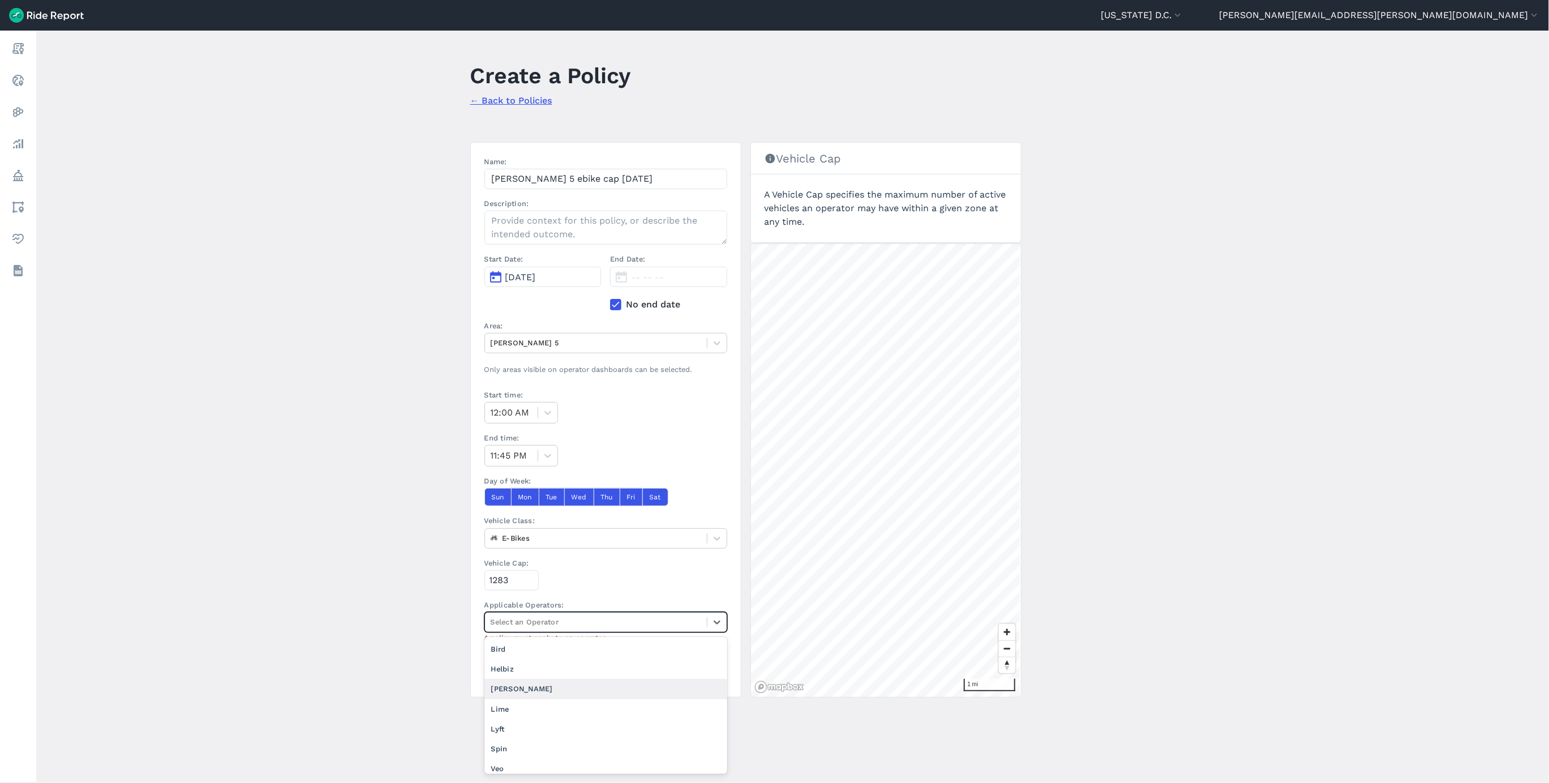
scroll to position [7, 0]
click at [544, 763] on div "Veo" at bounding box center [606, 762] width 243 height 20
click at [529, 681] on input "Create Policy" at bounding box center [520, 673] width 73 height 20
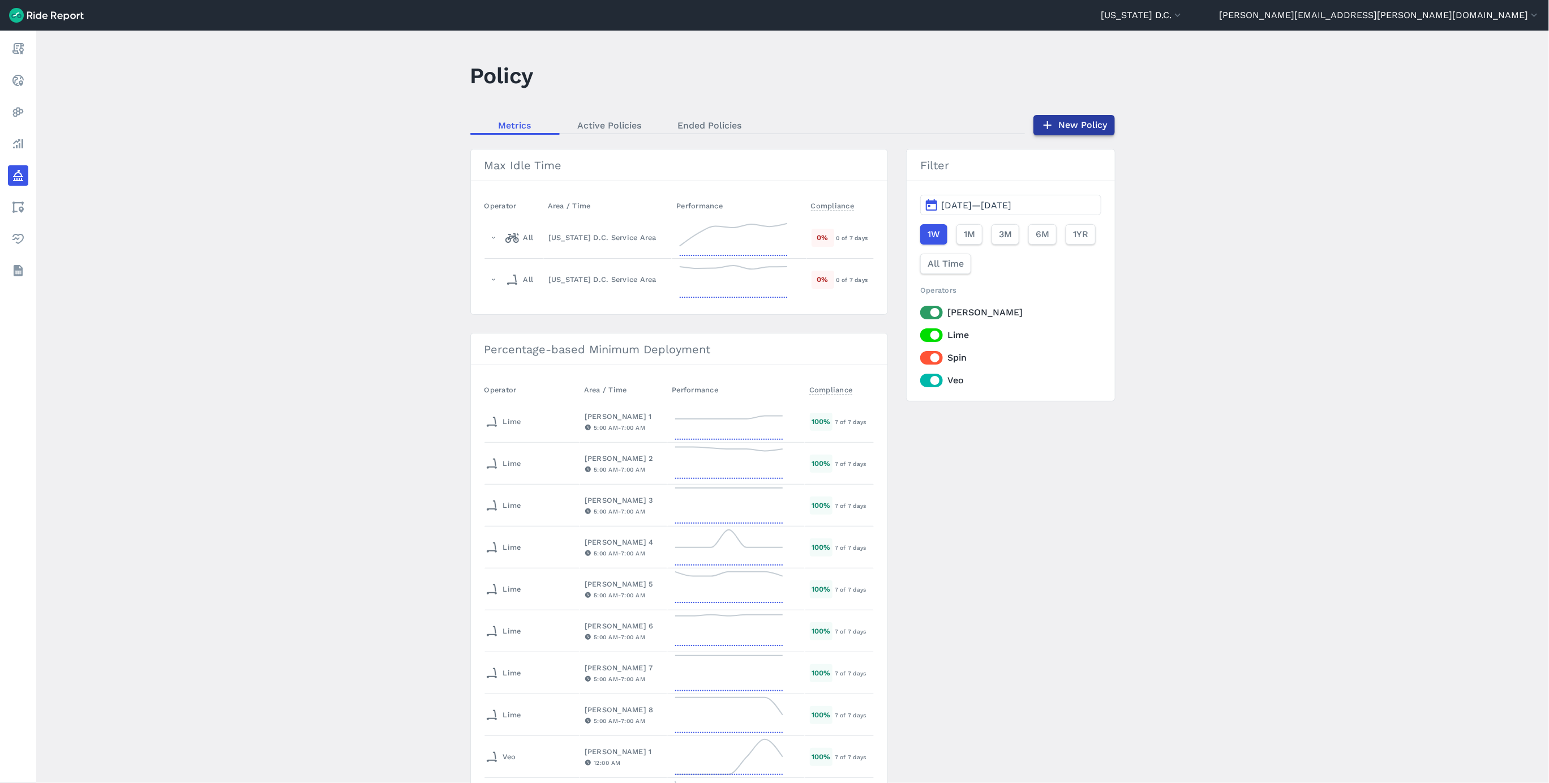
click at [1057, 126] on link "New Policy" at bounding box center [1075, 125] width 82 height 20
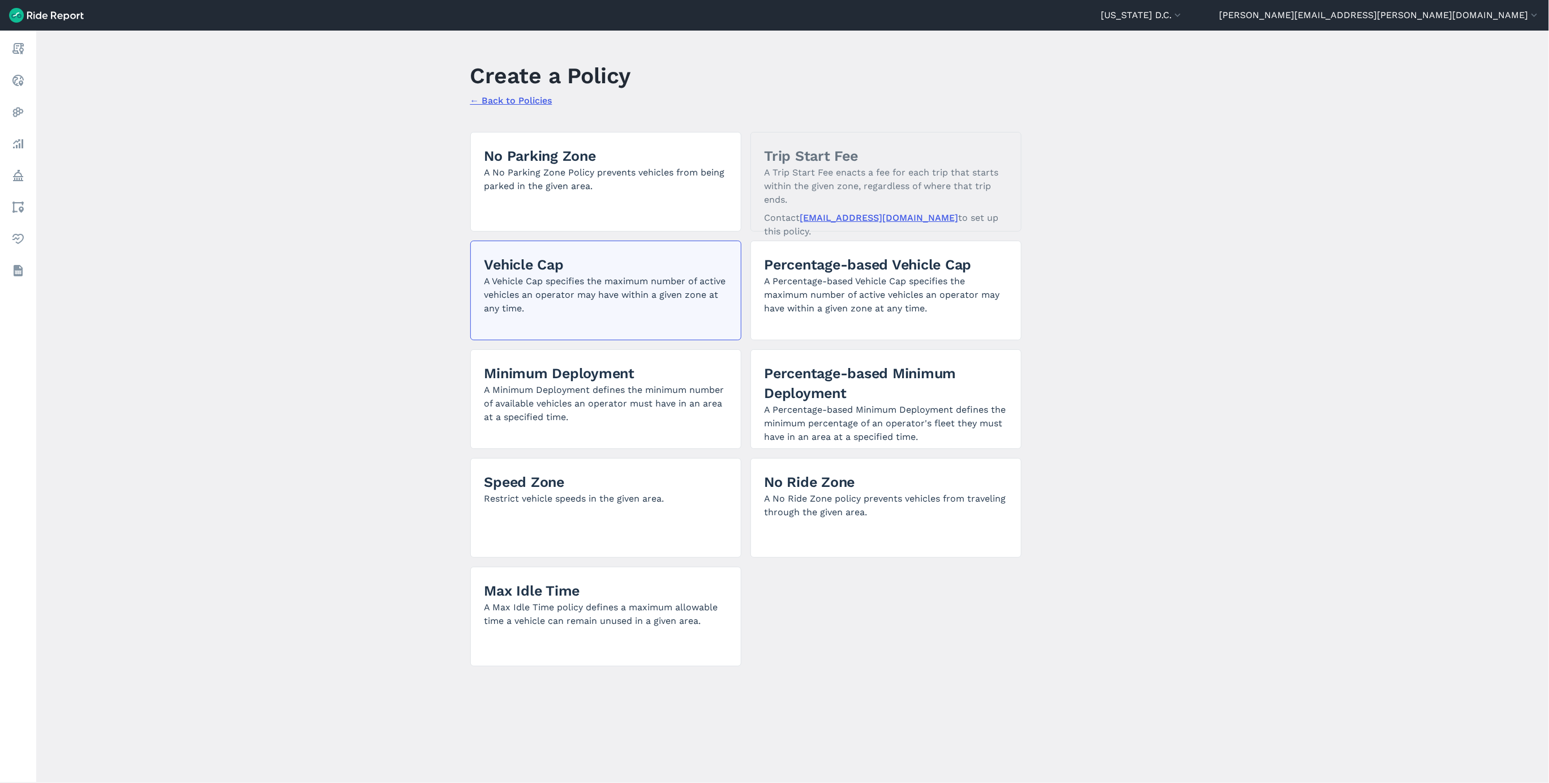
click at [569, 282] on p "A Vehicle Cap specifies the maximum number of active vehicles an operator may h…" at bounding box center [606, 295] width 243 height 41
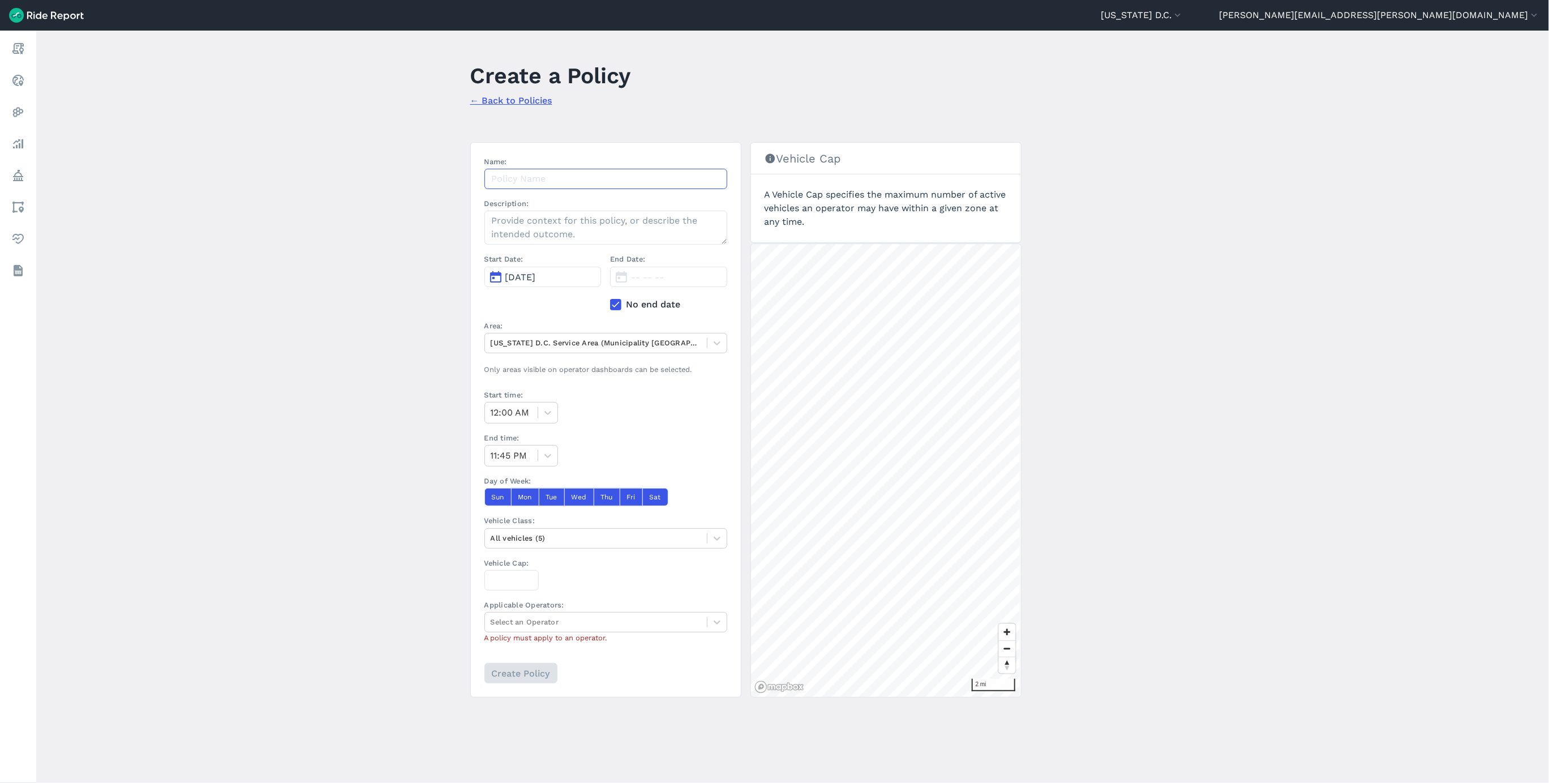
click at [547, 177] on input "Name:" at bounding box center [606, 179] width 243 height 20
paste input "[PERSON_NAME] 1 ebike cap [DATE]"
click at [537, 181] on input "[PERSON_NAME] 1 ebike cap [DATE]" at bounding box center [606, 179] width 243 height 20
type input "[PERSON_NAME] 6 ebike cap [DATE]"
click at [611, 304] on icon at bounding box center [616, 304] width 10 height 11
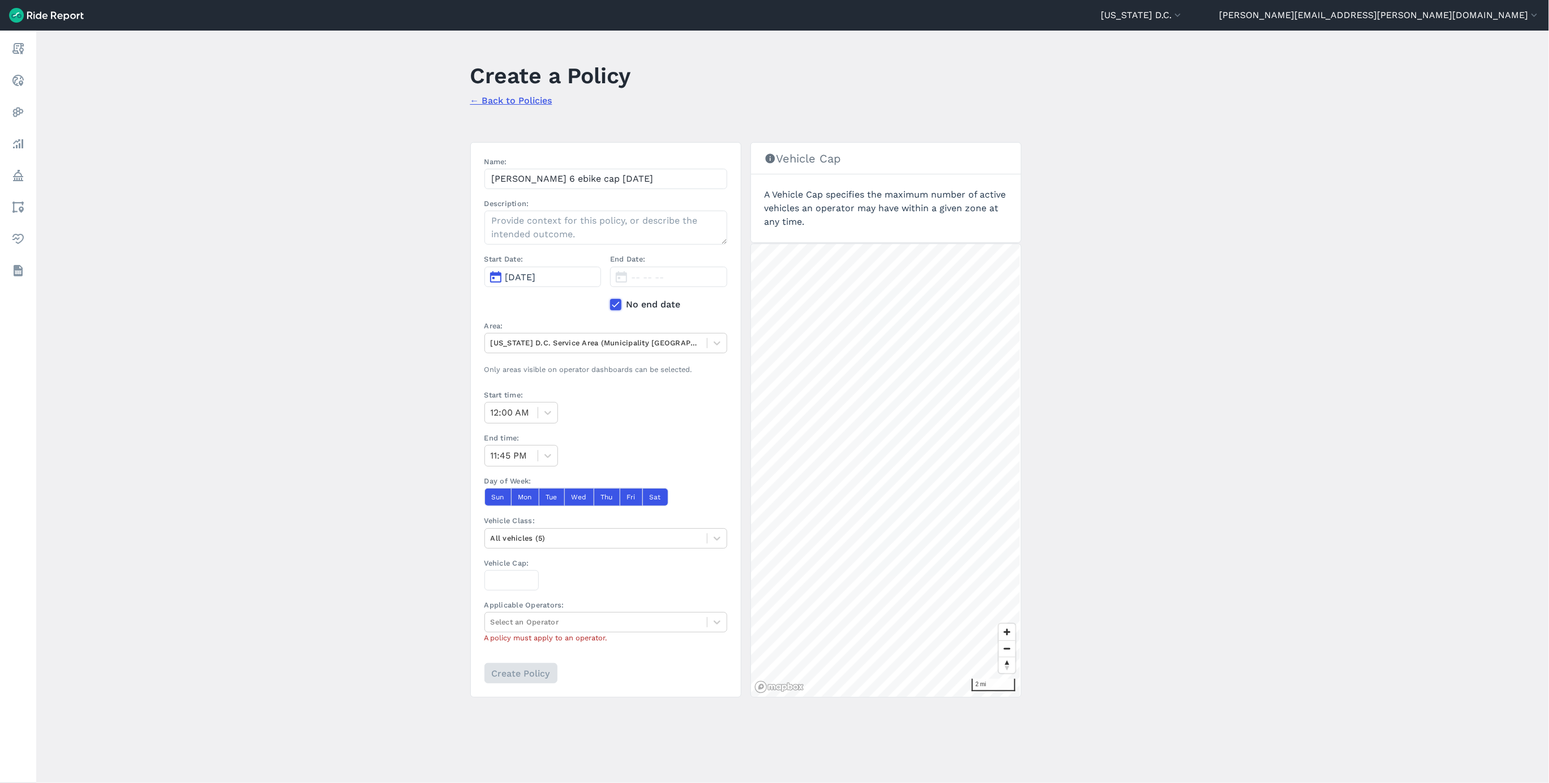
click at [610, 304] on input "No end date" at bounding box center [610, 301] width 0 height 7
click at [628, 282] on button "[DATE]" at bounding box center [668, 277] width 117 height 20
click at [601, 305] on div "Start Date: [DATE] End Date: [DATE] [DATE] 1 2 3 4 5 6 7 8 9 10 11 12 13 14 15 …" at bounding box center [606, 287] width 243 height 66
click at [614, 305] on icon at bounding box center [616, 304] width 10 height 11
click at [610, 305] on input "No end date" at bounding box center [610, 301] width 0 height 7
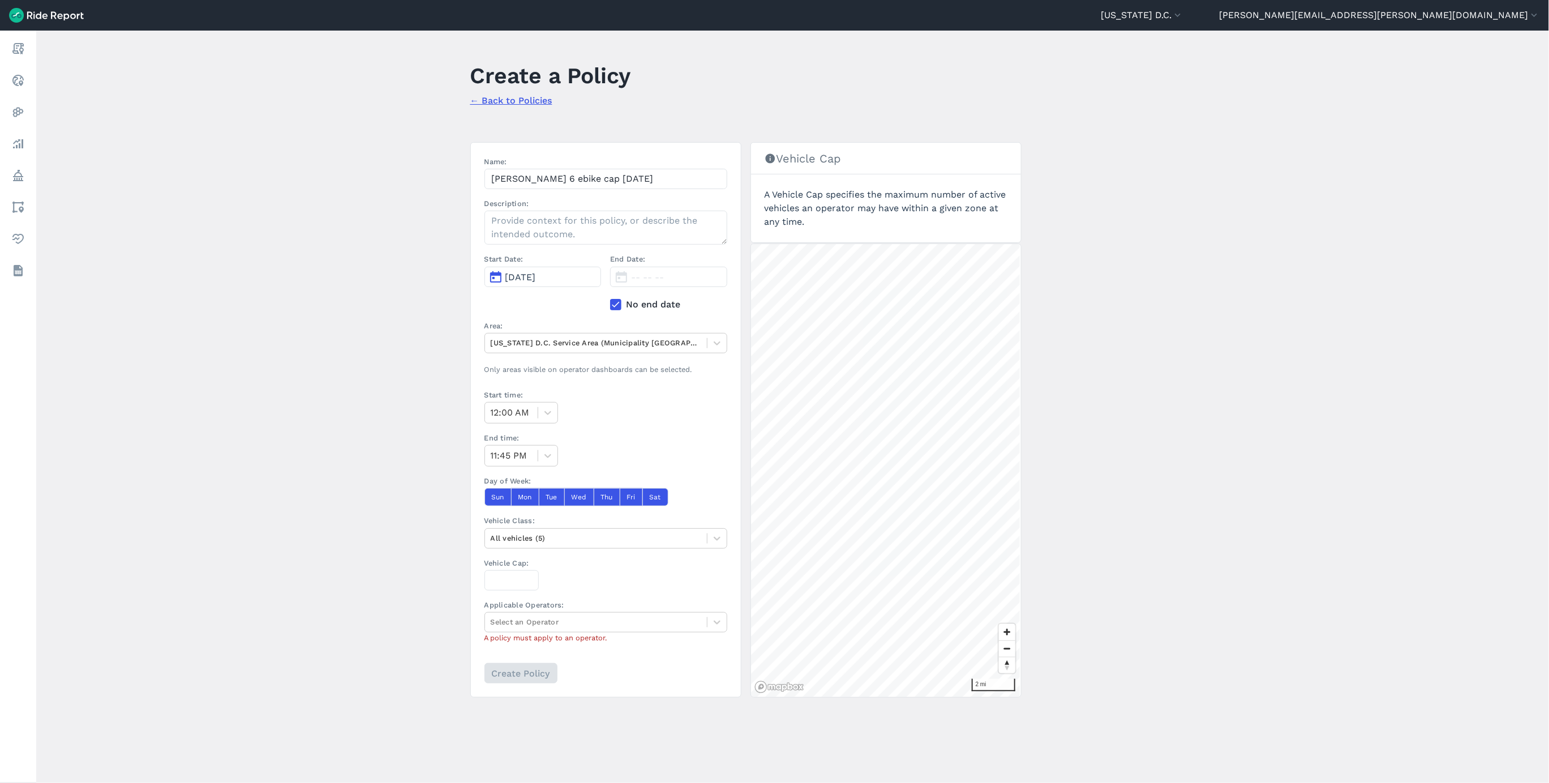
click at [525, 280] on span "[DATE]" at bounding box center [520, 277] width 31 height 11
click at [617, 327] on button "2" at bounding box center [624, 330] width 18 height 18
click at [686, 347] on div at bounding box center [596, 342] width 211 height 13
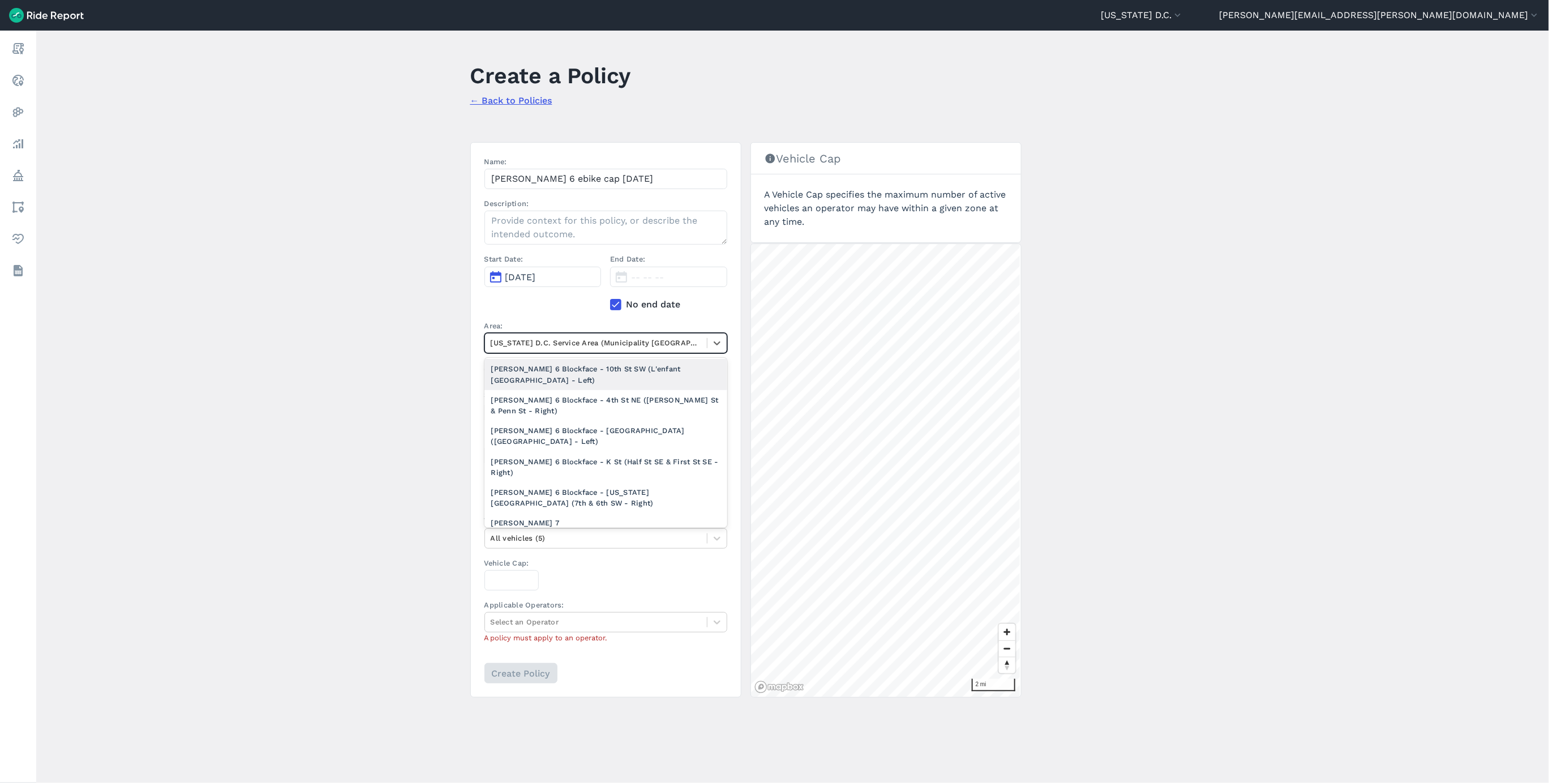
scroll to position [934, 0]
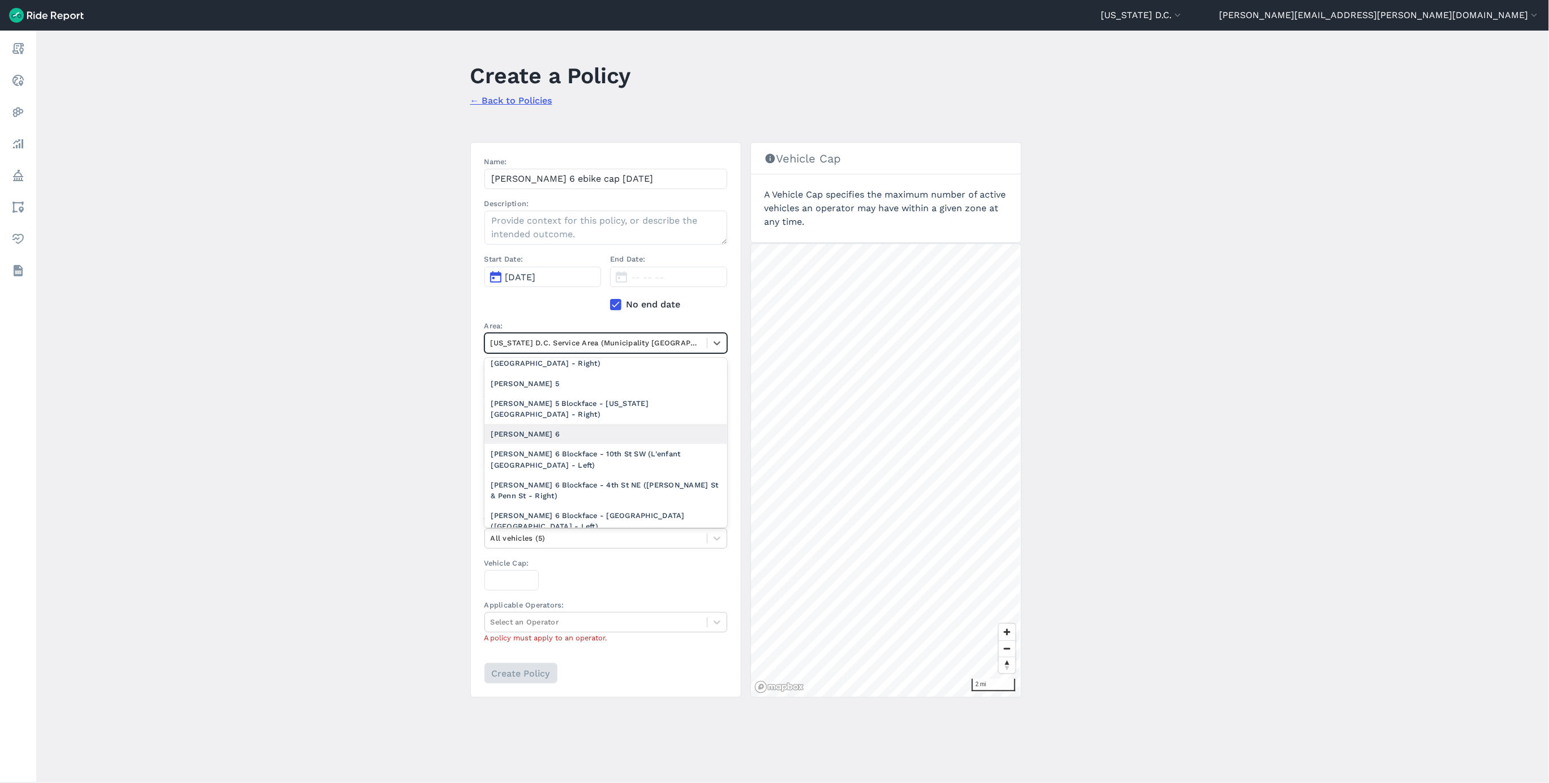
click at [567, 437] on div "[PERSON_NAME] 6" at bounding box center [606, 434] width 243 height 20
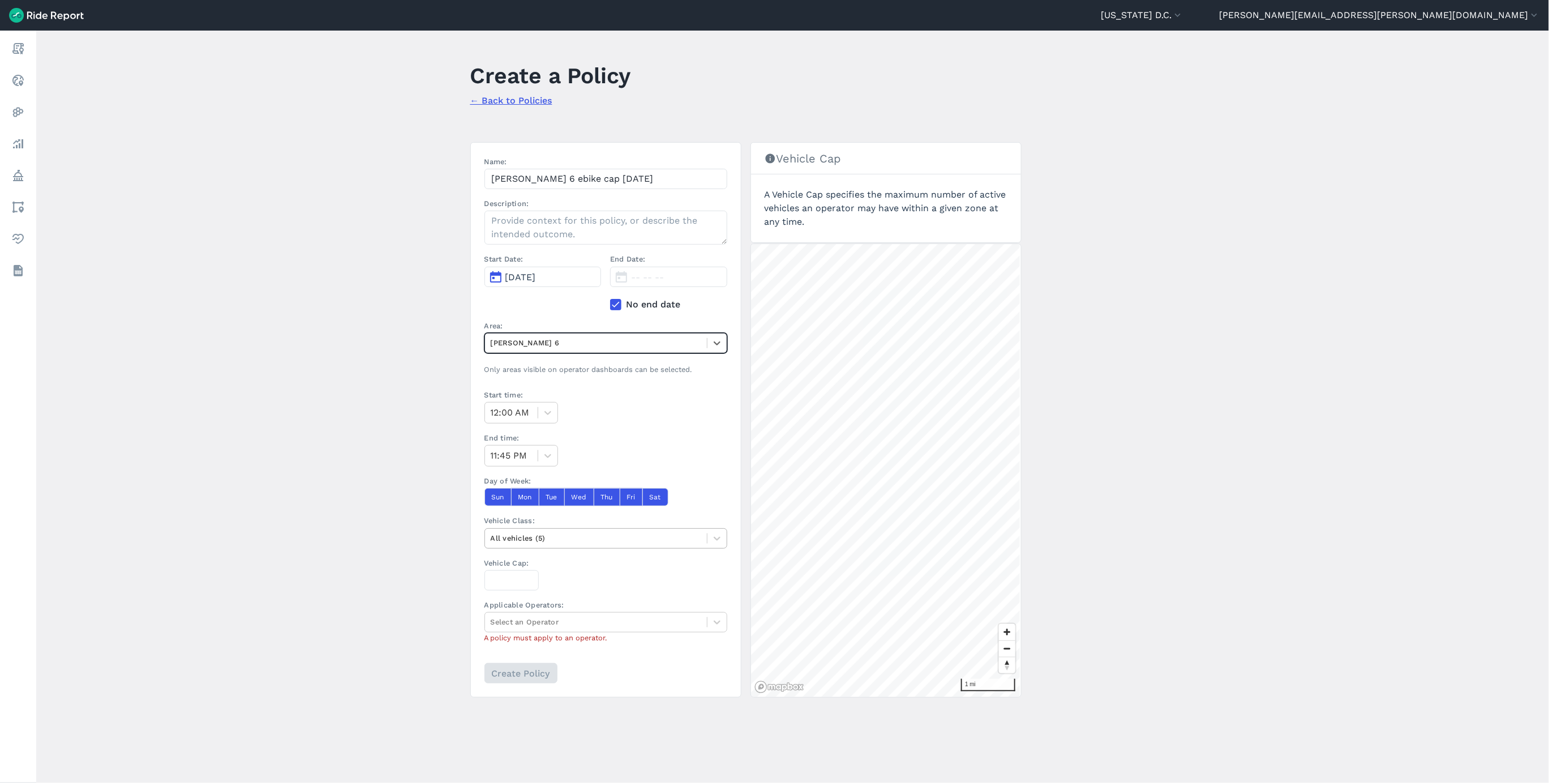
click at [515, 547] on div "All vehicles (5)" at bounding box center [596, 538] width 222 height 18
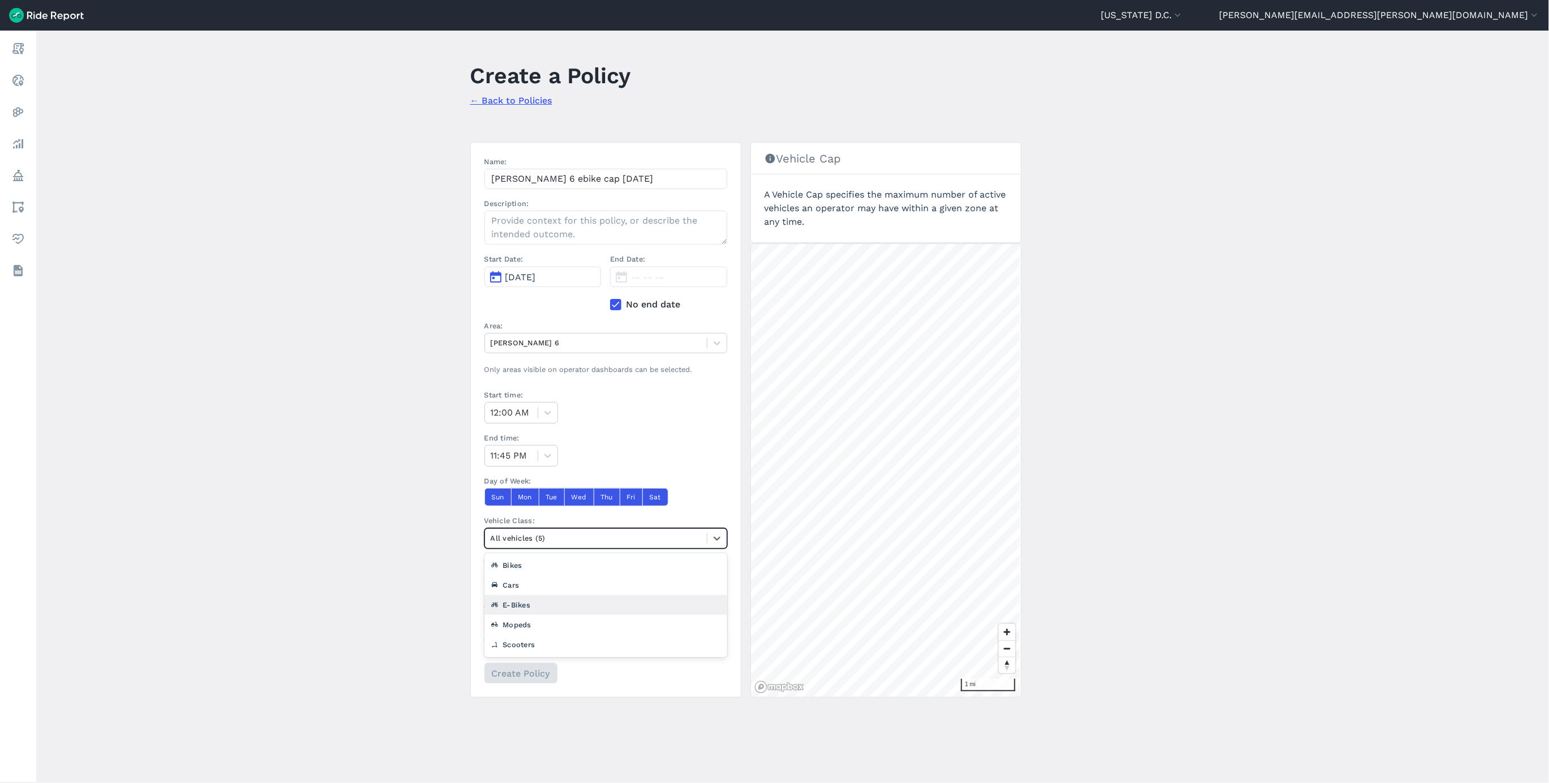
click at [531, 613] on div "E-Bikes" at bounding box center [606, 605] width 243 height 20
click at [513, 578] on input "Vehicle Cap:" at bounding box center [512, 580] width 54 height 20
type input "1283"
click at [524, 628] on div at bounding box center [596, 621] width 211 height 13
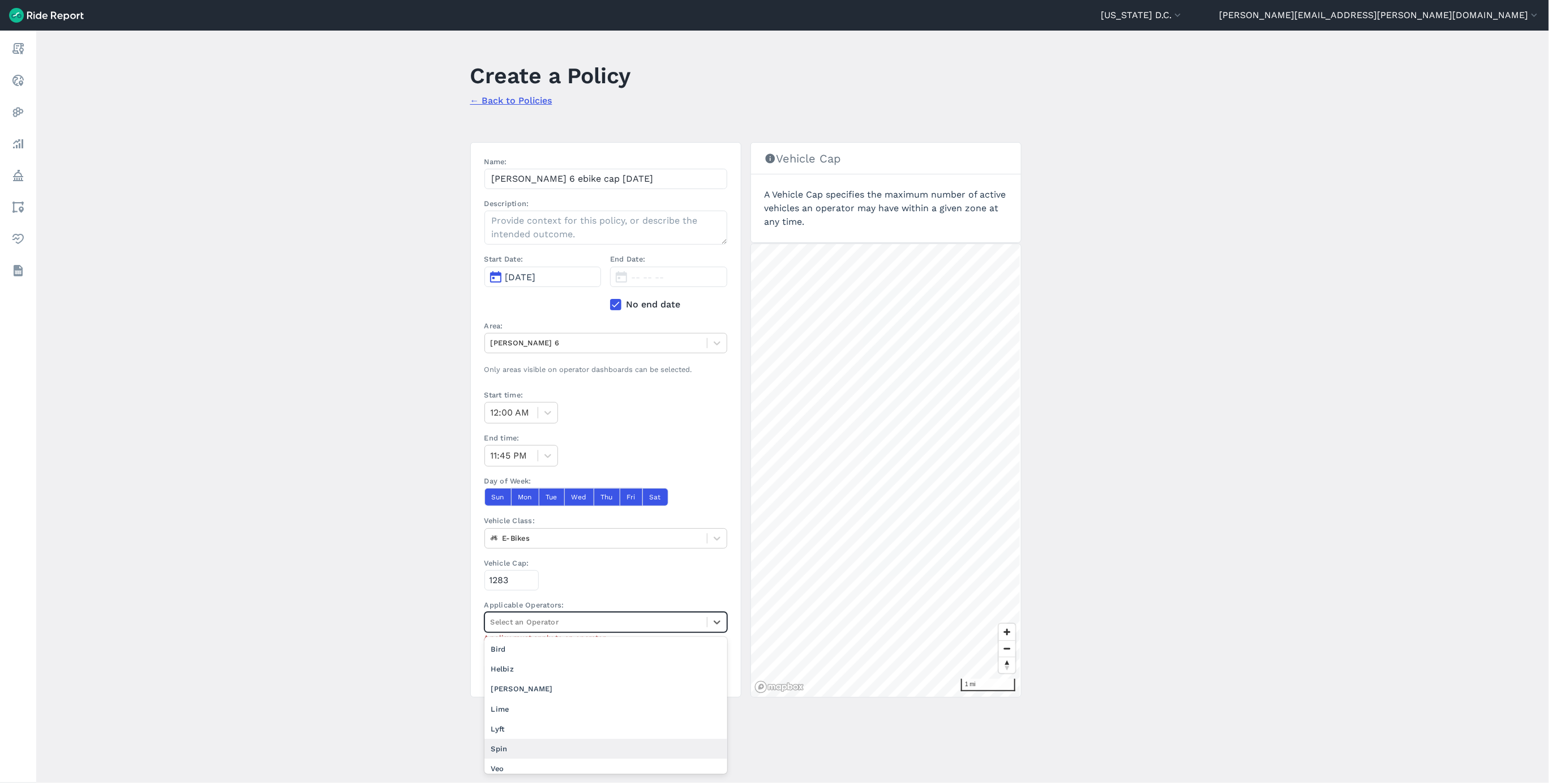
scroll to position [7, 0]
click at [530, 756] on div "Veo" at bounding box center [606, 762] width 243 height 20
click at [507, 678] on input "Create Policy" at bounding box center [520, 673] width 73 height 20
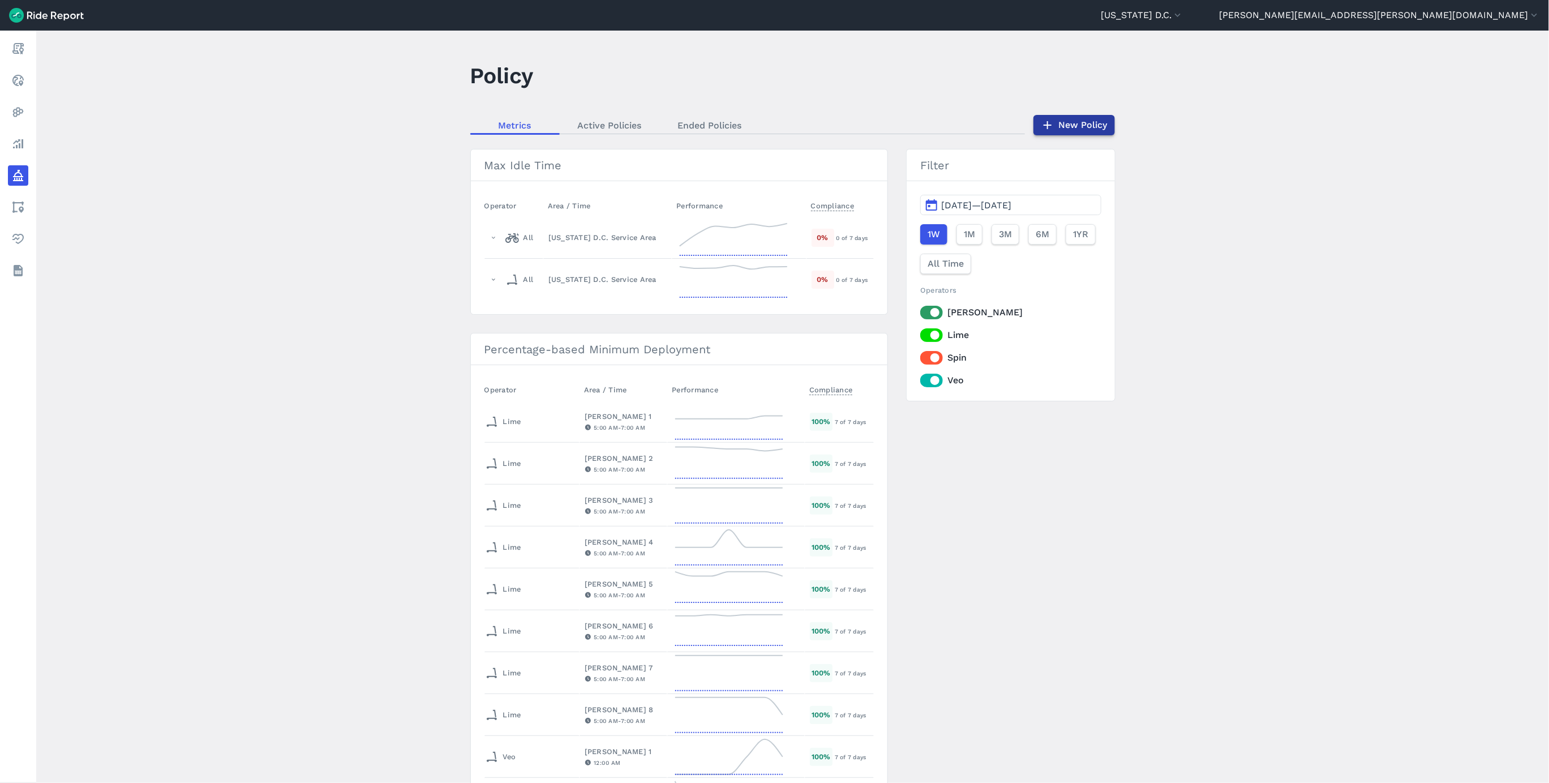
click at [1079, 122] on link "New Policy" at bounding box center [1075, 125] width 82 height 20
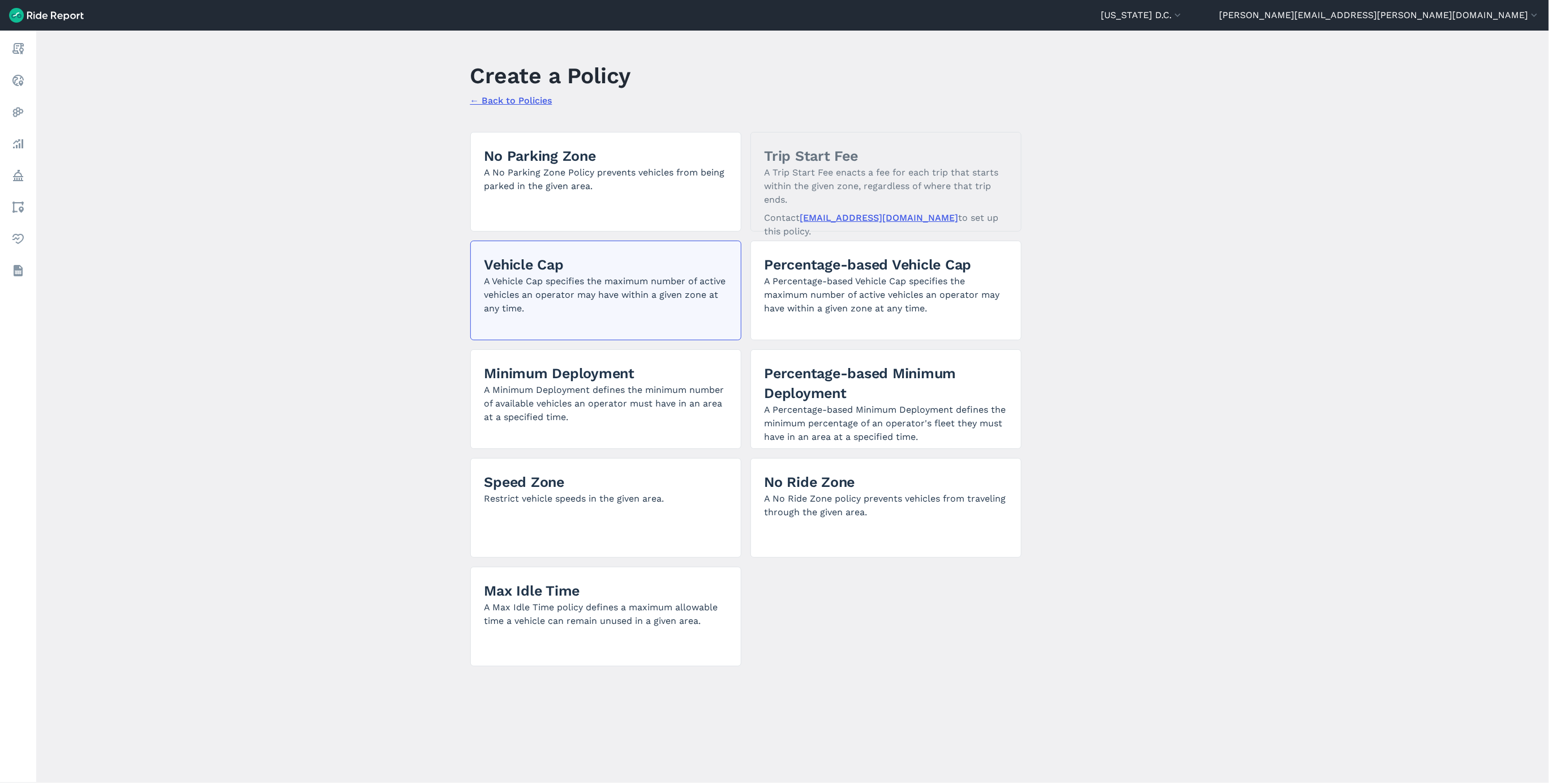
click at [581, 290] on p "A Vehicle Cap specifies the maximum number of active vehicles an operator may h…" at bounding box center [606, 295] width 243 height 41
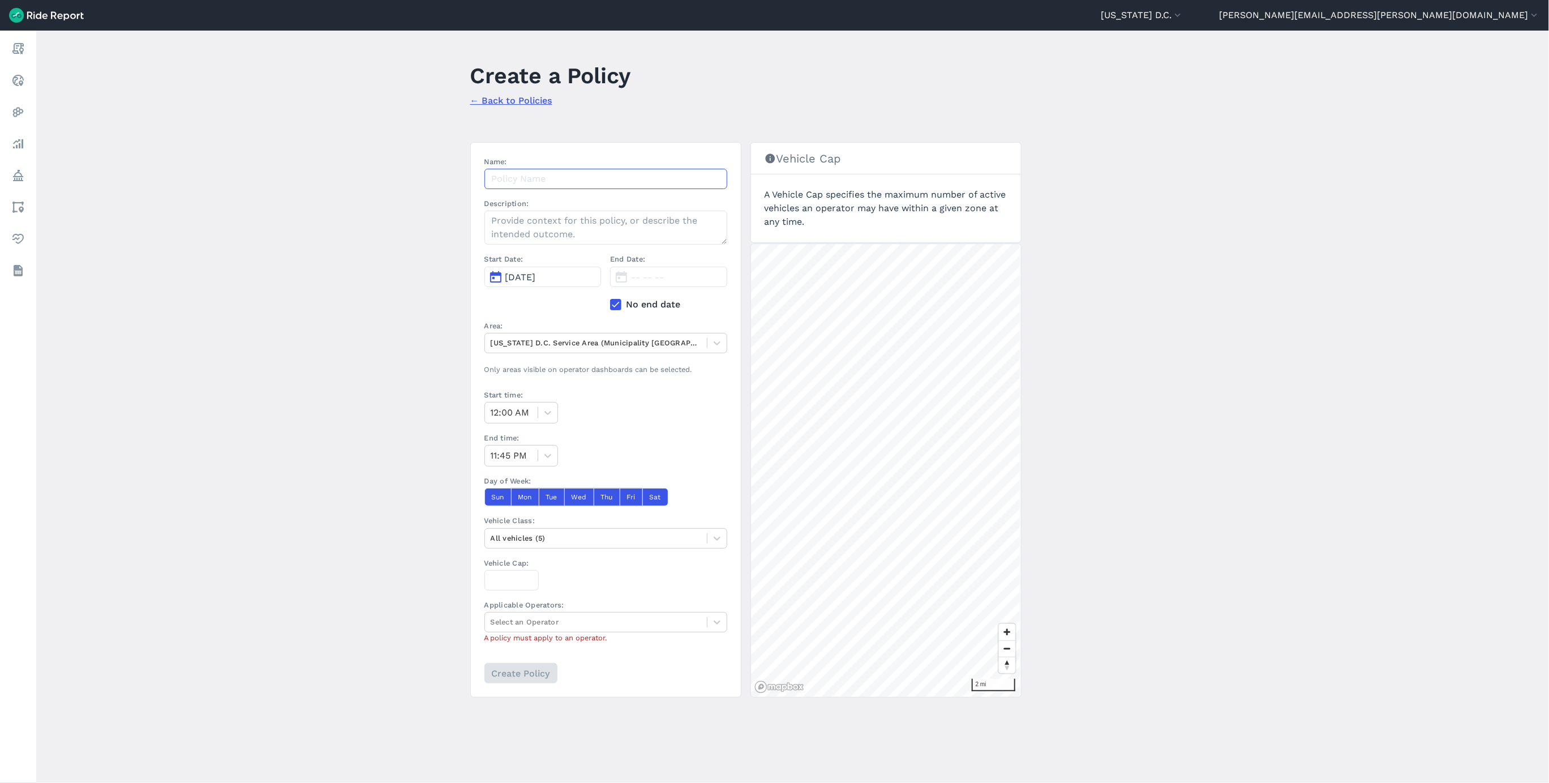
click at [555, 181] on input "Name:" at bounding box center [606, 179] width 243 height 20
paste input "[PERSON_NAME] 1 ebike cap [DATE]"
click at [538, 178] on input "[PERSON_NAME] 1 ebike cap [DATE]" at bounding box center [606, 179] width 243 height 20
type input "[PERSON_NAME] 7 ebike cap [DATE]"
click at [547, 349] on div at bounding box center [596, 342] width 211 height 13
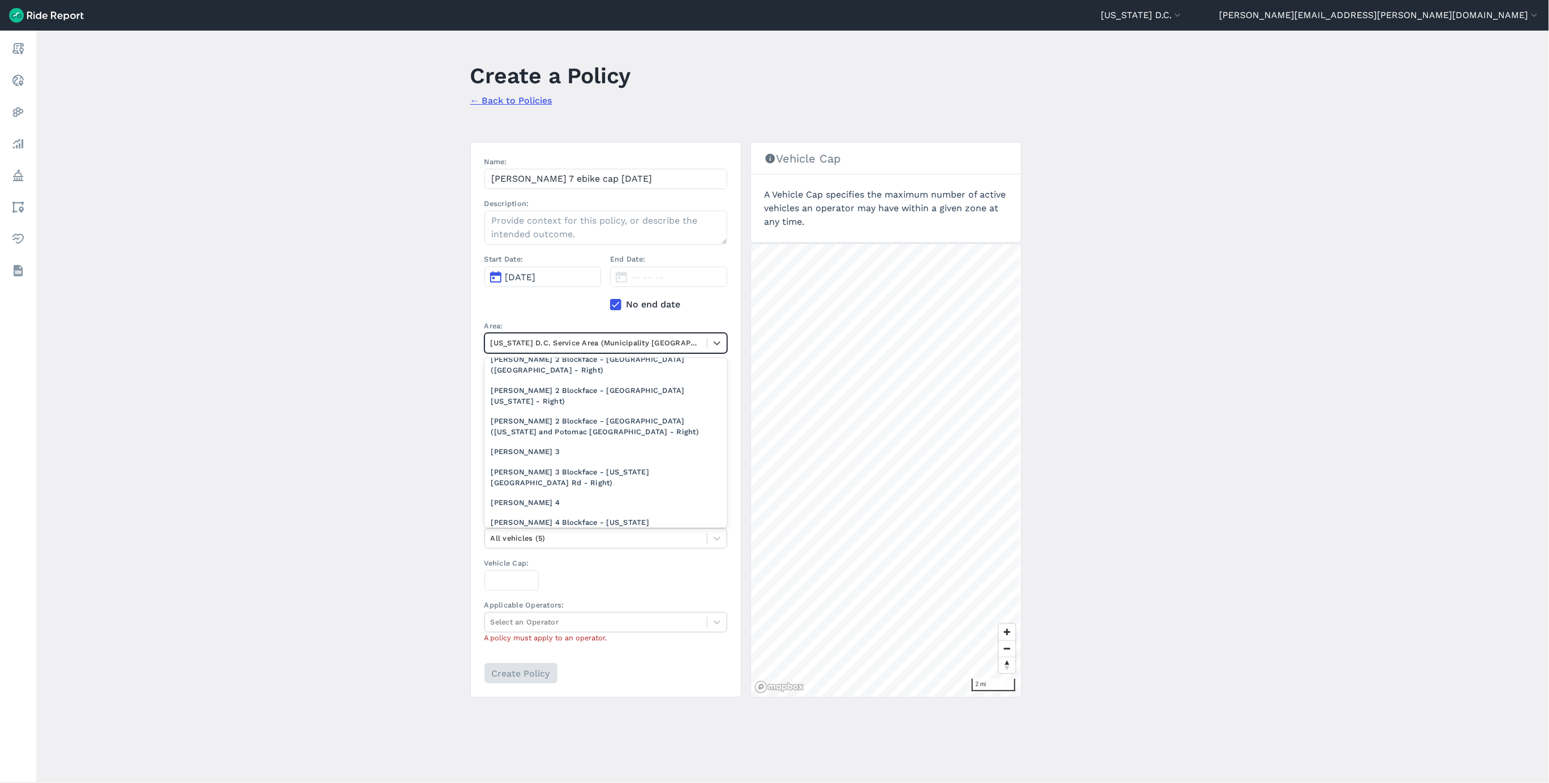
scroll to position [1019, 0]
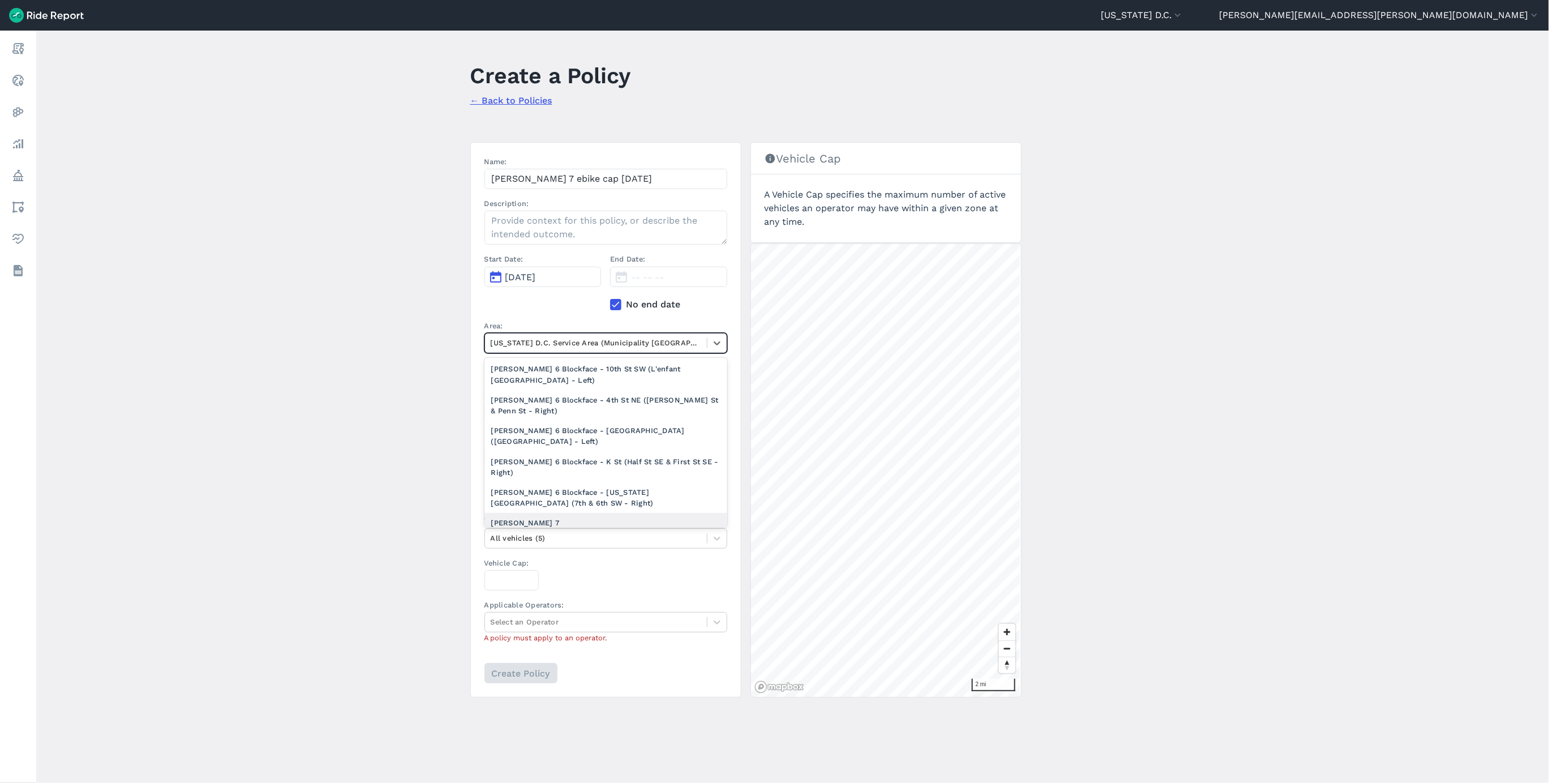
click at [552, 513] on div "[PERSON_NAME] 7" at bounding box center [606, 523] width 243 height 20
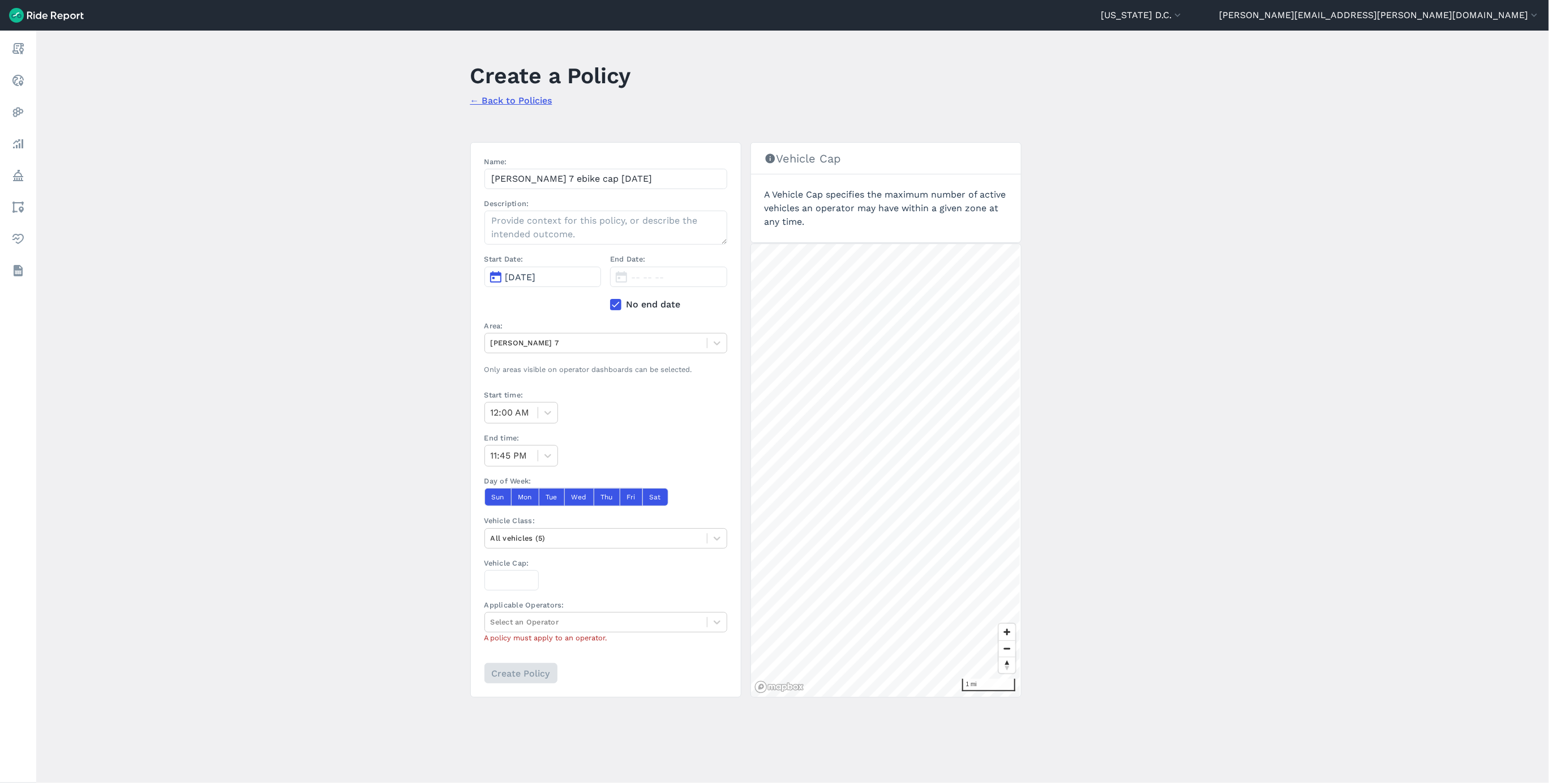
click at [536, 280] on span "[DATE]" at bounding box center [520, 277] width 31 height 11
click at [615, 335] on button "2" at bounding box center [624, 330] width 18 height 18
click at [565, 547] on div "All vehicles (5)" at bounding box center [596, 538] width 222 height 18
click at [537, 615] on div "E-Bikes" at bounding box center [606, 605] width 243 height 20
click at [496, 582] on input "Vehicle Cap:" at bounding box center [512, 580] width 54 height 20
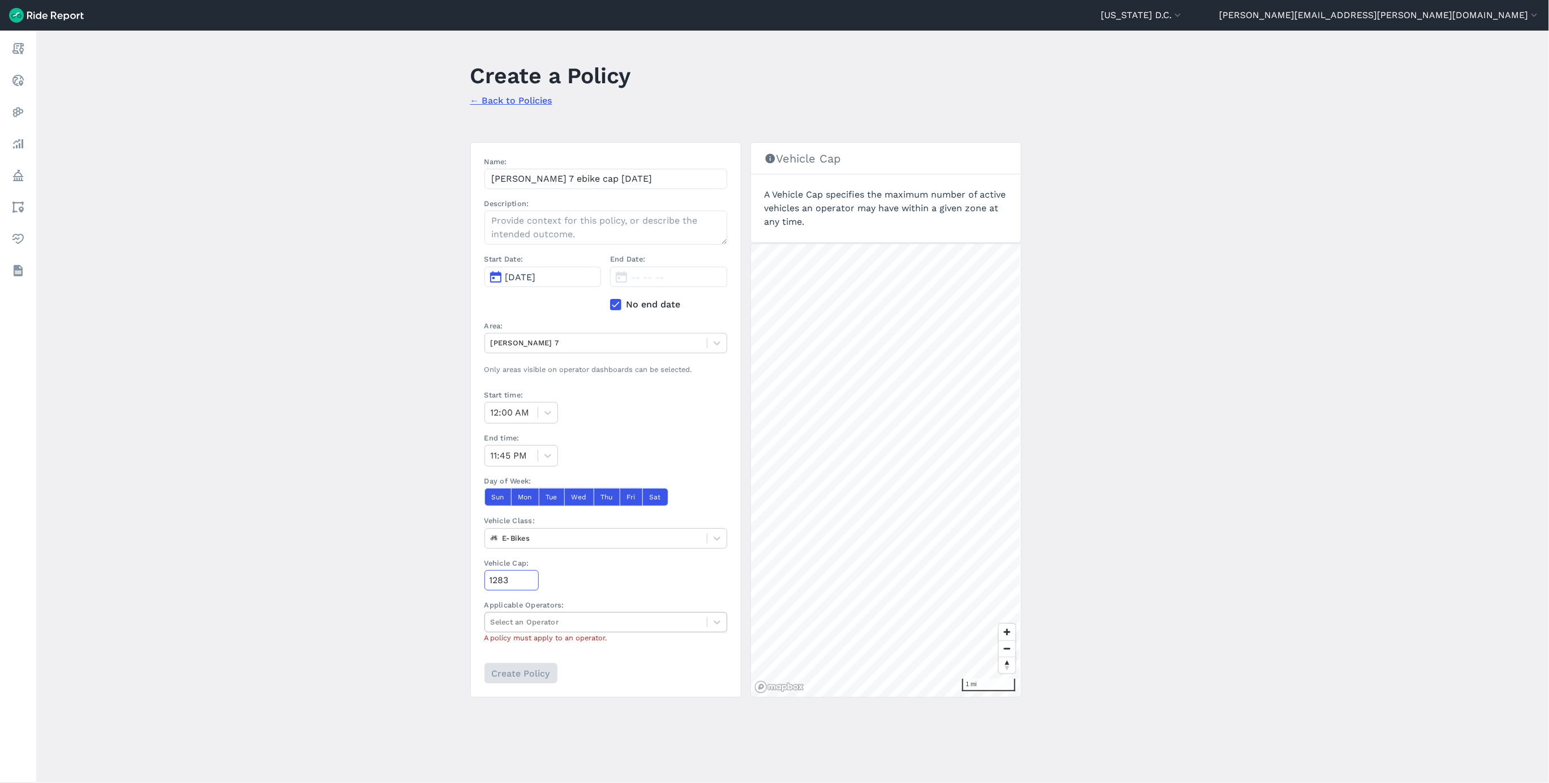
type input "1283"
click at [513, 627] on div at bounding box center [596, 621] width 211 height 13
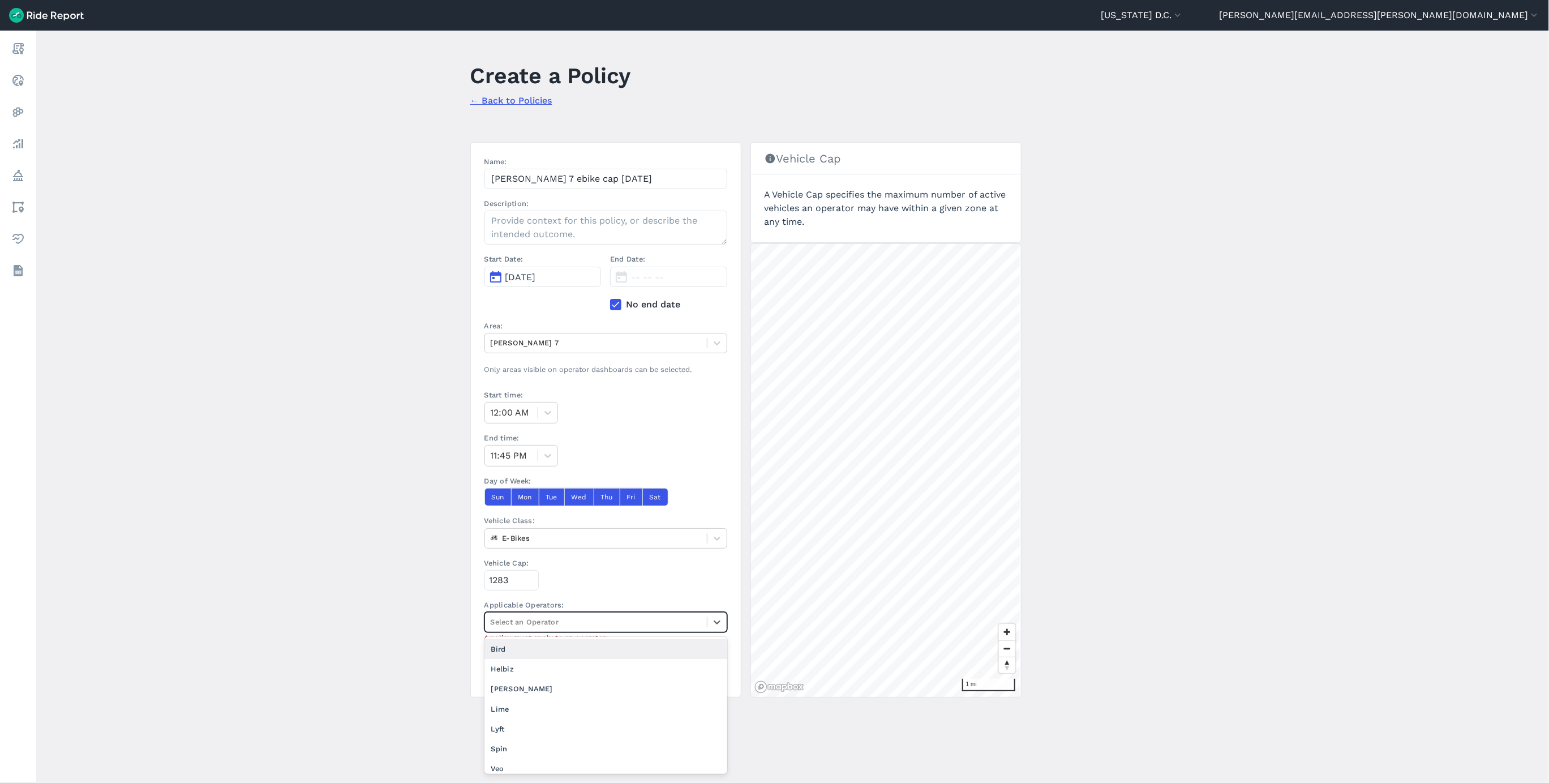
scroll to position [7, 0]
click at [542, 771] on div "Veo" at bounding box center [606, 762] width 243 height 20
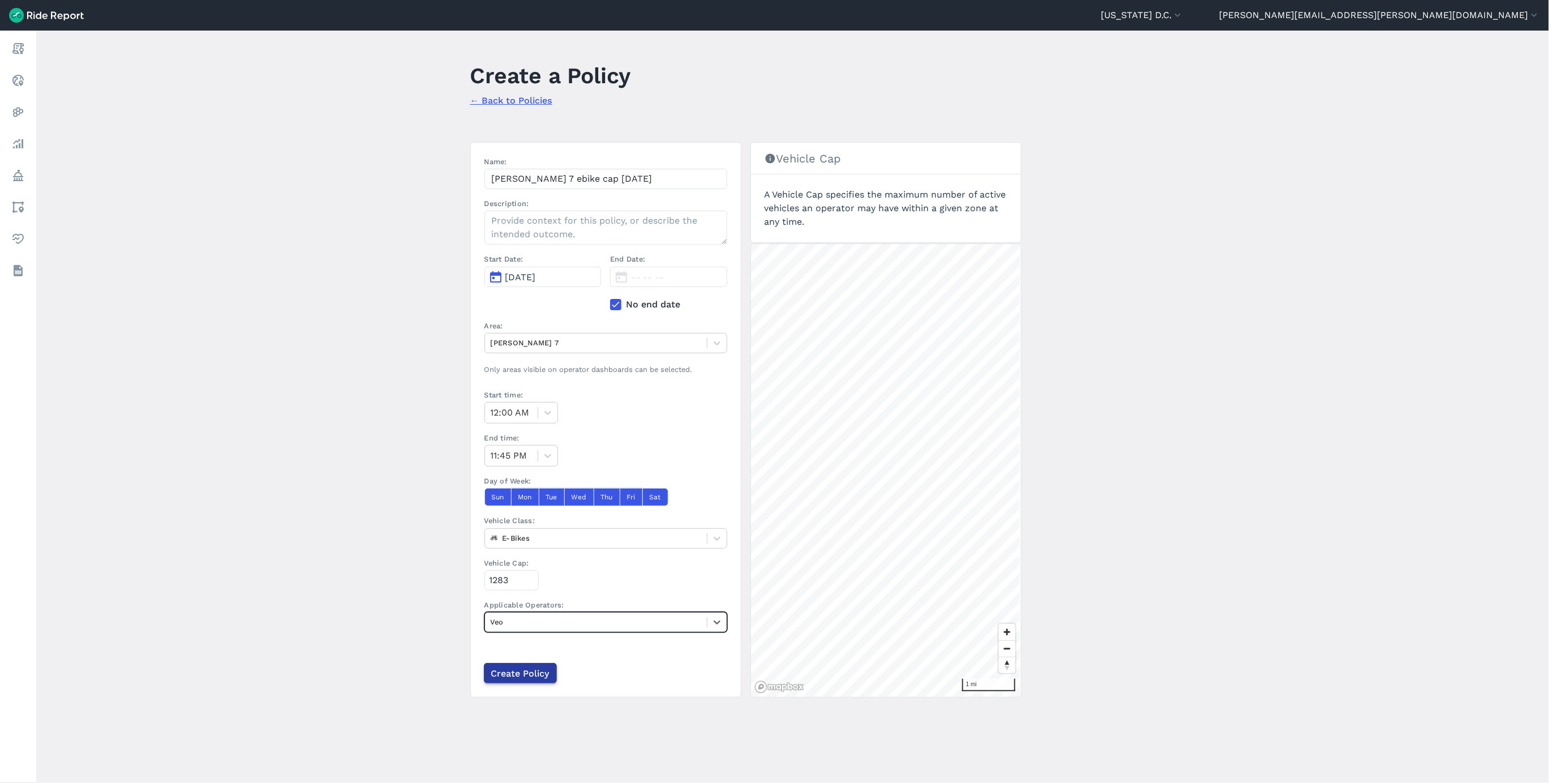
click at [535, 676] on input "Create Policy" at bounding box center [520, 673] width 73 height 20
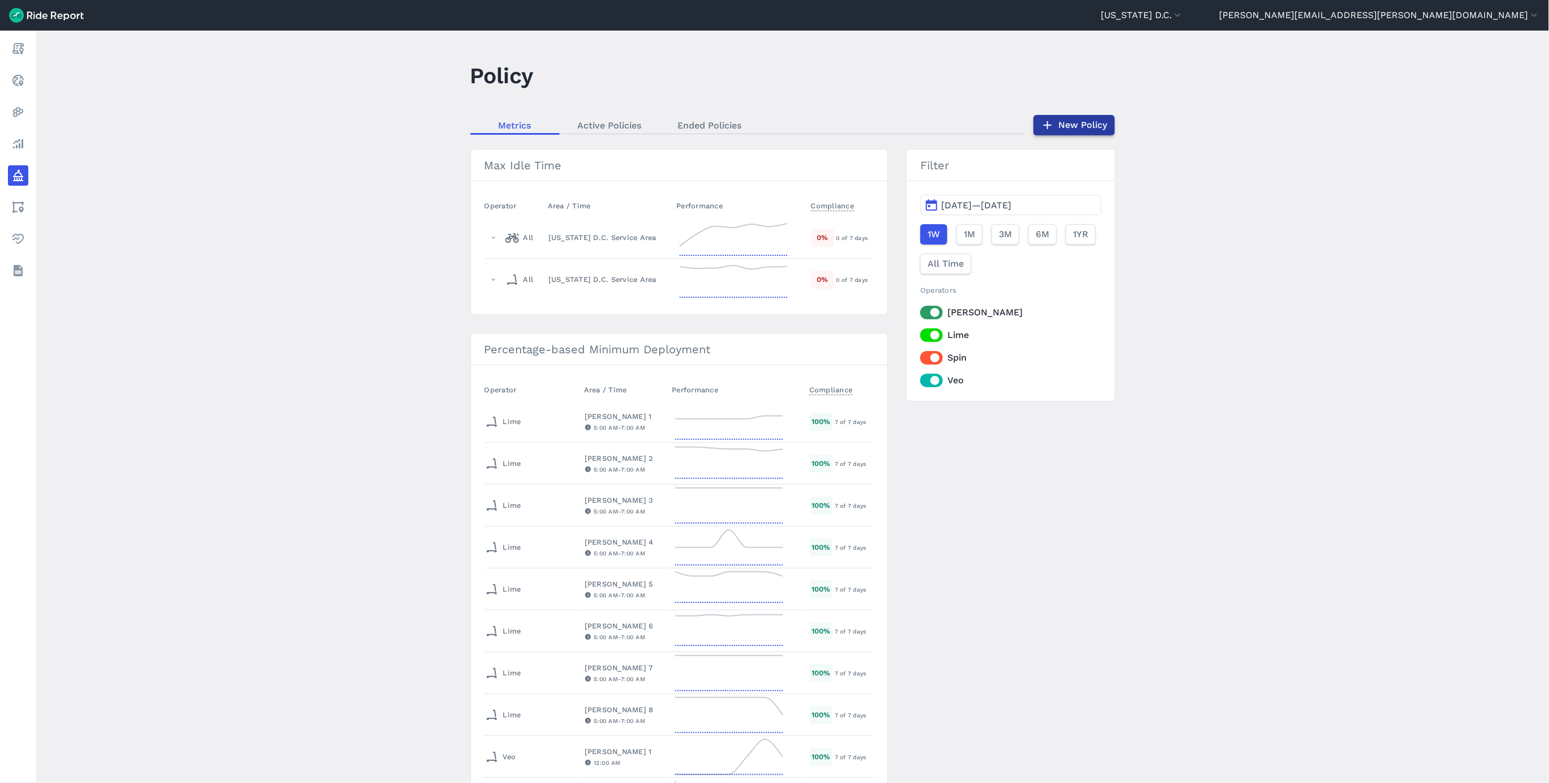
click at [1065, 127] on link "New Policy" at bounding box center [1075, 125] width 82 height 20
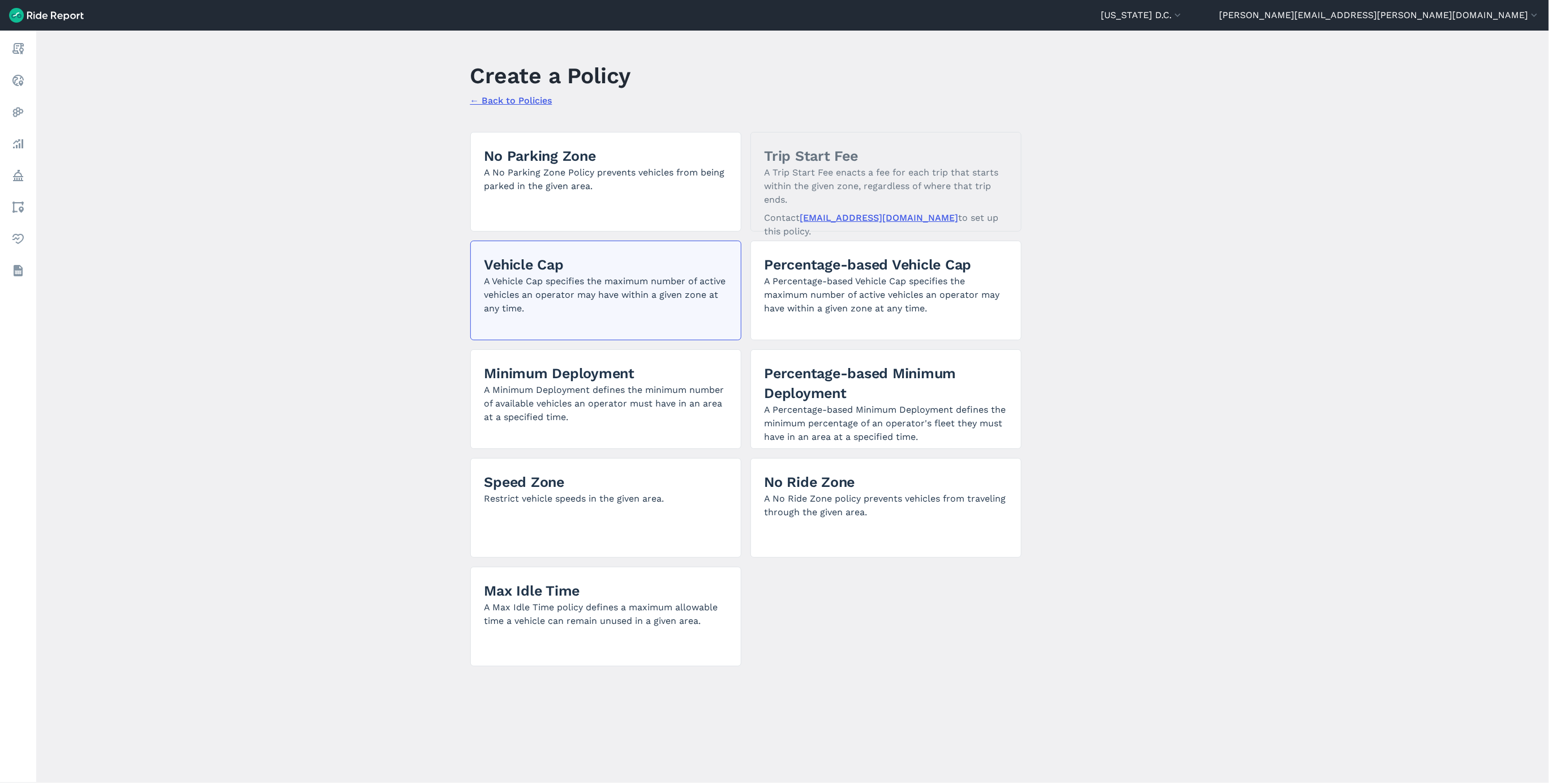
click at [590, 306] on p "A Vehicle Cap specifies the maximum number of active vehicles an operator may h…" at bounding box center [606, 295] width 243 height 41
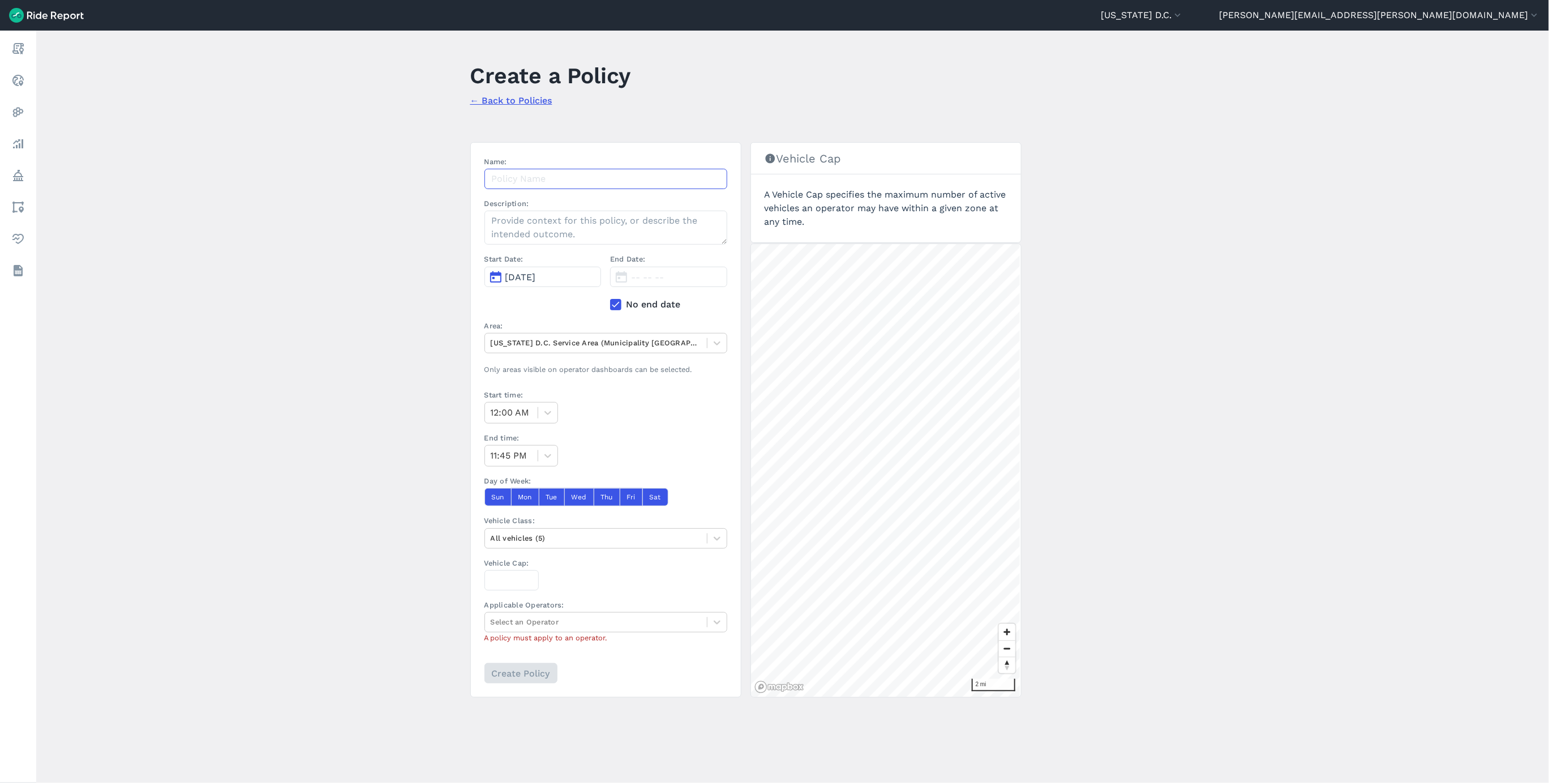
click at [594, 187] on input "Name:" at bounding box center [606, 179] width 243 height 20
paste input "[PERSON_NAME] 1 ebike cap [DATE]"
click at [540, 175] on input "[PERSON_NAME] 1 ebike cap [DATE]" at bounding box center [606, 179] width 243 height 20
type input "[PERSON_NAME] 8 ebike cap [DATE]"
click at [554, 272] on button "[DATE]" at bounding box center [543, 277] width 117 height 20
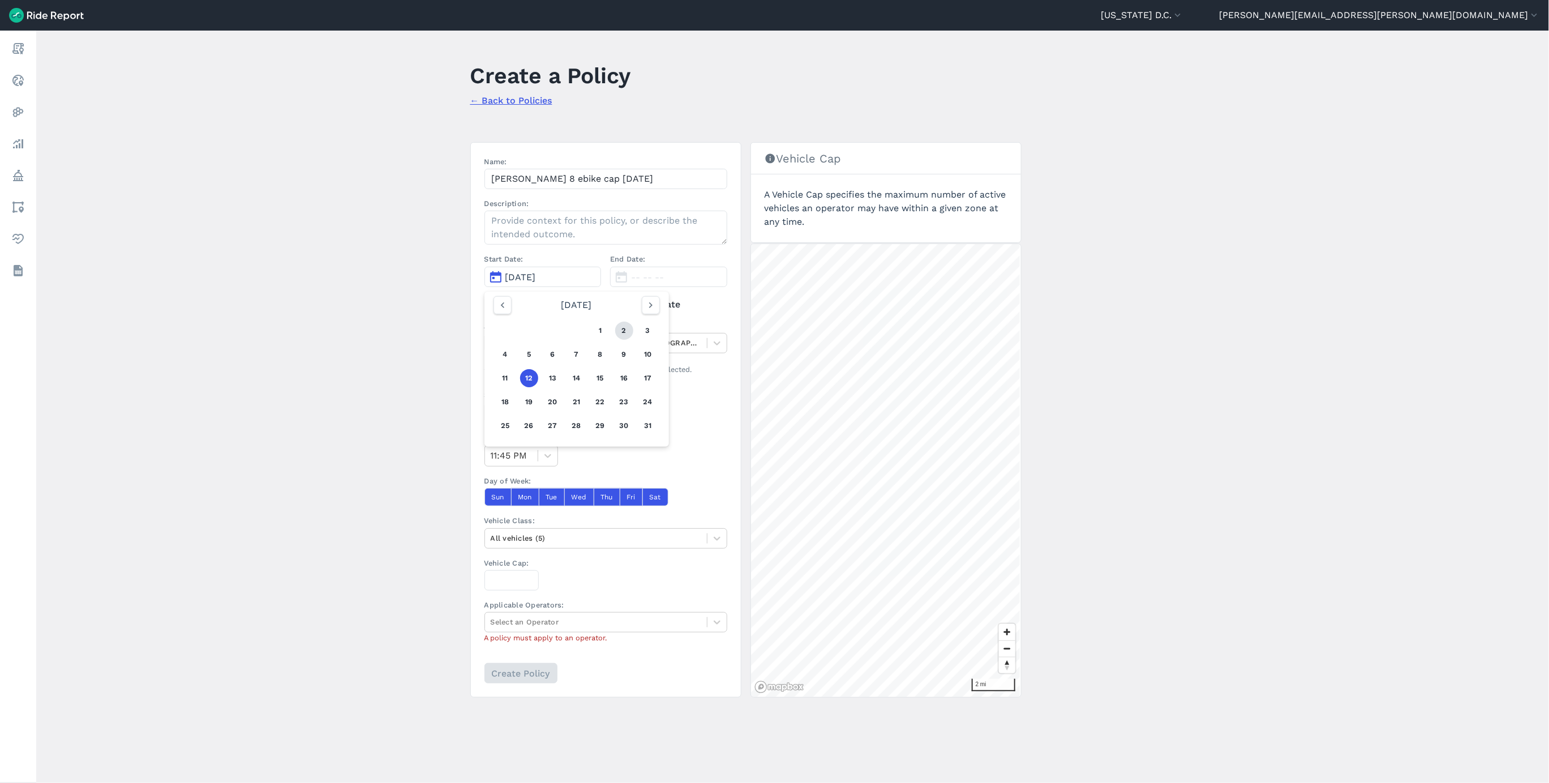
click at [619, 327] on button "2" at bounding box center [624, 330] width 18 height 18
click at [642, 346] on div at bounding box center [596, 342] width 211 height 13
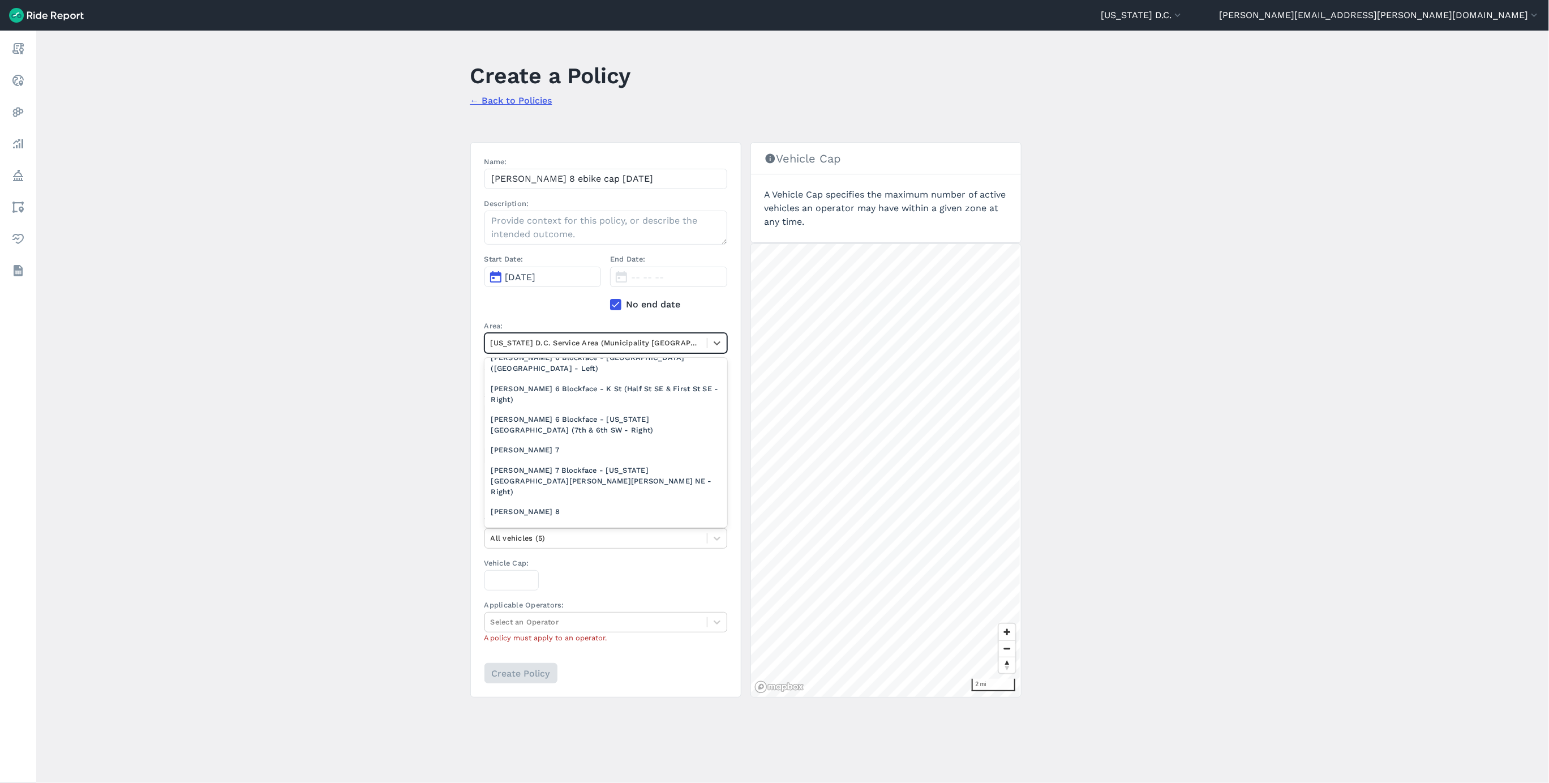
scroll to position [1114, 0]
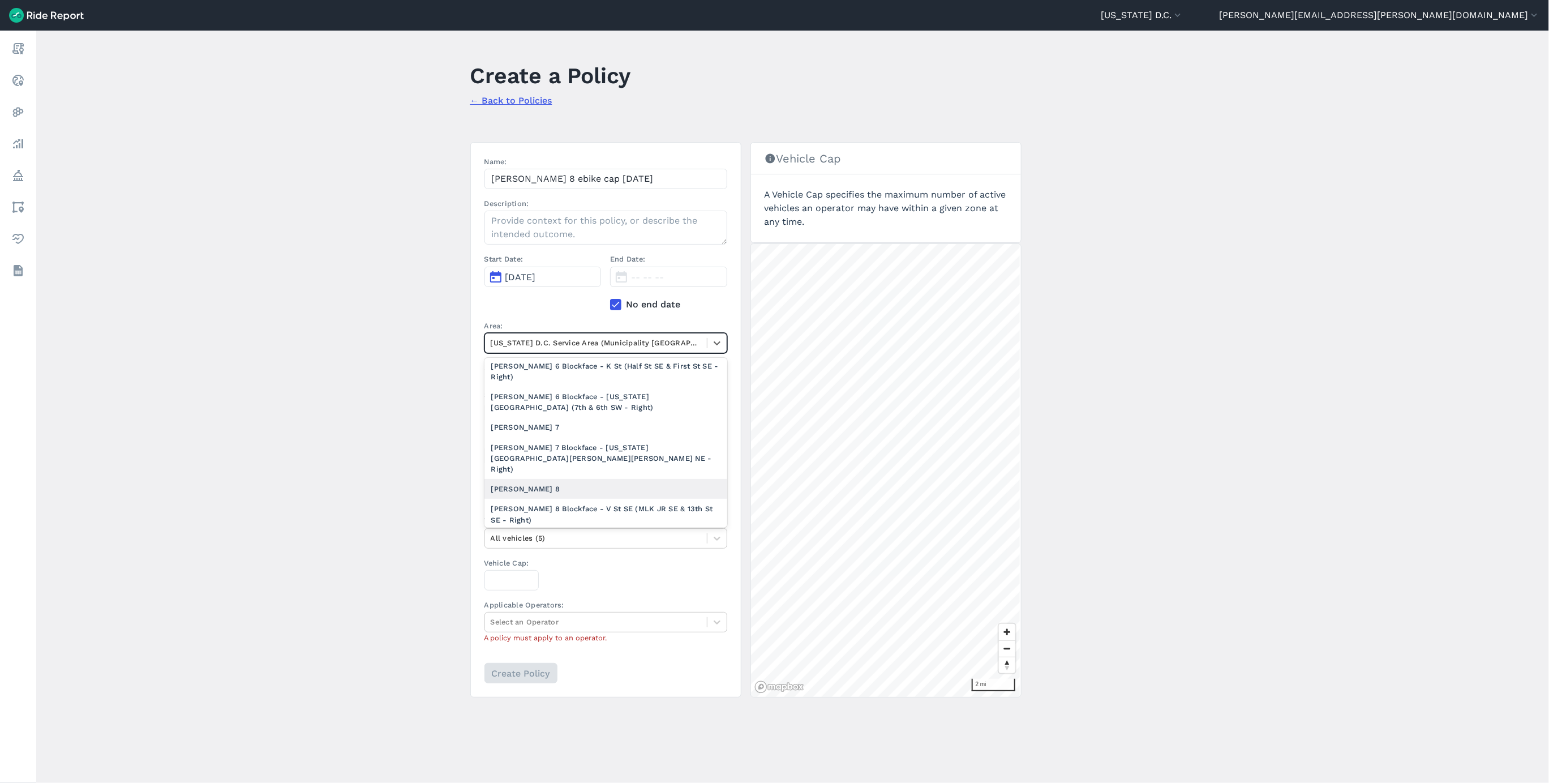
click at [569, 479] on div "[PERSON_NAME] 8" at bounding box center [606, 489] width 243 height 20
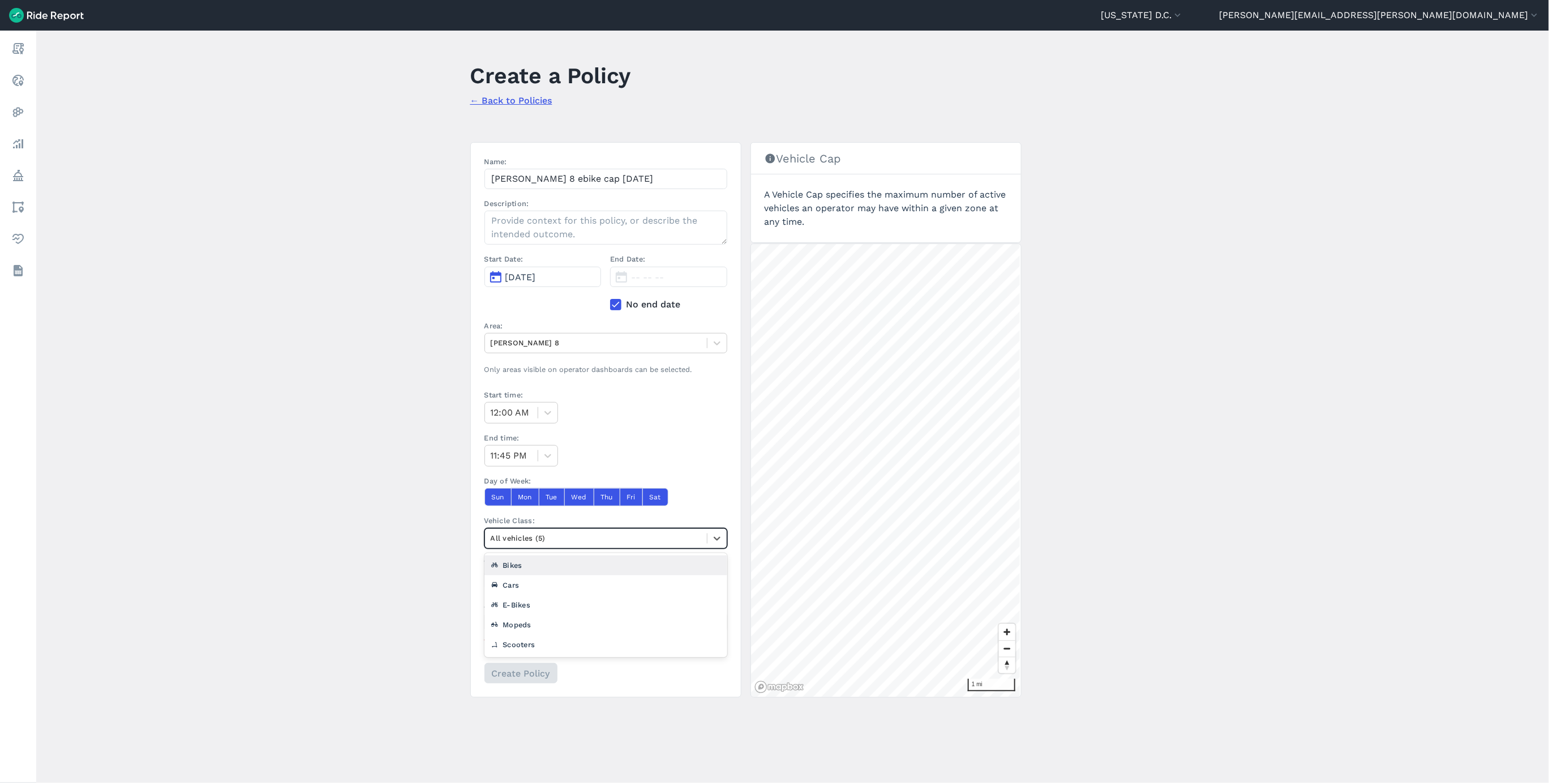
click at [530, 543] on div at bounding box center [596, 537] width 211 height 13
click at [528, 614] on div "E-Bikes" at bounding box center [606, 605] width 243 height 20
click at [513, 586] on input "Vehicle Cap:" at bounding box center [512, 580] width 54 height 20
type input "1283"
click at [610, 628] on div at bounding box center [596, 621] width 211 height 13
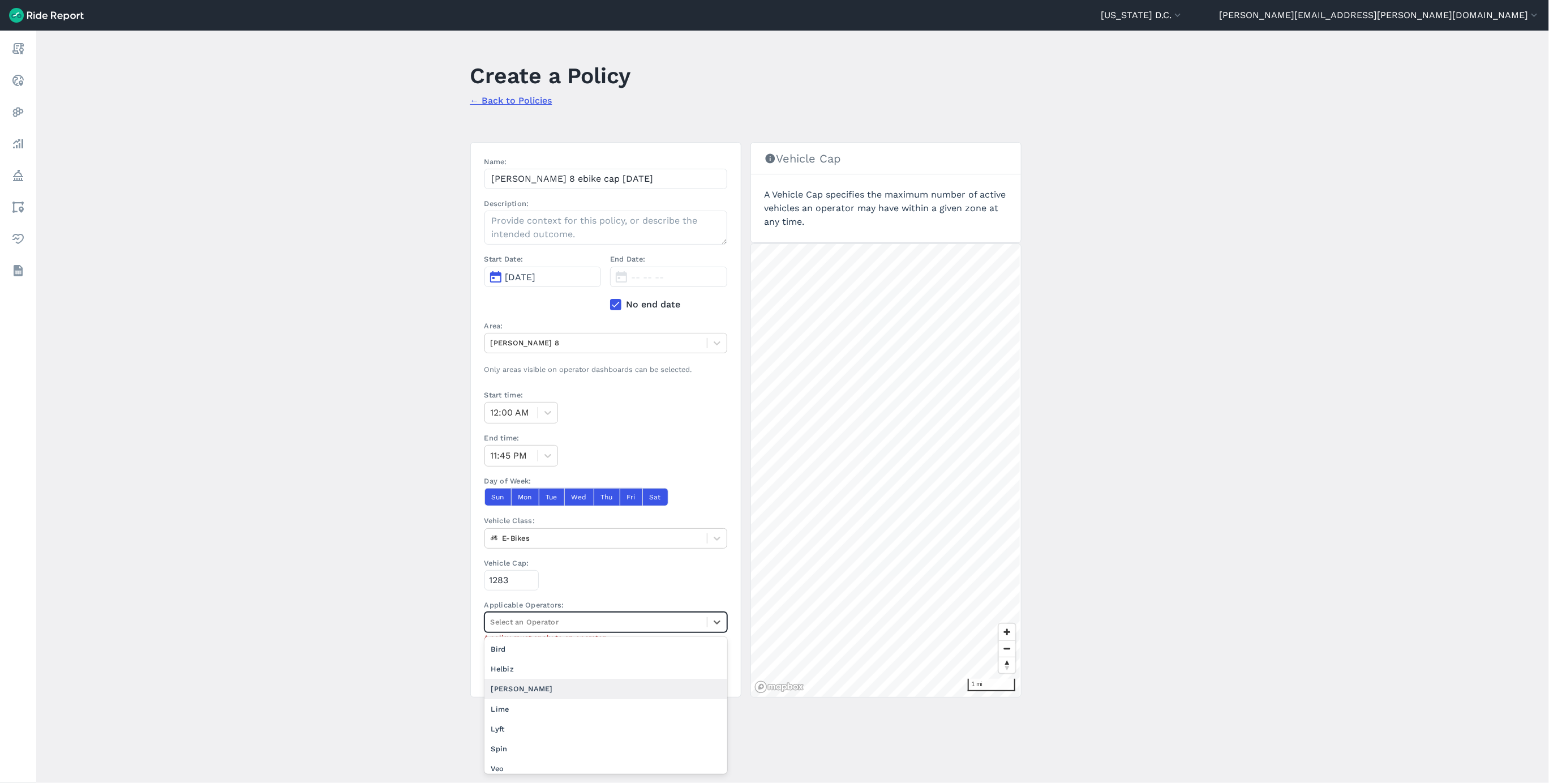
scroll to position [7, 0]
click at [535, 770] on div "Veo" at bounding box center [606, 762] width 243 height 20
click at [509, 683] on input "Create Policy" at bounding box center [520, 673] width 73 height 20
